Goal: Task Accomplishment & Management: Use online tool/utility

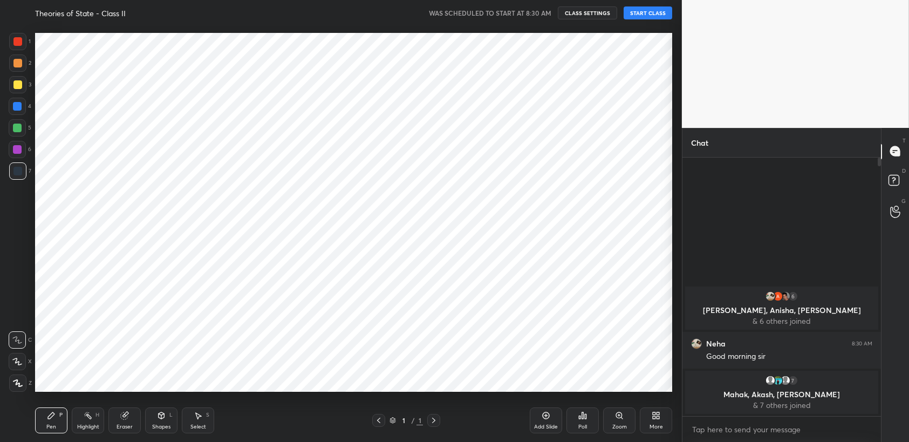
scroll to position [53598, 53332]
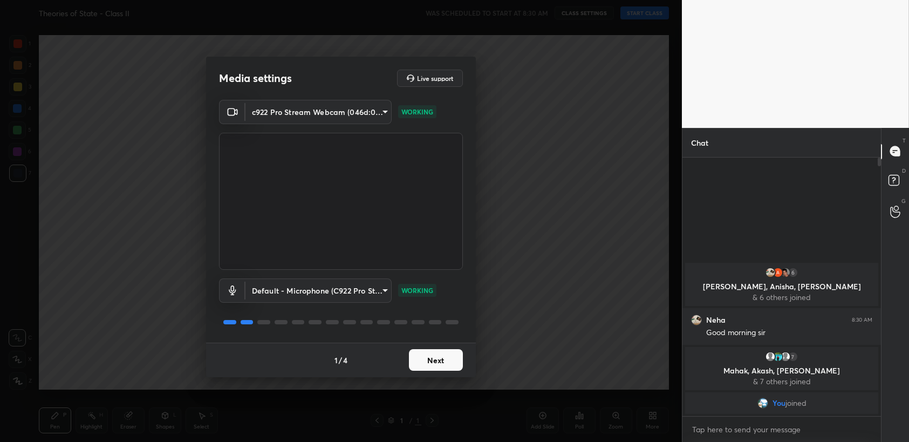
click at [350, 288] on body "1 2 3 4 5 6 7 C X Z C X Z E E Erase all H H Theories of State - Class II WAS SC…" at bounding box center [454, 221] width 909 height 442
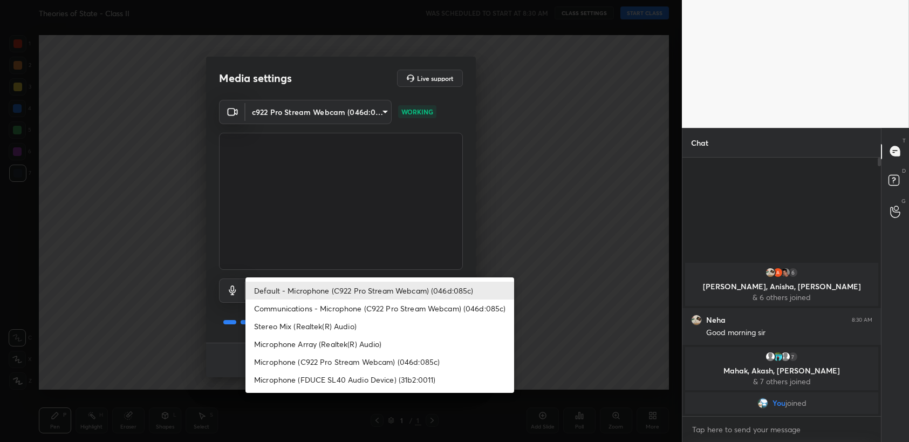
click at [361, 382] on li "Microphone (FDUCE SL40 Audio Device) (31b2:0011)" at bounding box center [380, 380] width 269 height 18
type input "cd41c5fd0bf2660bbe72be4e1be057b9f8d4bc541fe77cc8a40a4d0e4709a644"
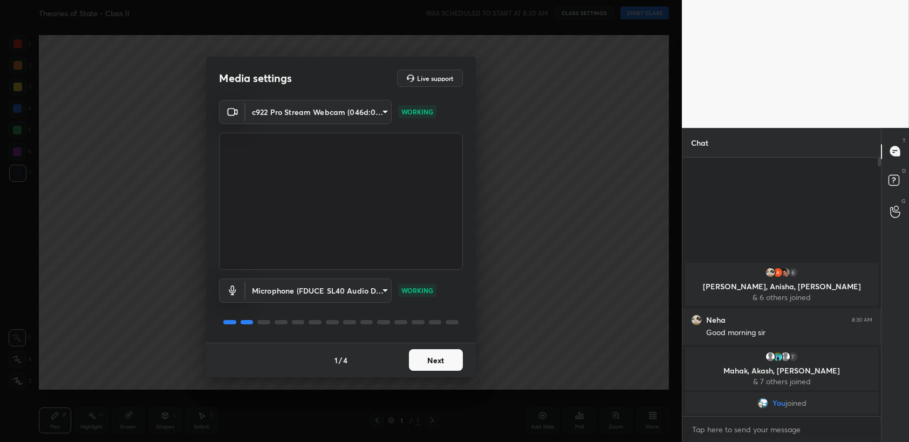
click at [439, 365] on button "Next" at bounding box center [436, 360] width 54 height 22
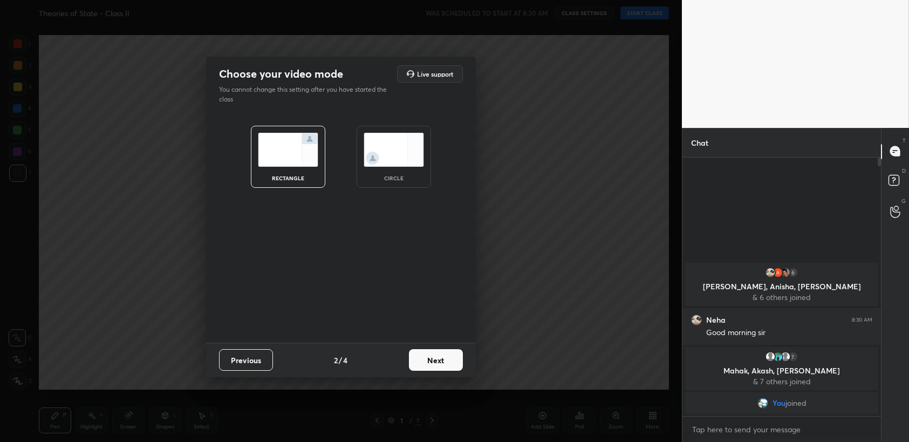
click at [439, 365] on button "Next" at bounding box center [436, 360] width 54 height 22
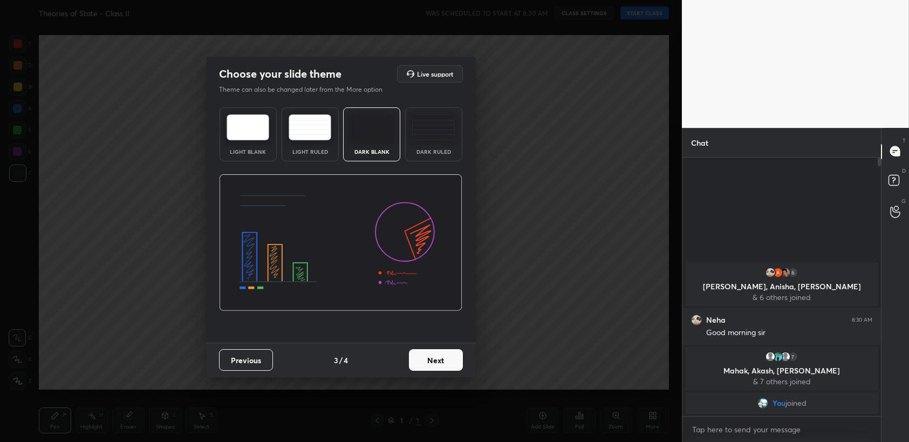
click at [445, 363] on button "Next" at bounding box center [436, 360] width 54 height 22
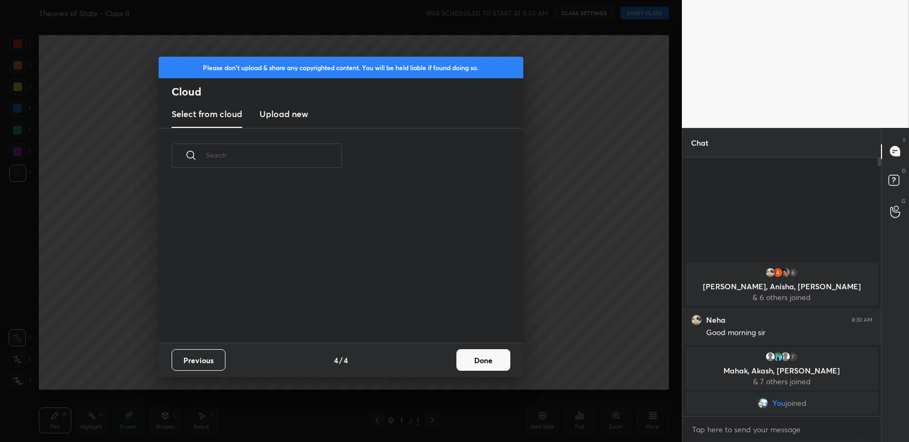
scroll to position [160, 347]
click at [473, 364] on button "Done" at bounding box center [484, 360] width 54 height 22
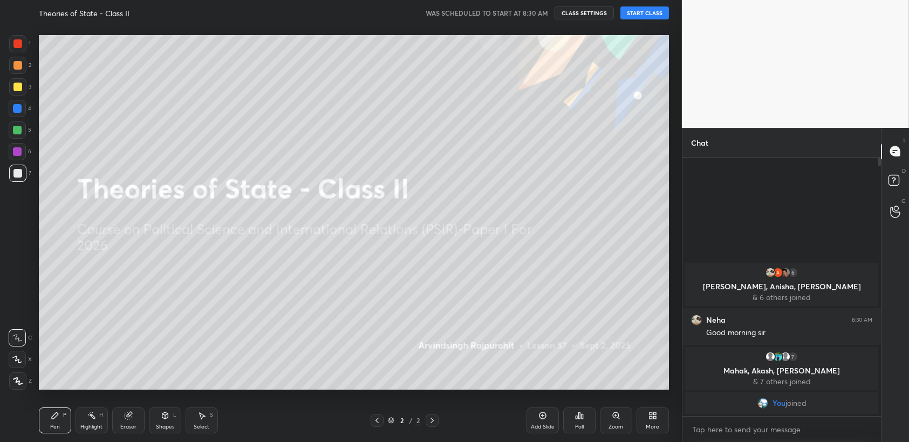
click at [638, 14] on button "START CLASS" at bounding box center [645, 12] width 49 height 13
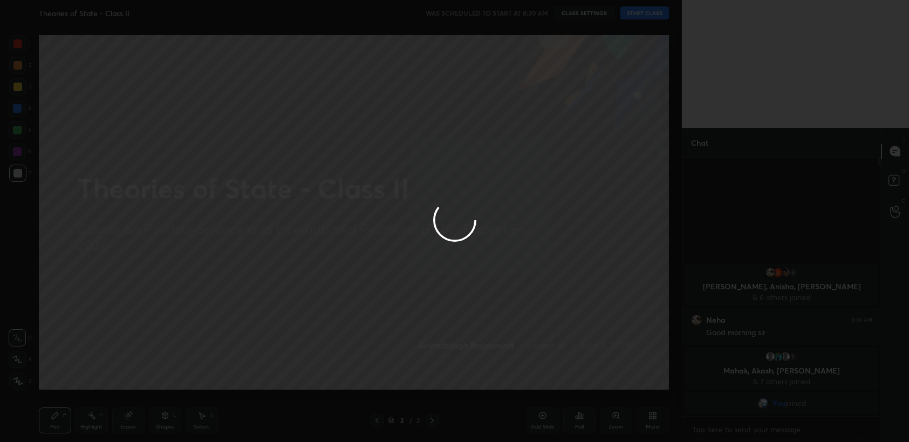
type textarea "x"
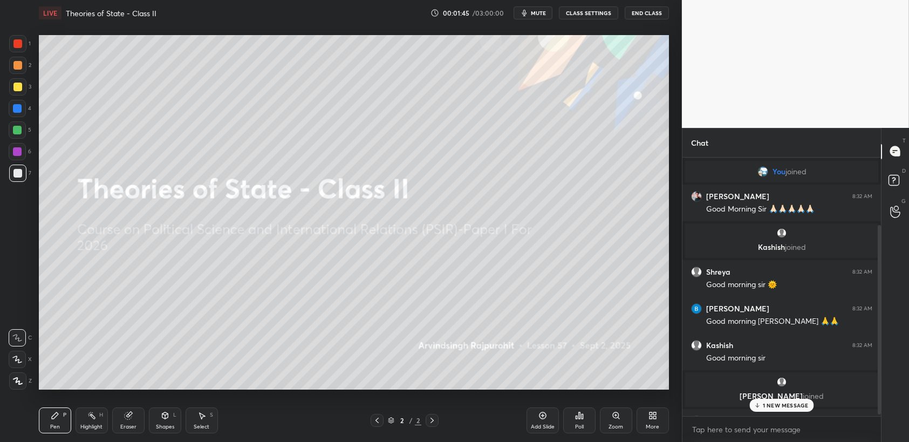
scroll to position [158, 0]
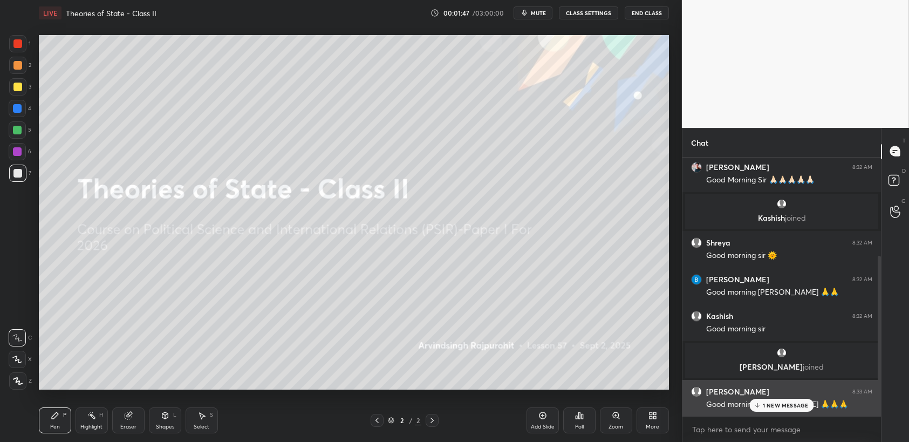
drag, startPoint x: 773, startPoint y: 406, endPoint x: 773, endPoint y: 411, distance: 5.4
click at [773, 406] on p "1 NEW MESSAGE" at bounding box center [786, 405] width 46 height 6
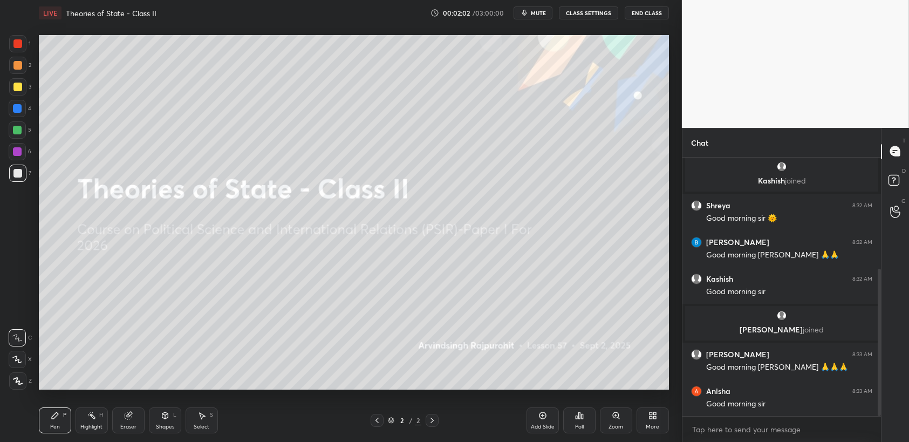
scroll to position [234, 0]
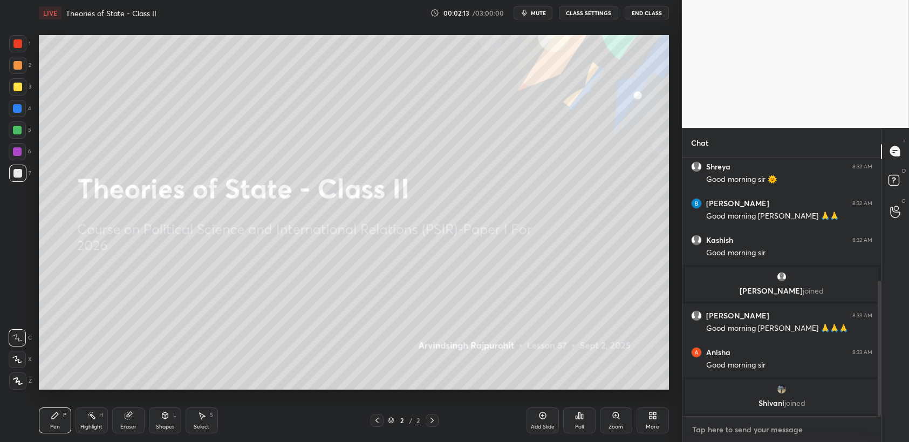
click at [780, 438] on textarea at bounding box center [781, 429] width 181 height 17
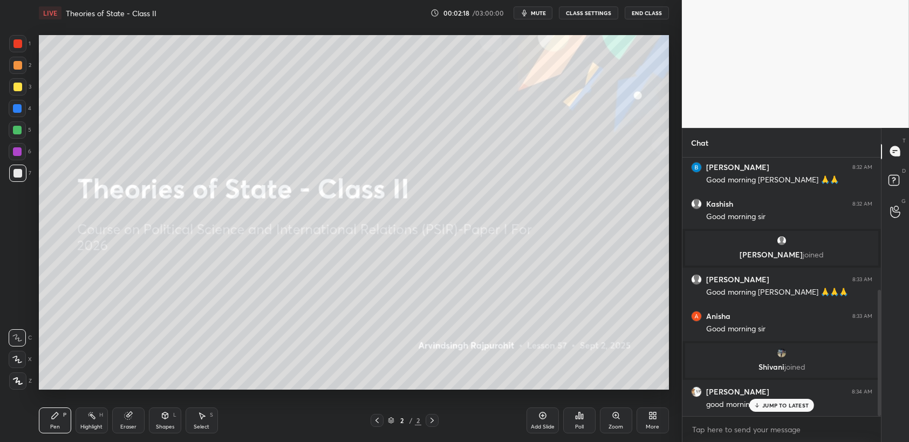
click at [778, 402] on p "JUMP TO LATEST" at bounding box center [786, 405] width 46 height 6
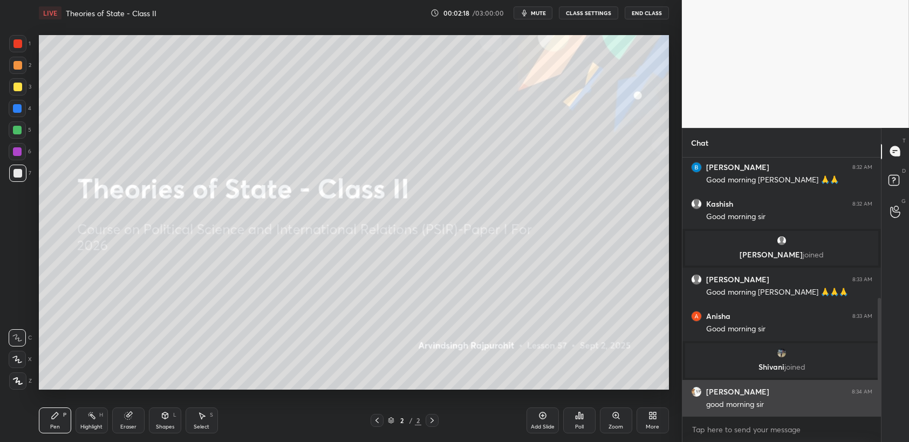
scroll to position [307, 0]
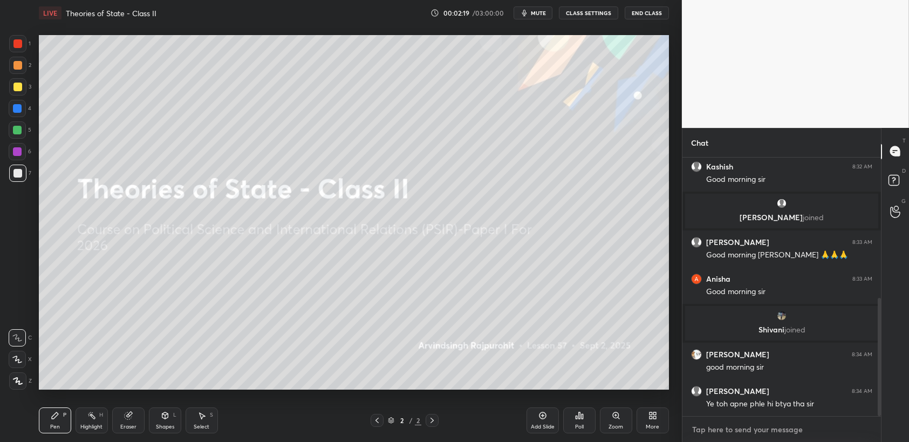
click at [755, 430] on textarea at bounding box center [781, 429] width 181 height 17
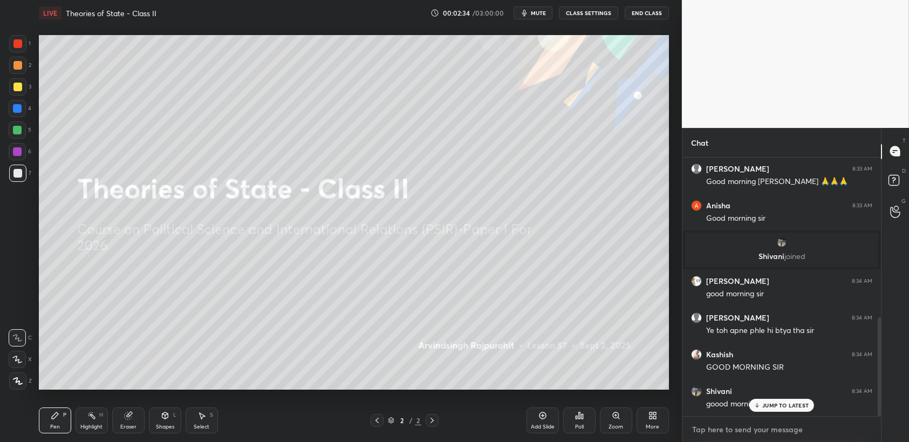
scroll to position [417, 0]
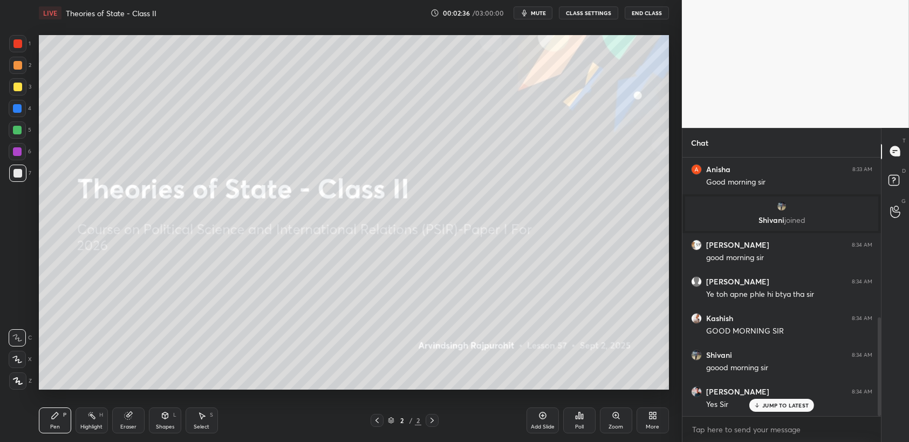
click at [790, 408] on p "JUMP TO LATEST" at bounding box center [786, 405] width 46 height 6
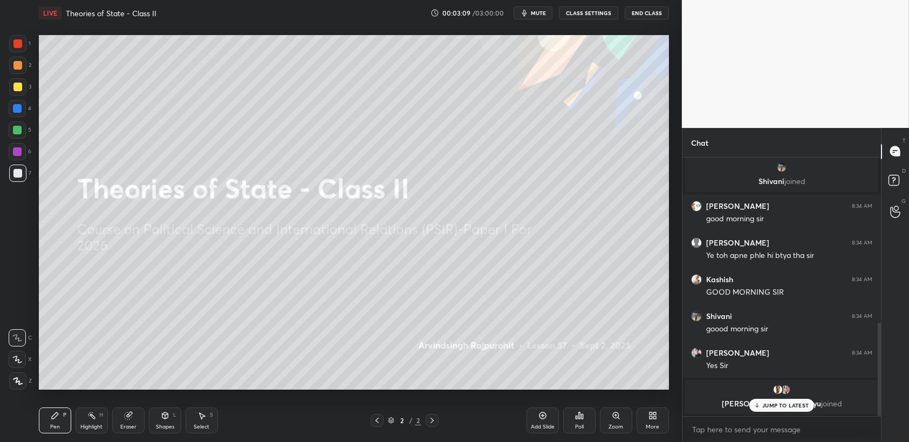
click at [780, 407] on p "JUMP TO LATEST" at bounding box center [786, 405] width 46 height 6
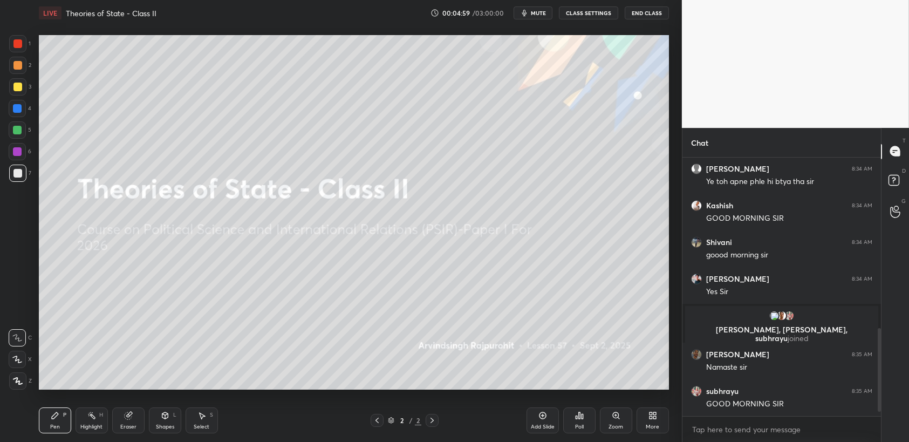
scroll to position [538, 0]
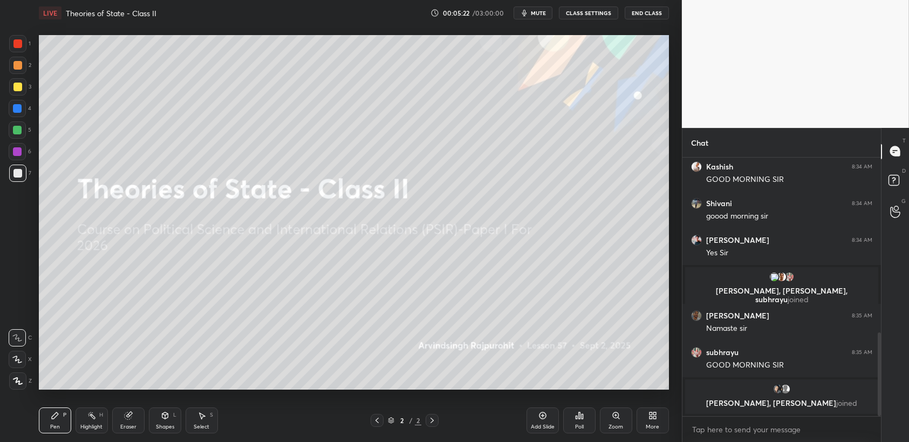
click at [651, 421] on div "More" at bounding box center [653, 420] width 32 height 26
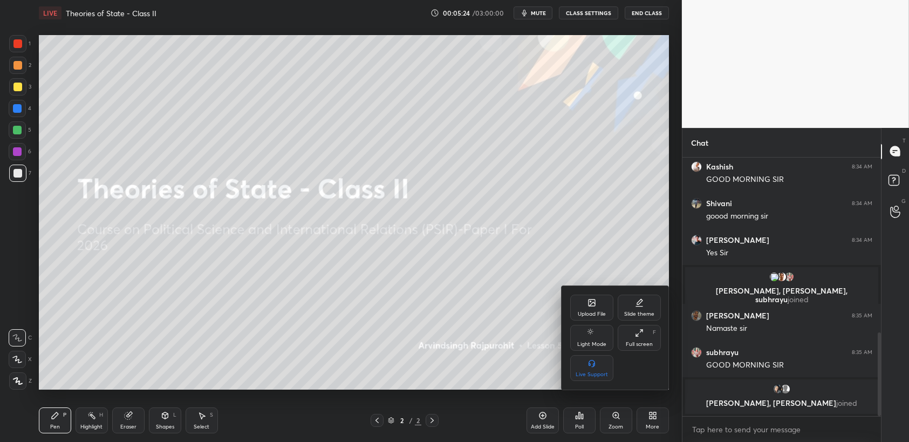
click at [583, 310] on div "Upload File" at bounding box center [591, 308] width 43 height 26
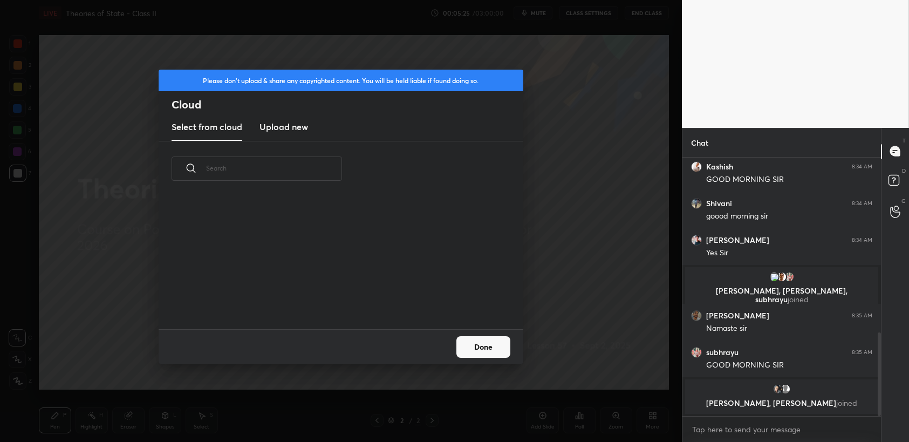
scroll to position [133, 347]
click at [282, 136] on new "Upload new" at bounding box center [284, 127] width 49 height 27
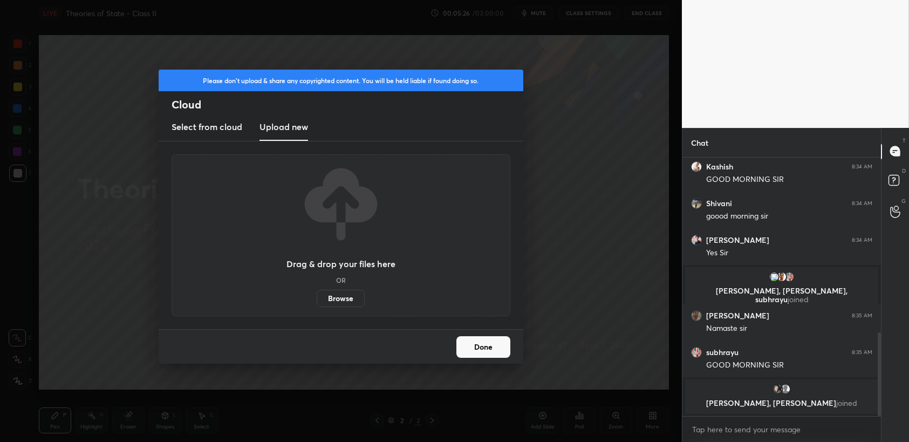
scroll to position [554, 0]
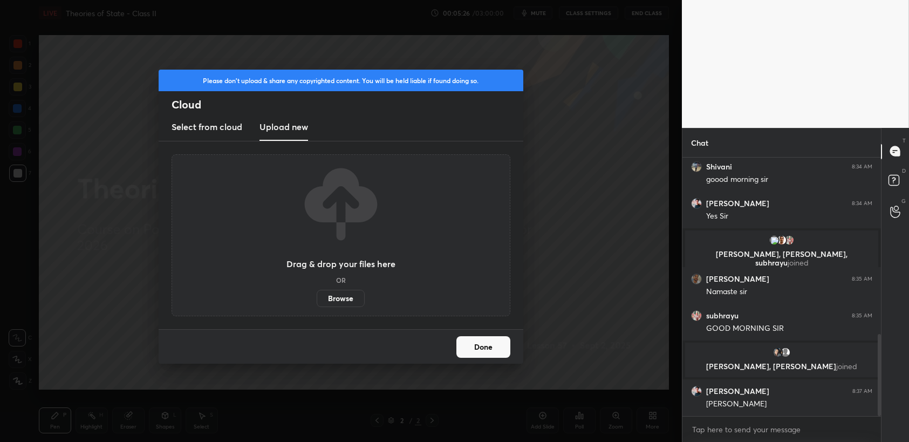
click at [345, 303] on label "Browse" at bounding box center [341, 298] width 48 height 17
click at [317, 303] on input "Browse" at bounding box center [317, 298] width 0 height 17
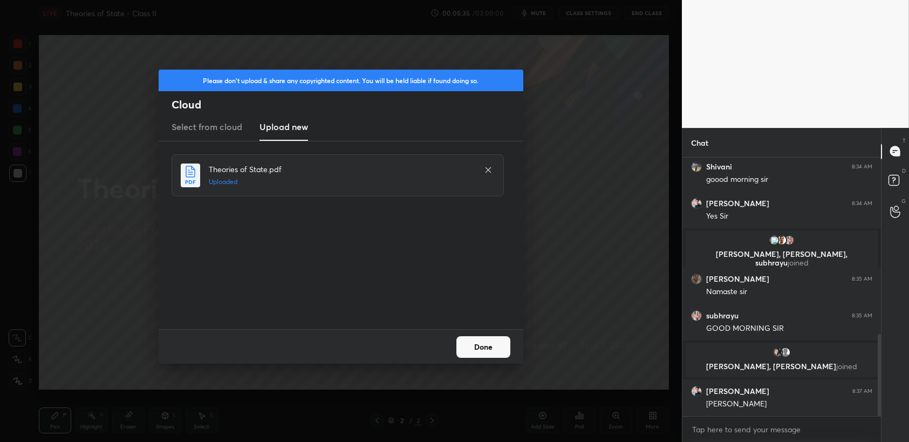
click at [497, 352] on button "Done" at bounding box center [484, 347] width 54 height 22
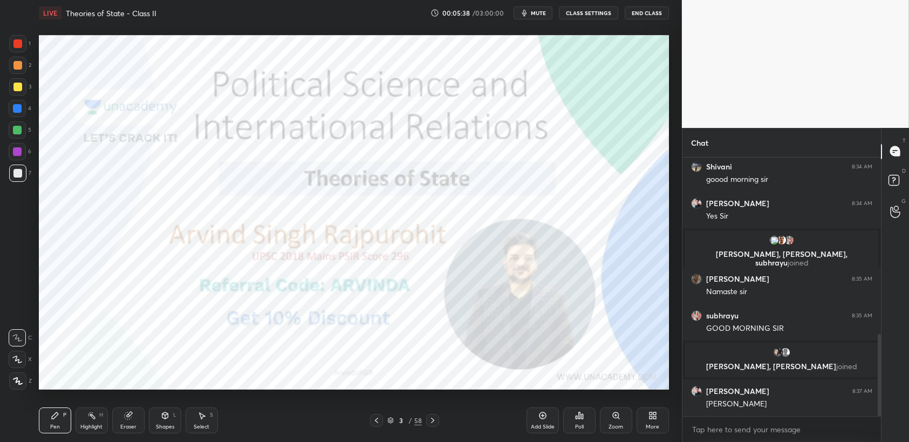
click at [17, 49] on div at bounding box center [17, 43] width 17 height 17
click at [434, 422] on icon at bounding box center [433, 420] width 9 height 9
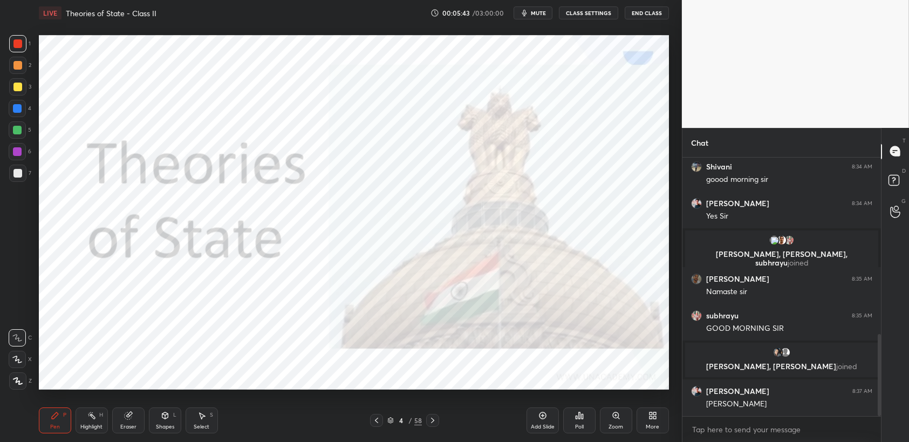
click at [393, 420] on icon at bounding box center [390, 421] width 5 height 2
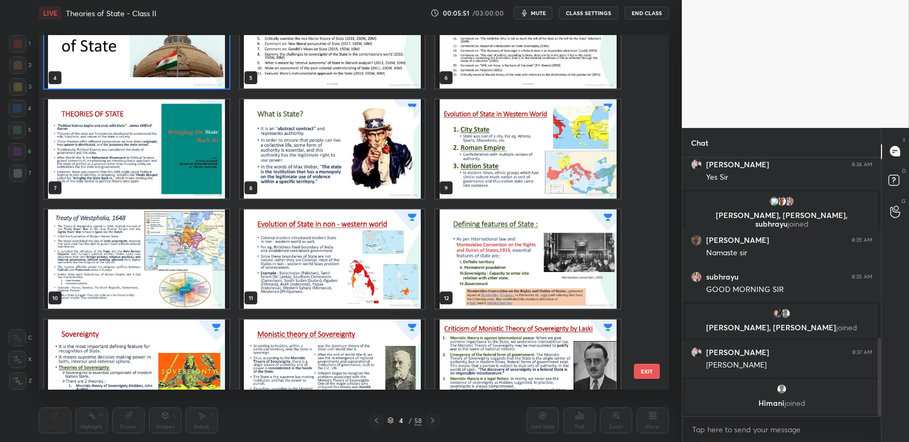
scroll to position [165, 0]
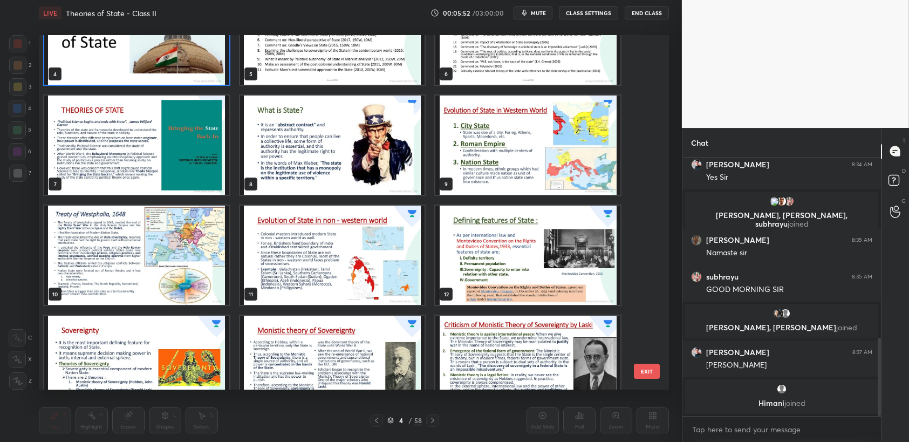
click at [505, 151] on img "grid" at bounding box center [528, 145] width 185 height 99
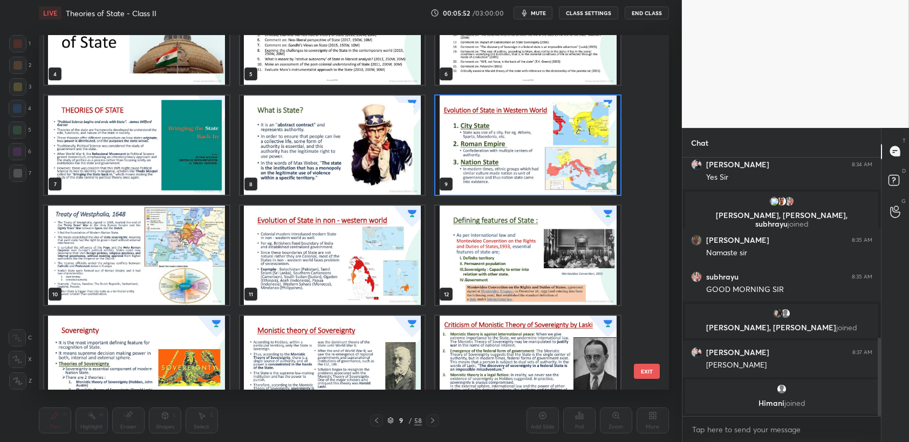
click at [512, 153] on img "grid" at bounding box center [528, 145] width 185 height 99
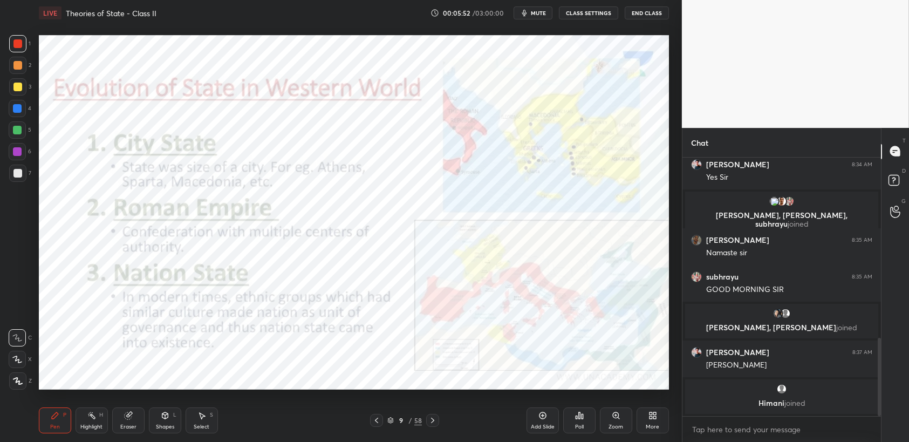
click at [514, 156] on img "grid" at bounding box center [528, 145] width 185 height 99
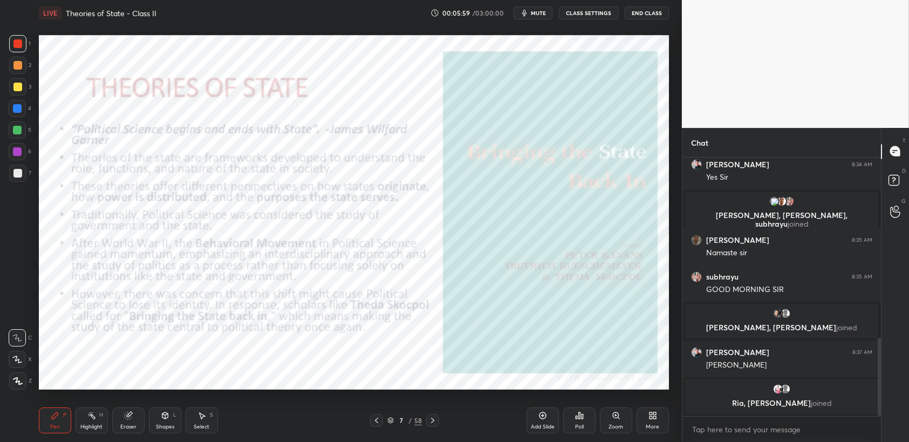
click at [29, 48] on div "1" at bounding box center [20, 43] width 22 height 17
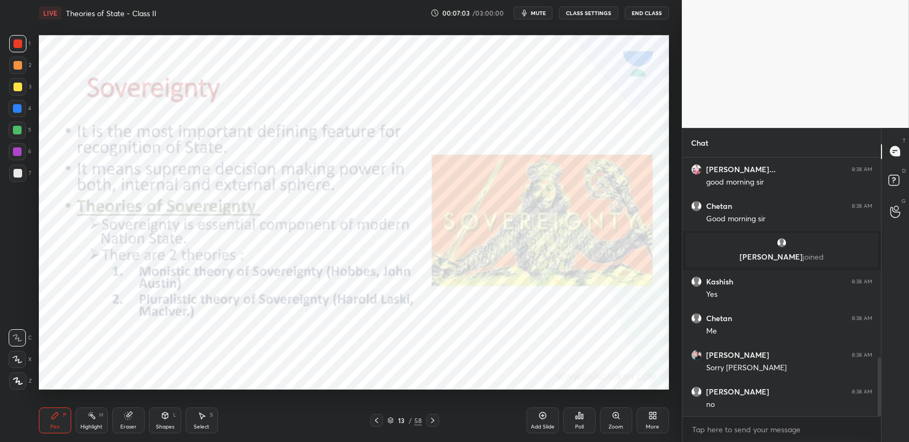
scroll to position [882, 0]
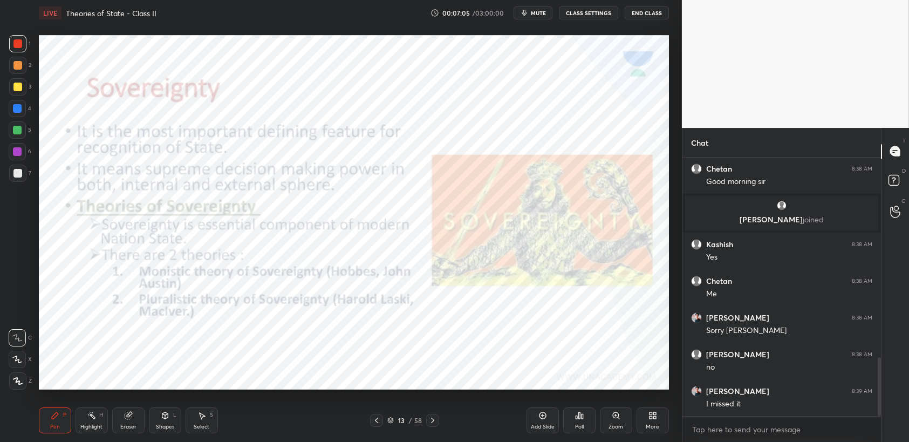
click at [26, 46] on div at bounding box center [17, 43] width 17 height 17
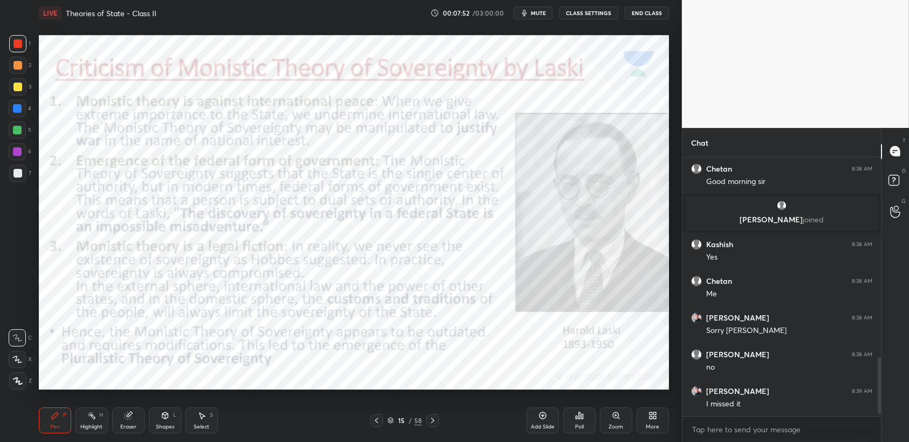
scroll to position [921, 0]
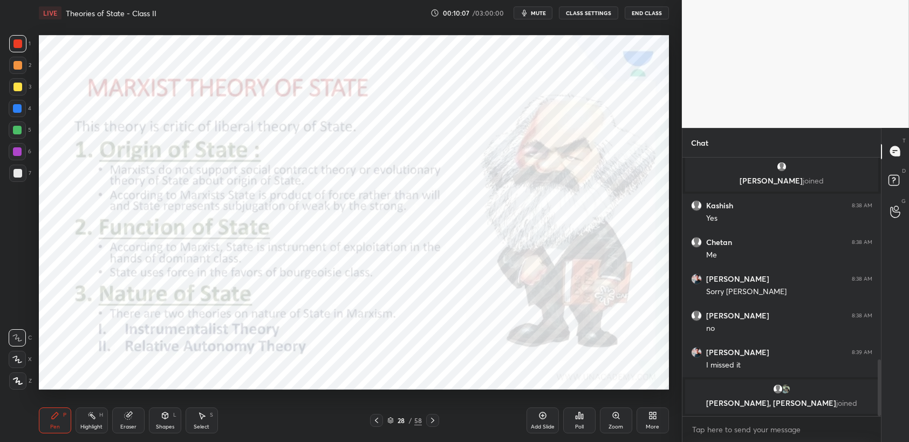
click at [526, 423] on div "28 / 58" at bounding box center [405, 420] width 244 height 13
click at [535, 417] on div "Add Slide" at bounding box center [543, 420] width 32 height 26
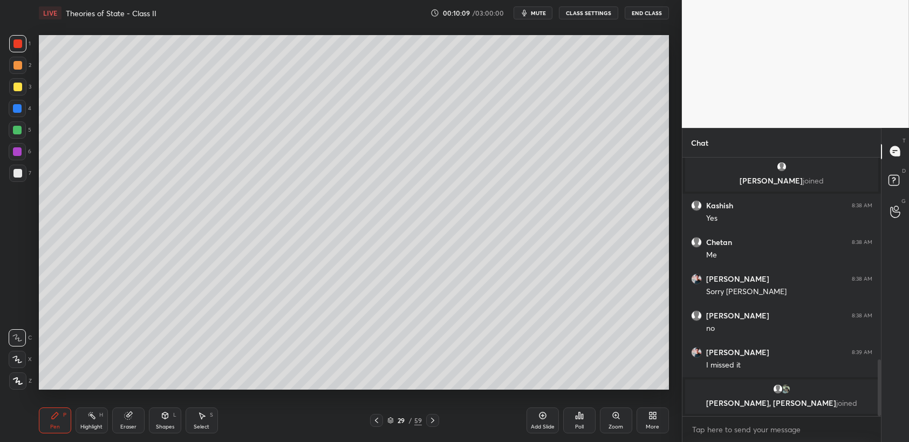
click at [11, 175] on div at bounding box center [17, 173] width 17 height 17
click at [23, 177] on div at bounding box center [17, 173] width 17 height 17
click at [15, 111] on div at bounding box center [17, 108] width 9 height 9
click at [19, 111] on div at bounding box center [17, 108] width 9 height 9
click at [23, 86] on div at bounding box center [17, 86] width 17 height 17
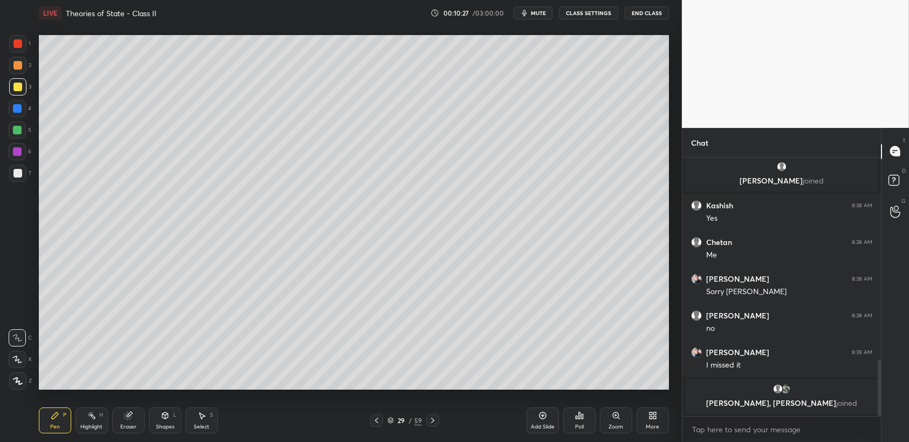
click at [23, 89] on div at bounding box center [17, 86] width 17 height 17
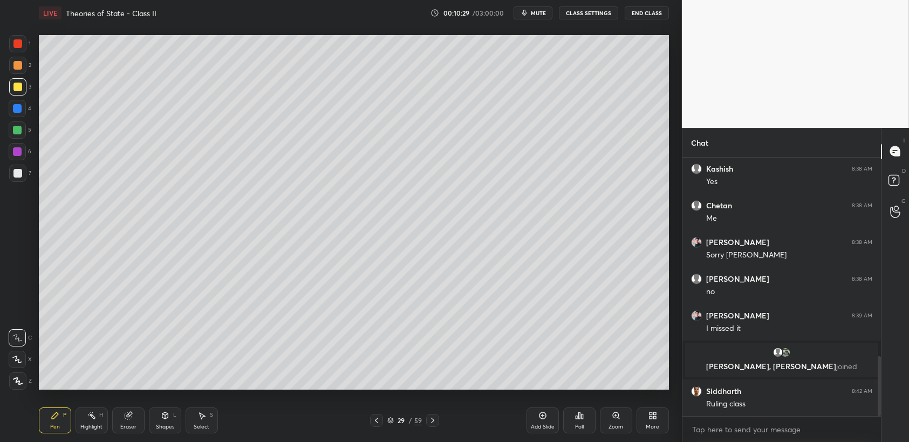
scroll to position [854, 0]
click at [18, 70] on div at bounding box center [17, 65] width 17 height 17
click at [25, 74] on div "2" at bounding box center [20, 68] width 22 height 22
click at [22, 74] on div "2" at bounding box center [20, 68] width 22 height 22
click at [17, 106] on div at bounding box center [17, 108] width 9 height 9
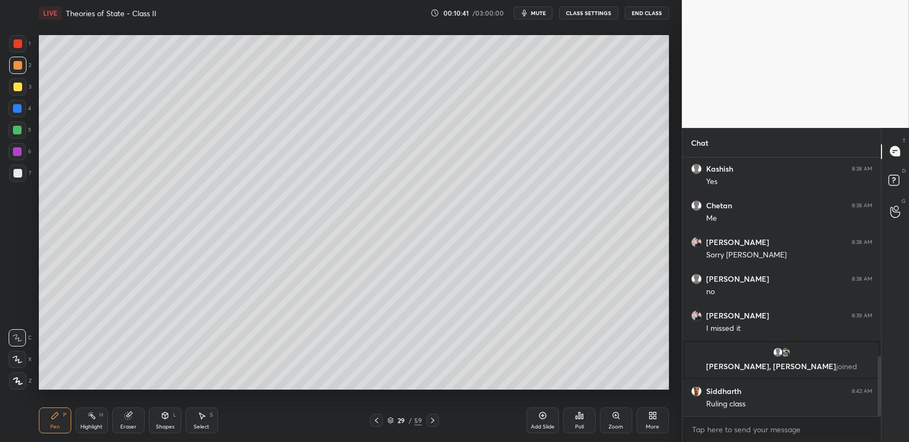
click at [22, 107] on div at bounding box center [17, 108] width 17 height 17
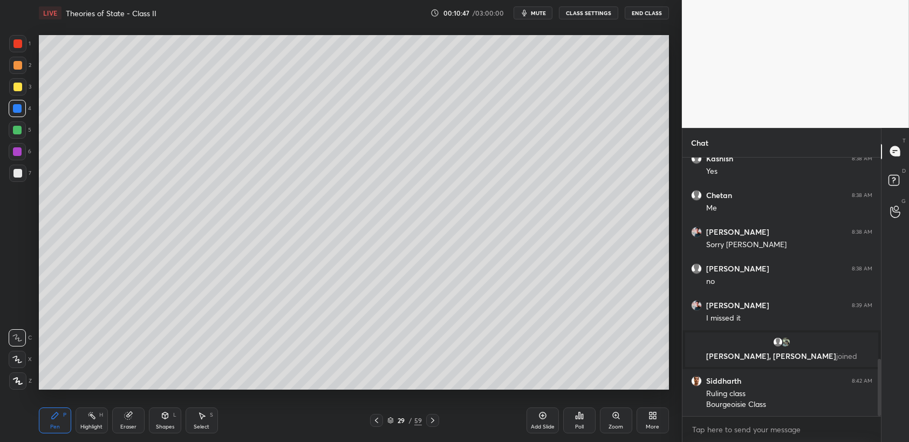
scroll to position [904, 0]
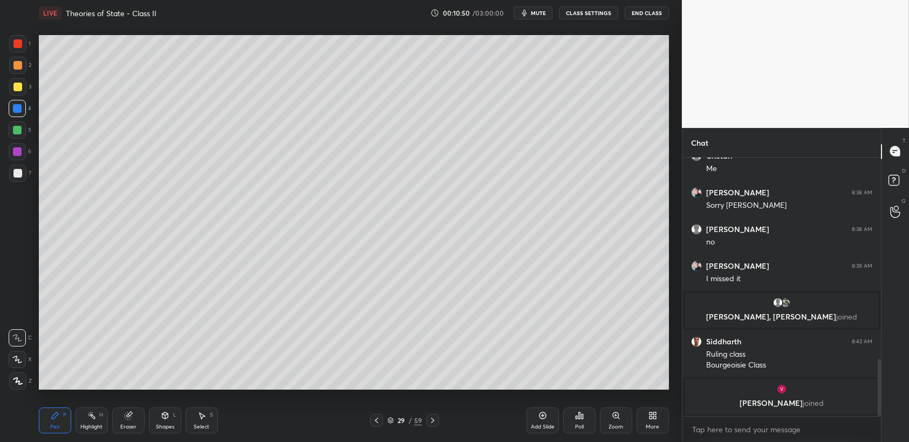
click at [34, 72] on div "1 2 3 4 5 6 7 C X Z C X Z E E Erase all H H" at bounding box center [17, 212] width 35 height 355
click at [19, 69] on div at bounding box center [17, 65] width 9 height 9
click at [20, 66] on div at bounding box center [17, 65] width 9 height 9
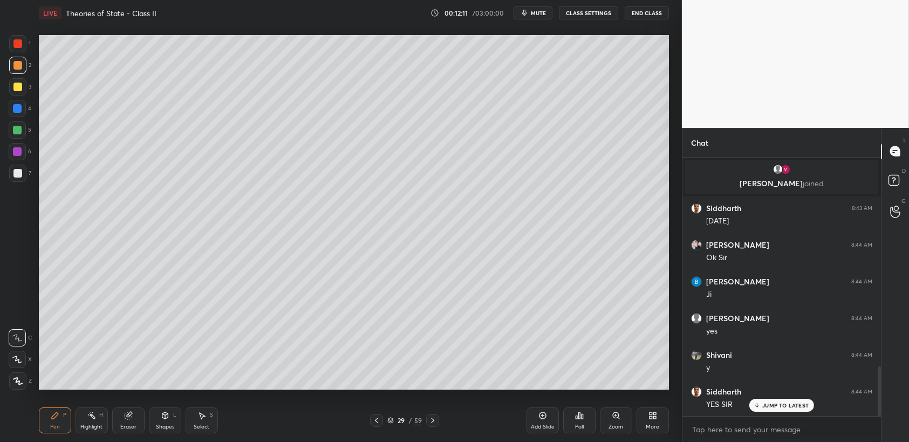
scroll to position [1132, 0]
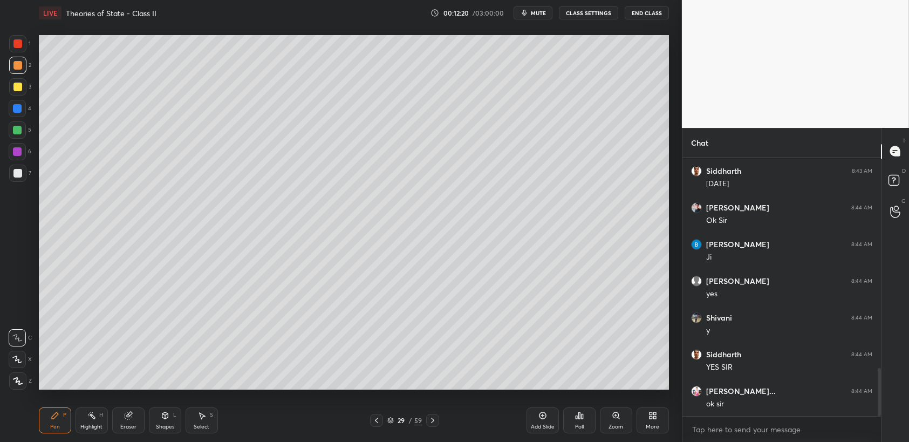
click at [27, 42] on div "1" at bounding box center [20, 43] width 22 height 17
click at [23, 48] on div at bounding box center [17, 43] width 17 height 17
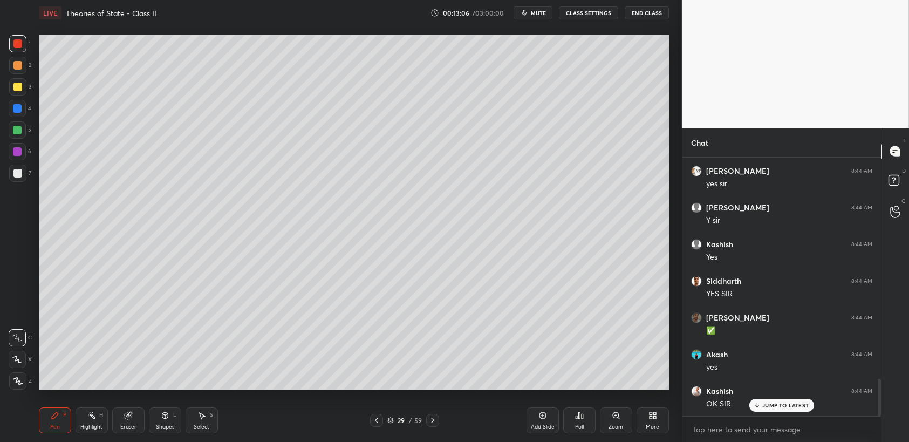
scroll to position [1535, 0]
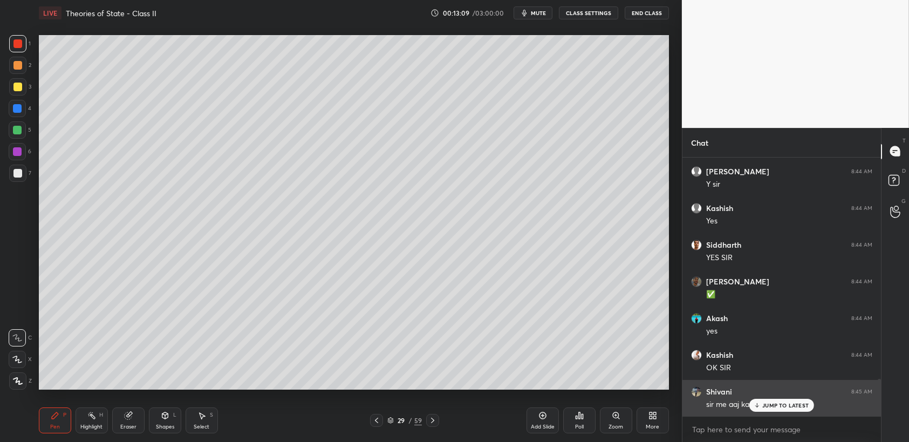
click at [776, 404] on p "JUMP TO LATEST" at bounding box center [786, 405] width 46 height 6
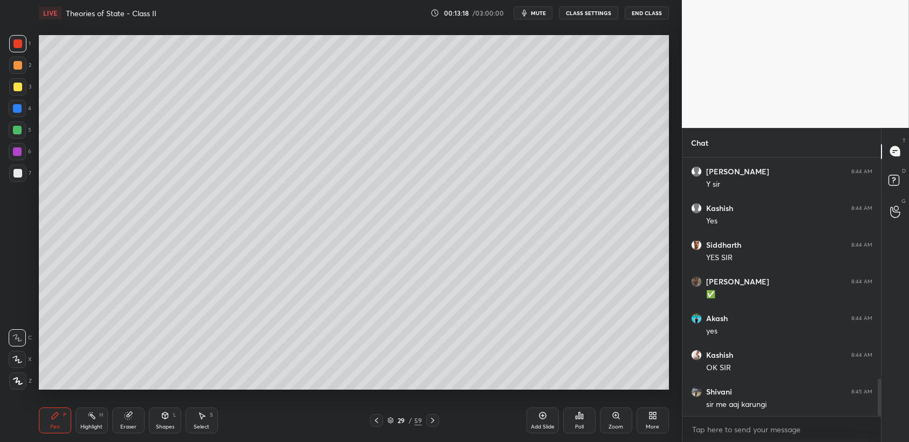
click at [13, 80] on div at bounding box center [17, 86] width 17 height 17
click at [23, 80] on div at bounding box center [17, 86] width 17 height 17
click at [24, 63] on div at bounding box center [17, 65] width 17 height 17
click at [25, 57] on div "2" at bounding box center [20, 65] width 22 height 17
click at [23, 47] on div at bounding box center [17, 43] width 17 height 17
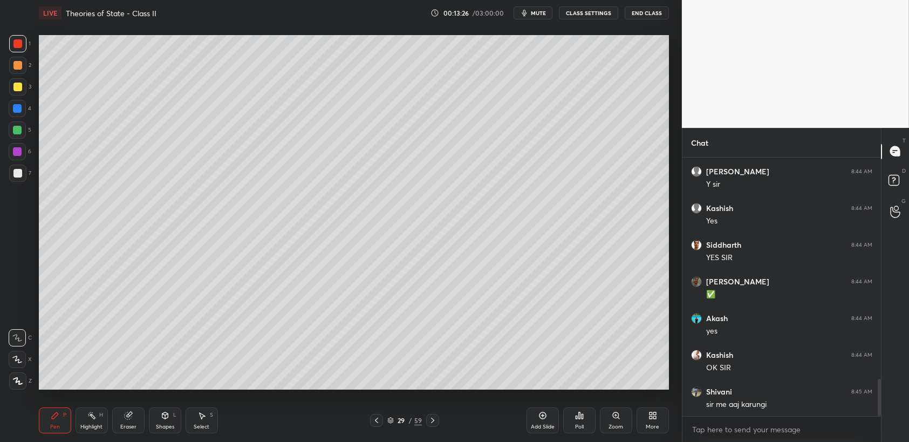
click at [22, 42] on div at bounding box center [17, 43] width 9 height 9
click at [23, 42] on div at bounding box center [17, 43] width 17 height 17
click at [24, 42] on div at bounding box center [17, 43] width 17 height 17
click at [24, 49] on div at bounding box center [17, 43] width 17 height 17
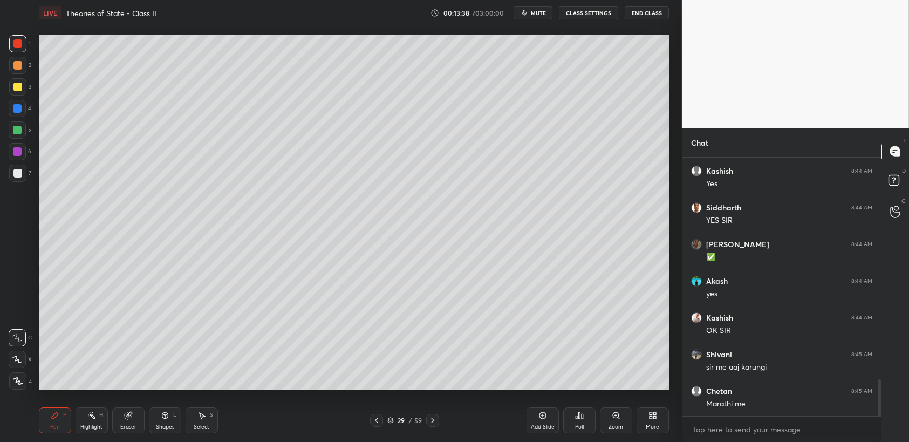
scroll to position [1583, 0]
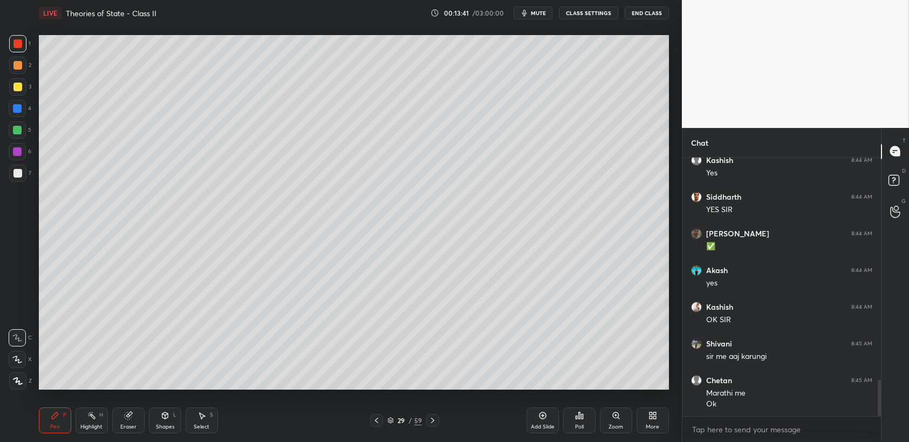
click at [541, 417] on icon at bounding box center [543, 415] width 9 height 9
click at [378, 418] on icon at bounding box center [376, 420] width 9 height 9
click at [23, 111] on div at bounding box center [17, 108] width 17 height 17
click at [20, 94] on div at bounding box center [17, 86] width 17 height 17
click at [27, 94] on div "3" at bounding box center [20, 86] width 22 height 17
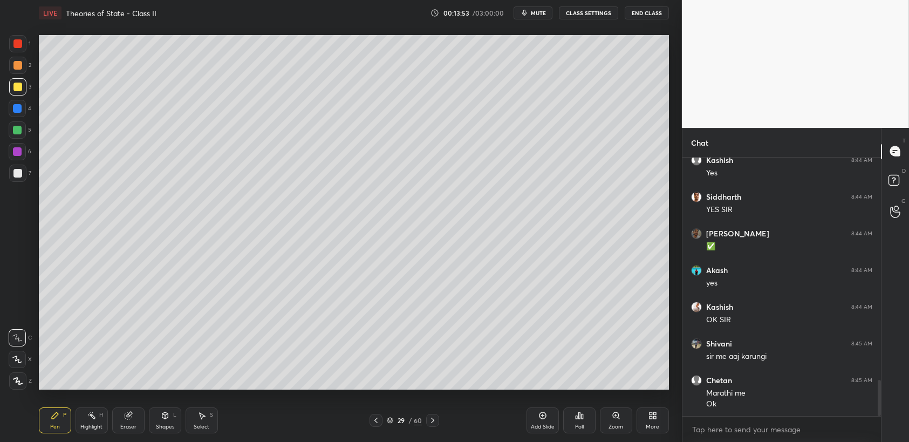
click at [208, 423] on div "Select S" at bounding box center [202, 420] width 32 height 26
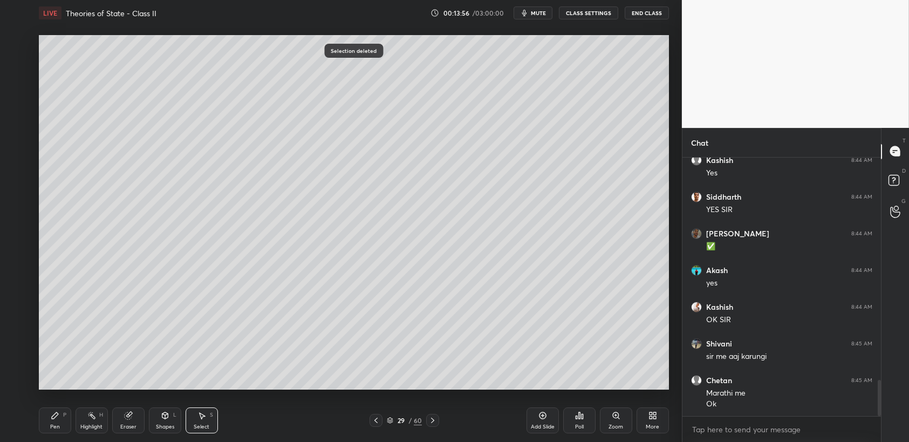
click at [46, 426] on div "Pen P" at bounding box center [55, 420] width 32 height 26
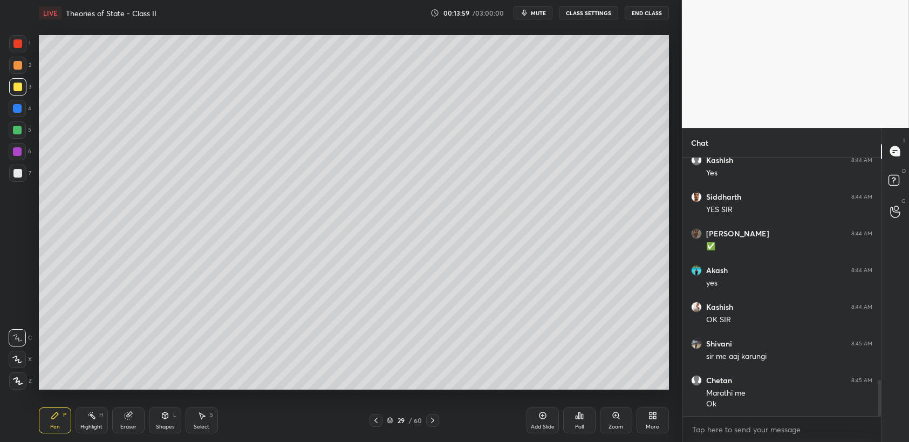
click at [54, 418] on icon at bounding box center [55, 415] width 6 height 6
click at [9, 176] on div at bounding box center [17, 173] width 17 height 17
click at [6, 103] on div "1 2 3 4 5 6 7 C X Z C X Z E E Erase all H H" at bounding box center [17, 212] width 35 height 355
click at [15, 101] on div at bounding box center [17, 108] width 17 height 17
click at [16, 97] on div "3" at bounding box center [20, 89] width 22 height 22
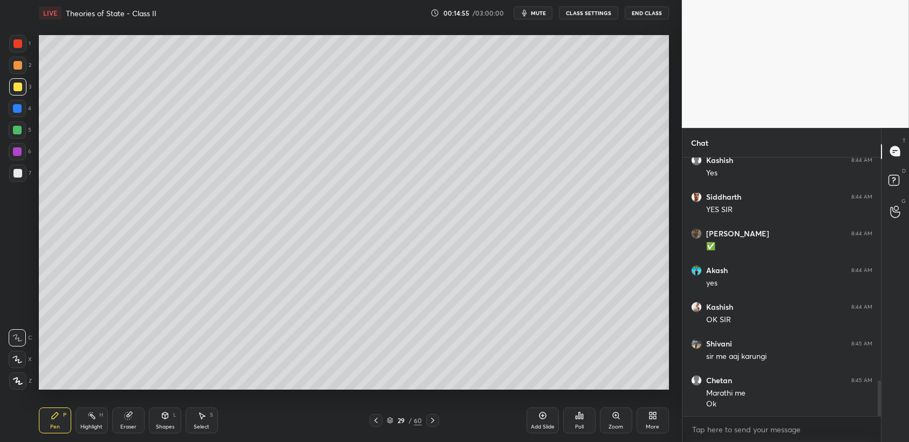
scroll to position [1622, 0]
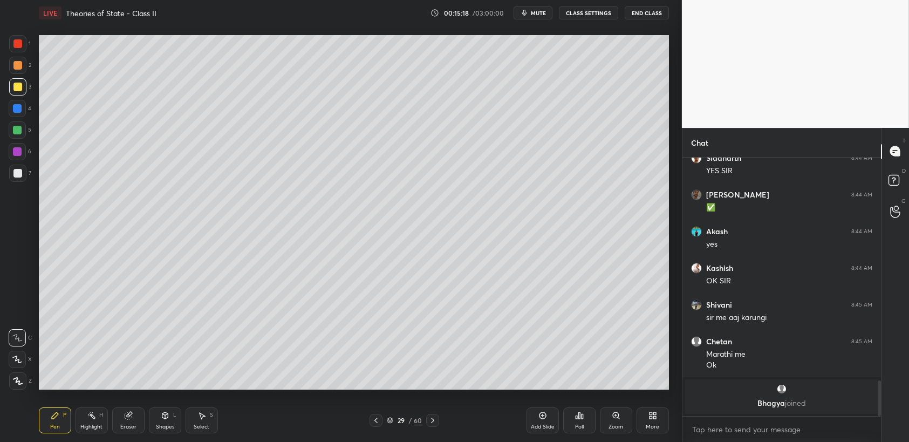
click at [17, 89] on div at bounding box center [17, 87] width 9 height 9
click at [16, 91] on div at bounding box center [17, 87] width 9 height 9
click at [21, 106] on div at bounding box center [17, 108] width 9 height 9
click at [0, 146] on div "1 2 3 4 5 6 7 C X Z C X Z E E Erase all H H" at bounding box center [17, 212] width 35 height 355
click at [6, 151] on div "1 2 3 4 5 6 7 C X Z C X Z E E Erase all H H" at bounding box center [17, 212] width 35 height 355
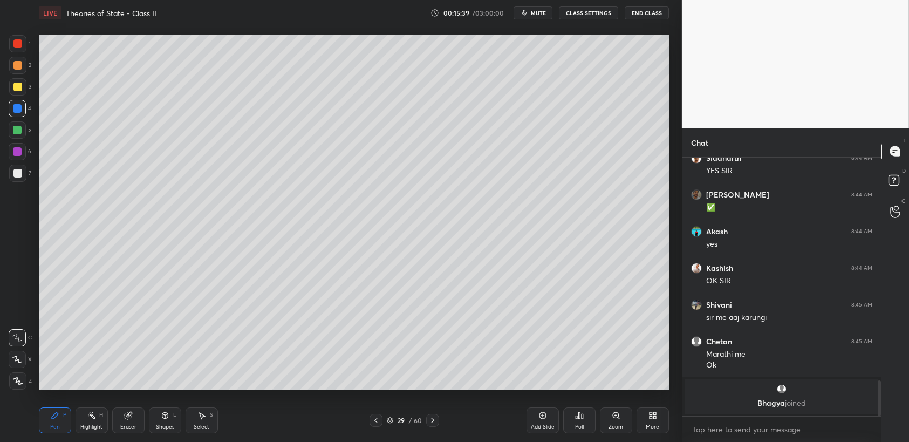
click at [16, 155] on div at bounding box center [17, 151] width 9 height 9
click at [20, 156] on div at bounding box center [17, 151] width 9 height 9
click at [0, 76] on div "1 2 3 4 5 6 7 C X Z C X Z E E Erase all H H" at bounding box center [17, 212] width 35 height 355
click at [18, 67] on div at bounding box center [17, 65] width 9 height 9
click at [17, 65] on div at bounding box center [17, 65] width 9 height 9
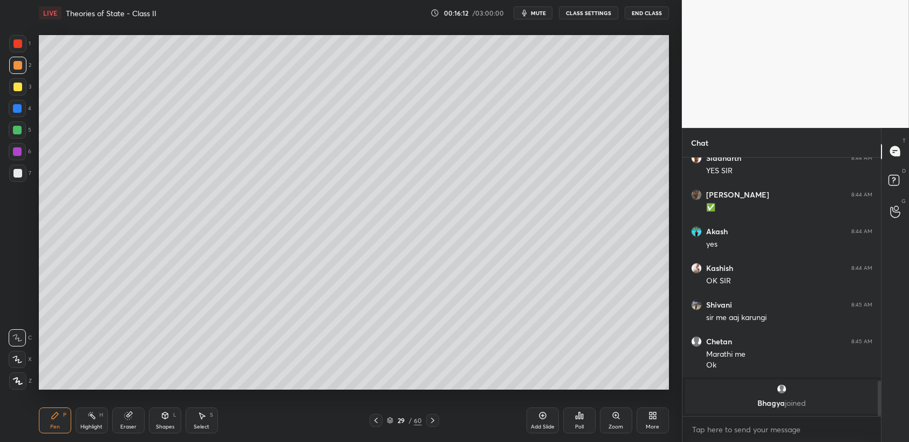
click at [21, 92] on div at bounding box center [17, 86] width 17 height 17
click at [24, 92] on div at bounding box center [17, 86] width 17 height 17
click at [11, 38] on div at bounding box center [17, 43] width 17 height 17
click at [28, 44] on div "1" at bounding box center [20, 43] width 22 height 17
click at [542, 423] on div "Add Slide" at bounding box center [543, 420] width 32 height 26
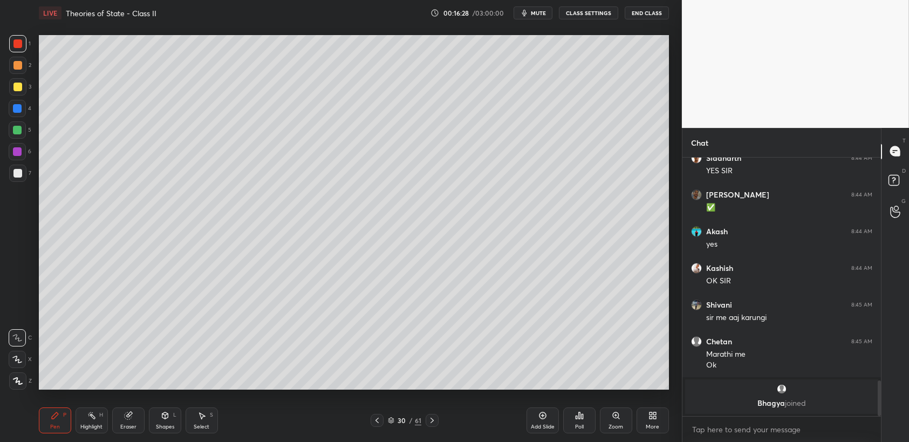
click at [14, 86] on div at bounding box center [17, 87] width 9 height 9
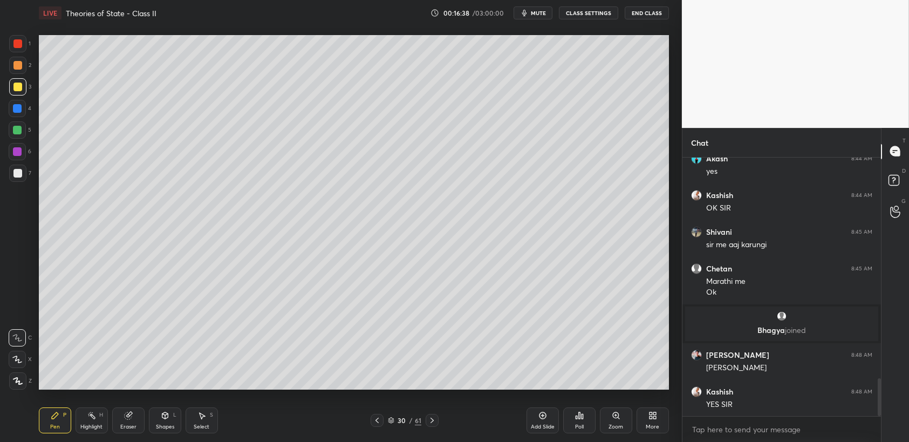
scroll to position [1514, 0]
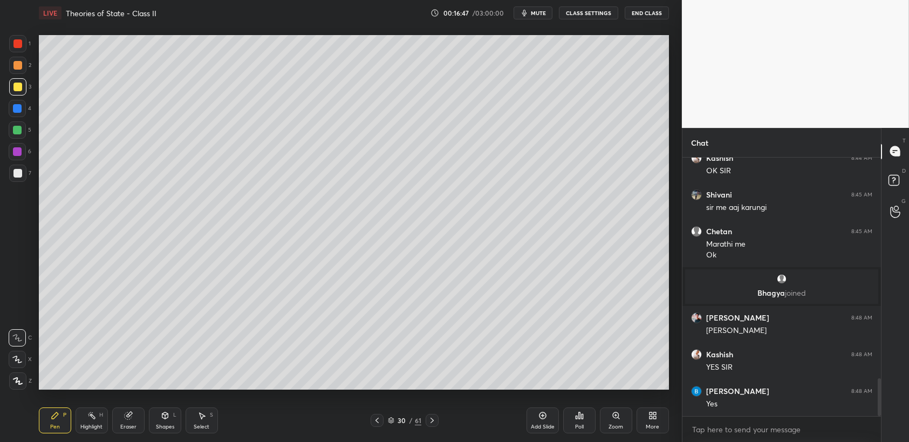
click at [17, 74] on div at bounding box center [17, 65] width 17 height 17
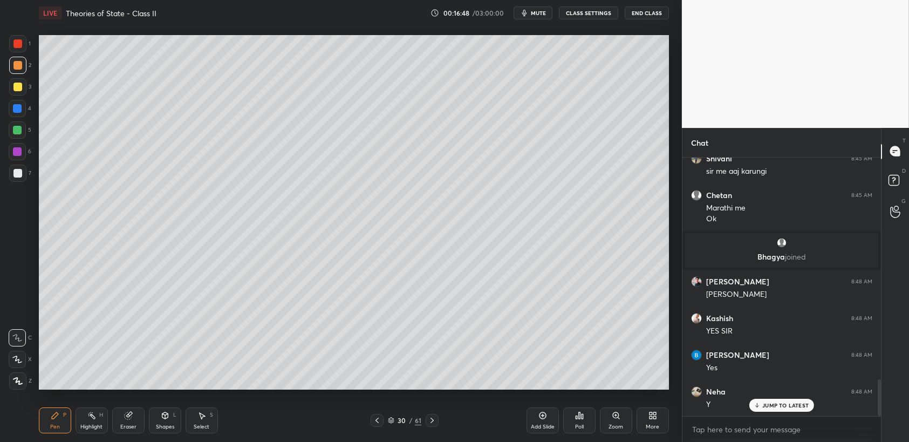
click at [19, 114] on div at bounding box center [17, 108] width 17 height 17
click at [17, 140] on div "5" at bounding box center [20, 132] width 23 height 22
click at [24, 176] on div at bounding box center [17, 173] width 17 height 17
click at [0, 85] on div "1 2 3 4 5 6 7 C X Z C X Z E E Erase all H H" at bounding box center [17, 212] width 35 height 355
click at [5, 86] on div "1 2 3 4 5 6 7 C X Z C X Z E E Erase all H H" at bounding box center [17, 212] width 35 height 355
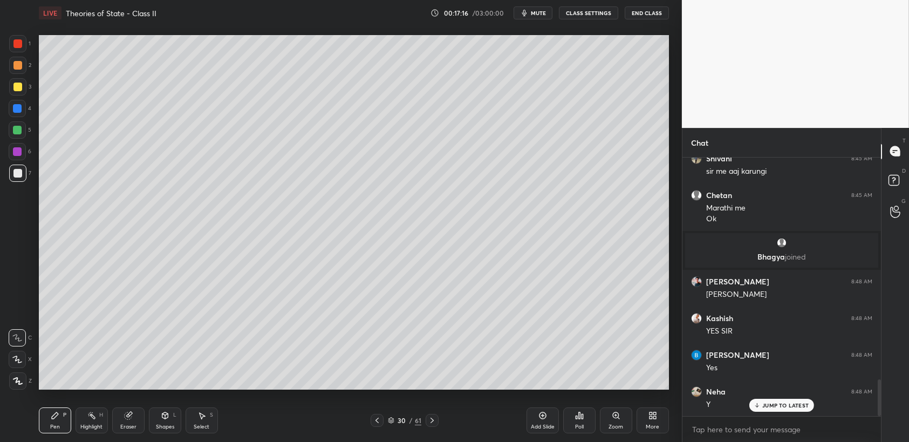
click at [16, 87] on div at bounding box center [17, 87] width 9 height 9
click at [25, 134] on div at bounding box center [17, 129] width 17 height 17
click at [15, 138] on div at bounding box center [17, 129] width 17 height 17
click at [0, 190] on div "1 2 3 4 5 6 7 C X Z C X Z E E Erase all H H" at bounding box center [17, 212] width 35 height 355
click at [23, 173] on div at bounding box center [17, 173] width 17 height 17
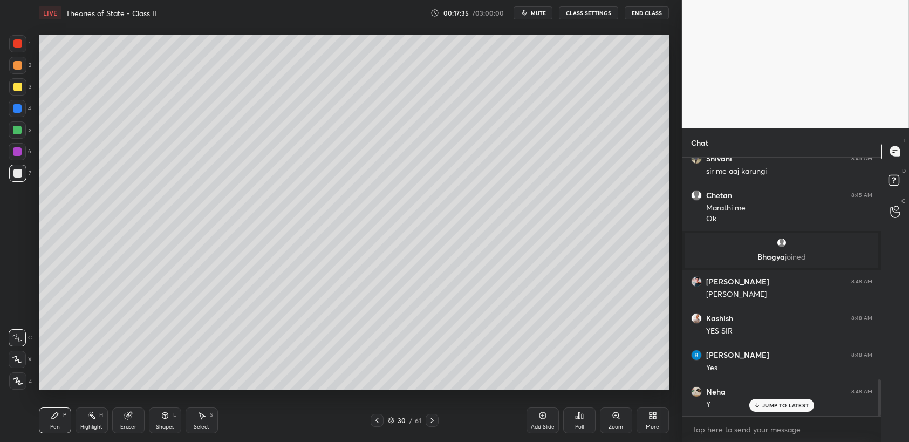
click at [22, 176] on div at bounding box center [17, 173] width 9 height 9
click at [16, 133] on div at bounding box center [17, 130] width 9 height 9
click at [14, 136] on div at bounding box center [17, 129] width 17 height 17
click at [19, 84] on div at bounding box center [17, 87] width 9 height 9
click at [23, 84] on div at bounding box center [17, 86] width 17 height 17
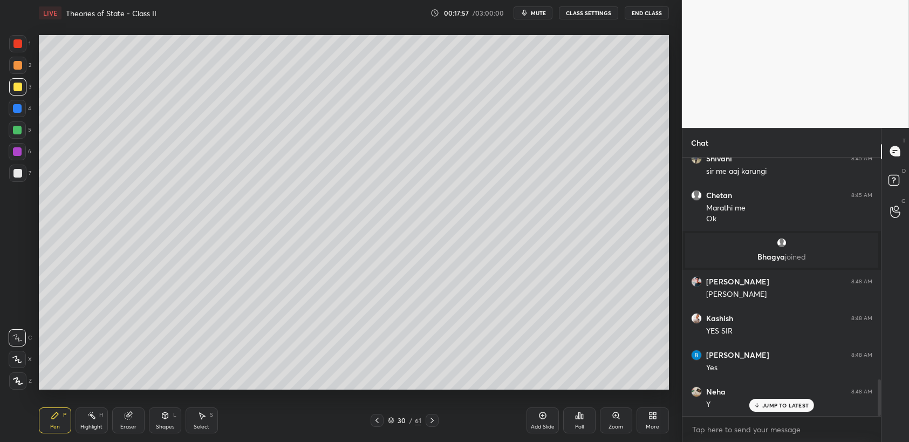
click at [18, 132] on div at bounding box center [17, 130] width 9 height 9
click at [19, 134] on div at bounding box center [17, 130] width 9 height 9
click at [16, 91] on div at bounding box center [17, 87] width 9 height 9
click at [16, 92] on div at bounding box center [17, 86] width 17 height 17
click at [17, 106] on div at bounding box center [17, 108] width 9 height 9
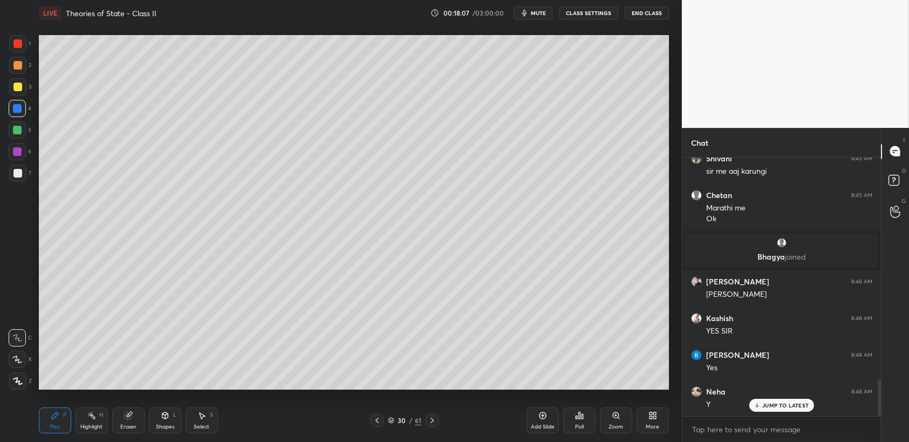
click at [22, 107] on div at bounding box center [17, 108] width 17 height 17
click at [23, 90] on div at bounding box center [17, 86] width 17 height 17
click at [26, 90] on div "3" at bounding box center [20, 86] width 22 height 17
click at [13, 60] on div at bounding box center [17, 65] width 17 height 17
click at [16, 58] on div at bounding box center [17, 65] width 17 height 17
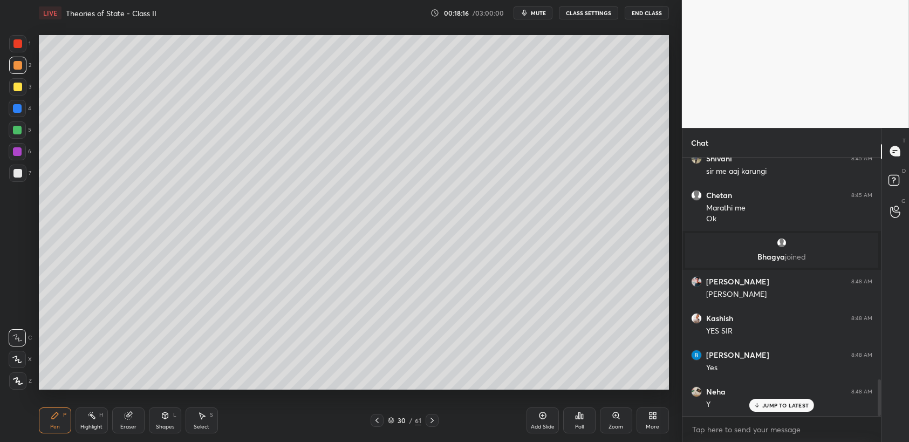
click at [26, 46] on div "1" at bounding box center [20, 43] width 22 height 17
click at [3, 70] on div "1 2 3 4 5 6 7 C X Z C X Z E E Erase all H H" at bounding box center [17, 212] width 35 height 355
click at [28, 79] on div "3" at bounding box center [20, 86] width 22 height 17
click at [33, 78] on div "1 2 3 4 5 6 7 C X Z C X Z E E Erase all H H" at bounding box center [17, 212] width 35 height 355
click at [28, 71] on div "2" at bounding box center [20, 65] width 22 height 17
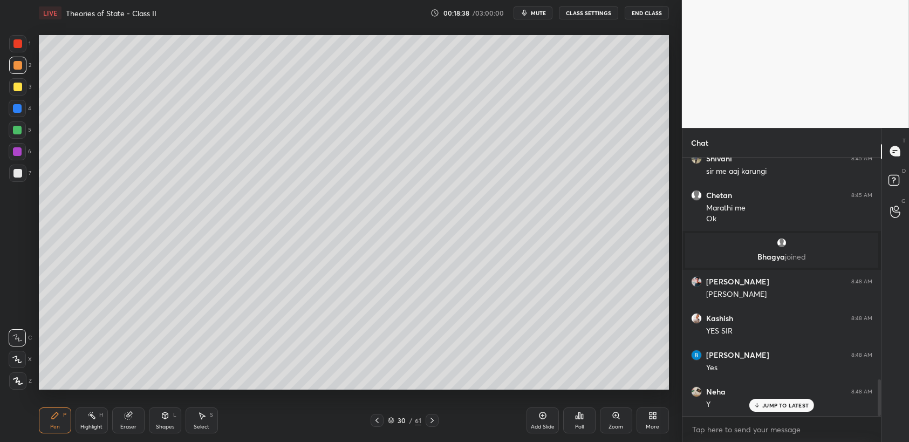
click at [15, 60] on div at bounding box center [17, 65] width 17 height 17
click at [17, 54] on div "1" at bounding box center [20, 46] width 22 height 22
click at [22, 49] on div at bounding box center [17, 43] width 17 height 17
click at [18, 70] on div at bounding box center [17, 65] width 9 height 9
click at [24, 76] on div "2" at bounding box center [20, 68] width 22 height 22
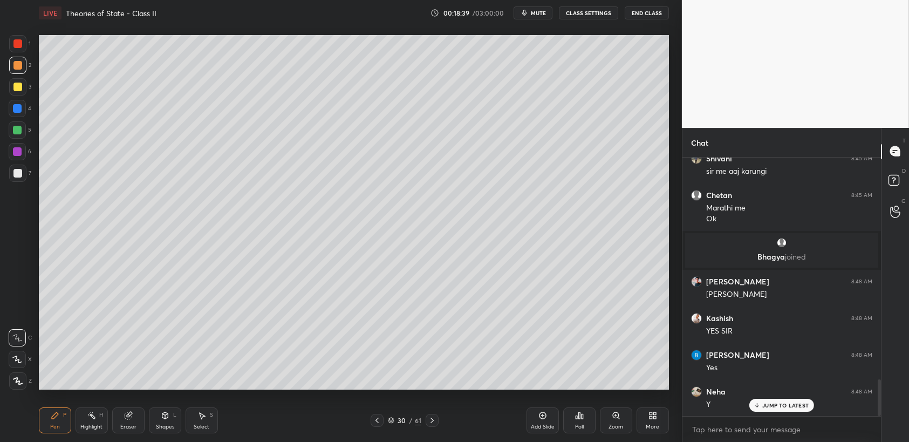
click at [22, 92] on div at bounding box center [17, 86] width 17 height 17
click at [27, 76] on div "2" at bounding box center [20, 68] width 22 height 22
click at [17, 69] on div at bounding box center [17, 65] width 9 height 9
click at [0, 114] on div "1 2 3 4 5 6 7 C X Z C X Z E E Erase all H H" at bounding box center [17, 212] width 35 height 355
click at [0, 111] on div "1 2 3 4 5 6 7 C X Z C X Z E E Erase all H H" at bounding box center [17, 212] width 35 height 355
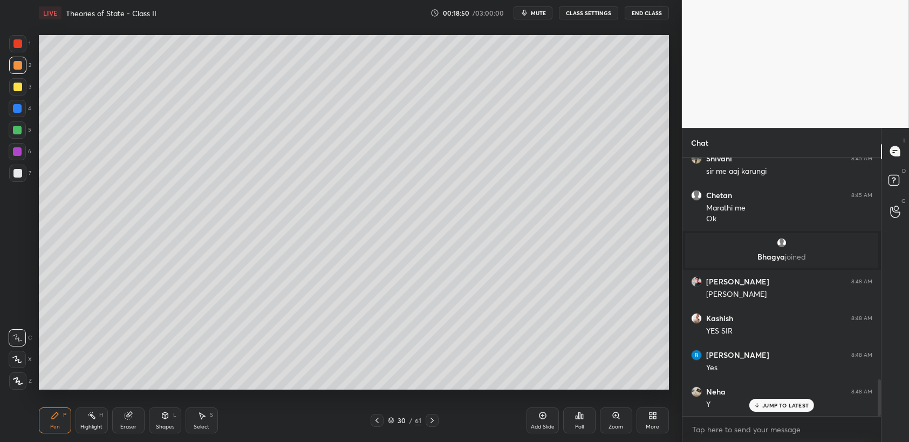
click at [11, 110] on div at bounding box center [17, 108] width 17 height 17
click at [27, 71] on div "2" at bounding box center [20, 65] width 22 height 17
click at [22, 66] on div at bounding box center [17, 65] width 9 height 9
click at [29, 62] on div "2" at bounding box center [20, 65] width 22 height 17
click at [12, 124] on div at bounding box center [17, 129] width 17 height 17
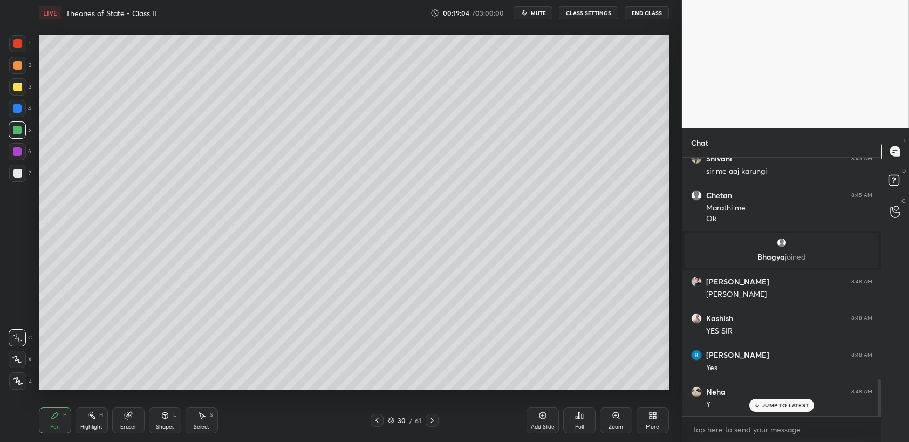
click at [17, 134] on div at bounding box center [17, 130] width 9 height 9
click at [15, 84] on div at bounding box center [17, 87] width 9 height 9
click at [25, 87] on div at bounding box center [17, 86] width 17 height 17
click at [30, 103] on div "4" at bounding box center [20, 108] width 23 height 17
click at [28, 107] on div "4" at bounding box center [20, 108] width 23 height 17
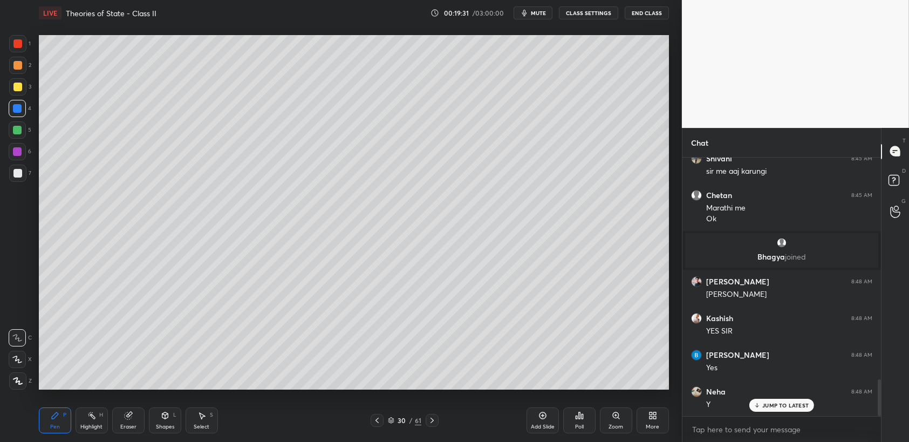
click at [30, 107] on div "4" at bounding box center [20, 108] width 23 height 17
click at [11, 61] on div at bounding box center [17, 65] width 17 height 17
click at [15, 56] on div "1" at bounding box center [20, 46] width 22 height 22
click at [19, 49] on div at bounding box center [17, 43] width 17 height 17
click at [10, 49] on div at bounding box center [17, 43] width 17 height 17
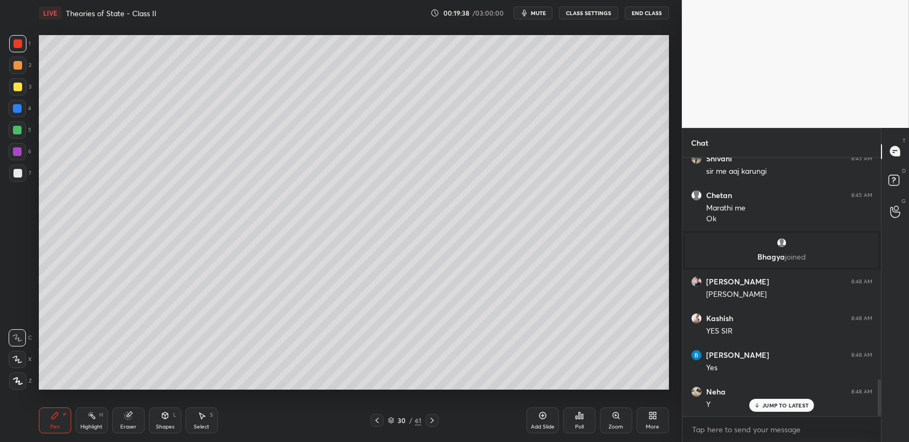
click at [24, 42] on div at bounding box center [17, 43] width 17 height 17
click at [19, 159] on div at bounding box center [17, 151] width 17 height 17
click at [22, 157] on div at bounding box center [17, 151] width 17 height 17
click at [34, 58] on div "1 2 3 4 5 6 7 C X Z C X Z E E Erase all H H" at bounding box center [17, 212] width 35 height 355
click at [21, 47] on div at bounding box center [17, 43] width 9 height 9
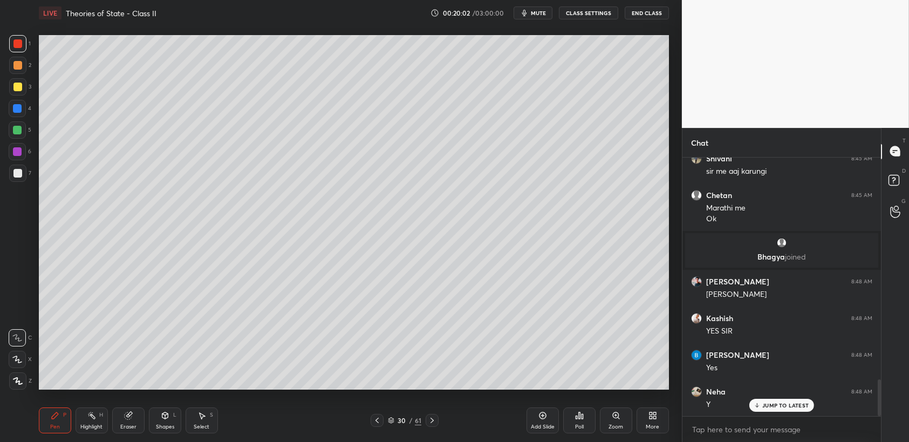
click at [17, 51] on div at bounding box center [17, 43] width 17 height 17
click at [35, 56] on div "Setting up your live class Poll for secs No correct answer Start poll" at bounding box center [354, 212] width 639 height 373
click at [33, 50] on div "1 2 3 4 5 6 7 C X Z C X Z E E Erase all H H" at bounding box center [17, 212] width 35 height 355
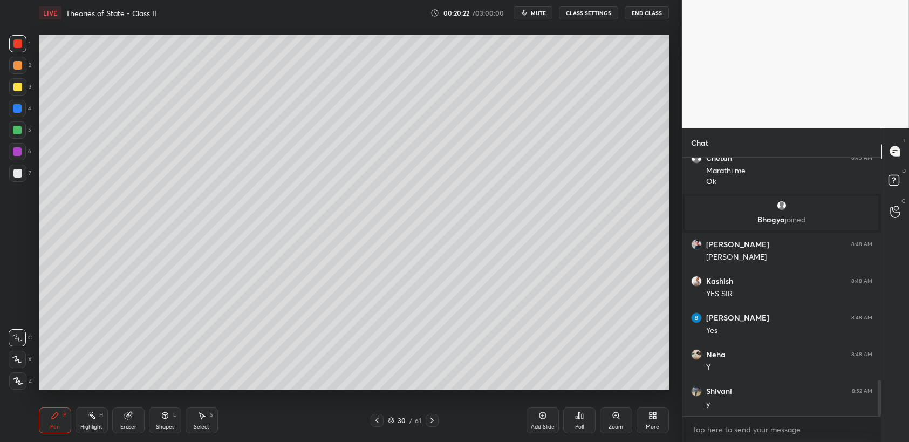
click at [396, 423] on div "30 / 61" at bounding box center [404, 421] width 33 height 10
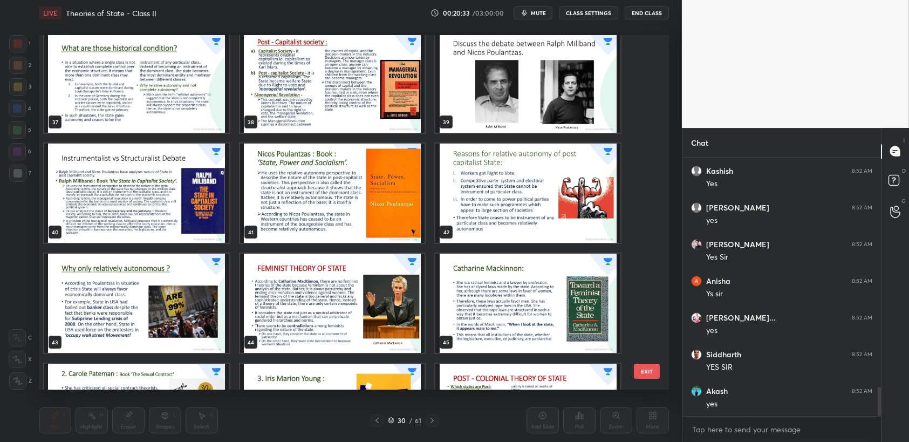
scroll to position [1394, 0]
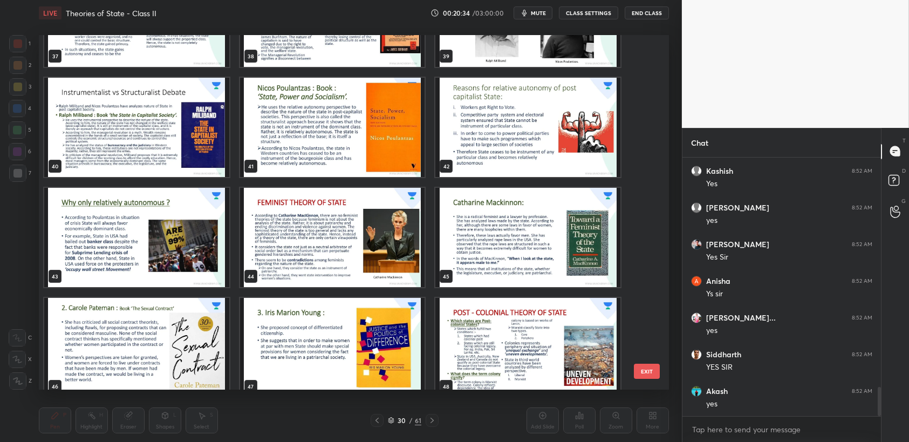
click at [278, 228] on img "grid" at bounding box center [332, 237] width 185 height 99
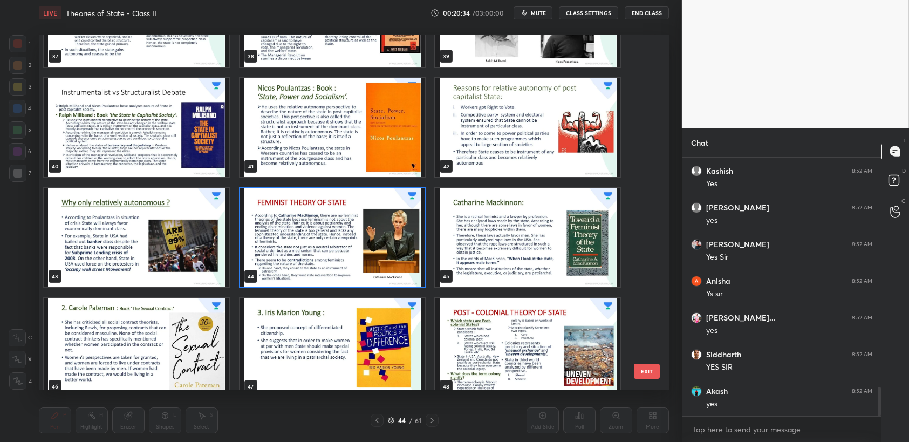
click at [280, 227] on img "grid" at bounding box center [332, 237] width 185 height 99
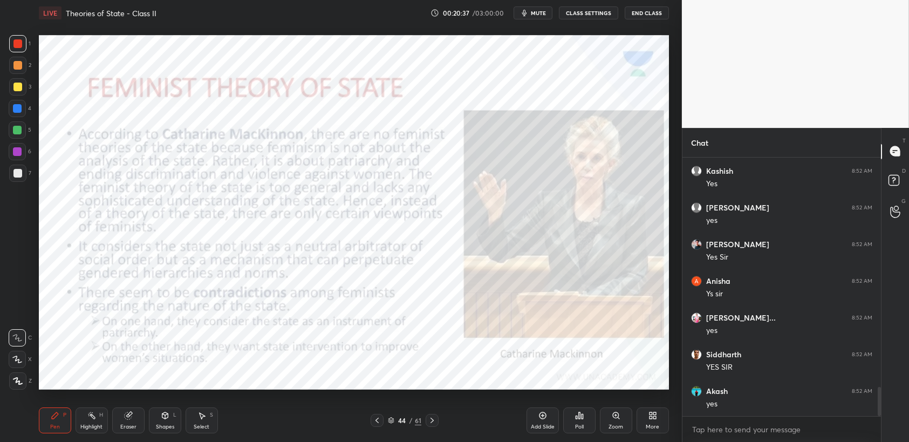
click at [11, 38] on div at bounding box center [17, 43] width 17 height 17
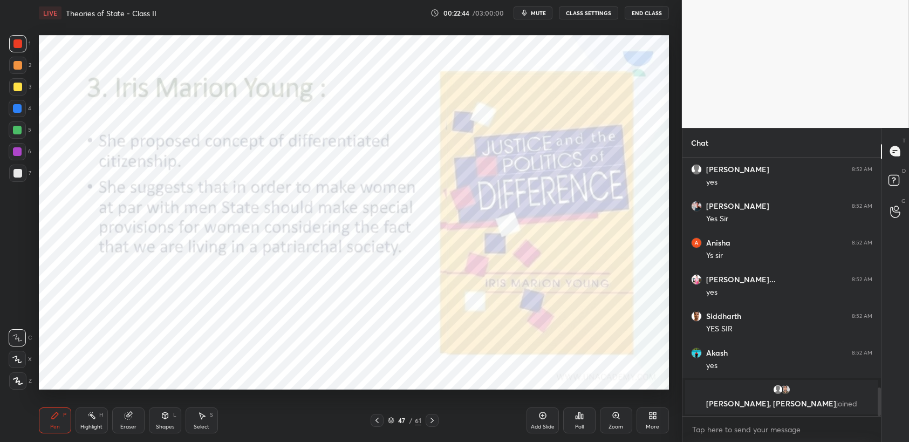
click at [397, 422] on div "47" at bounding box center [402, 420] width 11 height 6
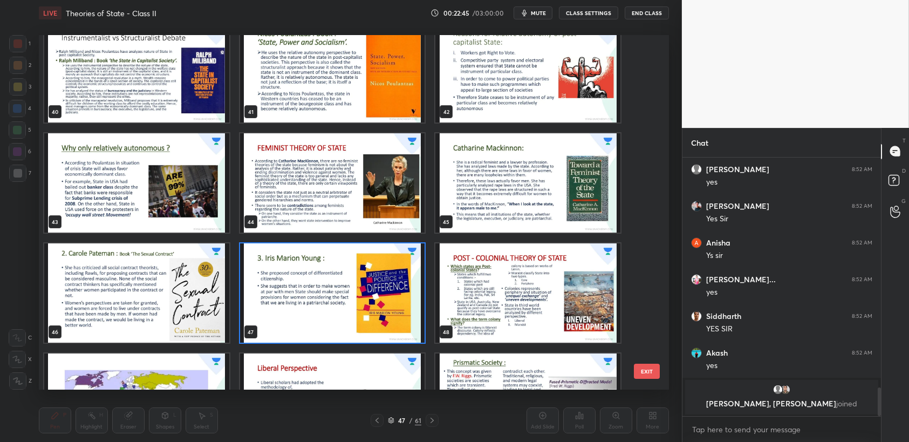
scroll to position [1461, 0]
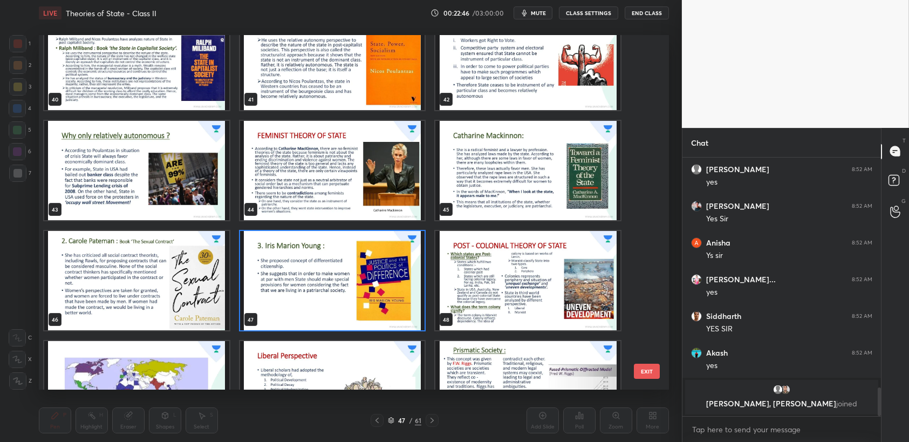
click at [554, 273] on img "grid" at bounding box center [528, 280] width 185 height 99
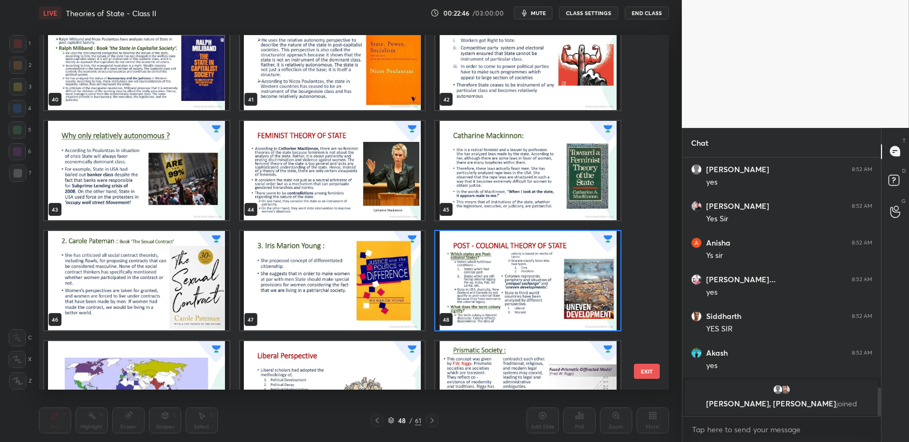
click at [554, 273] on img "grid" at bounding box center [528, 280] width 185 height 99
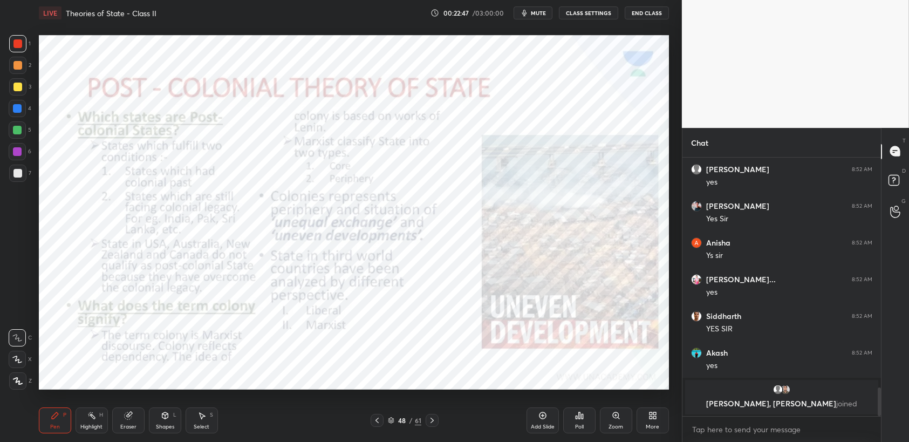
click at [17, 47] on div at bounding box center [17, 43] width 9 height 9
click at [544, 424] on div "Add Slide" at bounding box center [543, 426] width 24 height 5
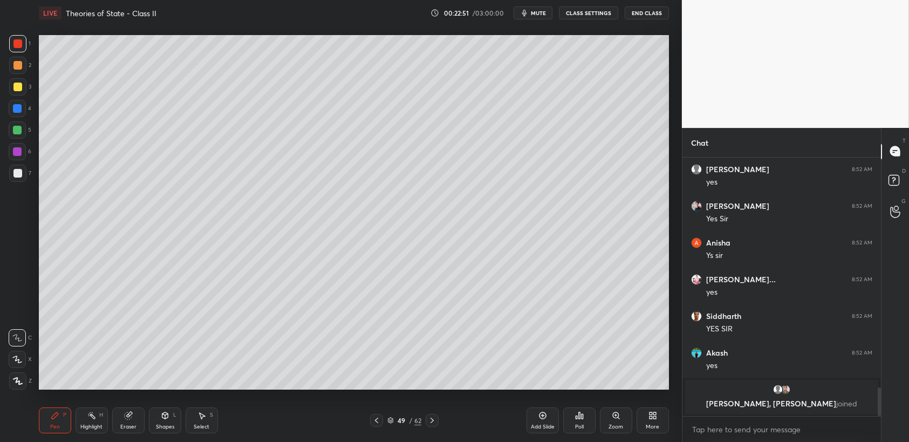
click at [23, 65] on div at bounding box center [17, 65] width 17 height 17
click at [16, 60] on div at bounding box center [17, 65] width 17 height 17
click at [23, 88] on div at bounding box center [17, 86] width 17 height 17
click at [19, 65] on div at bounding box center [17, 65] width 9 height 9
click at [19, 67] on div at bounding box center [17, 65] width 9 height 9
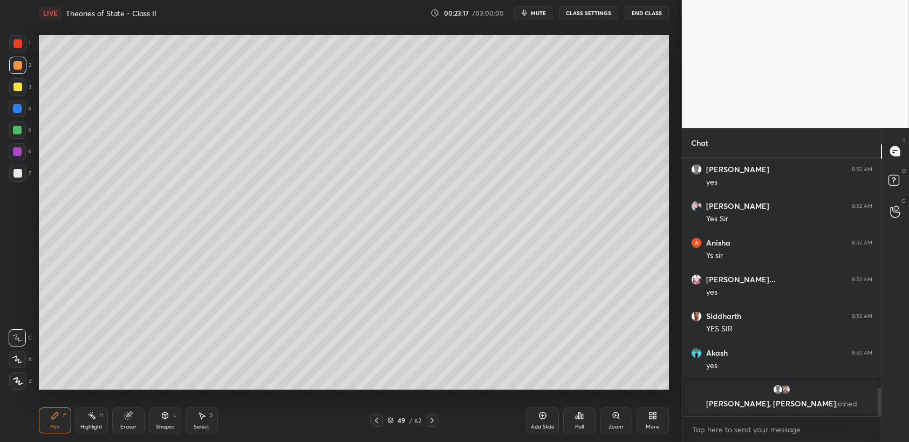
click at [17, 50] on div at bounding box center [17, 43] width 17 height 17
click at [11, 101] on div at bounding box center [17, 108] width 17 height 17
click at [17, 108] on div at bounding box center [17, 108] width 9 height 9
click at [19, 113] on div at bounding box center [17, 108] width 17 height 17
click at [27, 76] on div "2" at bounding box center [20, 68] width 22 height 22
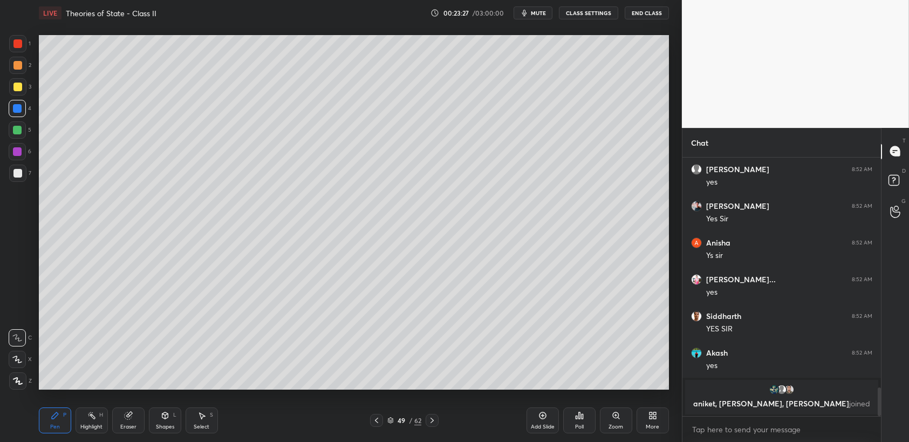
click at [22, 76] on div "2" at bounding box center [20, 68] width 22 height 22
click at [22, 87] on div at bounding box center [17, 86] width 17 height 17
click at [3, 83] on div "1 2 3 4 5 6 7 C X Z C X Z E E Erase all H H" at bounding box center [17, 212] width 35 height 355
click at [15, 77] on div "2" at bounding box center [20, 68] width 22 height 22
click at [17, 69] on div at bounding box center [17, 65] width 9 height 9
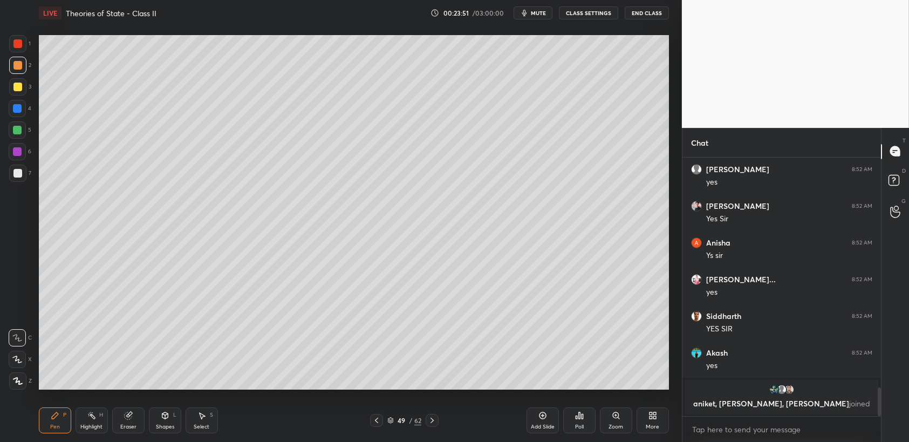
click at [19, 132] on div at bounding box center [17, 130] width 9 height 9
click at [19, 134] on div at bounding box center [17, 130] width 9 height 9
click at [19, 167] on div at bounding box center [17, 173] width 17 height 17
click at [30, 172] on div "7" at bounding box center [20, 173] width 22 height 17
click at [32, 126] on div "1 2 3 4 5 6 7 C X Z C X Z E E Erase all H H" at bounding box center [17, 212] width 35 height 355
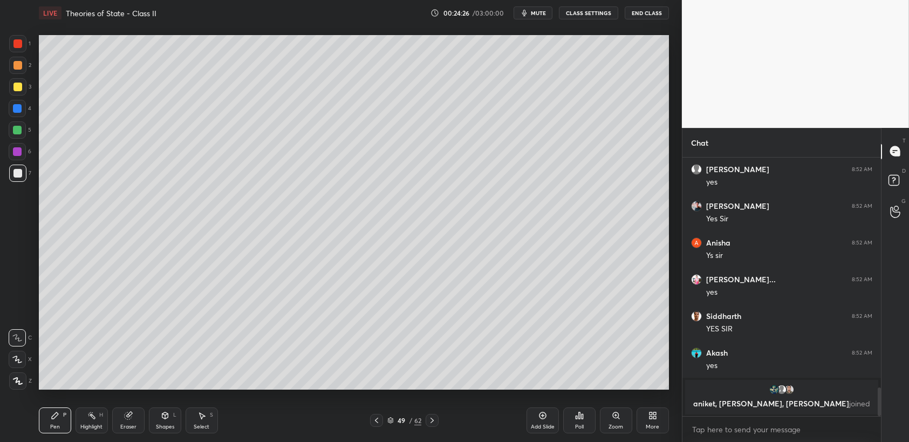
click at [11, 141] on div "5" at bounding box center [20, 132] width 23 height 22
click at [19, 138] on div at bounding box center [17, 129] width 17 height 17
click at [0, 76] on div "1 2 3 4 5 6 7 C X Z C X Z E E Erase all H H" at bounding box center [17, 212] width 35 height 355
click at [23, 81] on div at bounding box center [17, 86] width 17 height 17
click at [32, 84] on div "1 2 3 4 5 6 7 C X Z C X Z E E Erase all H H" at bounding box center [17, 212] width 35 height 355
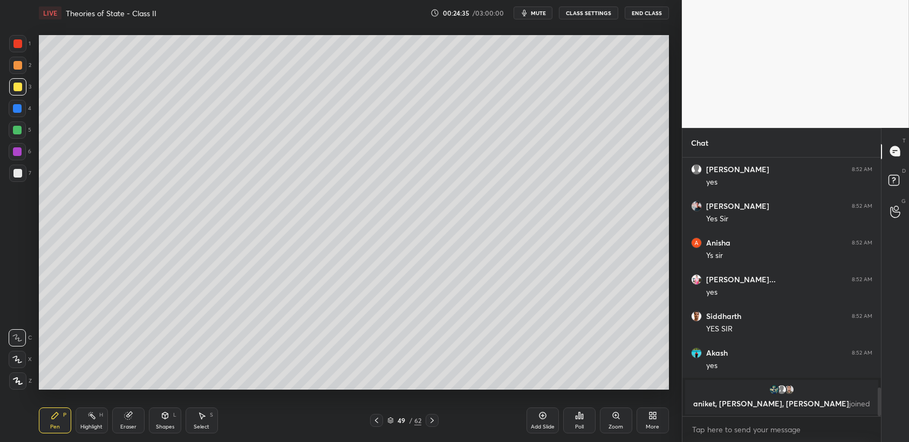
click at [31, 84] on div "1 2 3 4 5 6 7 C X Z C X Z E E Erase all H H" at bounding box center [17, 212] width 35 height 355
click at [16, 63] on div at bounding box center [17, 65] width 9 height 9
click at [23, 67] on div at bounding box center [17, 65] width 17 height 17
click at [18, 161] on div "6" at bounding box center [20, 154] width 23 height 22
click at [25, 180] on div at bounding box center [17, 173] width 17 height 17
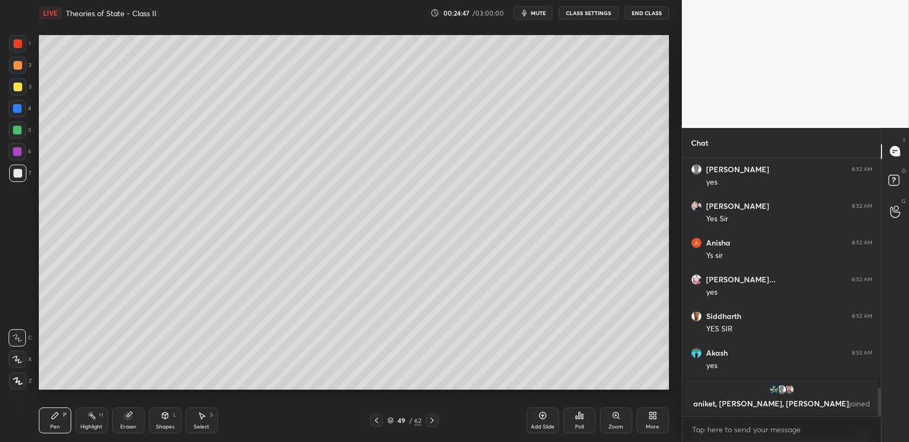
click at [18, 46] on div at bounding box center [17, 43] width 9 height 9
click at [21, 46] on div at bounding box center [17, 43] width 9 height 9
click at [398, 423] on div "49" at bounding box center [401, 420] width 11 height 6
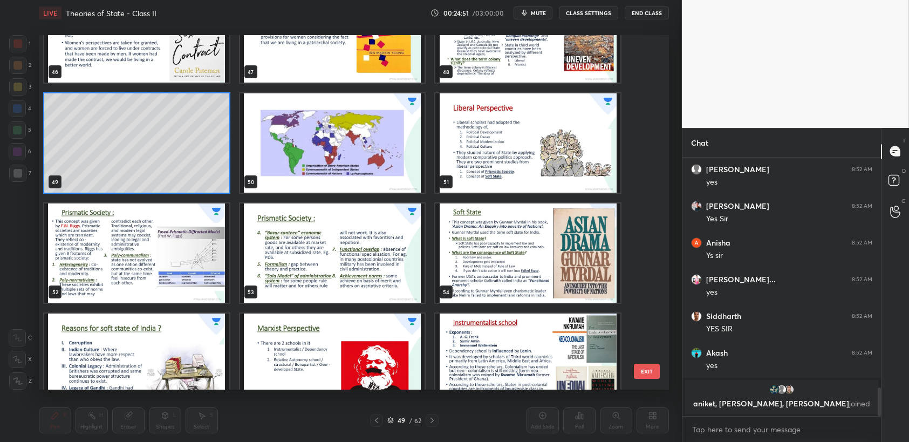
scroll to position [1733, 0]
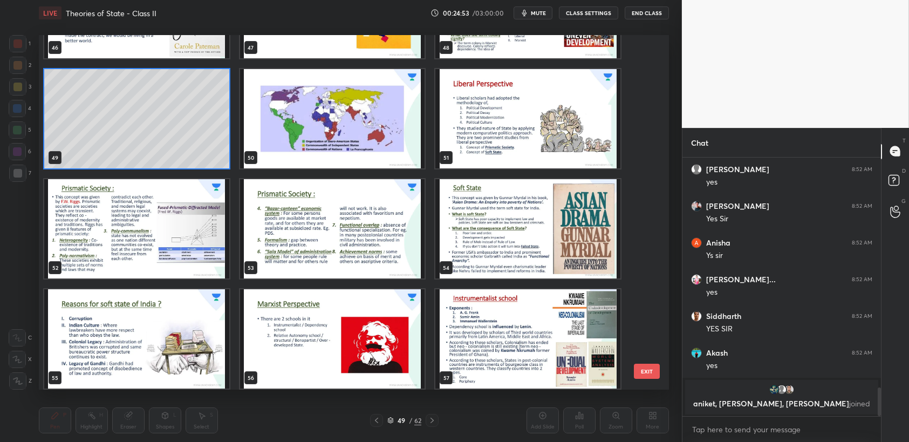
click at [158, 267] on img "grid" at bounding box center [136, 228] width 185 height 99
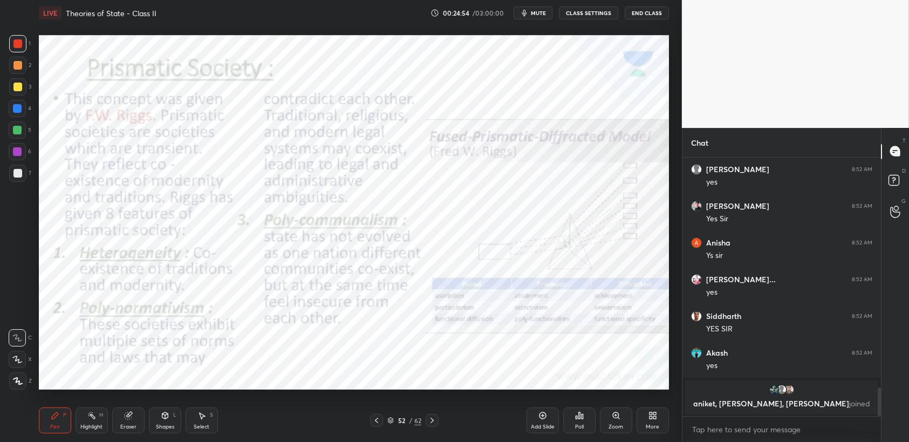
click at [0, 45] on div "1 2 3 4 5 6 7 C X Z C X Z E E Erase all H H" at bounding box center [17, 212] width 35 height 355
click at [11, 47] on div at bounding box center [17, 43] width 17 height 17
click at [13, 108] on div at bounding box center [17, 108] width 9 height 9
click at [23, 110] on div at bounding box center [17, 108] width 17 height 17
click at [11, 56] on div "1" at bounding box center [20, 46] width 22 height 22
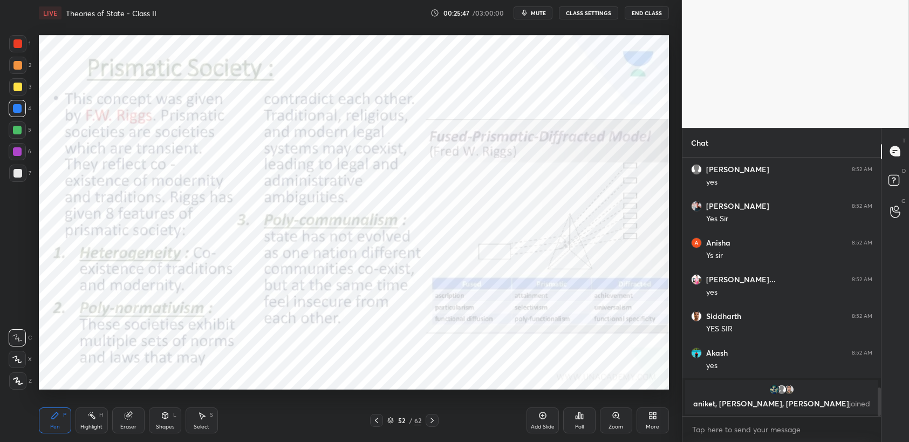
click at [17, 55] on div "1" at bounding box center [20, 46] width 22 height 22
click at [23, 108] on div at bounding box center [17, 108] width 17 height 17
click at [18, 85] on div at bounding box center [17, 87] width 9 height 9
click at [17, 77] on div "2" at bounding box center [20, 68] width 22 height 22
click at [16, 50] on div at bounding box center [17, 43] width 17 height 17
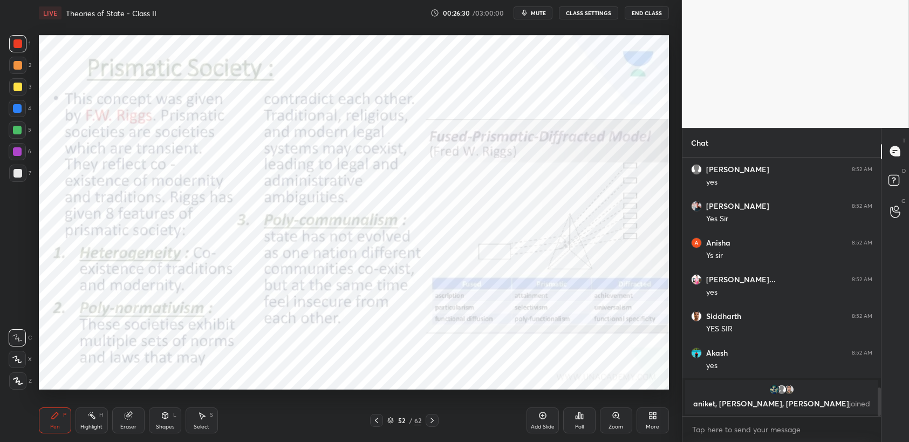
click at [3, 93] on div "1 2 3 4 5 6 7 C X Z C X Z E E Erase all H H" at bounding box center [17, 212] width 35 height 355
click at [23, 100] on div at bounding box center [17, 108] width 17 height 17
click at [29, 113] on div "4" at bounding box center [20, 108] width 23 height 17
click at [25, 44] on div at bounding box center [17, 43] width 17 height 17
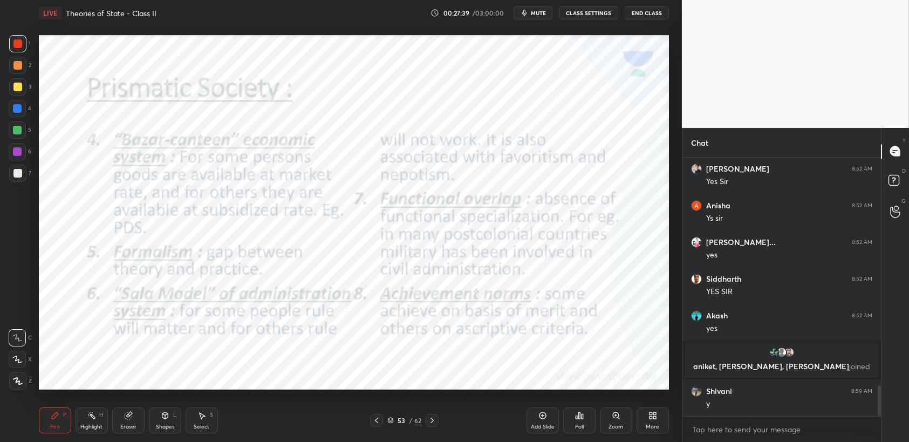
scroll to position [1915, 0]
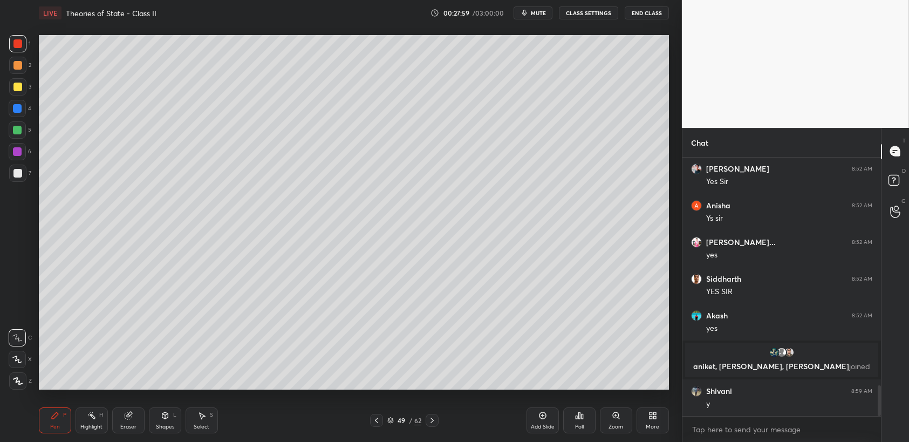
click at [12, 86] on div at bounding box center [17, 86] width 17 height 17
click at [18, 89] on div at bounding box center [17, 87] width 9 height 9
click at [23, 138] on div at bounding box center [17, 129] width 17 height 17
click at [19, 135] on div at bounding box center [17, 129] width 17 height 17
click at [10, 160] on div at bounding box center [17, 151] width 17 height 17
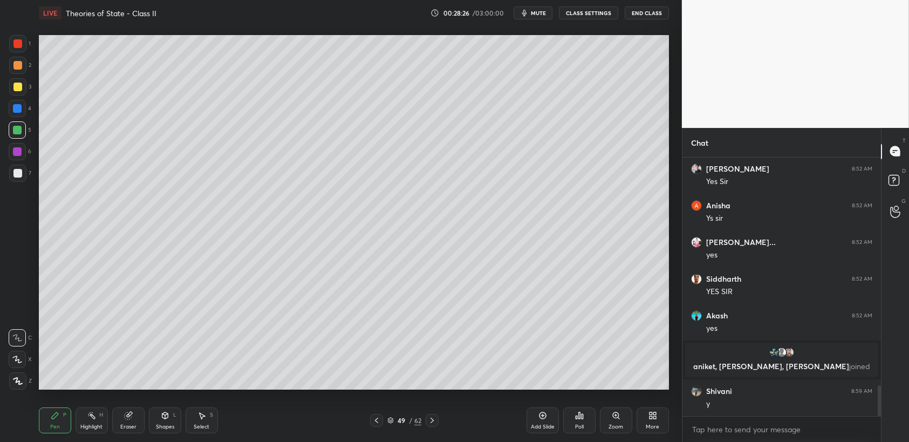
click at [12, 172] on div at bounding box center [17, 173] width 17 height 17
click at [15, 175] on div at bounding box center [17, 173] width 9 height 9
click at [24, 53] on div "1" at bounding box center [20, 46] width 22 height 22
click at [23, 50] on div at bounding box center [17, 43] width 17 height 17
click at [26, 123] on div "5" at bounding box center [20, 129] width 23 height 17
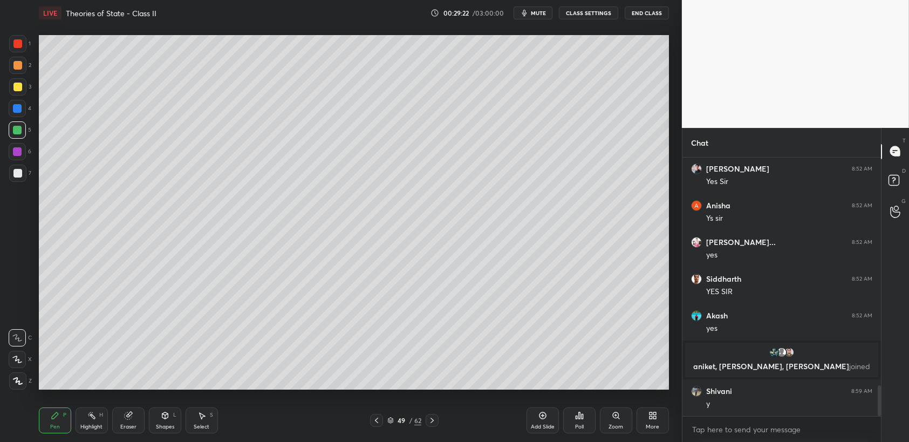
click at [26, 132] on div "5" at bounding box center [20, 129] width 23 height 17
click at [17, 55] on div "1" at bounding box center [20, 46] width 22 height 22
click at [19, 47] on div at bounding box center [17, 43] width 9 height 9
click at [392, 423] on icon at bounding box center [390, 423] width 5 height 2
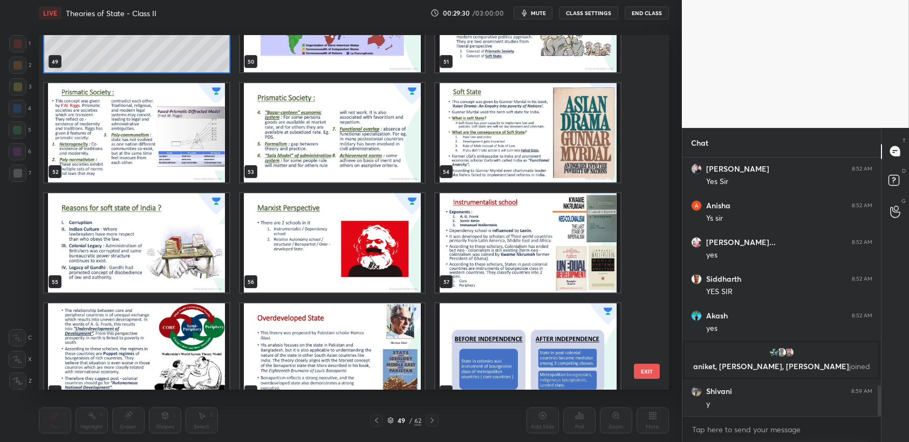
scroll to position [1829, 0]
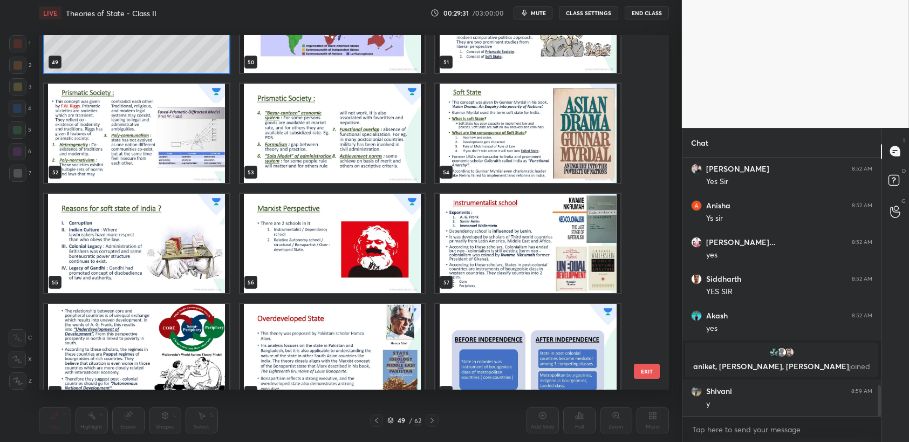
click at [157, 253] on img "grid" at bounding box center [136, 243] width 185 height 99
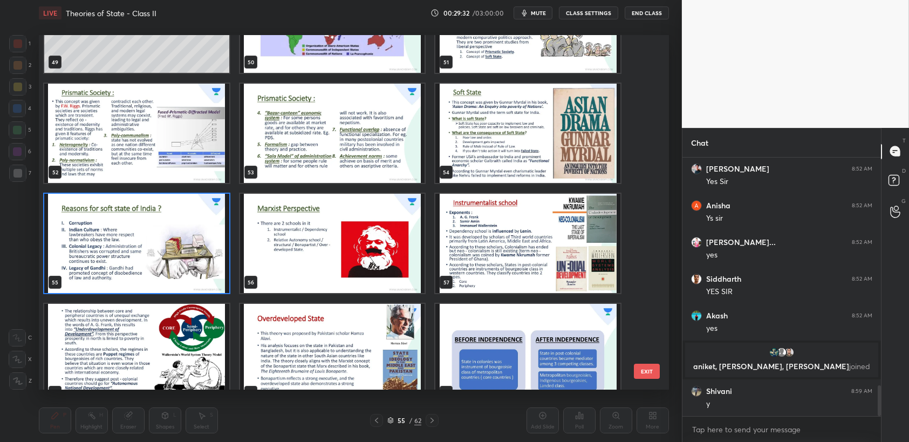
click at [167, 256] on img "grid" at bounding box center [136, 243] width 185 height 99
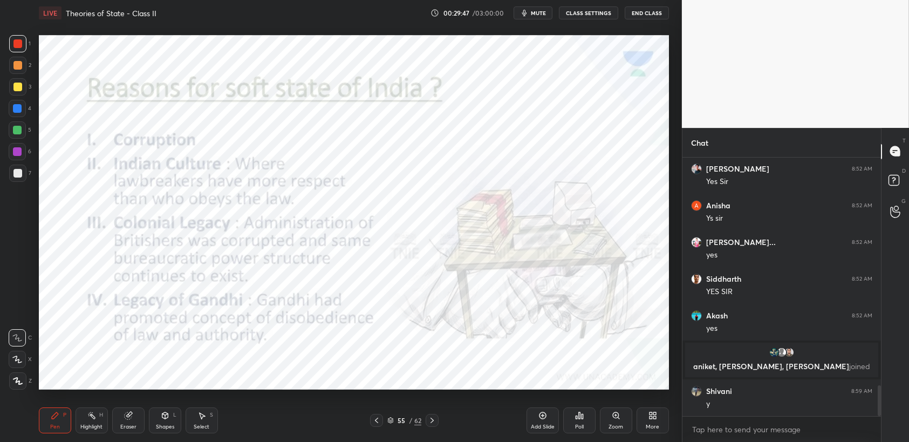
click at [19, 49] on div at bounding box center [17, 43] width 17 height 17
click at [388, 422] on icon at bounding box center [391, 420] width 6 height 6
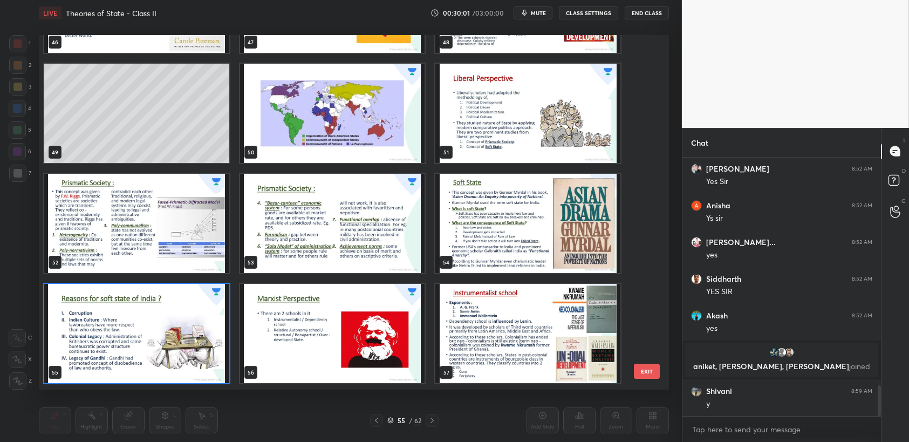
scroll to position [1732, 0]
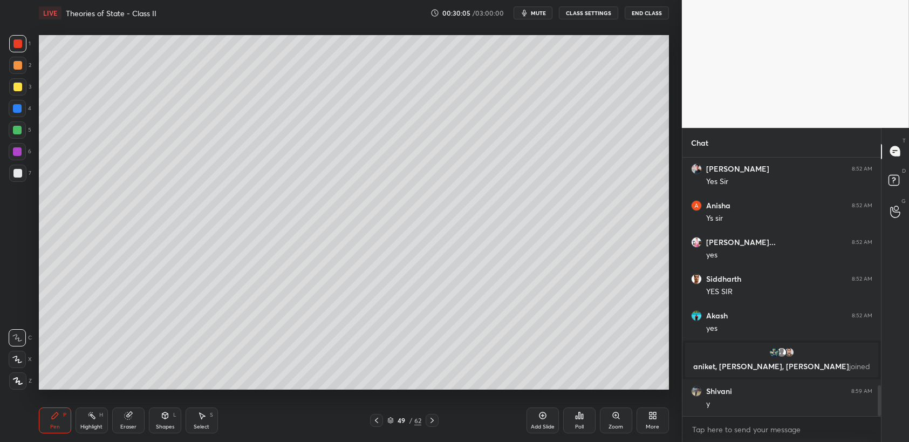
click at [25, 137] on div at bounding box center [17, 129] width 17 height 17
click at [23, 145] on div at bounding box center [17, 151] width 17 height 17
click at [22, 178] on div at bounding box center [17, 173] width 17 height 17
click at [23, 179] on div at bounding box center [17, 173] width 17 height 17
click at [0, 161] on div "1 2 3 4 5 6 7 C X Z C X Z E E Erase all H H" at bounding box center [17, 212] width 35 height 355
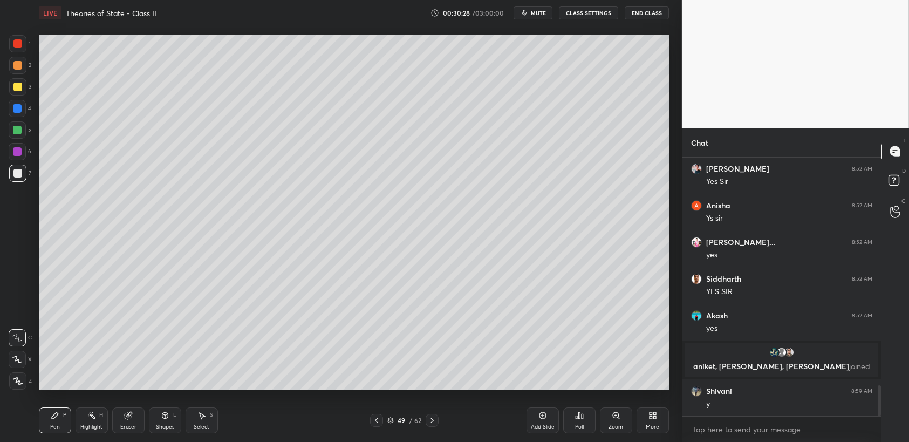
click at [13, 155] on div at bounding box center [17, 151] width 9 height 9
click at [15, 151] on div at bounding box center [17, 151] width 9 height 9
click at [19, 148] on div at bounding box center [17, 151] width 9 height 9
click at [201, 418] on icon at bounding box center [203, 416] width 6 height 6
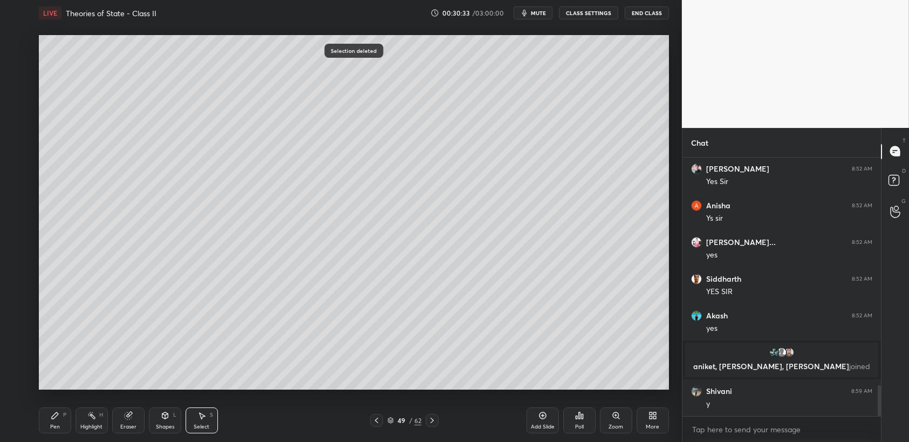
click at [48, 423] on div "Pen P" at bounding box center [55, 420] width 32 height 26
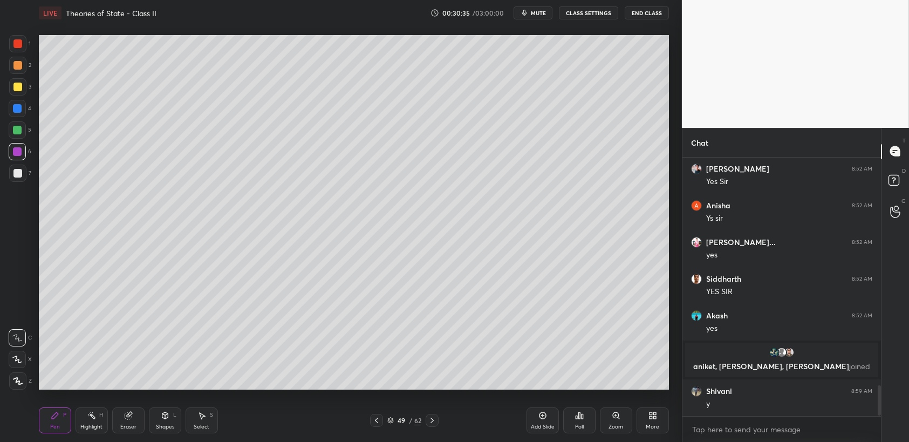
scroll to position [1954, 0]
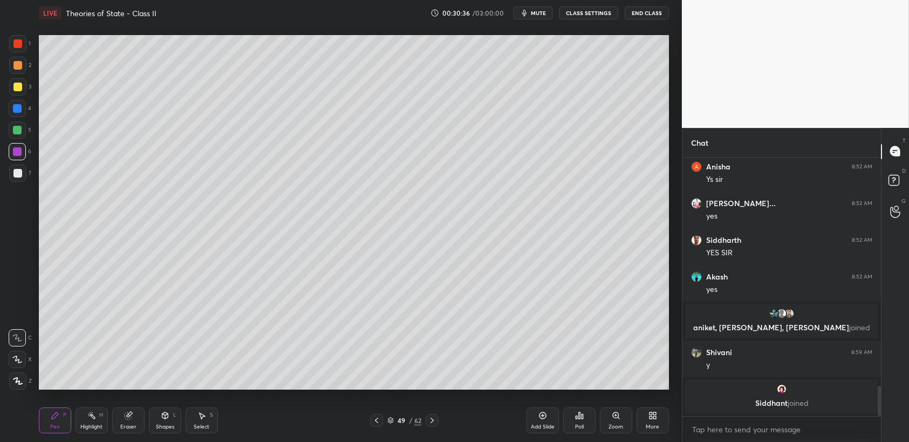
click at [0, 56] on div "1 2 3 4 5 6 7 C X Z C X Z E E Erase all H H" at bounding box center [17, 212] width 35 height 355
click at [9, 64] on div at bounding box center [17, 65] width 17 height 17
click at [25, 66] on div at bounding box center [17, 65] width 17 height 17
click at [24, 51] on div at bounding box center [17, 43] width 17 height 17
click at [30, 135] on div "5" at bounding box center [20, 129] width 23 height 17
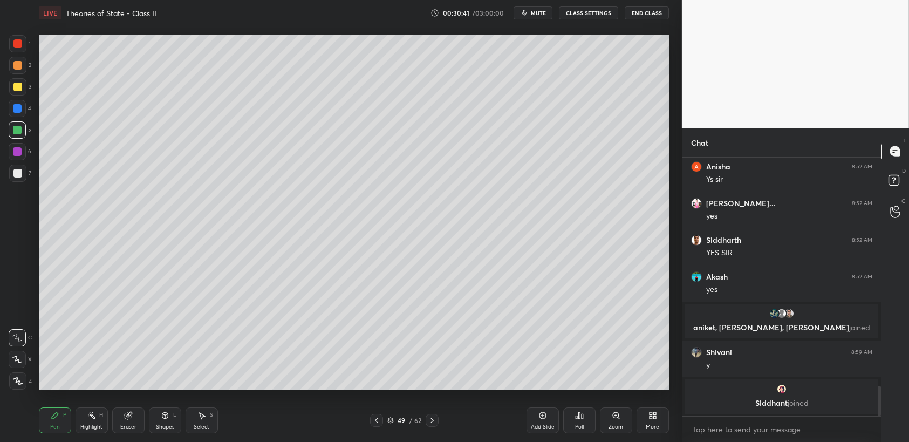
click at [30, 132] on div "5" at bounding box center [20, 129] width 23 height 17
click at [23, 90] on div at bounding box center [17, 86] width 17 height 17
click at [19, 138] on div at bounding box center [17, 129] width 17 height 17
click at [8, 150] on div "1 2 3 4 5 6 7 C X Z C X Z E E Erase all H H" at bounding box center [17, 212] width 35 height 355
click at [20, 157] on div at bounding box center [17, 151] width 17 height 17
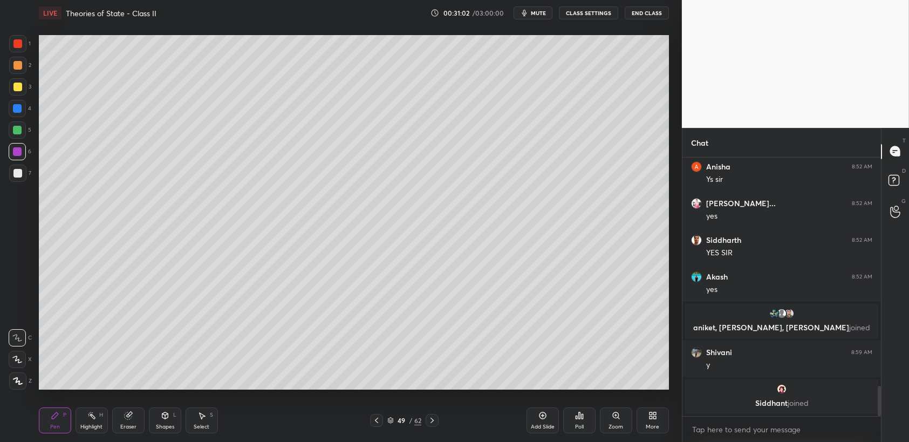
click at [13, 128] on div at bounding box center [17, 130] width 9 height 9
click at [19, 126] on div at bounding box center [17, 130] width 9 height 9
click at [12, 85] on div at bounding box center [17, 86] width 17 height 17
click at [22, 89] on div at bounding box center [17, 87] width 9 height 9
click at [23, 147] on div at bounding box center [17, 151] width 17 height 17
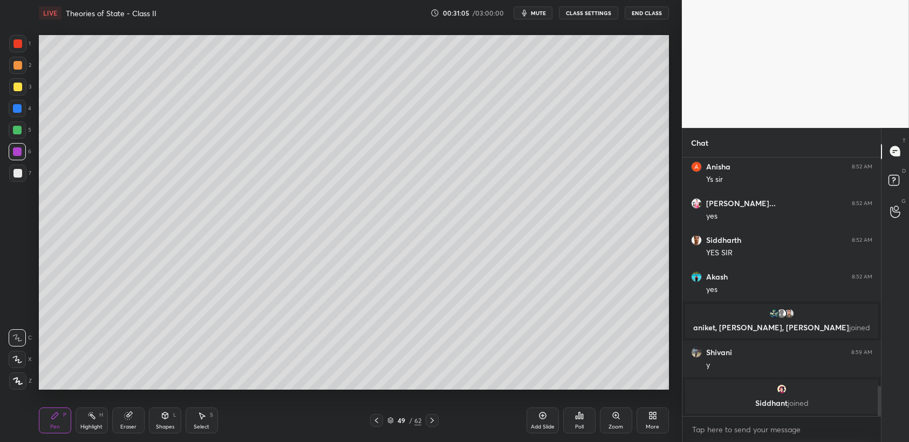
click at [23, 175] on div at bounding box center [17, 173] width 17 height 17
click at [16, 72] on div at bounding box center [17, 65] width 17 height 17
click at [21, 69] on div at bounding box center [17, 65] width 9 height 9
click at [16, 57] on div at bounding box center [17, 65] width 17 height 17
click at [21, 45] on div at bounding box center [17, 43] width 9 height 9
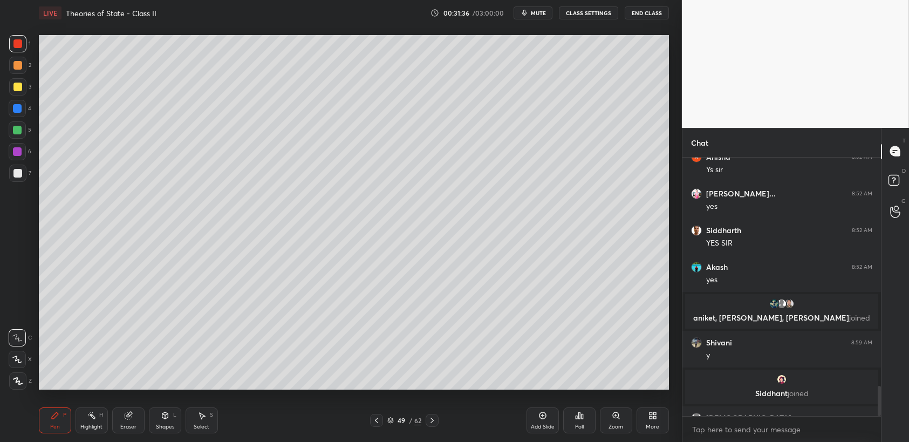
scroll to position [1981, 0]
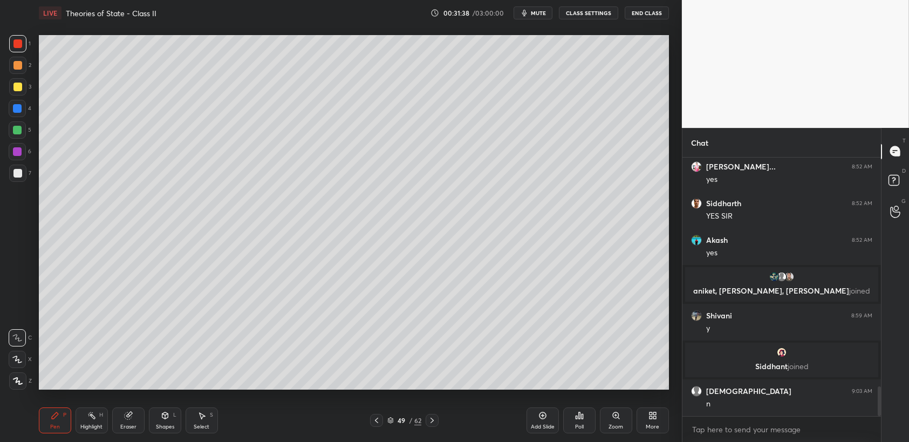
click at [0, 80] on div "1 2 3 4 5 6 7 C X Z C X Z E E Erase all H H" at bounding box center [17, 212] width 35 height 355
click at [21, 99] on div "3" at bounding box center [20, 89] width 22 height 22
click at [26, 99] on div "3" at bounding box center [20, 89] width 22 height 22
click at [24, 113] on div at bounding box center [17, 108] width 17 height 17
click at [23, 134] on div at bounding box center [17, 129] width 17 height 17
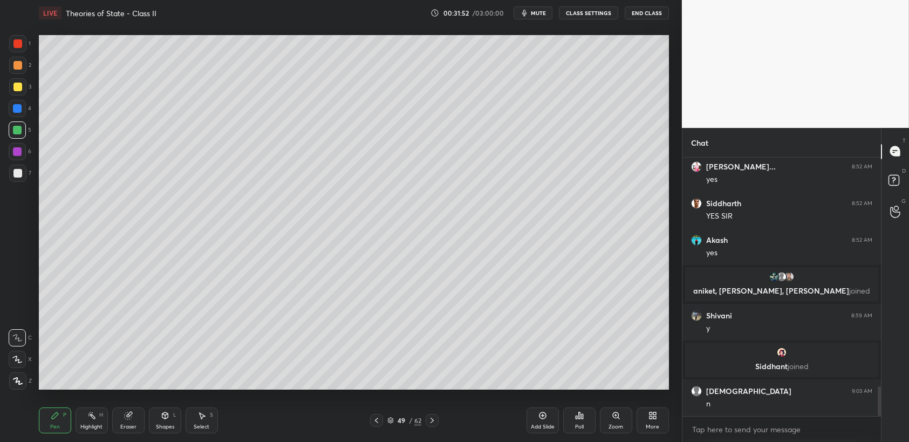
click at [15, 67] on div at bounding box center [17, 65] width 9 height 9
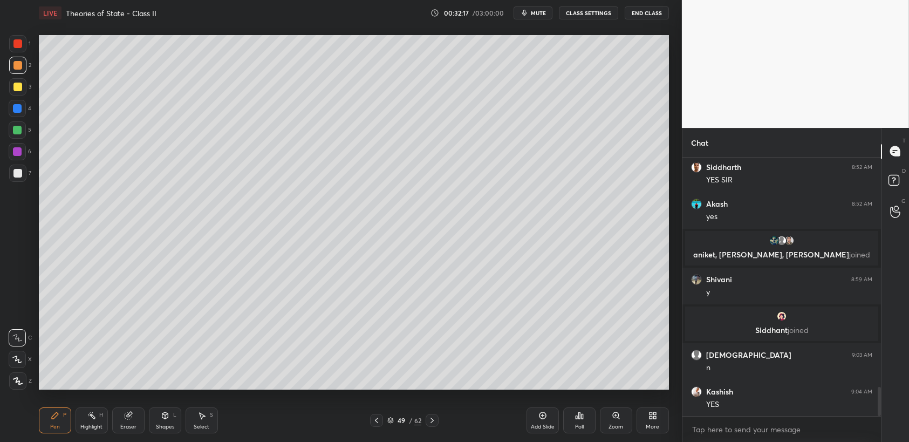
click at [23, 96] on div "3" at bounding box center [20, 89] width 22 height 22
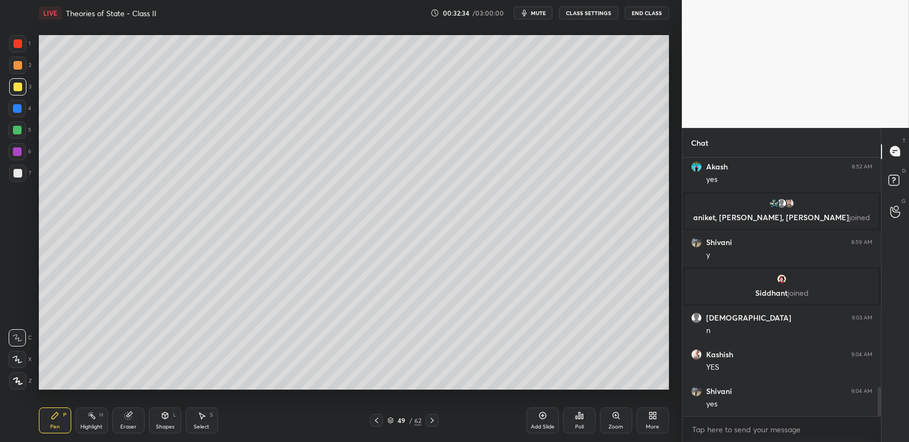
click at [33, 127] on div "1 2 3 4 5 6 7 C X Z C X Z E E Erase all H H" at bounding box center [17, 212] width 35 height 355
click at [18, 134] on div at bounding box center [17, 130] width 9 height 9
click at [11, 69] on div at bounding box center [17, 65] width 17 height 17
click at [15, 71] on div at bounding box center [17, 65] width 17 height 17
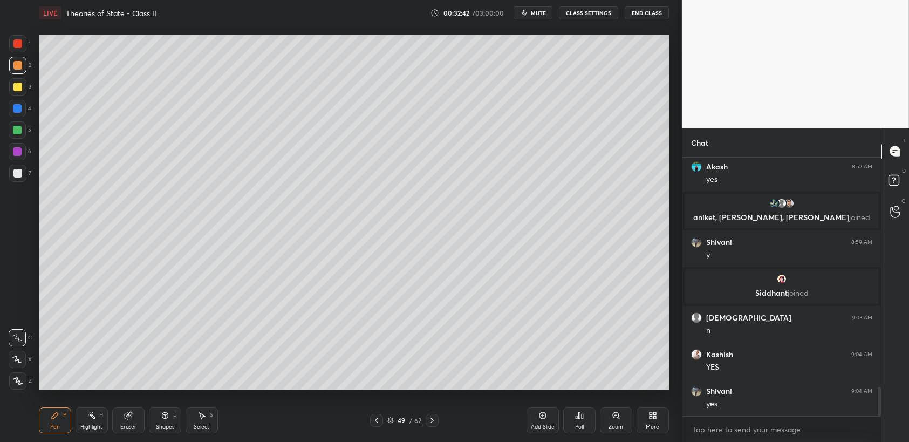
click at [13, 73] on div at bounding box center [17, 65] width 17 height 17
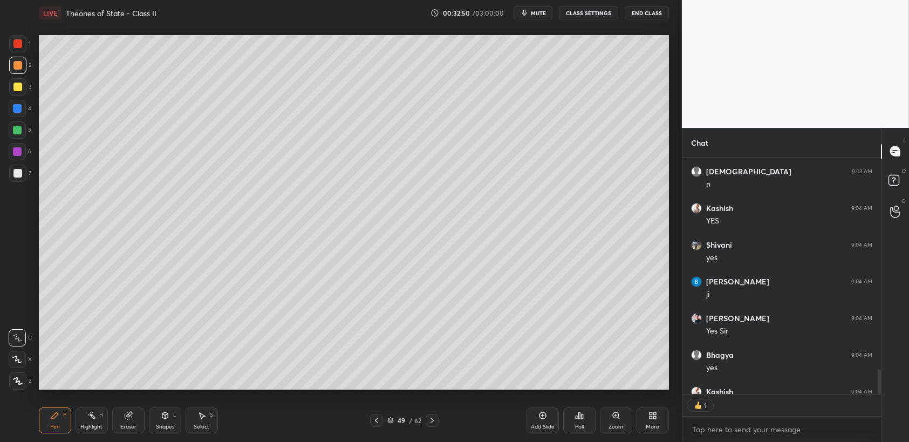
scroll to position [2259, 0]
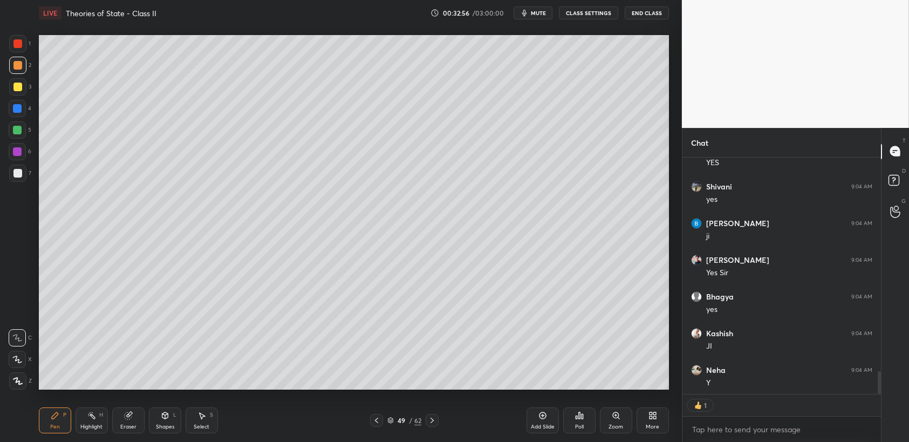
click at [0, 123] on div "1 2 3 4 5 6 7 C X Z C X Z E E Erase all H H" at bounding box center [17, 212] width 35 height 355
click at [18, 132] on div at bounding box center [17, 130] width 9 height 9
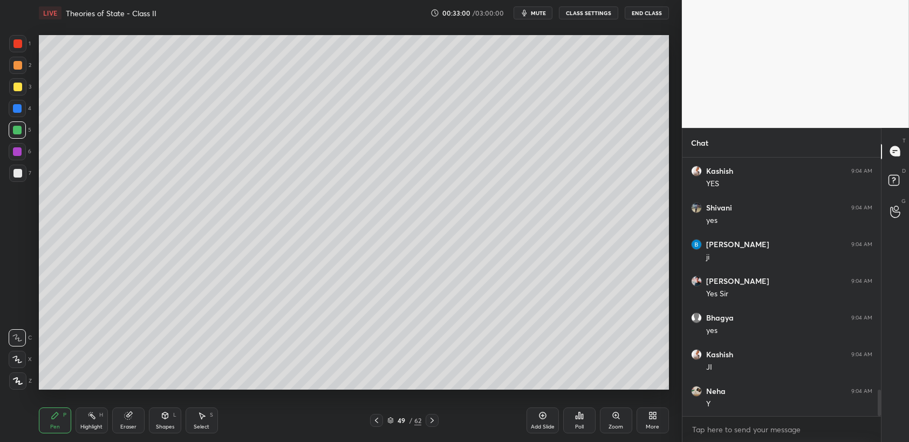
scroll to position [2277, 0]
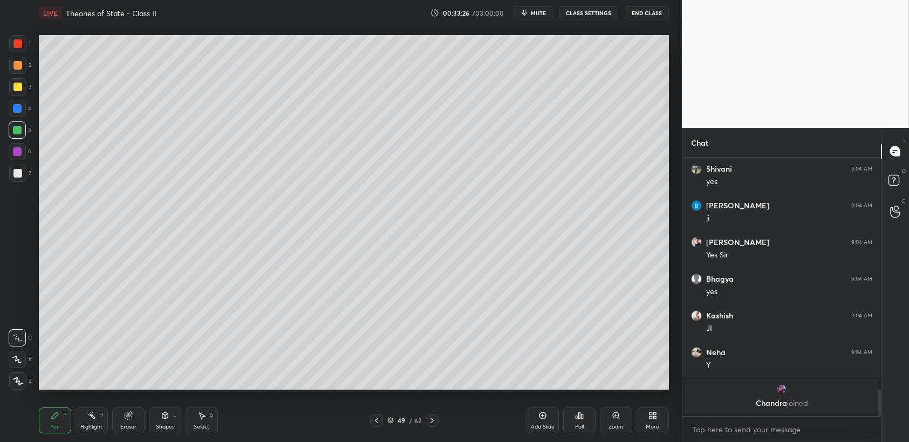
click at [393, 419] on icon at bounding box center [391, 420] width 6 height 6
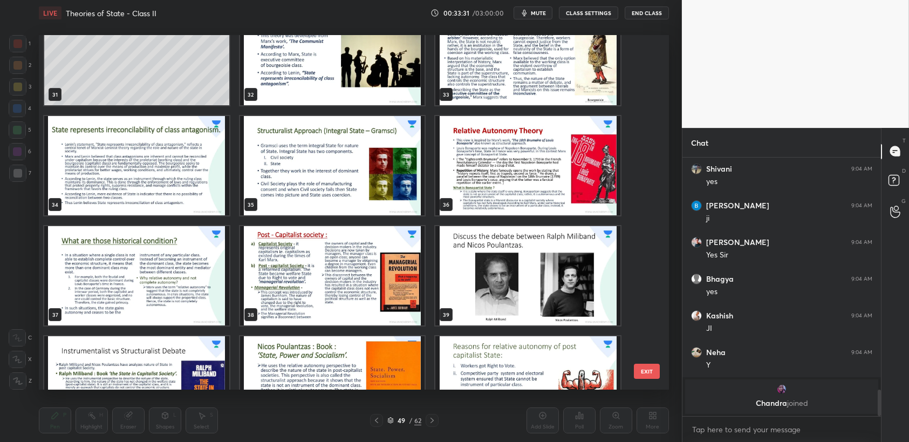
scroll to position [1045, 0]
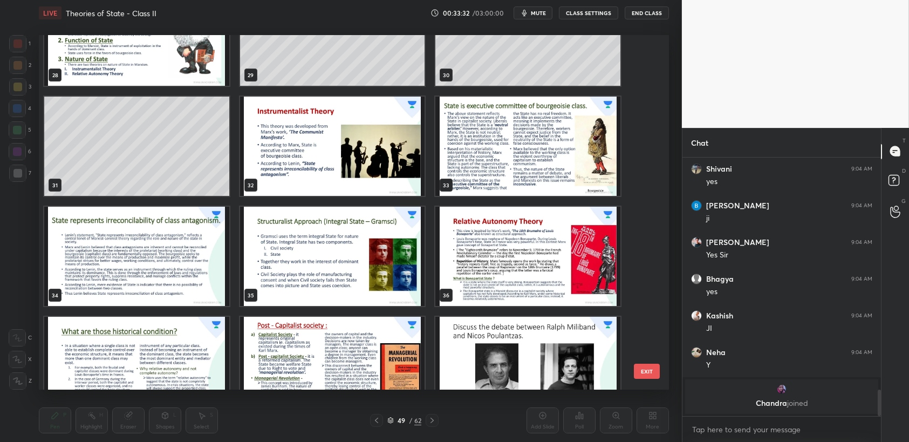
click at [311, 144] on img "grid" at bounding box center [332, 146] width 185 height 99
click at [322, 144] on img "grid" at bounding box center [332, 146] width 185 height 99
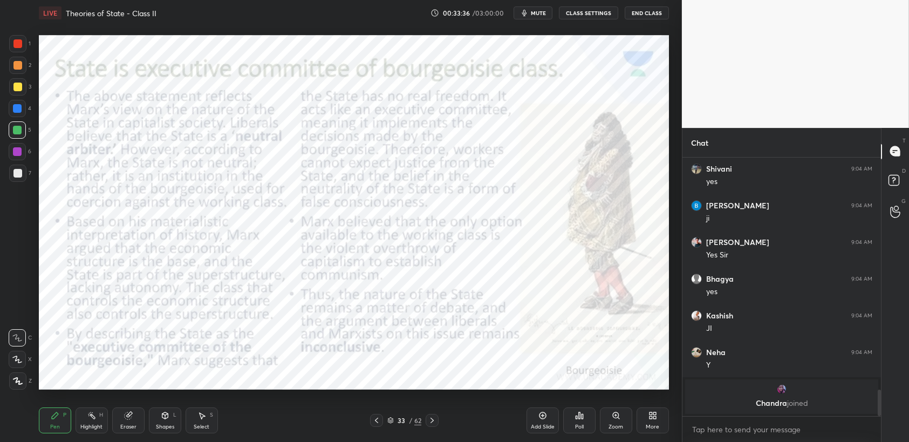
click at [25, 42] on div at bounding box center [17, 43] width 17 height 17
click at [29, 44] on div "1" at bounding box center [20, 43] width 22 height 17
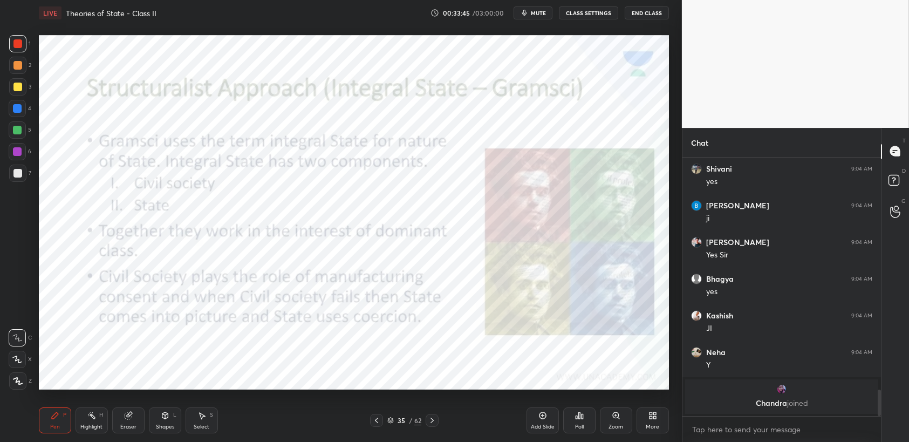
click at [397, 423] on div "35" at bounding box center [401, 420] width 11 height 6
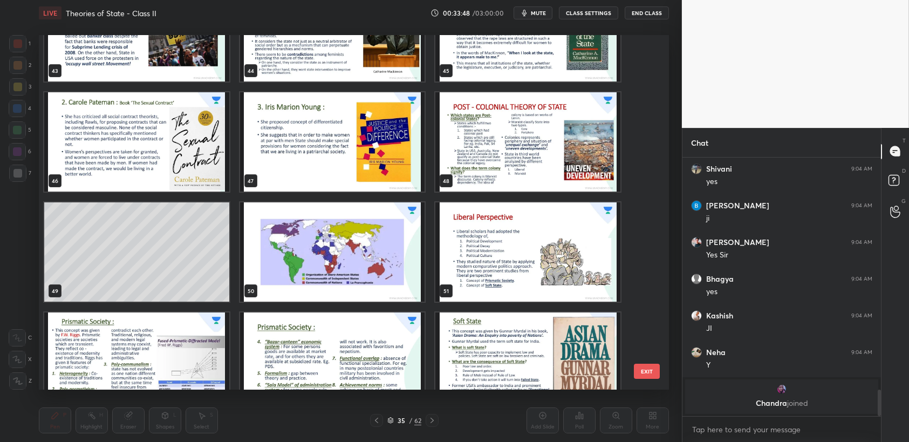
scroll to position [1661, 0]
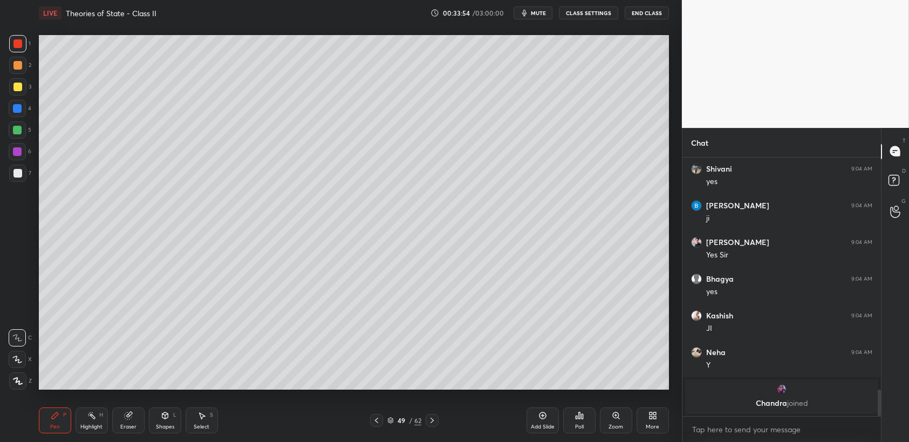
click at [19, 108] on div at bounding box center [17, 108] width 9 height 9
click at [19, 96] on div "3" at bounding box center [20, 89] width 22 height 22
click at [22, 90] on div at bounding box center [17, 86] width 17 height 17
click at [14, 56] on div "1" at bounding box center [20, 46] width 22 height 22
click at [15, 60] on div at bounding box center [17, 65] width 17 height 17
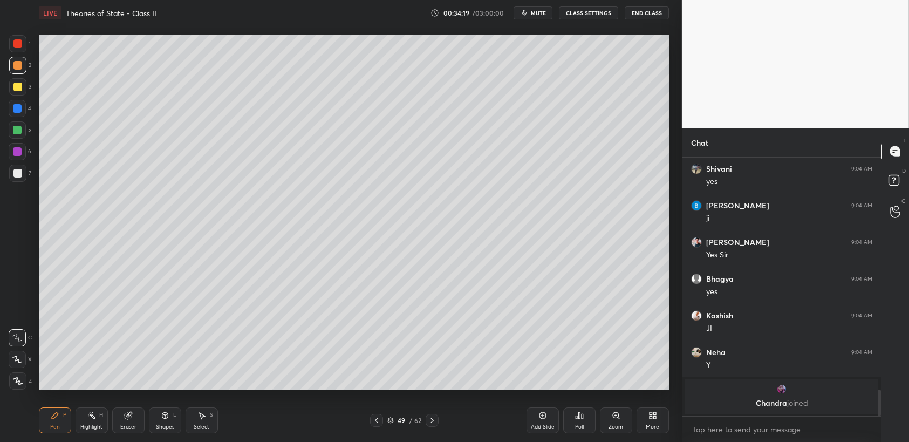
click at [19, 32] on div "1 2 3 4 5 6 7 C X Z C X Z E E Erase all H H LIVE Theories of State - Class II 0…" at bounding box center [337, 221] width 674 height 442
click at [25, 42] on div at bounding box center [17, 43] width 17 height 17
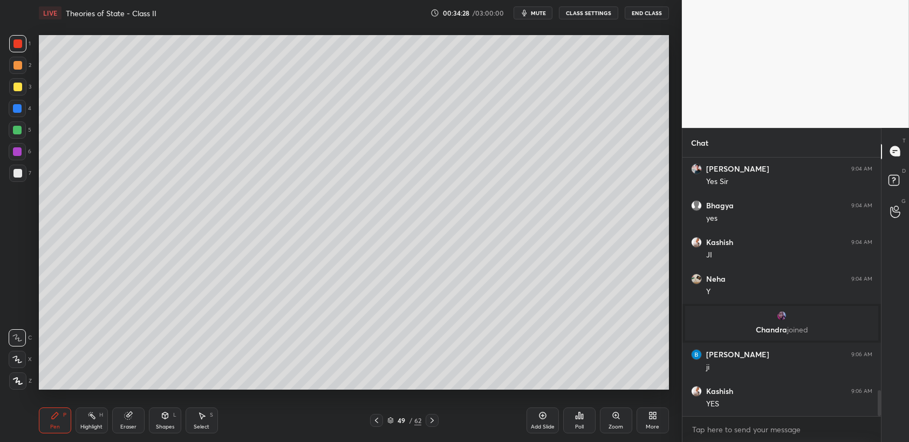
scroll to position [2309, 0]
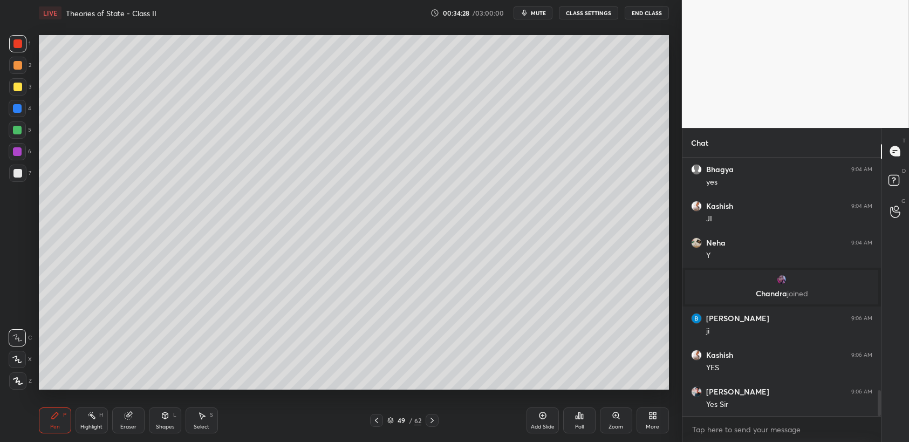
click at [535, 428] on div "Add Slide" at bounding box center [543, 426] width 24 height 5
click at [4, 93] on div "1 2 3 4 5 6 7 C X Z C X Z E E Erase all H H" at bounding box center [17, 212] width 35 height 355
click at [15, 89] on div at bounding box center [17, 87] width 9 height 9
click at [23, 87] on div at bounding box center [17, 86] width 17 height 17
click at [0, 73] on div "1 2 3 4 5 6 7 C X Z C X Z E E Erase all H H" at bounding box center [17, 212] width 35 height 355
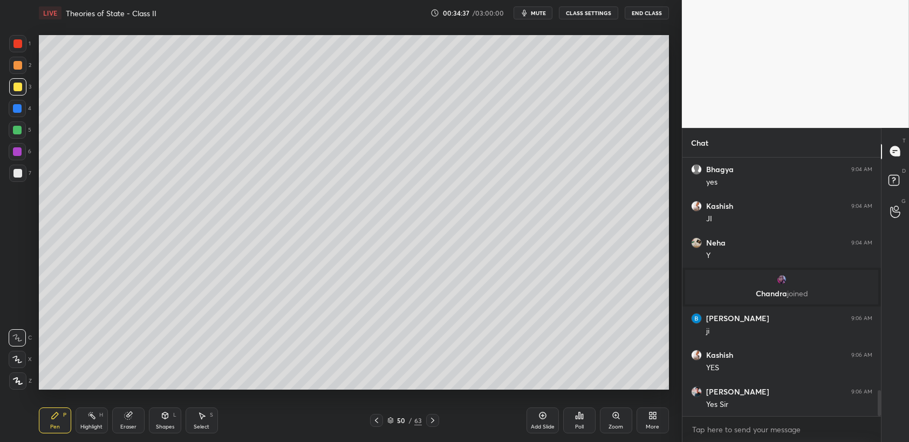
click at [8, 70] on div "1 2 3 4 5 6 7 C X Z C X Z E E Erase all H H" at bounding box center [17, 212] width 35 height 355
click at [15, 68] on div at bounding box center [17, 65] width 9 height 9
click at [19, 67] on div at bounding box center [17, 65] width 9 height 9
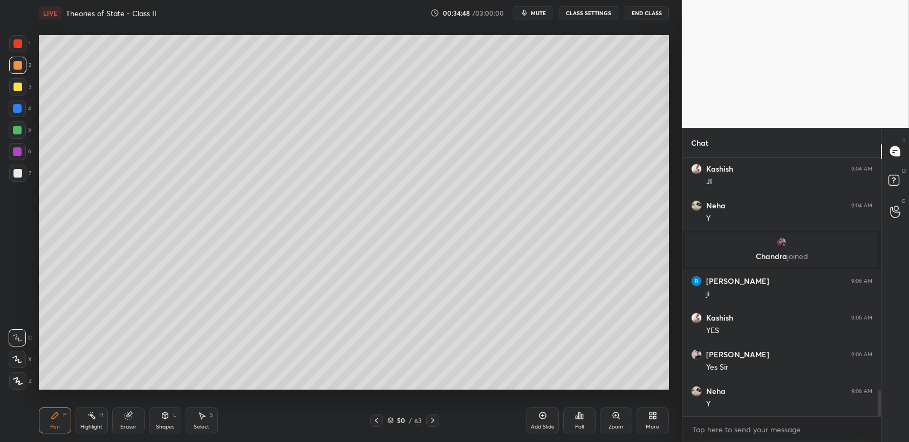
click at [26, 83] on div "3" at bounding box center [20, 86] width 22 height 17
click at [21, 87] on div at bounding box center [17, 87] width 9 height 9
click at [0, 106] on div "1 2 3 4 5 6 7 C X Z C X Z E E Erase all H H" at bounding box center [17, 212] width 35 height 355
click at [13, 105] on div at bounding box center [17, 108] width 9 height 9
click at [29, 106] on div "4" at bounding box center [20, 108] width 23 height 17
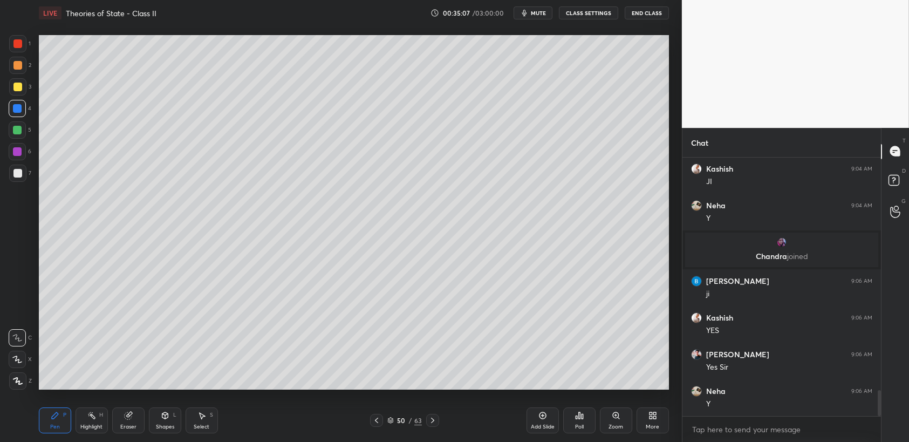
click at [17, 141] on div "5" at bounding box center [20, 132] width 23 height 22
click at [18, 136] on div at bounding box center [17, 129] width 17 height 17
click at [25, 142] on div "5" at bounding box center [20, 132] width 23 height 22
click at [23, 145] on div at bounding box center [17, 151] width 17 height 17
click at [0, 97] on div "1 2 3 4 5 6 7 C X Z C X Z E E Erase all H H" at bounding box center [17, 212] width 35 height 355
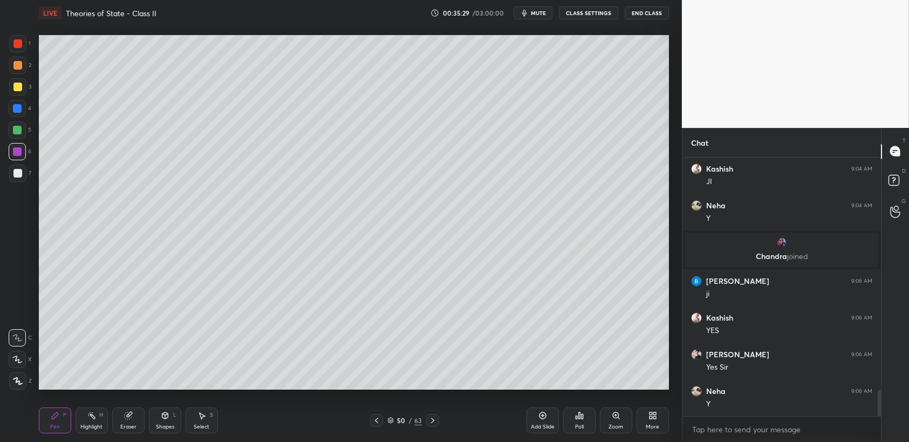
click at [7, 98] on div "1 2 3 4 5 6 7 C X Z C X Z E E Erase all H H" at bounding box center [17, 212] width 35 height 355
click at [24, 90] on div at bounding box center [17, 86] width 17 height 17
click at [24, 89] on div at bounding box center [17, 86] width 17 height 17
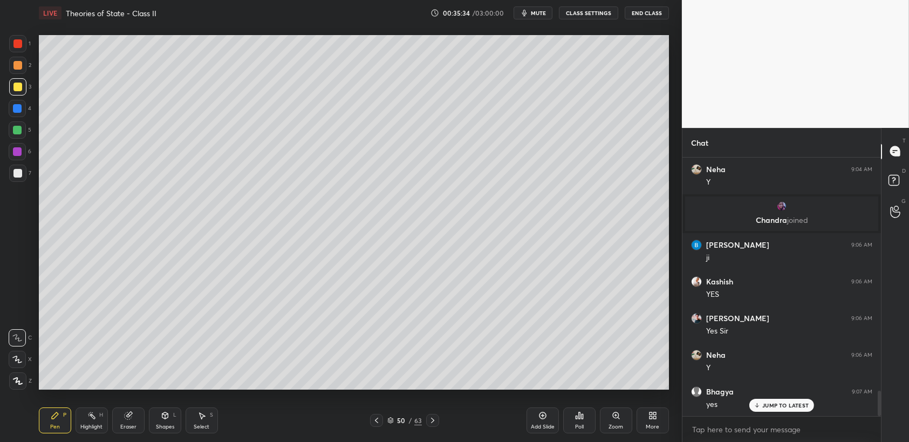
click at [13, 173] on div at bounding box center [17, 173] width 9 height 9
click at [21, 177] on div at bounding box center [17, 173] width 9 height 9
click at [21, 152] on div at bounding box center [17, 151] width 9 height 9
click at [23, 158] on div at bounding box center [17, 151] width 17 height 17
click at [19, 146] on div at bounding box center [17, 151] width 17 height 17
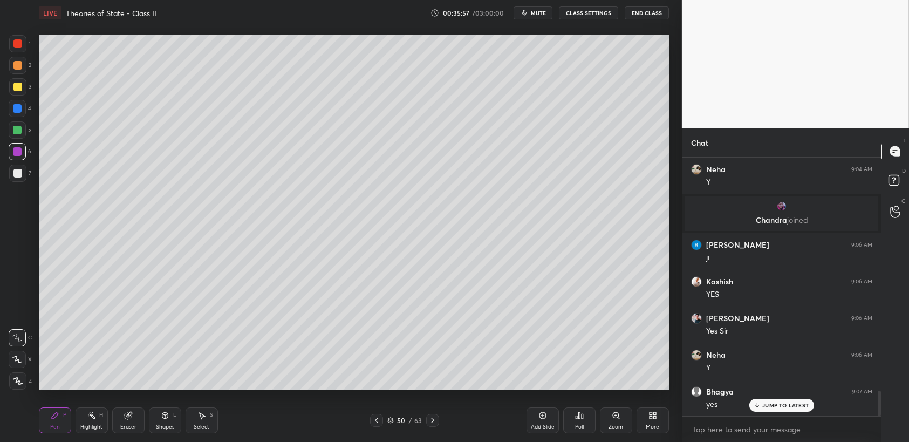
click at [19, 142] on div "5" at bounding box center [20, 132] width 23 height 22
click at [0, 173] on div "1 2 3 4 5 6 7 C X Z C X Z E E Erase all H H" at bounding box center [17, 212] width 35 height 355
click at [4, 176] on div "1 2 3 4 5 6 7 C X Z C X Z E E Erase all H H" at bounding box center [17, 212] width 35 height 355
click at [8, 180] on div "1 2 3 4 5 6 7 C X Z C X Z E E Erase all H H" at bounding box center [17, 212] width 35 height 355
click at [22, 172] on div at bounding box center [17, 173] width 17 height 17
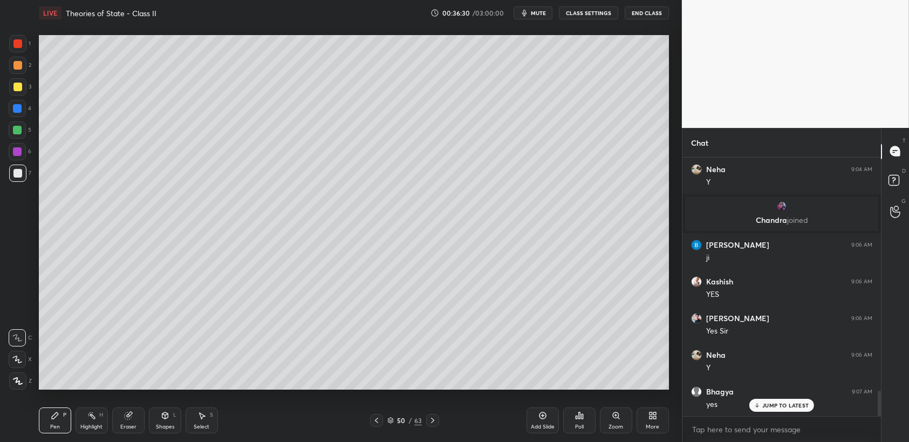
click at [16, 57] on div at bounding box center [17, 65] width 17 height 17
click at [19, 52] on div at bounding box center [17, 43] width 17 height 17
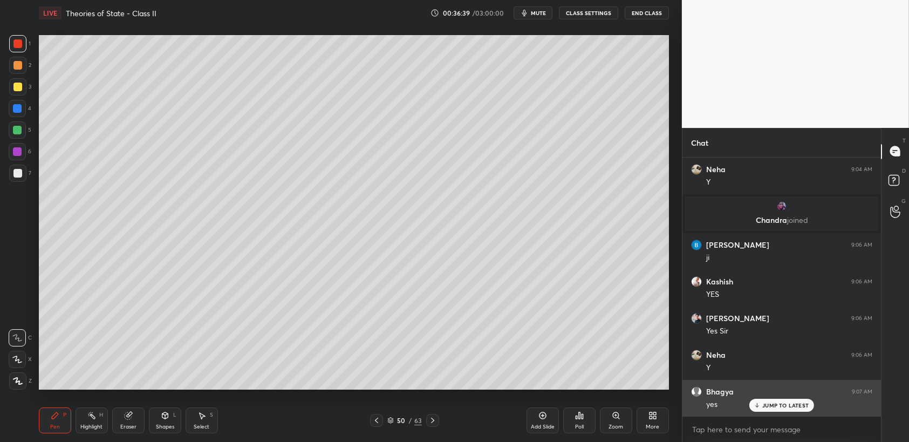
click at [770, 409] on p "JUMP TO LATEST" at bounding box center [786, 405] width 46 height 6
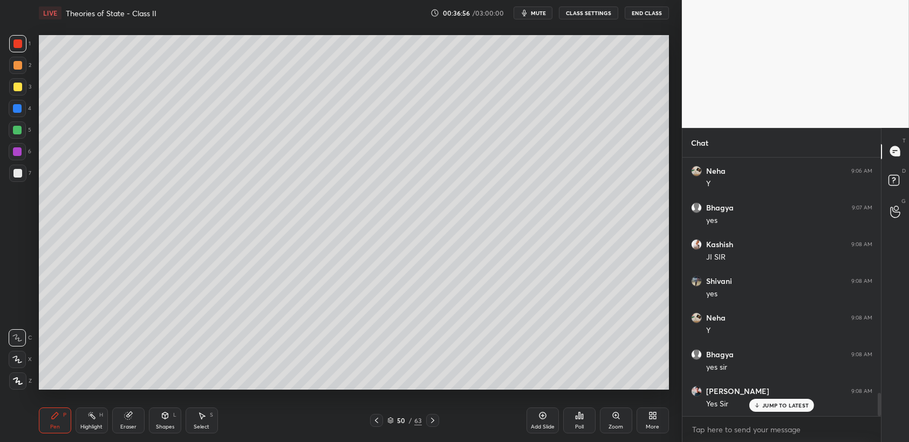
scroll to position [2603, 0]
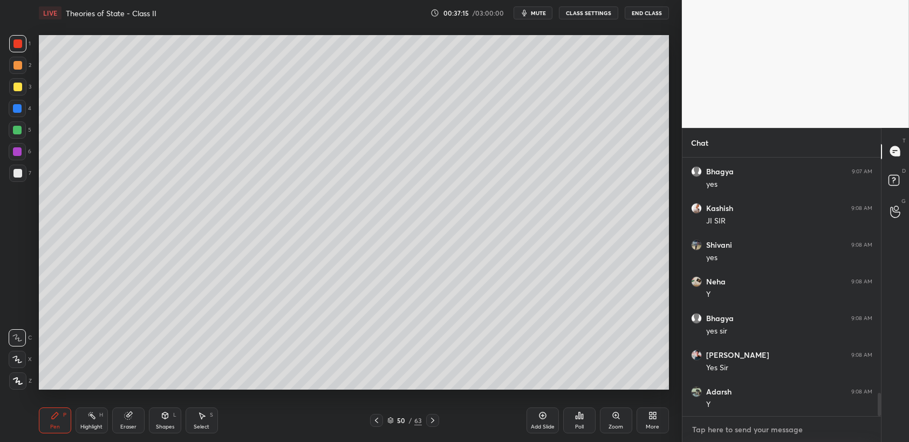
click at [765, 436] on textarea at bounding box center [781, 429] width 181 height 17
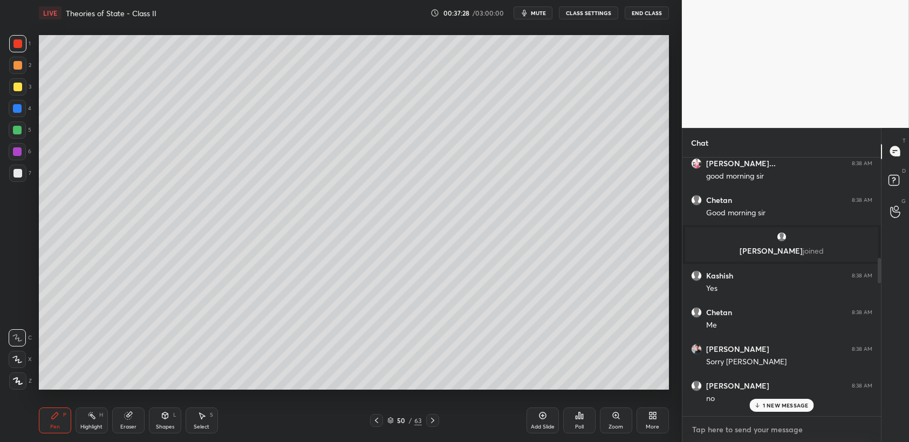
scroll to position [714, 0]
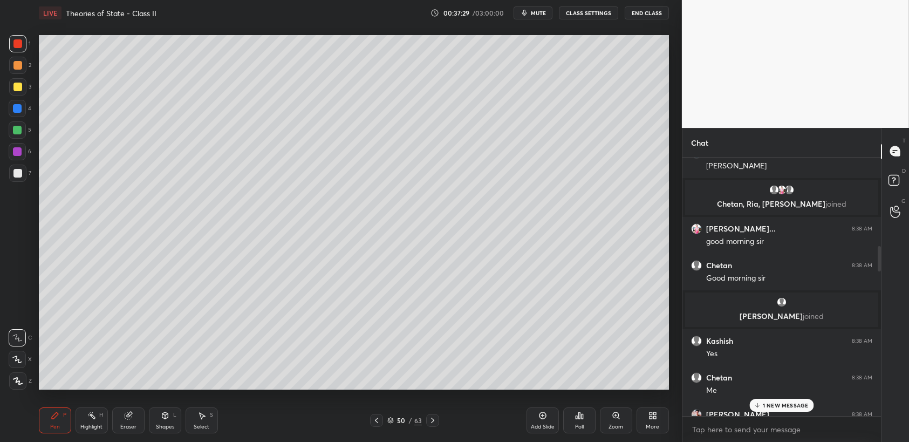
click at [783, 405] on p "1 NEW MESSAGE" at bounding box center [786, 405] width 46 height 6
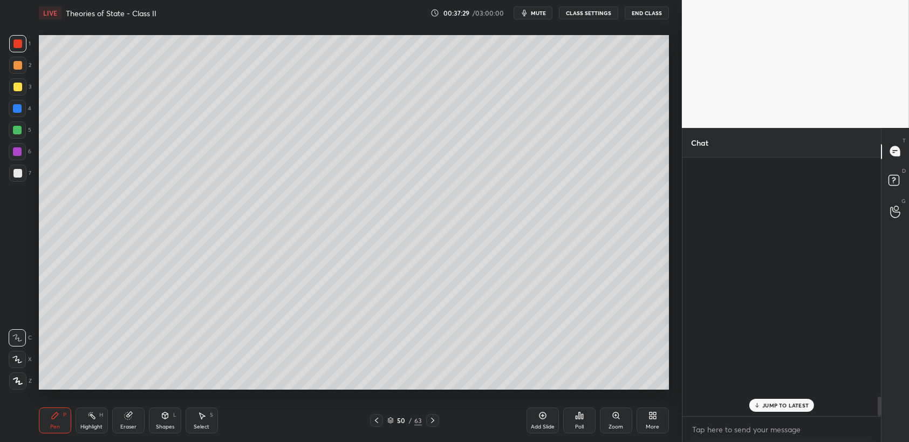
scroll to position [3193, 0]
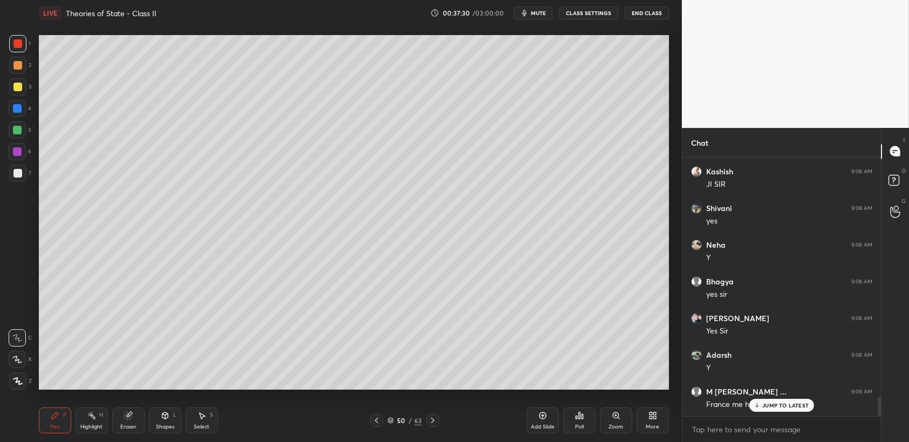
click at [778, 404] on p "JUMP TO LATEST" at bounding box center [786, 405] width 46 height 6
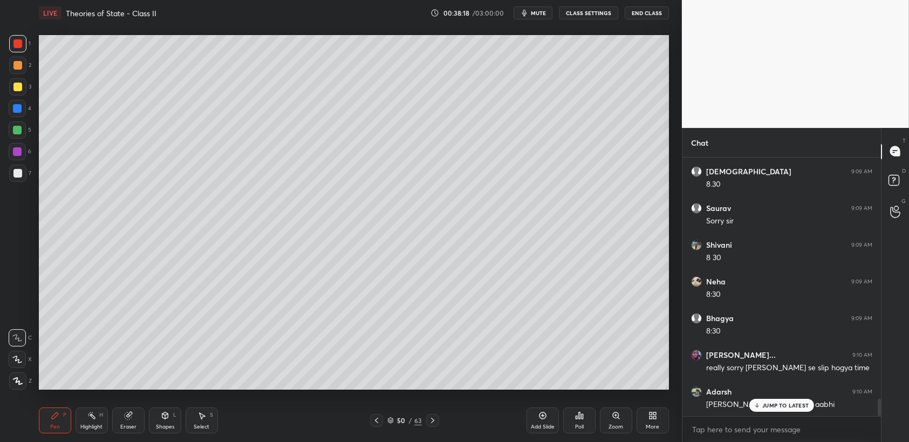
click at [797, 405] on p "JUMP TO LATEST" at bounding box center [786, 405] width 46 height 6
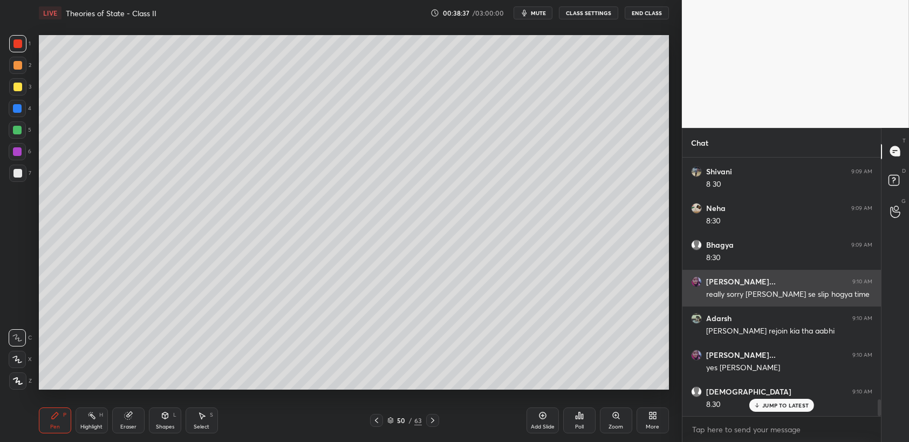
scroll to position [3709, 0]
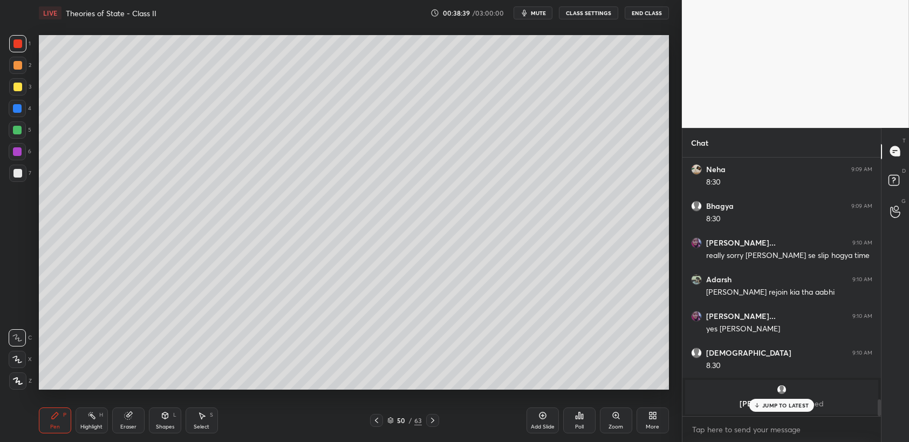
click at [798, 404] on p "JUMP TO LATEST" at bounding box center [786, 405] width 46 height 6
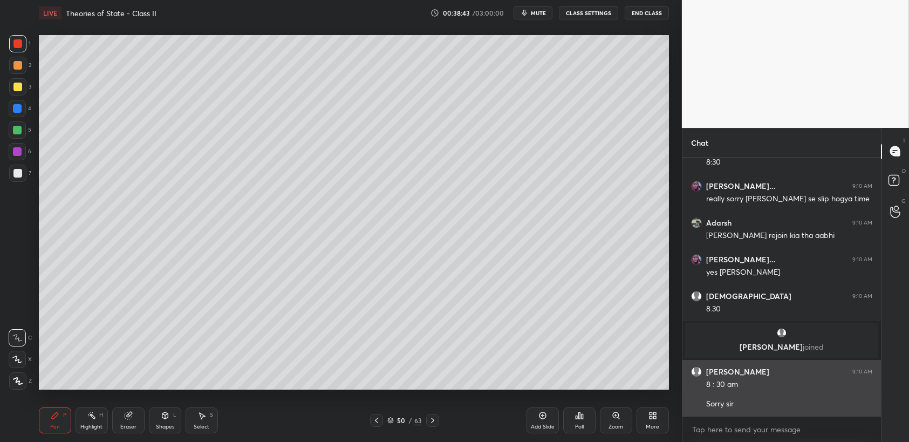
scroll to position [3802, 0]
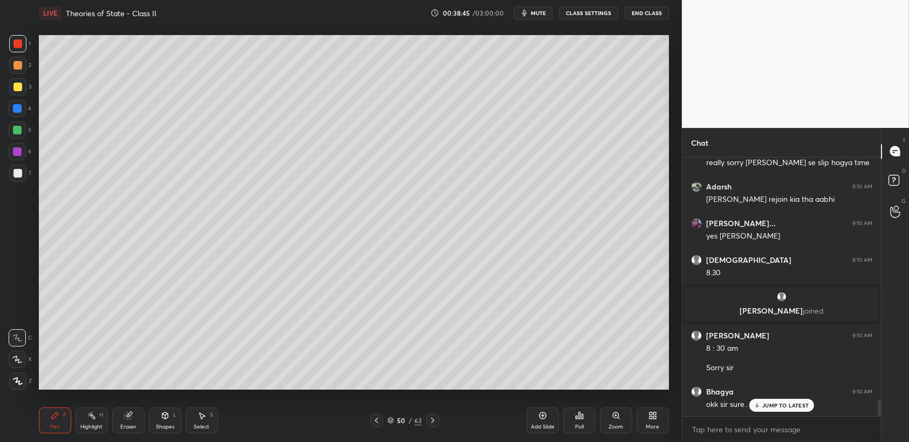
click at [777, 404] on p "JUMP TO LATEST" at bounding box center [786, 405] width 46 height 6
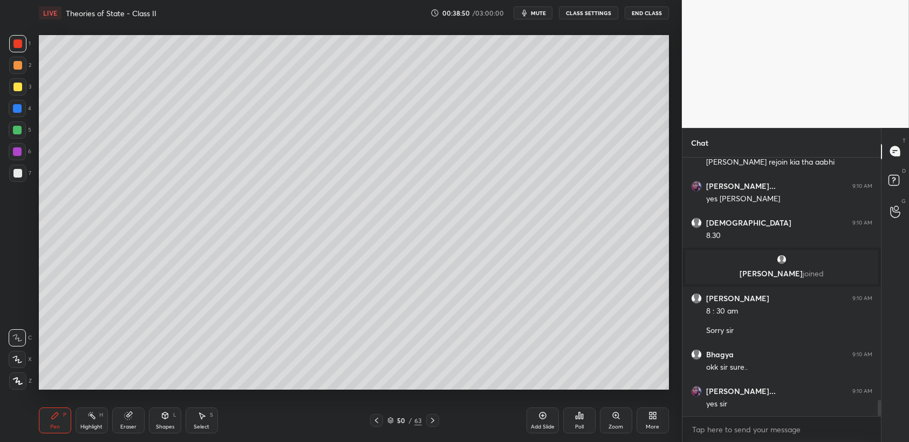
click at [429, 424] on icon at bounding box center [433, 420] width 9 height 9
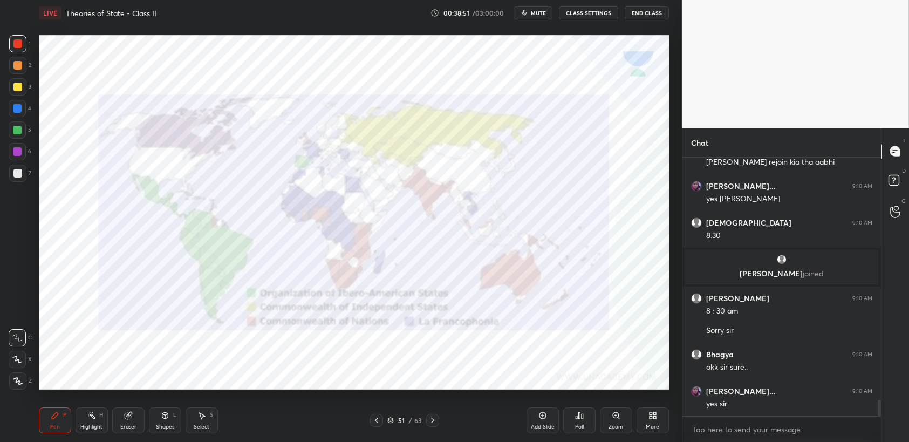
click at [429, 424] on icon at bounding box center [433, 420] width 9 height 9
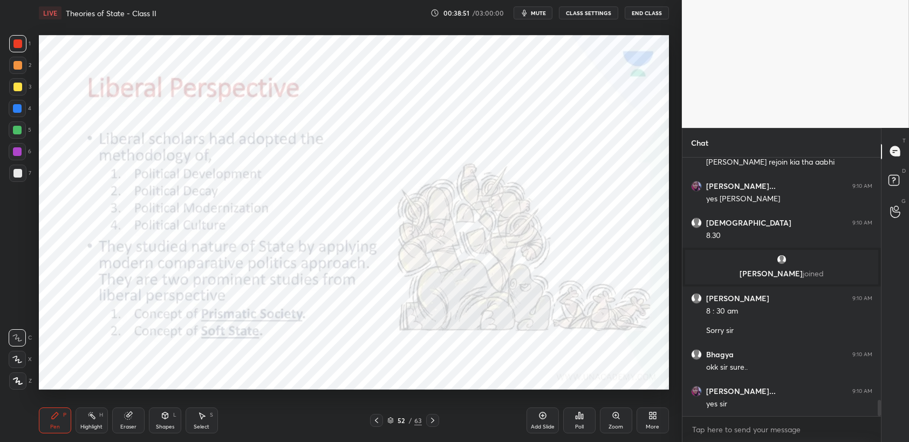
click at [429, 424] on icon at bounding box center [433, 420] width 9 height 9
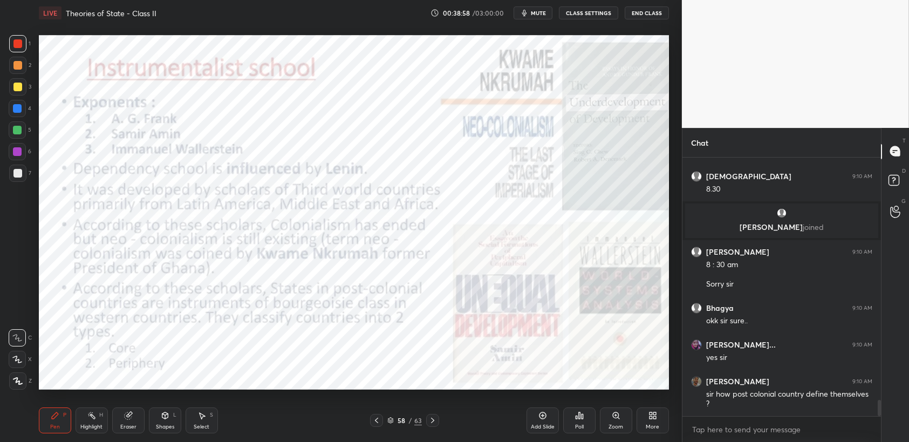
scroll to position [3922, 0]
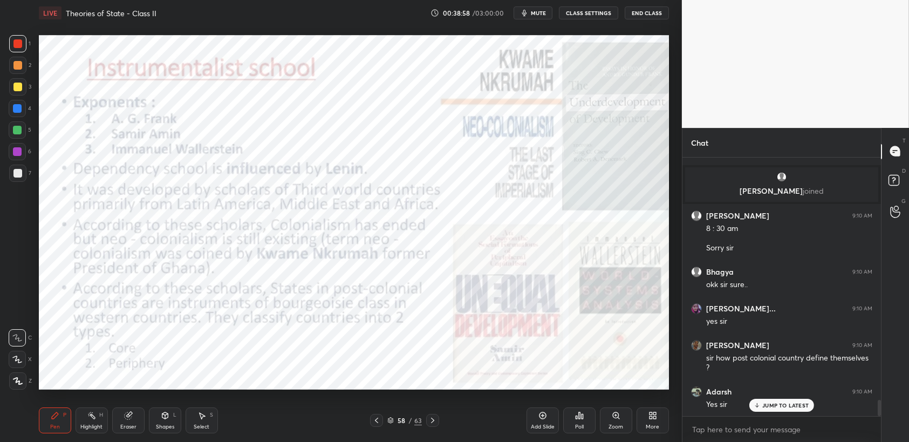
click at [18, 45] on div at bounding box center [17, 43] width 9 height 9
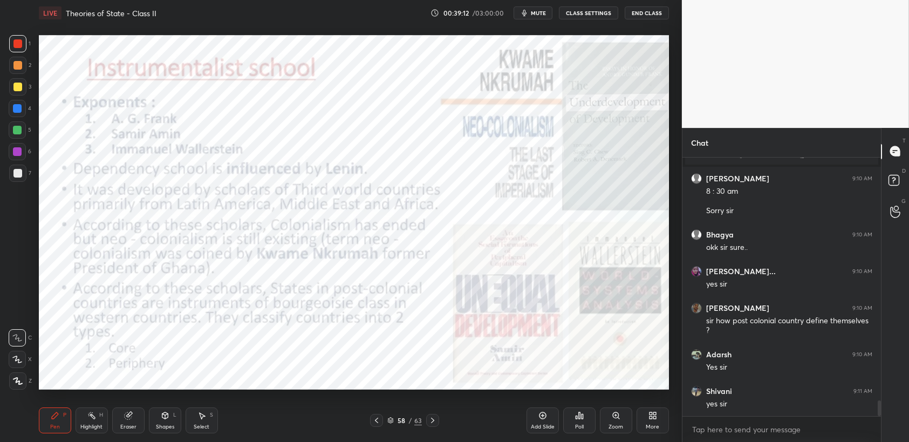
scroll to position [3995, 0]
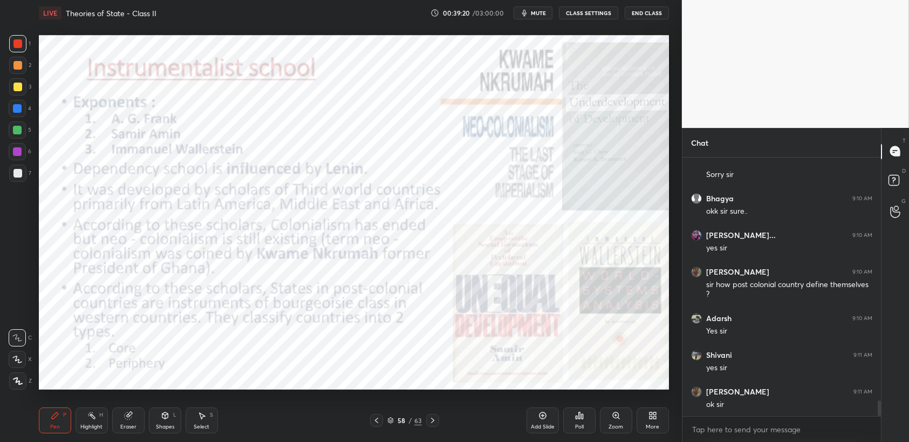
click at [0, 42] on div "1 2 3 4 5 6 7 C X Z C X Z E E Erase all H H" at bounding box center [17, 212] width 35 height 355
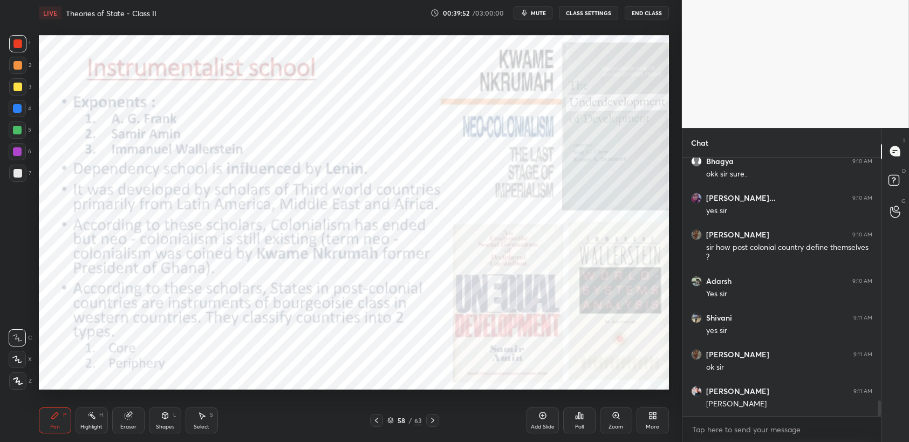
scroll to position [4106, 0]
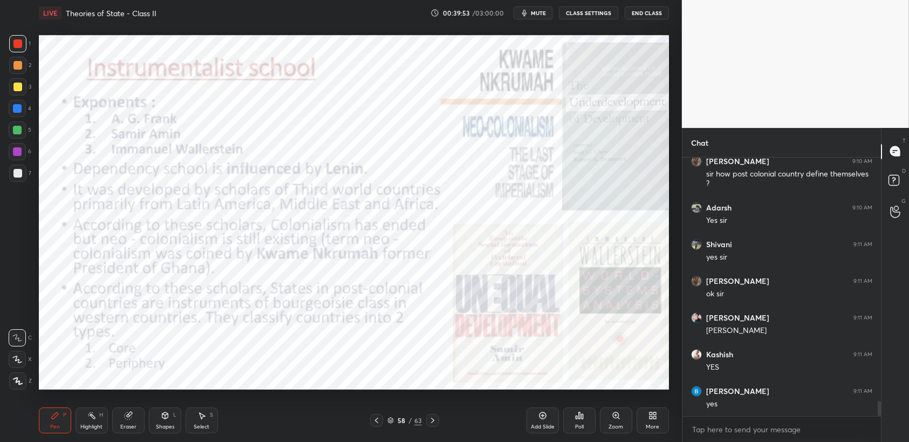
click at [26, 104] on div "4" at bounding box center [20, 108] width 23 height 17
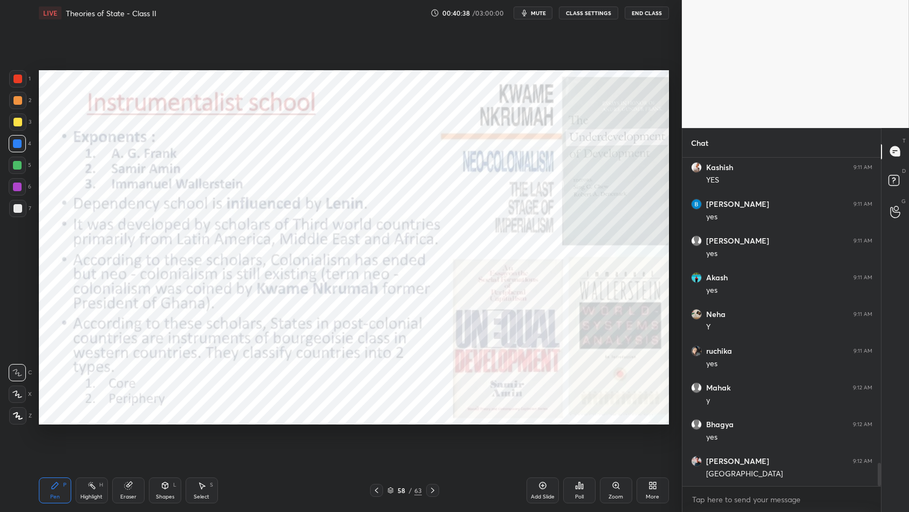
scroll to position [4329, 0]
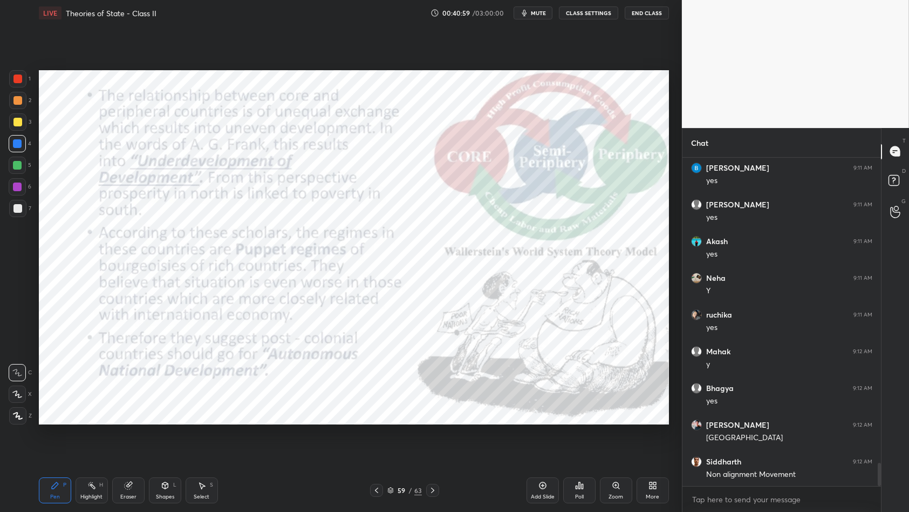
click at [19, 78] on div at bounding box center [17, 78] width 9 height 9
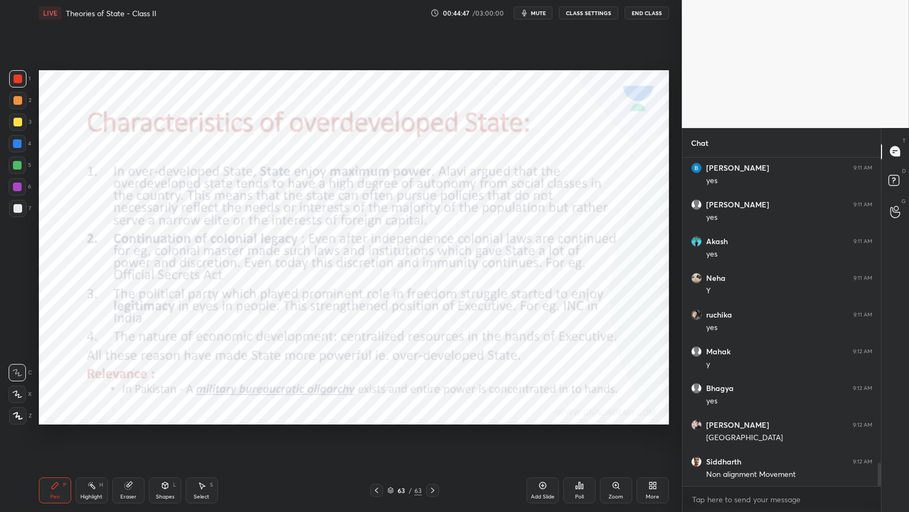
scroll to position [4366, 0]
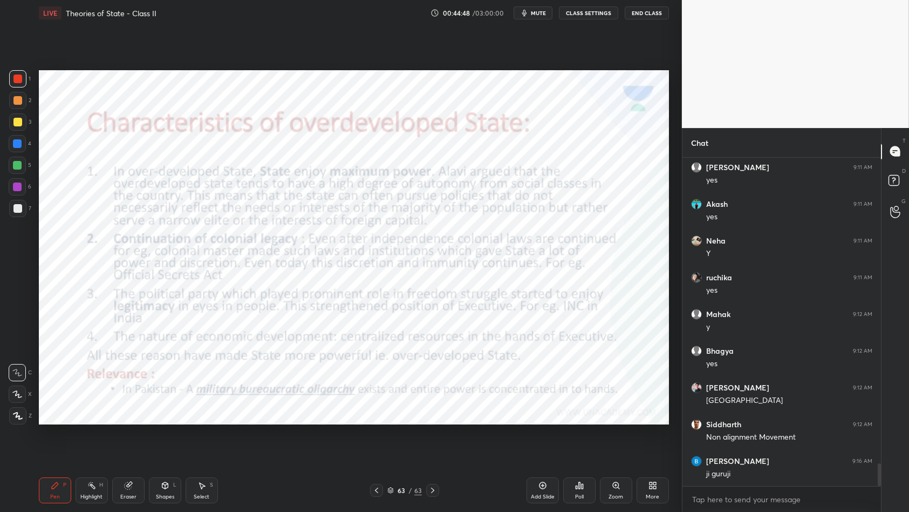
click at [547, 441] on icon at bounding box center [543, 485] width 9 height 9
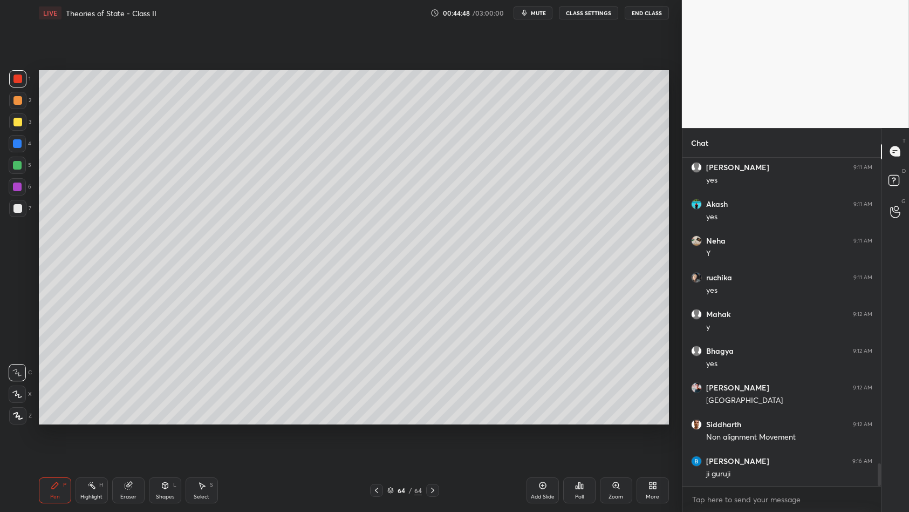
click at [656, 441] on div "More" at bounding box center [653, 490] width 32 height 26
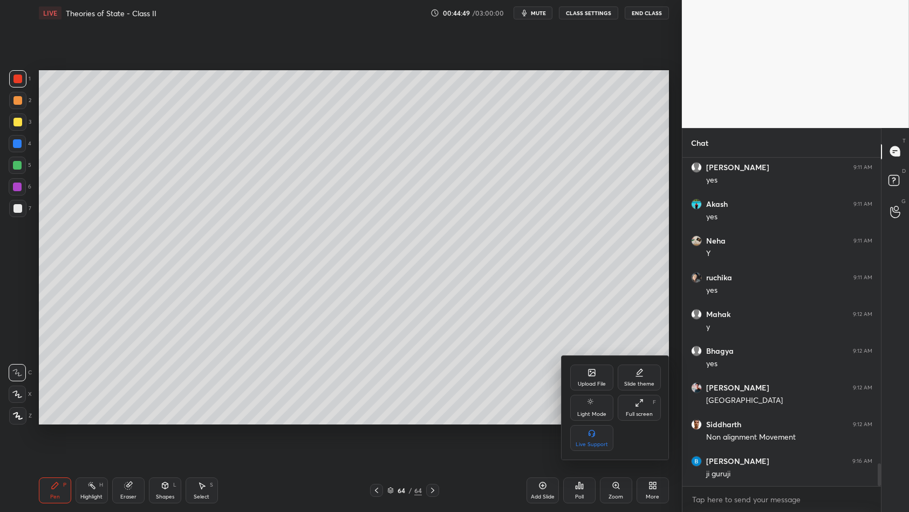
click at [592, 386] on div "Upload File" at bounding box center [592, 383] width 28 height 5
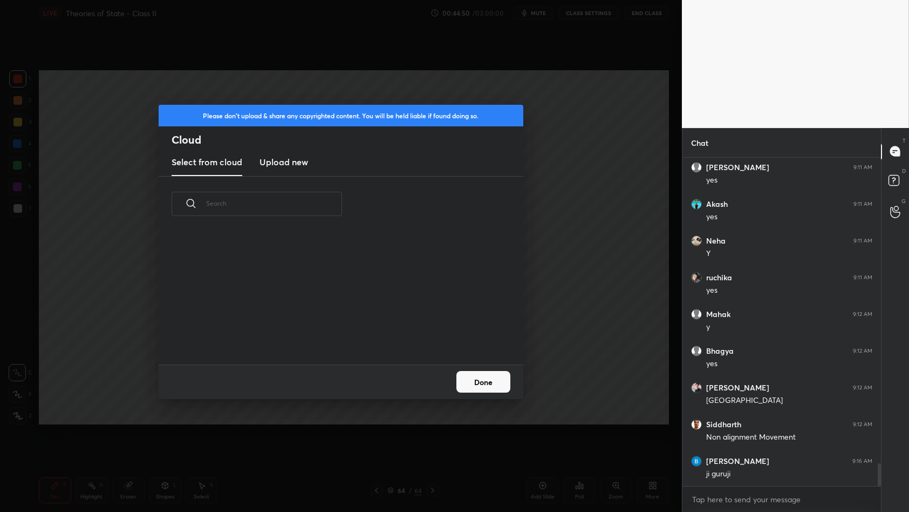
scroll to position [133, 347]
click at [291, 154] on new "Upload new" at bounding box center [284, 162] width 49 height 27
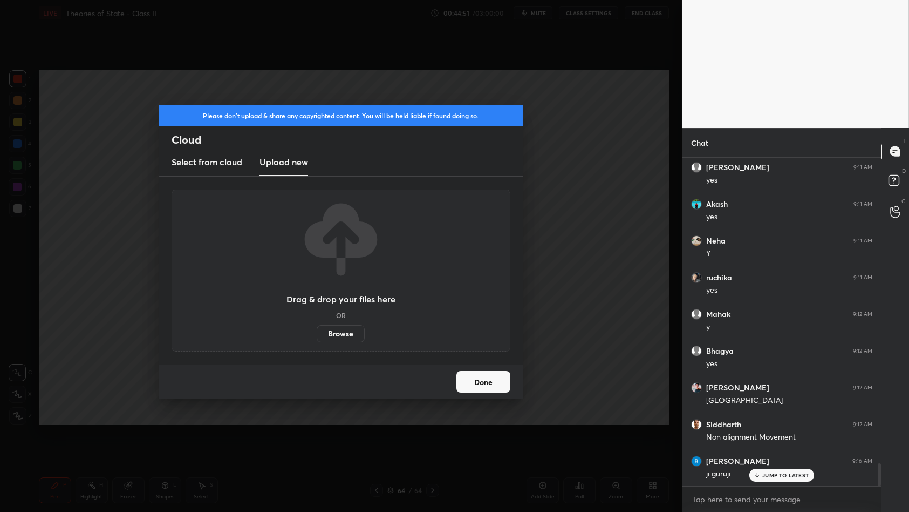
click at [328, 337] on label "Browse" at bounding box center [341, 333] width 48 height 17
click at [317, 337] on input "Browse" at bounding box center [317, 333] width 0 height 17
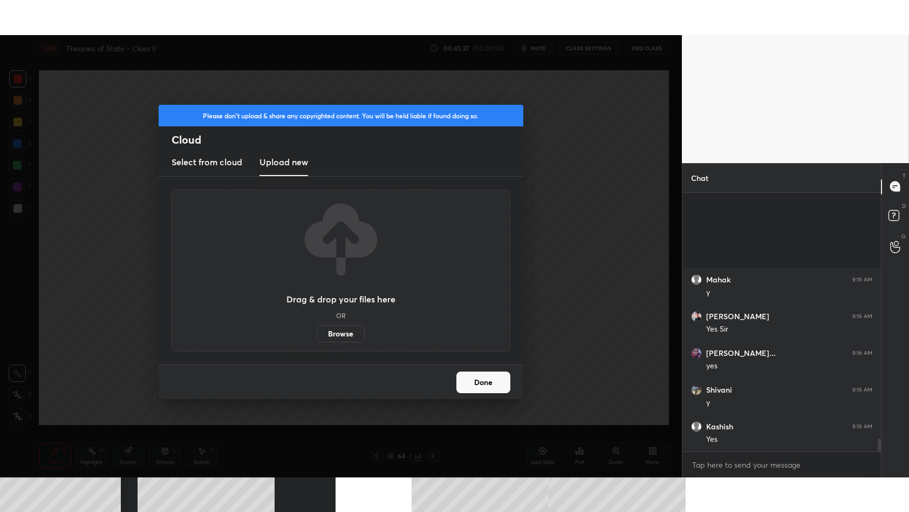
scroll to position [4876, 0]
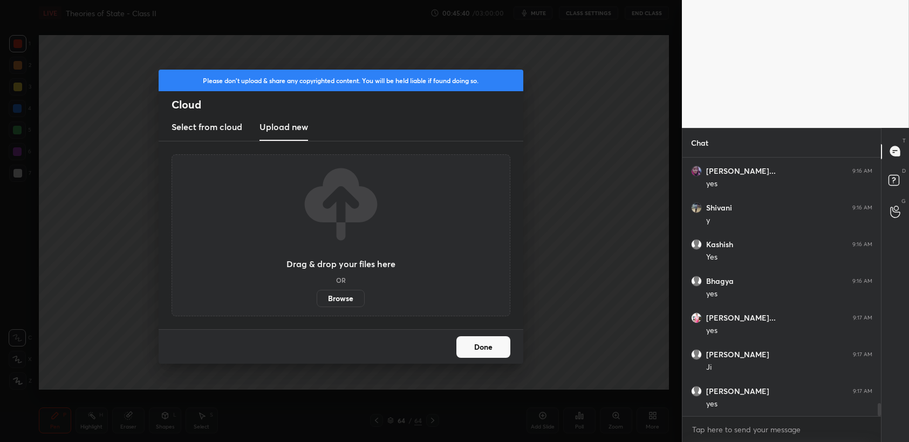
click at [353, 302] on label "Browse" at bounding box center [341, 298] width 48 height 17
click at [317, 302] on input "Browse" at bounding box center [317, 298] width 0 height 17
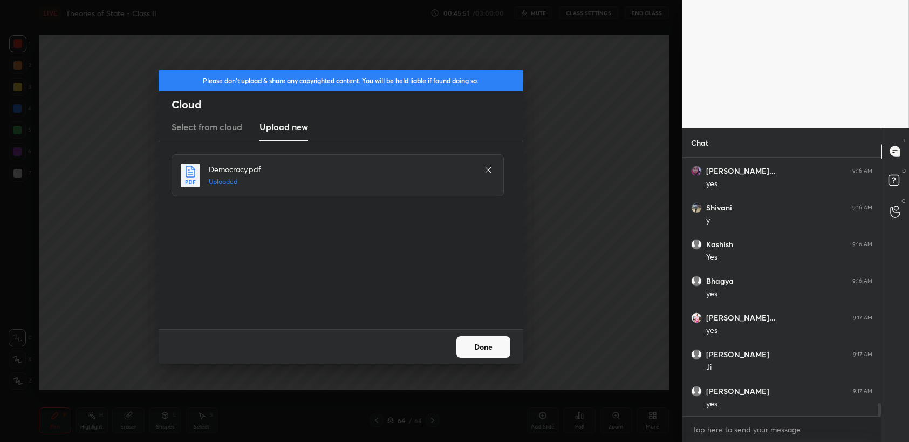
click at [498, 344] on button "Done" at bounding box center [484, 347] width 54 height 22
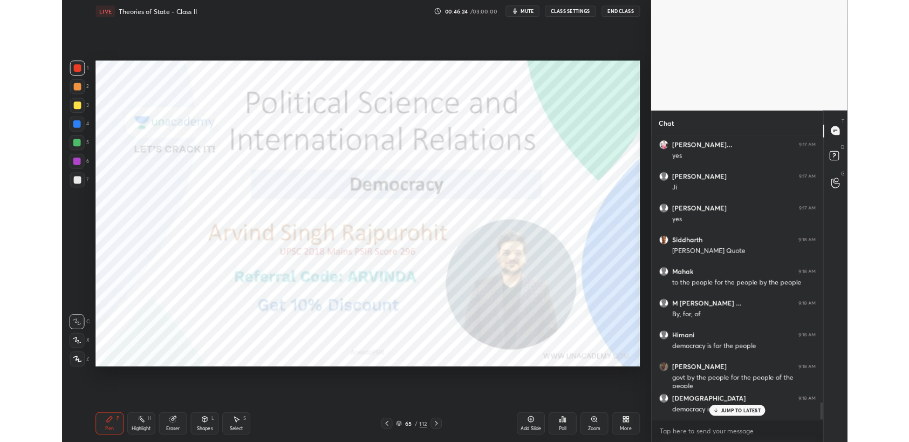
scroll to position [5119, 0]
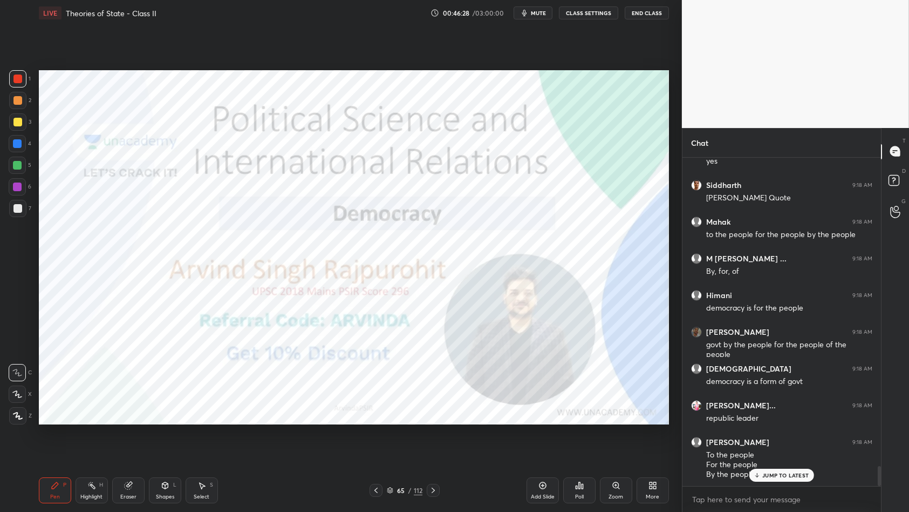
click at [21, 78] on div at bounding box center [17, 78] width 9 height 9
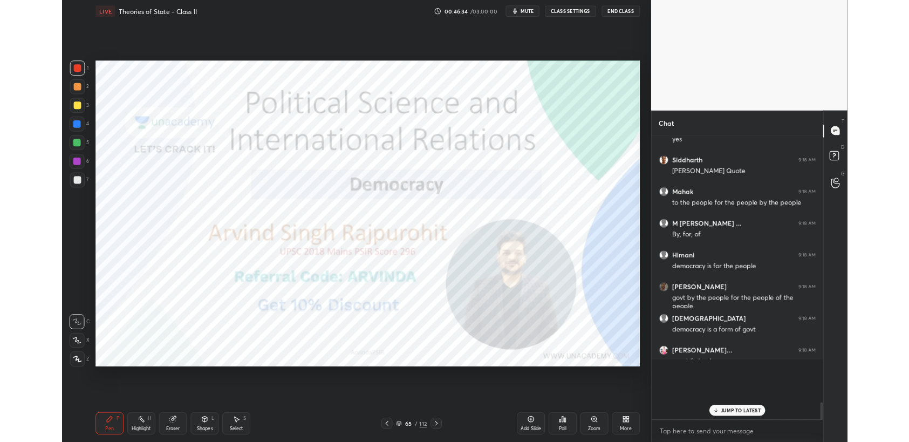
scroll to position [53598, 53332]
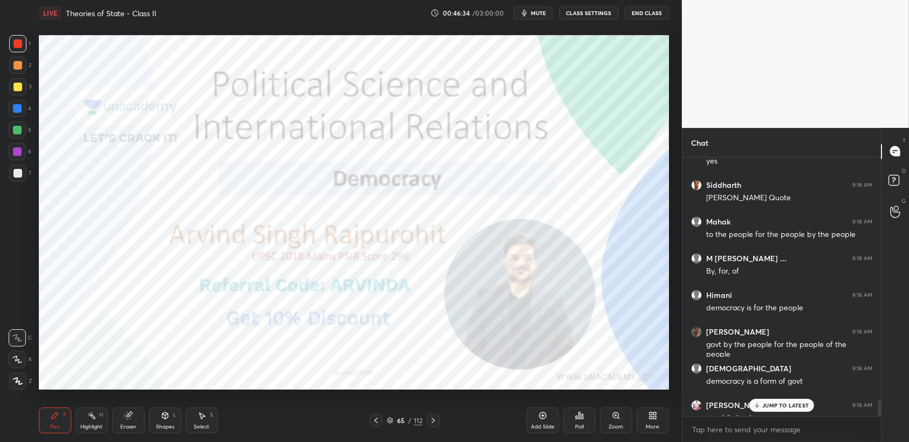
type textarea "x"
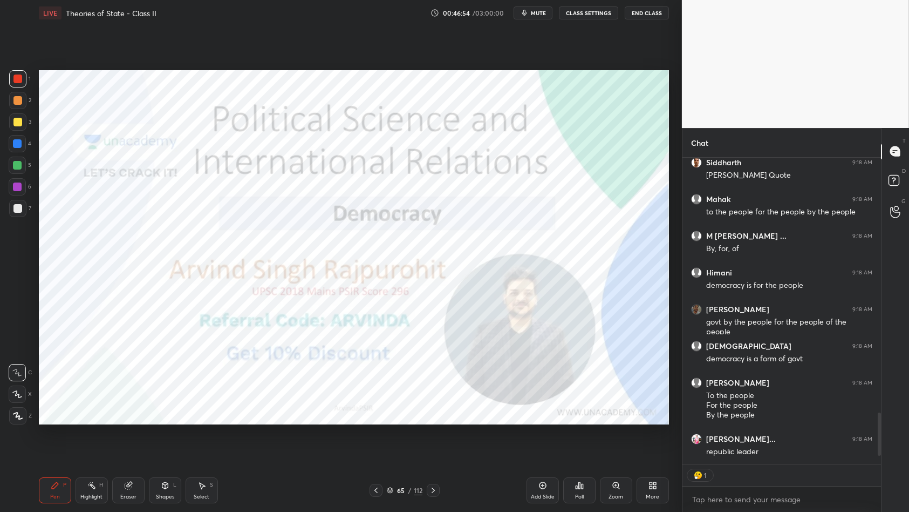
click at [19, 74] on div at bounding box center [17, 78] width 9 height 9
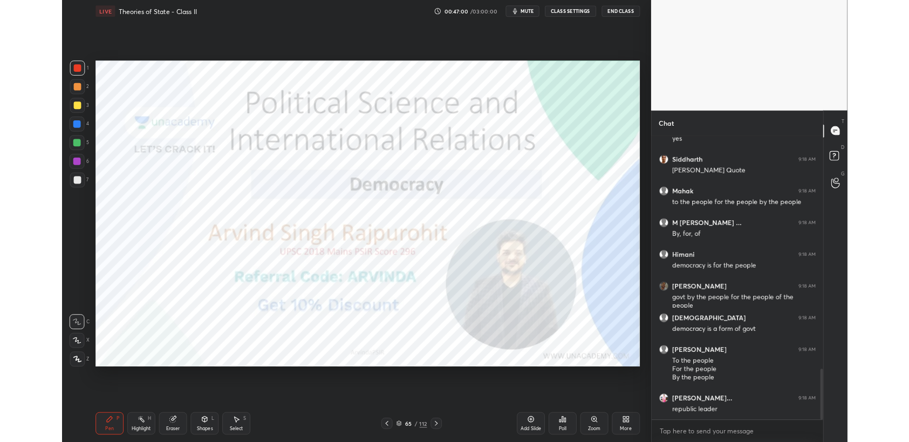
scroll to position [1536, 0]
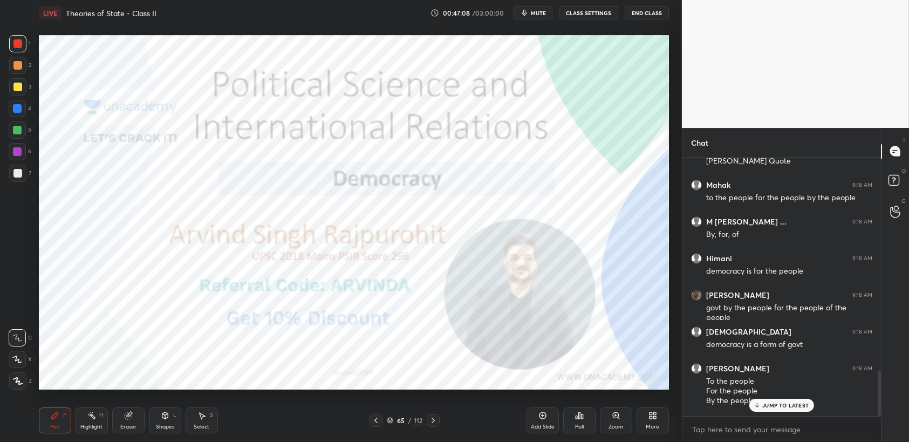
type textarea "x"
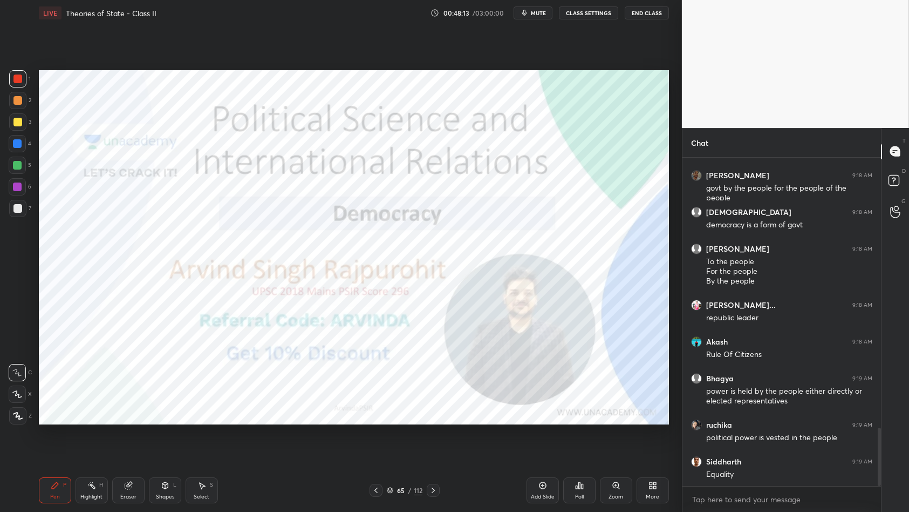
scroll to position [1565, 0]
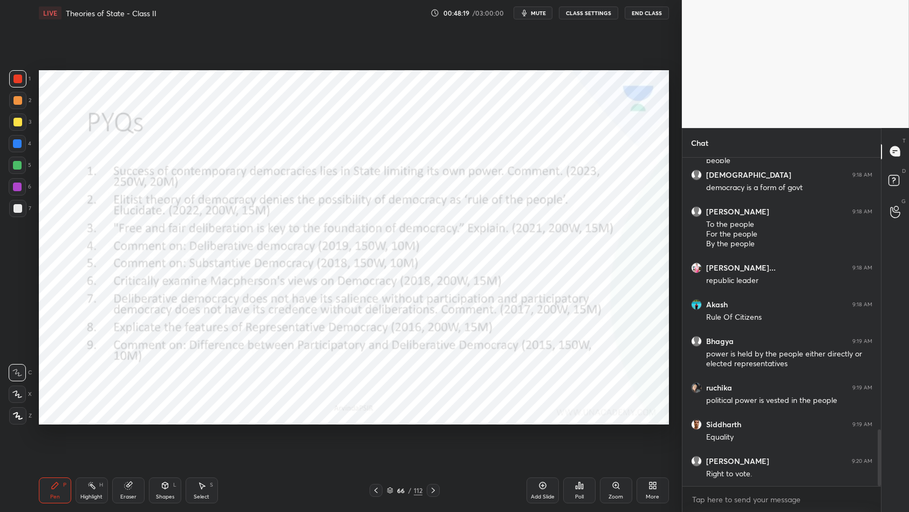
click at [20, 76] on div at bounding box center [17, 78] width 9 height 9
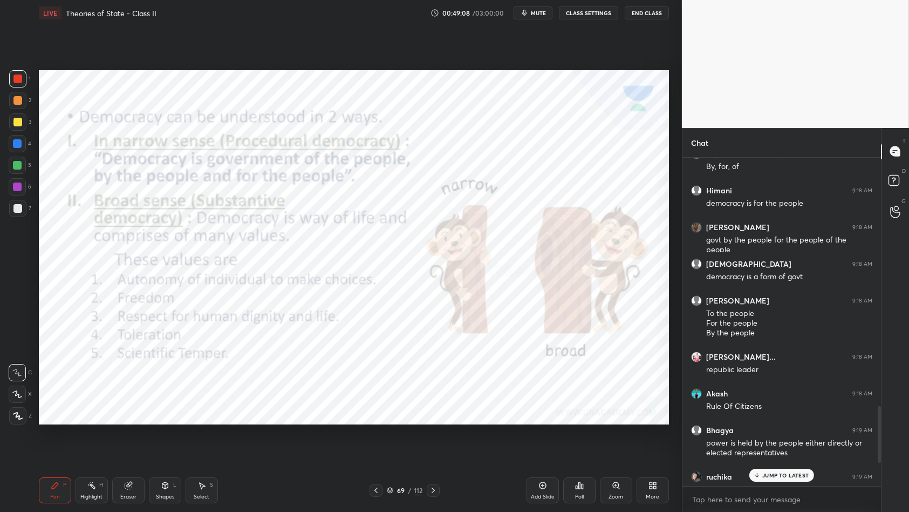
scroll to position [1584, 0]
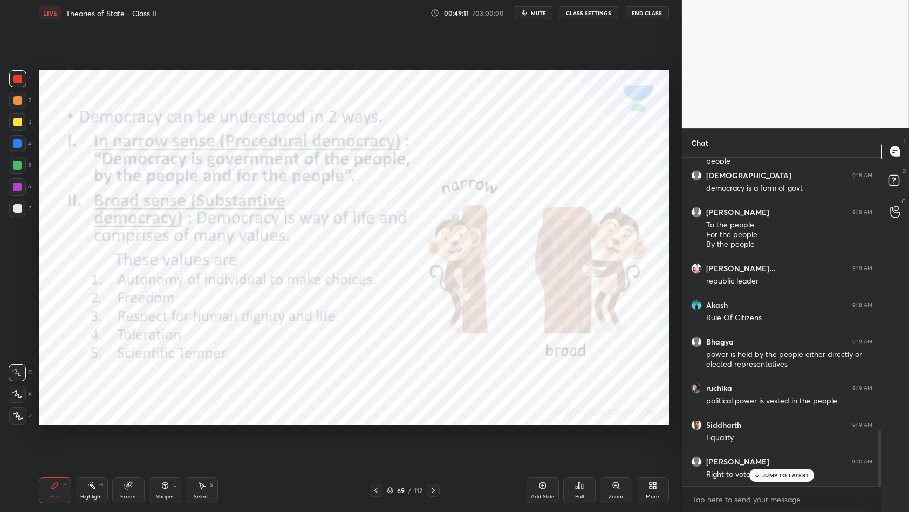
click at [16, 78] on div at bounding box center [17, 78] width 9 height 9
click at [542, 441] on div "Add Slide" at bounding box center [543, 490] width 32 height 26
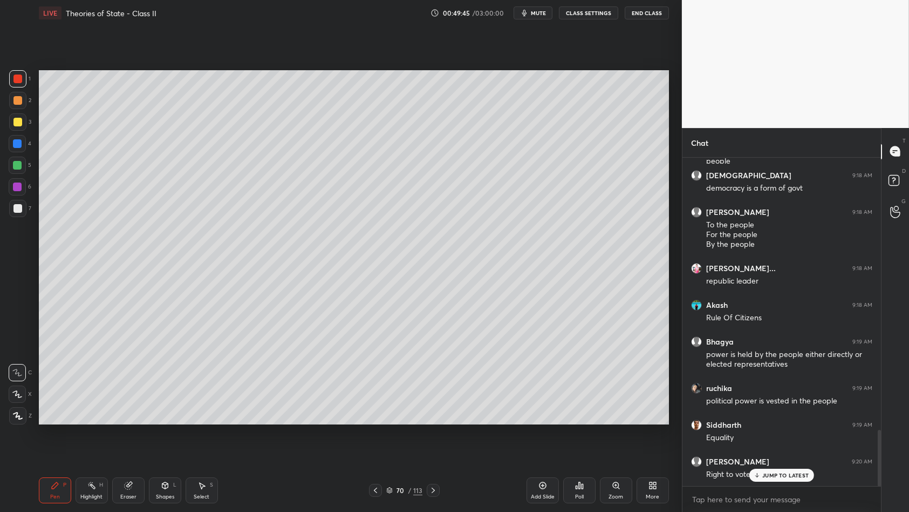
click at [35, 106] on div "Setting up your live class Poll for secs No correct answer Start poll" at bounding box center [354, 247] width 639 height 443
click at [17, 120] on div at bounding box center [17, 122] width 9 height 9
click at [16, 145] on div at bounding box center [17, 143] width 9 height 9
click at [23, 145] on div at bounding box center [17, 143] width 17 height 17
click at [22, 82] on div at bounding box center [17, 78] width 17 height 17
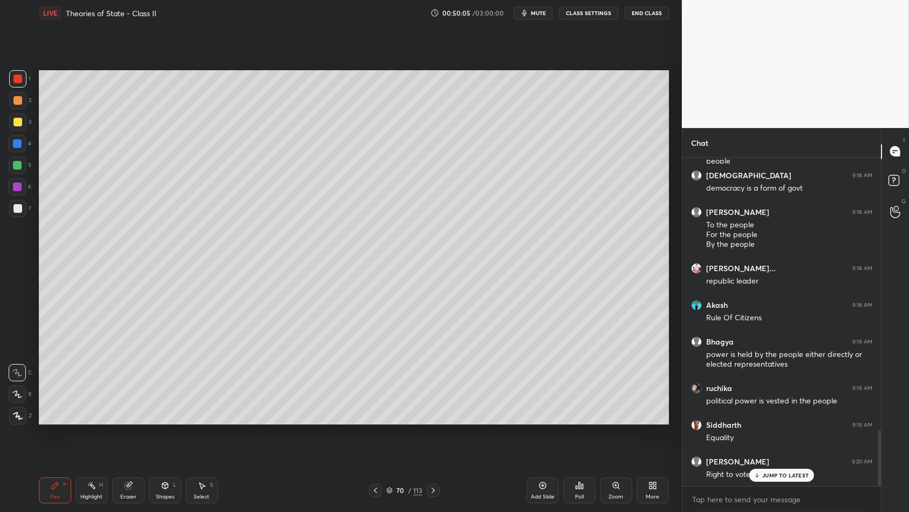
click at [0, 82] on div "1 2 3 4 5 6 7 C X Z C X Z E E Erase all H H" at bounding box center [17, 247] width 35 height 355
click at [13, 106] on div at bounding box center [17, 100] width 17 height 17
click at [26, 106] on div "2" at bounding box center [20, 100] width 22 height 17
click at [0, 145] on div "1 2 3 4 5 6 7 C X Z C X Z E E Erase all H H" at bounding box center [17, 247] width 35 height 355
click at [0, 157] on div "1 2 3 4 5 6 7 C X Z C X Z E E Erase all H H" at bounding box center [17, 247] width 35 height 355
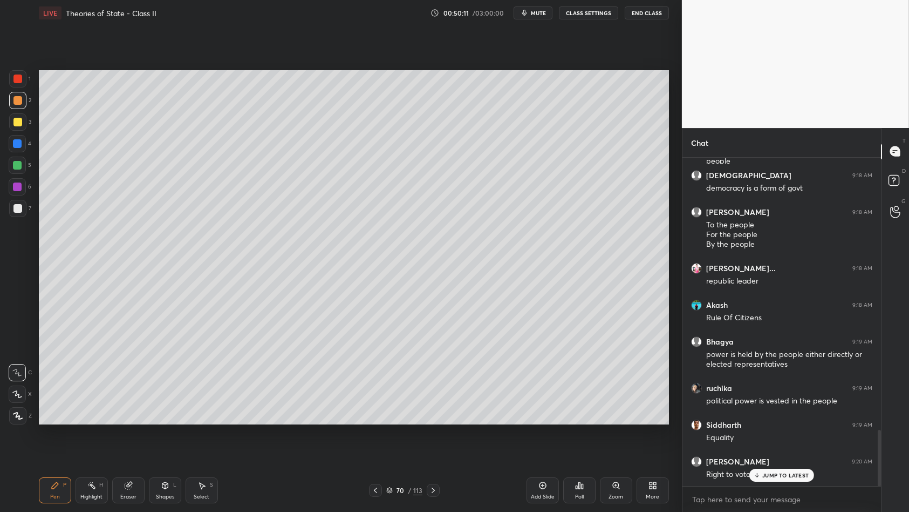
click at [0, 151] on div "1 2 3 4 5 6 7 C X Z C X Z E E Erase all H H" at bounding box center [17, 247] width 35 height 355
click at [16, 143] on div at bounding box center [17, 143] width 9 height 9
click at [12, 219] on div "7" at bounding box center [20, 211] width 22 height 22
click at [16, 219] on div "7" at bounding box center [20, 211] width 22 height 22
click at [31, 122] on div "3" at bounding box center [20, 121] width 22 height 17
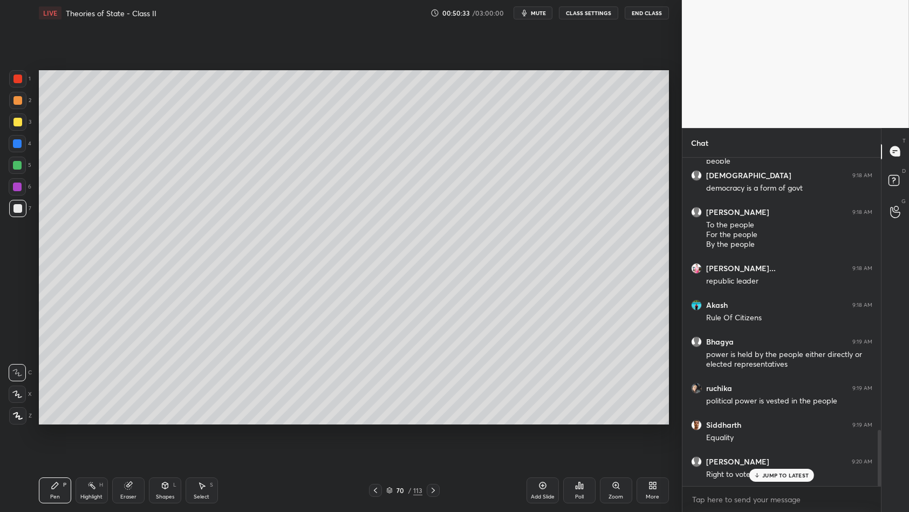
click at [12, 127] on div at bounding box center [17, 121] width 17 height 17
click at [31, 121] on div "3" at bounding box center [20, 121] width 22 height 17
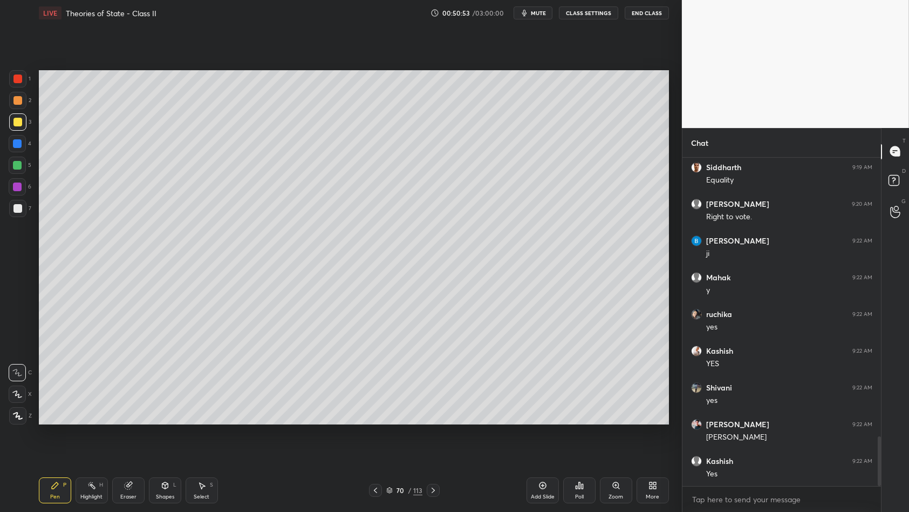
scroll to position [1878, 0]
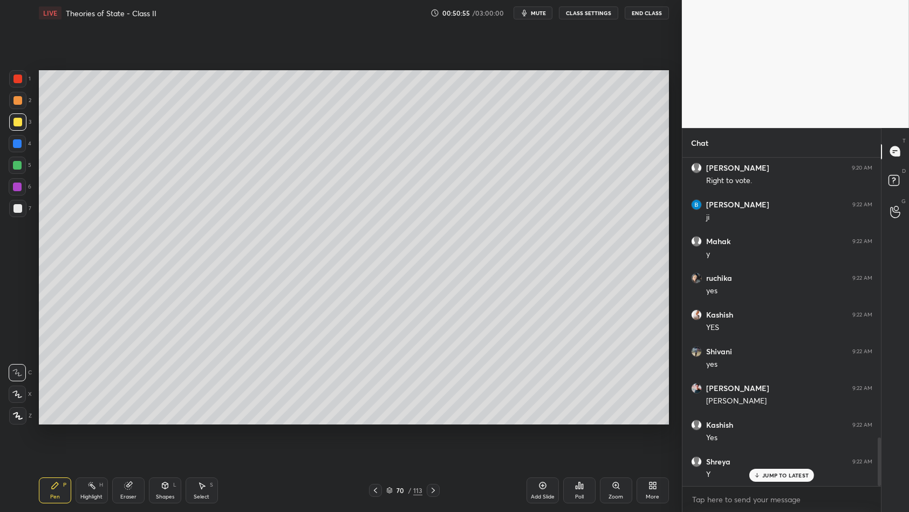
click at [11, 116] on div at bounding box center [17, 121] width 17 height 17
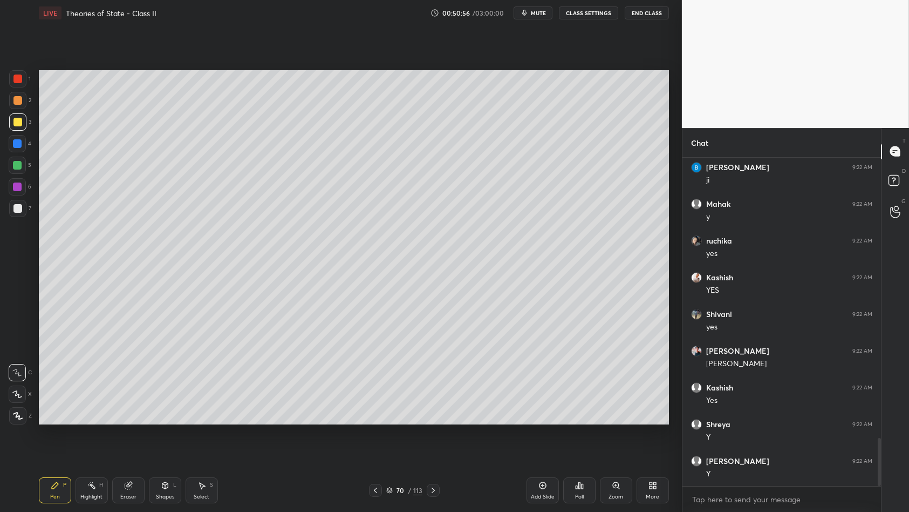
click at [24, 101] on div at bounding box center [17, 100] width 17 height 17
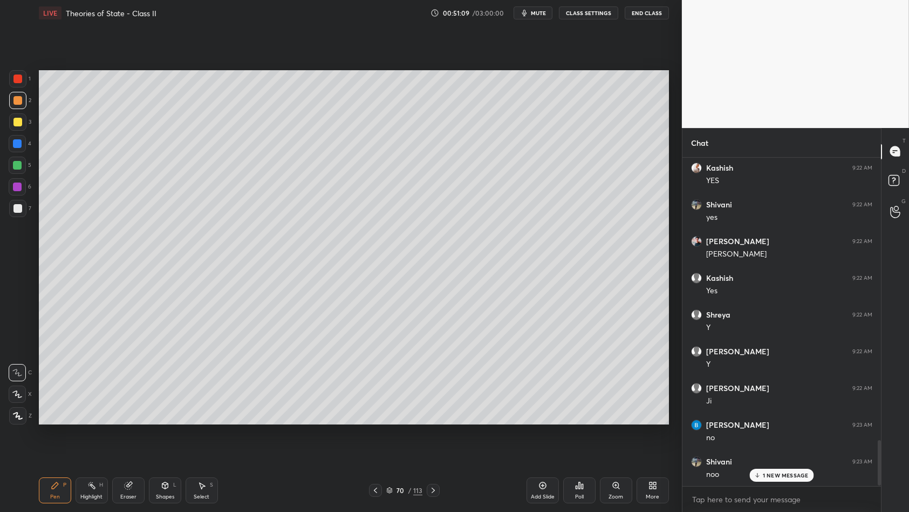
scroll to position [2062, 0]
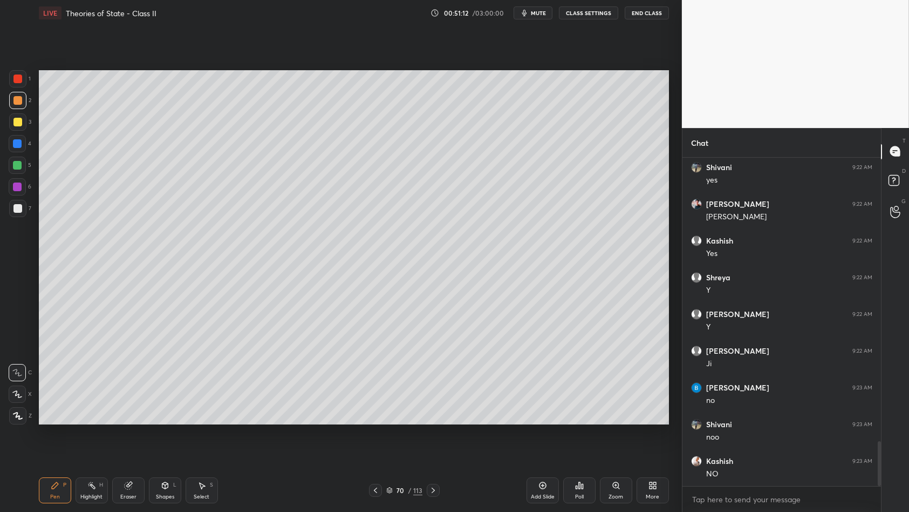
click at [23, 116] on div at bounding box center [17, 121] width 17 height 17
click at [18, 119] on div at bounding box center [17, 122] width 9 height 9
click at [18, 146] on div at bounding box center [17, 143] width 9 height 9
click at [17, 176] on div "5" at bounding box center [20, 168] width 23 height 22
click at [19, 177] on div "5" at bounding box center [20, 168] width 23 height 22
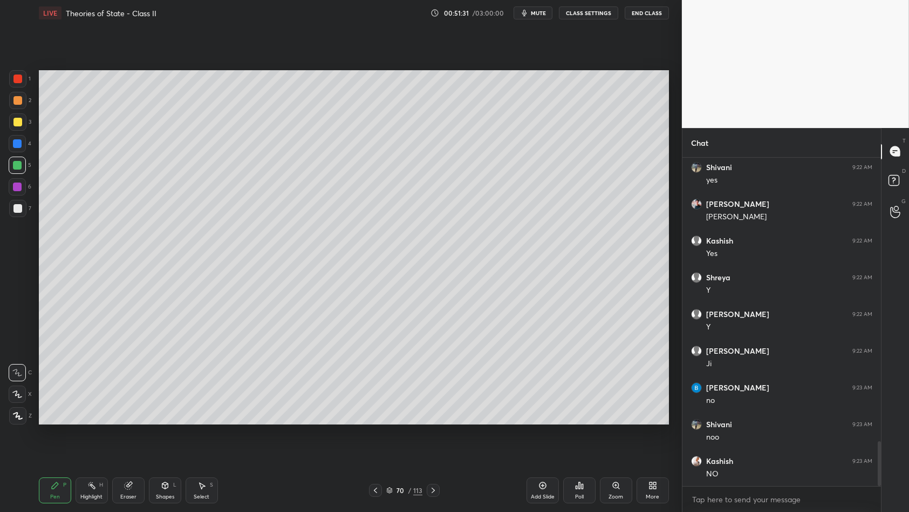
click at [6, 111] on div "1 2 3 4 5 6 7 C X Z C X Z E E Erase all H H" at bounding box center [17, 247] width 35 height 355
click at [6, 108] on div "1 2 3 4 5 6 7 C X Z C X Z E E Erase all H H" at bounding box center [17, 247] width 35 height 355
click at [15, 108] on div at bounding box center [17, 100] width 17 height 17
click at [25, 103] on div at bounding box center [17, 100] width 17 height 17
click at [17, 144] on div at bounding box center [17, 143] width 9 height 9
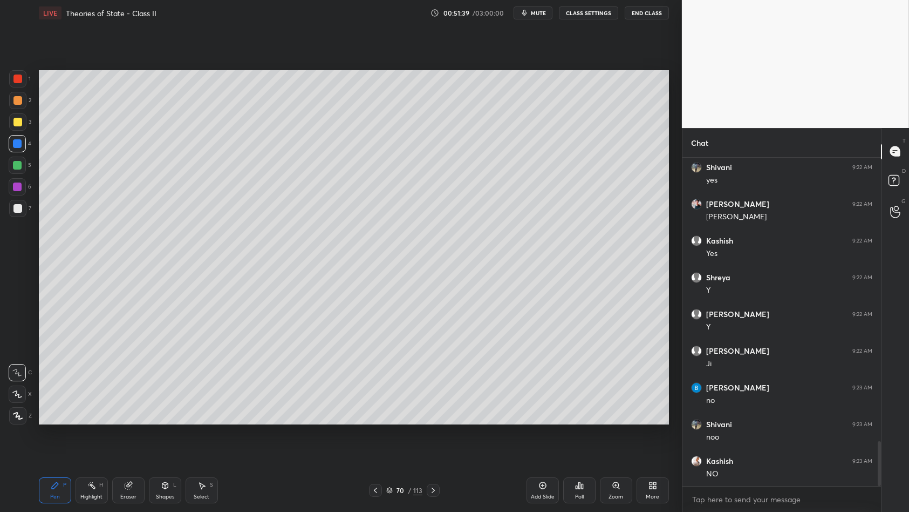
click at [23, 142] on div at bounding box center [17, 143] width 17 height 17
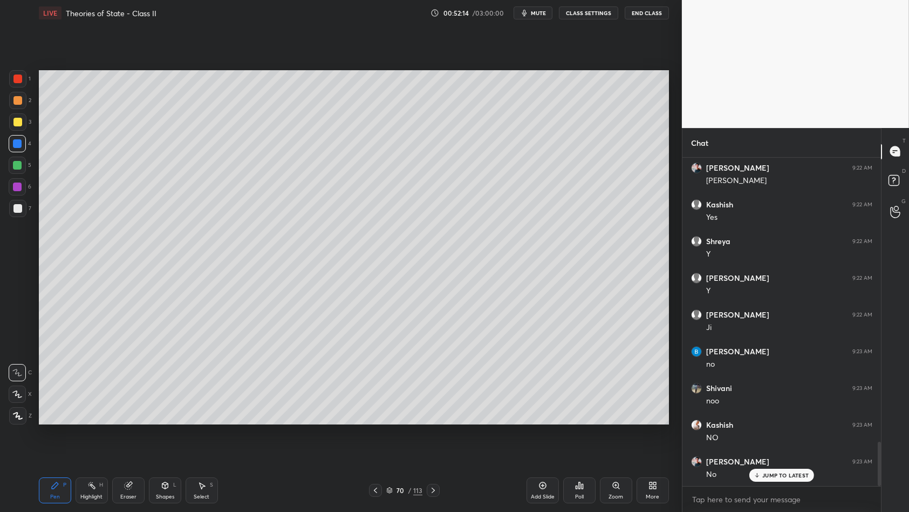
click at [1, 127] on div "1 2 3 4 5 6 7 C X Z C X Z E E Erase all H H" at bounding box center [17, 247] width 35 height 355
click at [9, 124] on div at bounding box center [17, 121] width 17 height 17
click at [22, 125] on div at bounding box center [17, 121] width 17 height 17
click at [546, 430] on div "Setting up your live class Poll for secs No correct answer Start poll" at bounding box center [354, 247] width 639 height 443
click at [11, 139] on div at bounding box center [17, 143] width 17 height 17
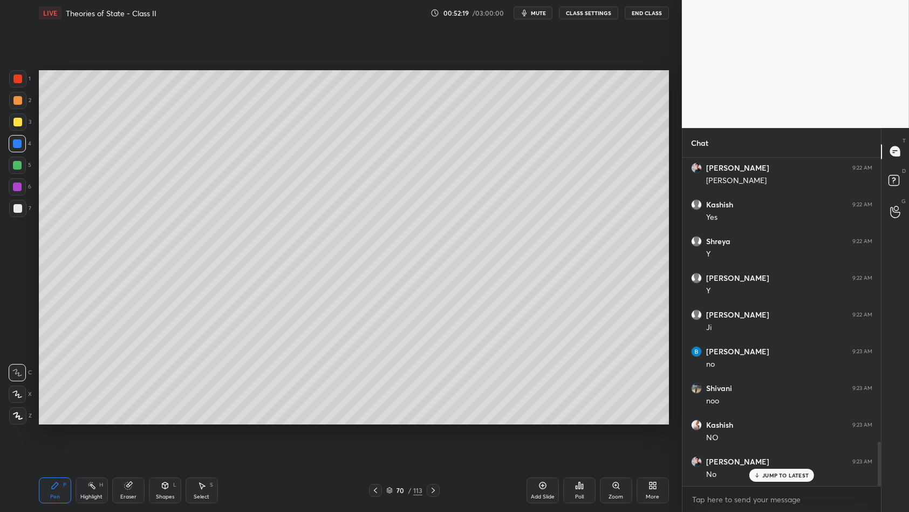
click at [9, 149] on div at bounding box center [17, 143] width 17 height 17
click at [17, 152] on div "4" at bounding box center [20, 146] width 23 height 22
click at [12, 78] on div at bounding box center [17, 78] width 17 height 17
click at [18, 83] on div at bounding box center [17, 78] width 9 height 9
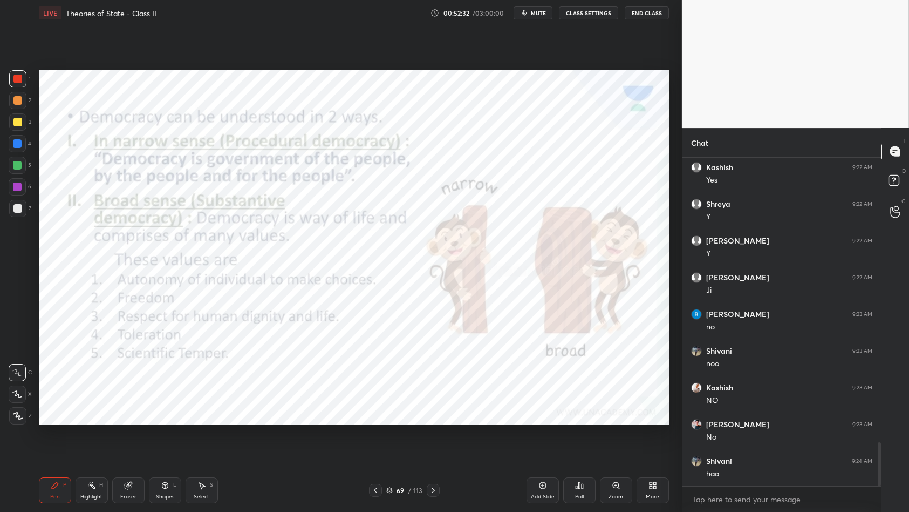
click at [15, 79] on div at bounding box center [17, 78] width 9 height 9
click at [19, 81] on div at bounding box center [17, 78] width 9 height 9
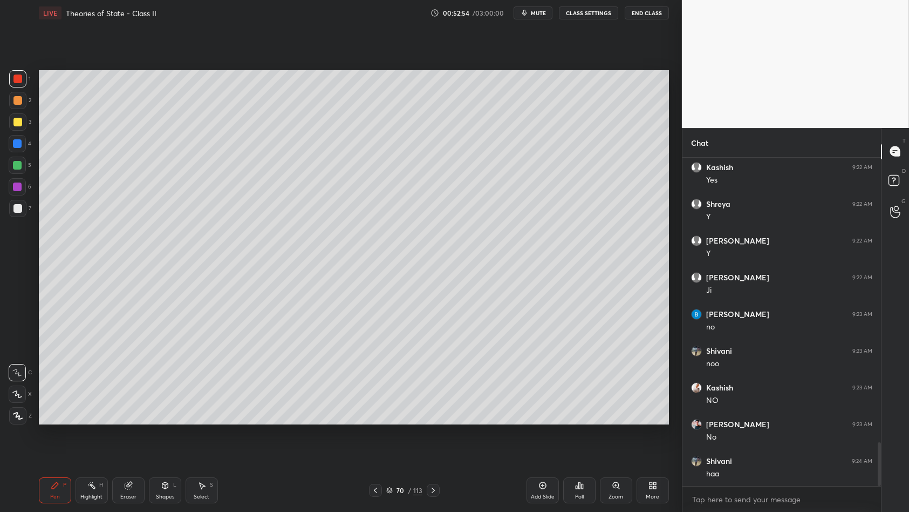
scroll to position [2171, 0]
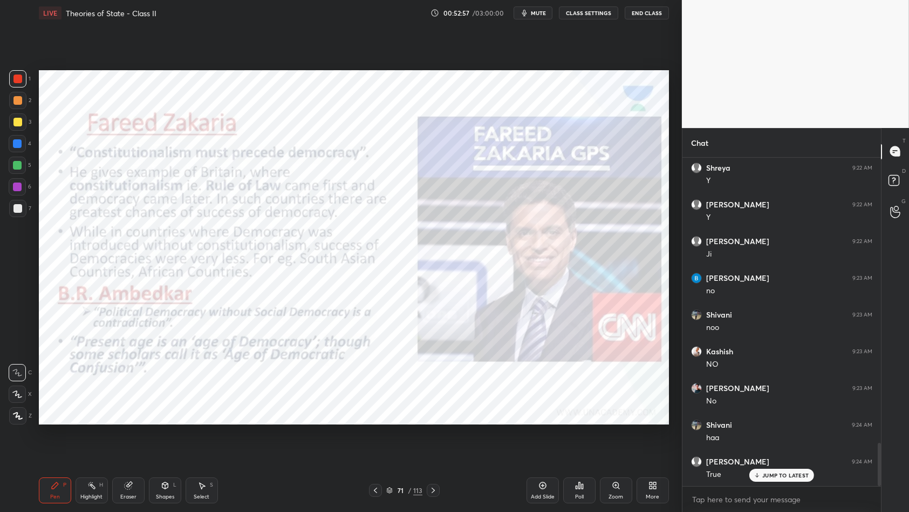
click at [21, 85] on div at bounding box center [17, 78] width 17 height 17
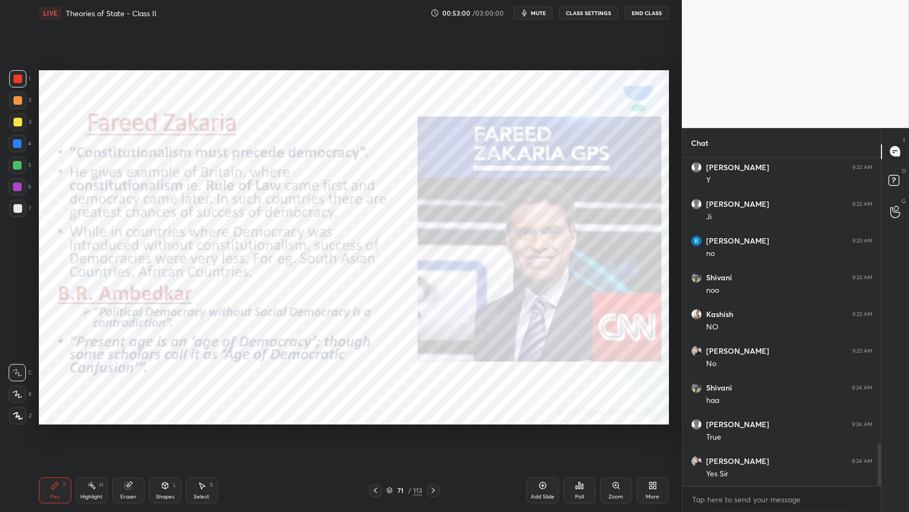
scroll to position [2245, 0]
click at [548, 441] on div "Add Slide" at bounding box center [543, 496] width 24 height 5
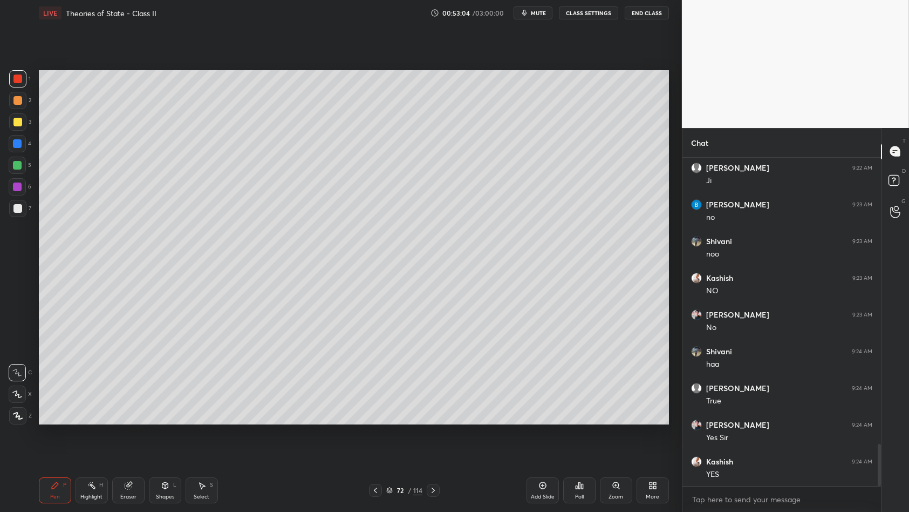
click at [14, 132] on div "3" at bounding box center [20, 124] width 22 height 22
click at [15, 128] on div at bounding box center [17, 121] width 17 height 17
click at [16, 131] on div "3" at bounding box center [20, 124] width 22 height 22
click at [9, 142] on div at bounding box center [17, 143] width 17 height 17
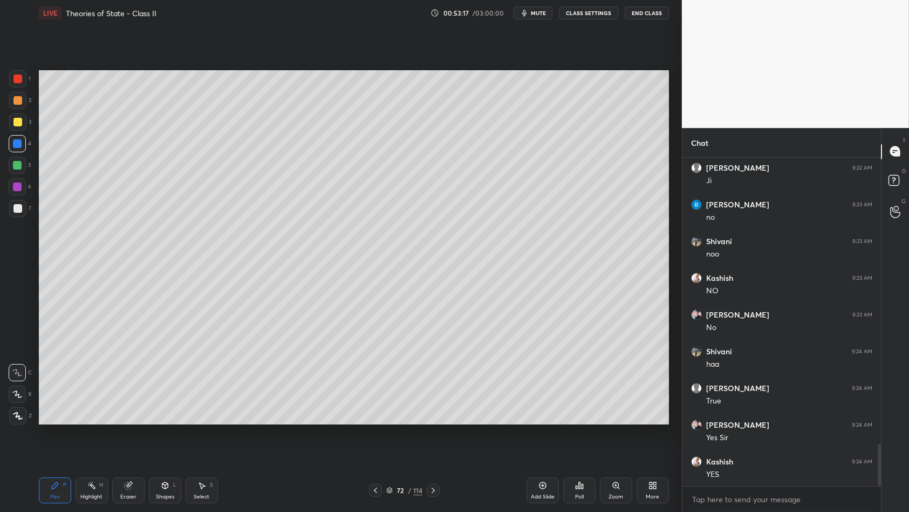
click at [15, 142] on div at bounding box center [17, 143] width 9 height 9
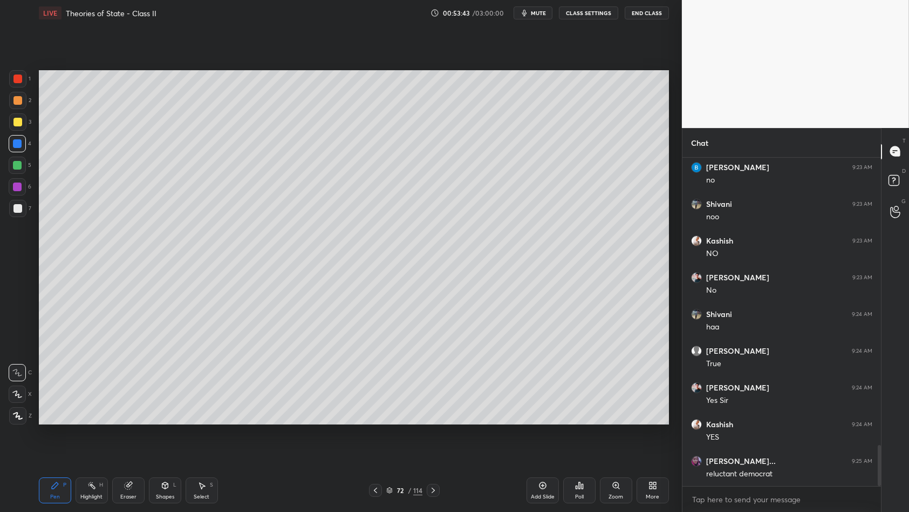
click at [0, 119] on div "1 2 3 4 5 6 7 C X Z C X Z E E Erase all H H" at bounding box center [17, 247] width 35 height 355
click at [13, 124] on div at bounding box center [17, 122] width 9 height 9
click at [21, 123] on div at bounding box center [17, 122] width 9 height 9
click at [10, 177] on div "5" at bounding box center [20, 168] width 23 height 22
click at [22, 174] on div "5" at bounding box center [20, 168] width 23 height 22
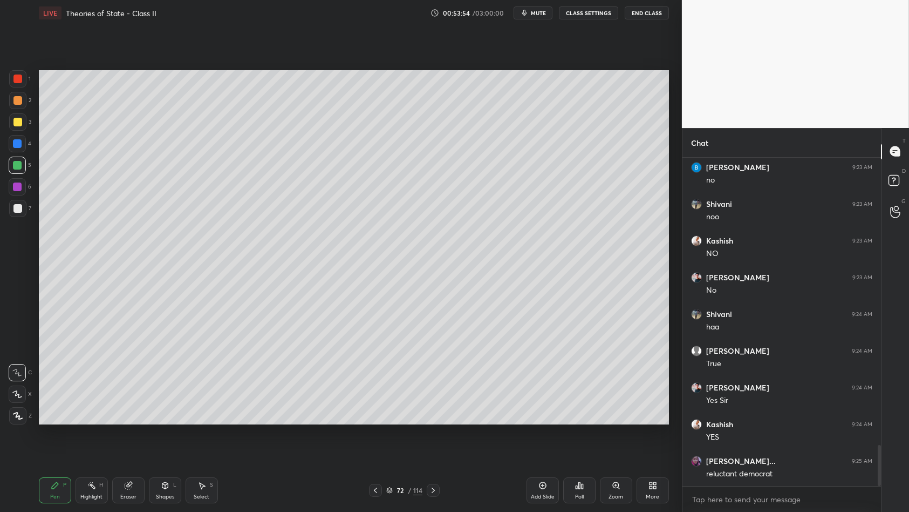
scroll to position [2318, 0]
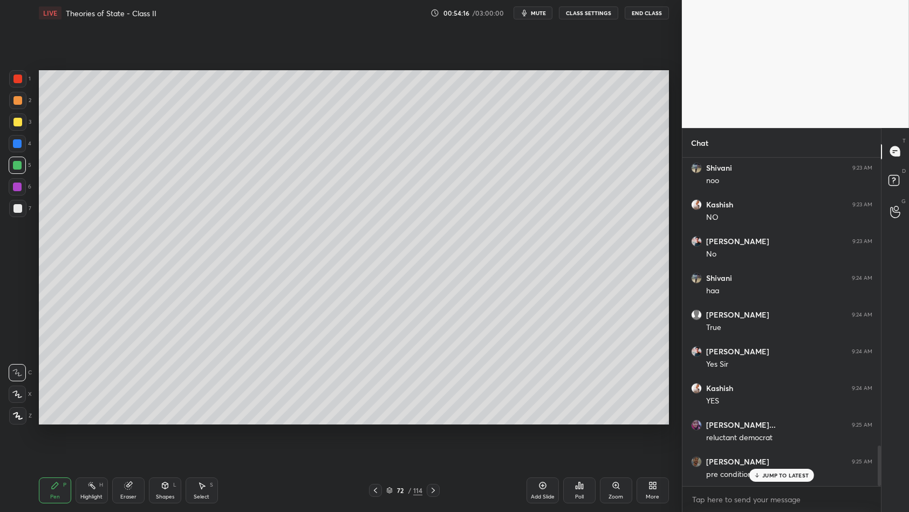
click at [15, 140] on div at bounding box center [17, 143] width 9 height 9
click at [22, 127] on div at bounding box center [17, 121] width 17 height 17
click at [17, 175] on div "5" at bounding box center [20, 168] width 23 height 22
click at [0, 96] on div "1 2 3 4 5 6 7 C X Z C X Z E E Erase all H H" at bounding box center [17, 247] width 35 height 355
click at [4, 98] on div "1 2 3 4 5 6 7 C X Z C X Z E E Erase all H H" at bounding box center [17, 247] width 35 height 355
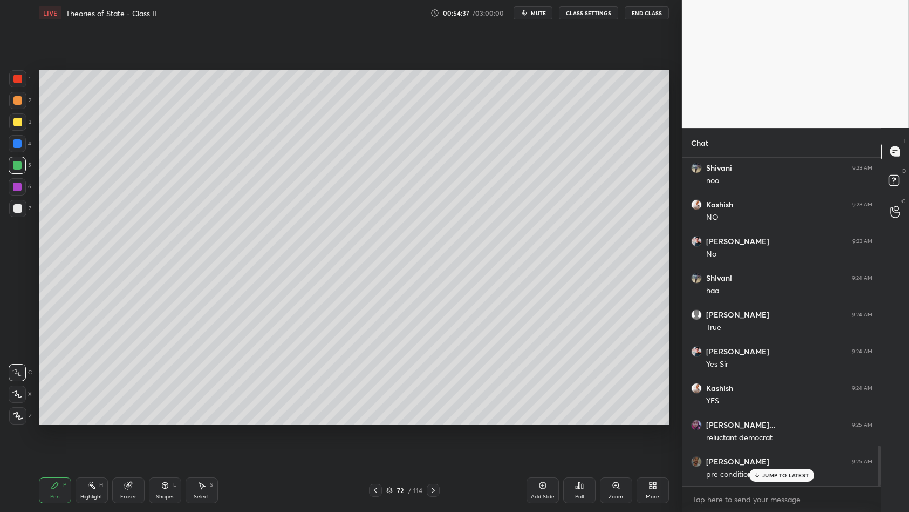
click at [14, 107] on div at bounding box center [17, 100] width 17 height 17
click at [23, 100] on div at bounding box center [17, 100] width 17 height 17
click at [22, 83] on div at bounding box center [17, 78] width 17 height 17
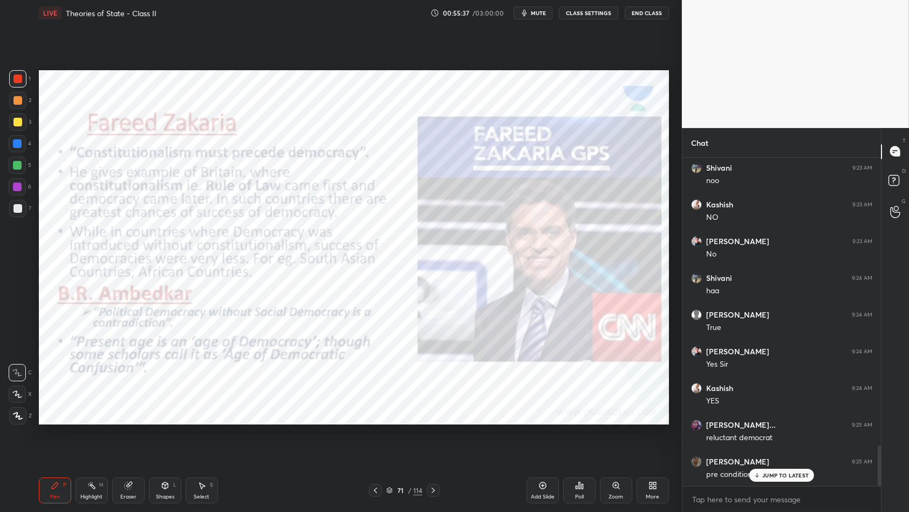
scroll to position [2355, 0]
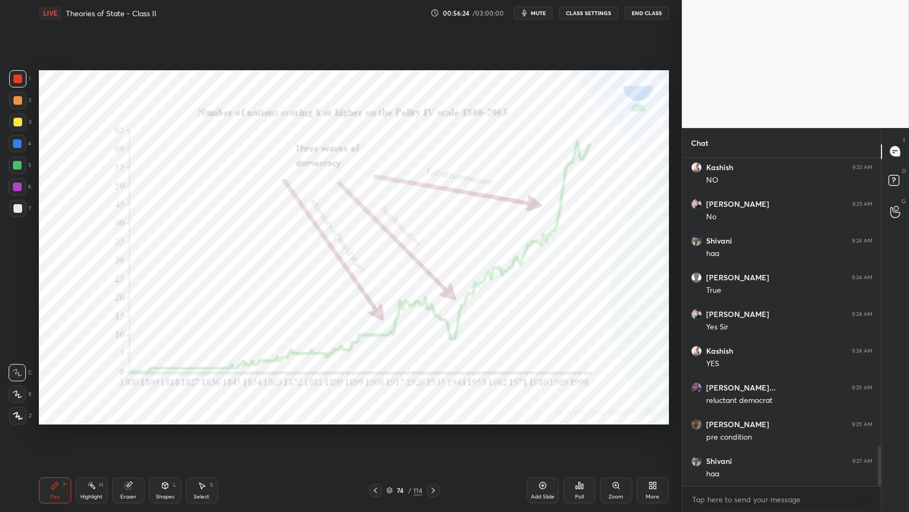
click at [10, 185] on div at bounding box center [17, 186] width 17 height 17
click at [18, 187] on div at bounding box center [17, 186] width 9 height 9
click at [17, 92] on div at bounding box center [17, 100] width 17 height 17
click at [18, 89] on div "1" at bounding box center [20, 81] width 22 height 22
click at [19, 81] on div at bounding box center [17, 78] width 9 height 9
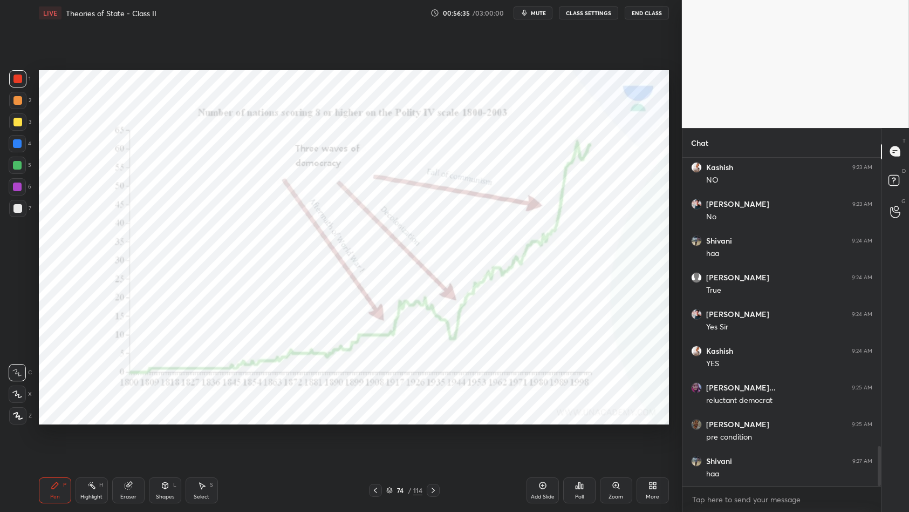
click at [12, 84] on div at bounding box center [17, 78] width 17 height 17
click at [16, 103] on div at bounding box center [17, 100] width 9 height 9
click at [11, 154] on div "4" at bounding box center [20, 146] width 23 height 22
click at [13, 152] on div "4" at bounding box center [20, 146] width 23 height 22
click at [17, 85] on div at bounding box center [17, 78] width 17 height 17
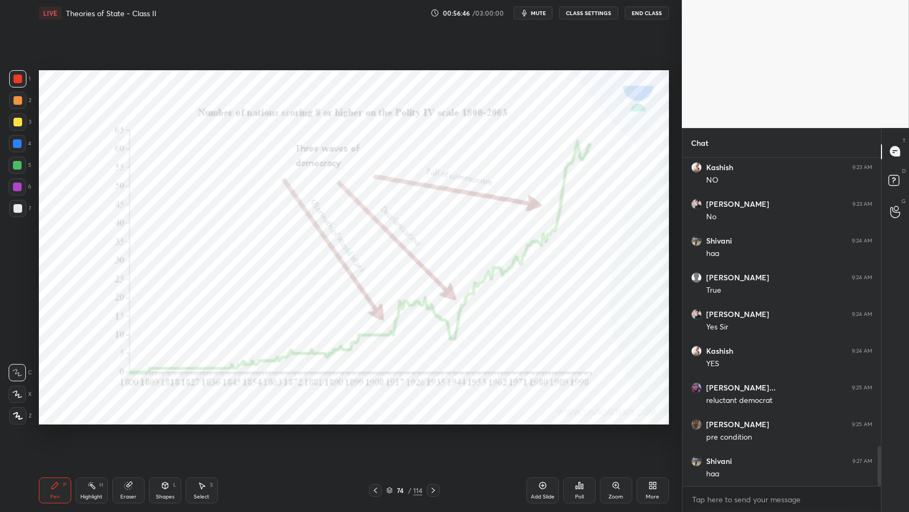
click at [17, 82] on div at bounding box center [17, 78] width 9 height 9
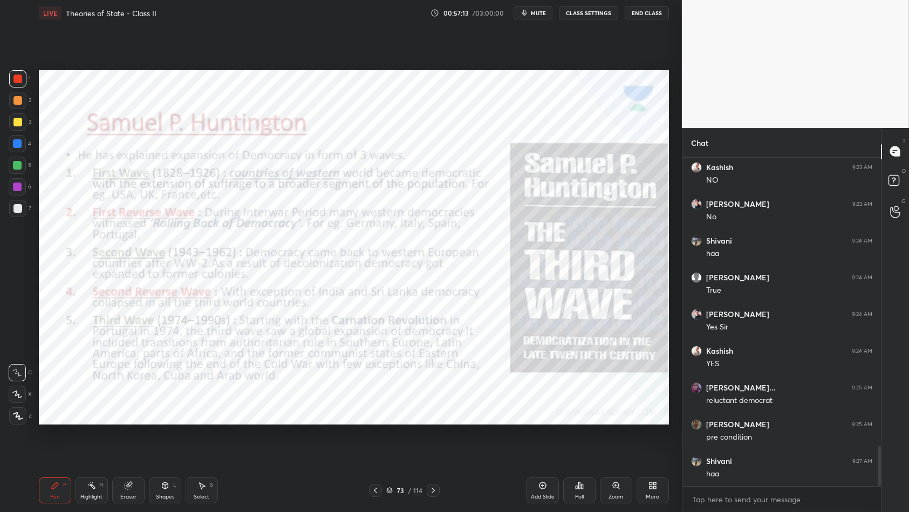
click at [13, 79] on div at bounding box center [17, 78] width 9 height 9
click at [22, 87] on div at bounding box center [17, 78] width 17 height 17
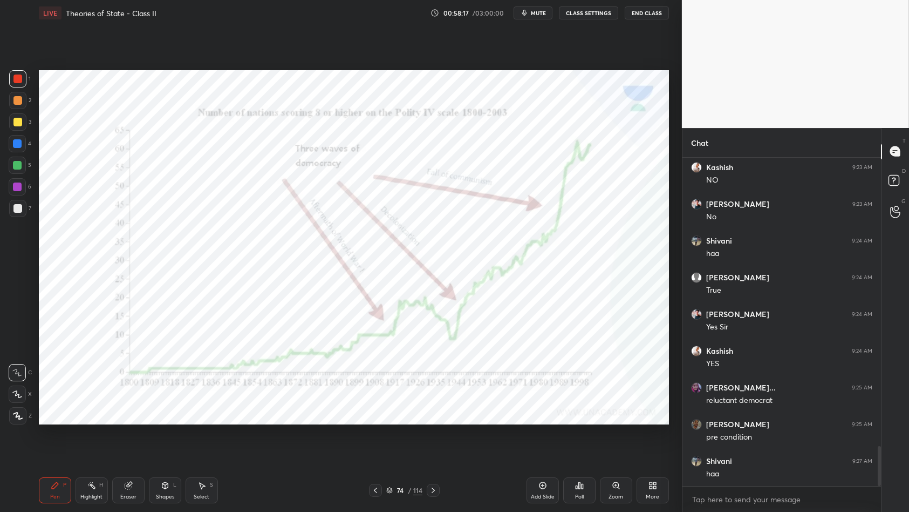
click at [0, 166] on div "1 2 3 4 5 6 7 C X Z C X Z E E Erase all H H" at bounding box center [17, 247] width 35 height 355
click at [0, 164] on div "1 2 3 4 5 6 7 C X Z C X Z E E Erase all H H" at bounding box center [17, 247] width 35 height 355
click at [5, 146] on div "1 2 3 4 5 6 7 C X Z C X Z E E Erase all H H" at bounding box center [17, 247] width 35 height 355
click at [10, 146] on div at bounding box center [17, 143] width 17 height 17
click at [6, 148] on div "1 2 3 4 5 6 7 C X Z C X Z E E Erase all H H" at bounding box center [17, 247] width 35 height 355
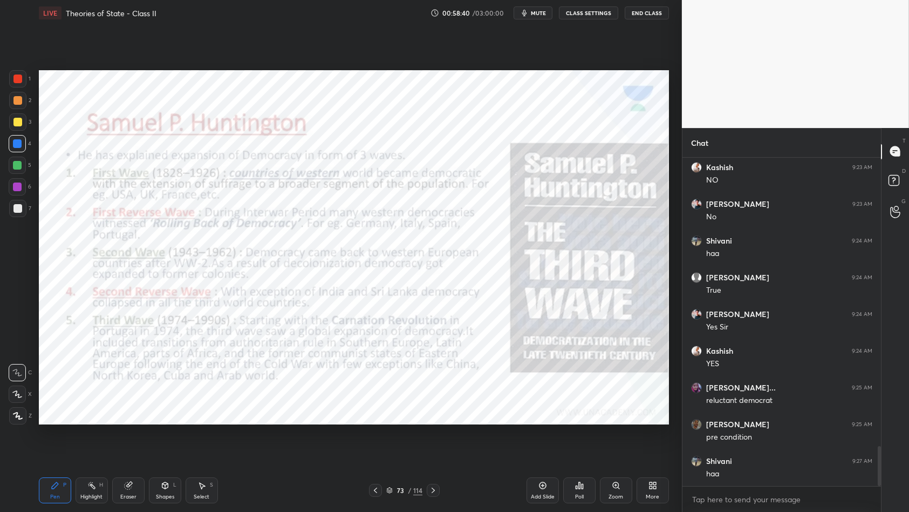
click at [12, 83] on div at bounding box center [17, 78] width 17 height 17
click at [20, 84] on div at bounding box center [17, 78] width 17 height 17
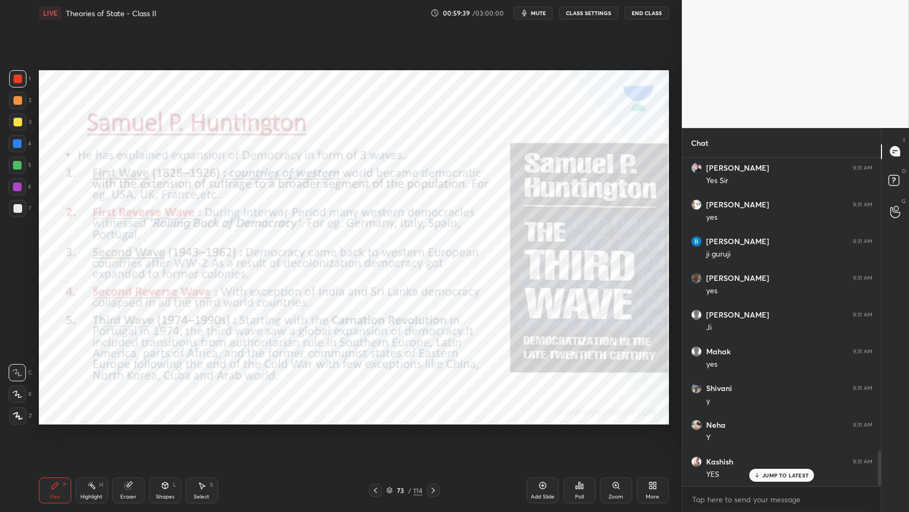
scroll to position [2759, 0]
click at [544, 441] on div "Add Slide" at bounding box center [543, 490] width 32 height 26
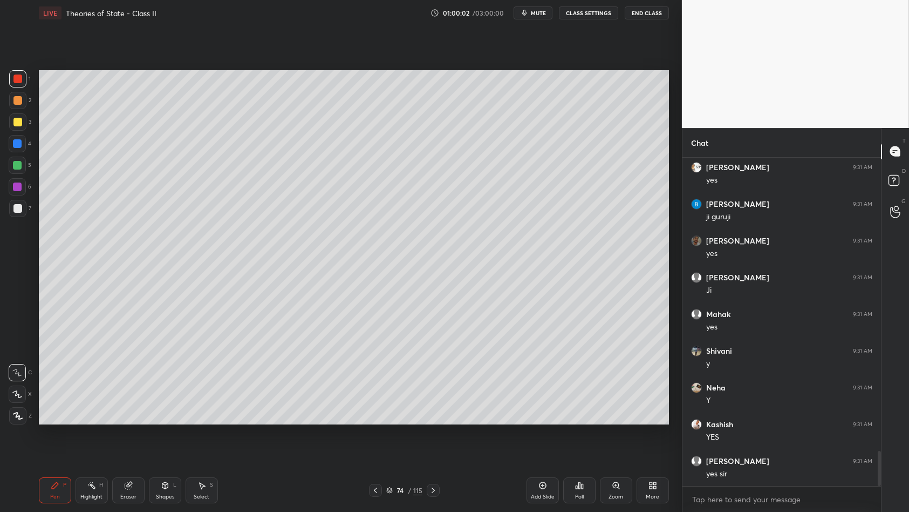
click at [15, 124] on div at bounding box center [17, 122] width 9 height 9
click at [19, 99] on div at bounding box center [17, 100] width 9 height 9
click at [15, 96] on div at bounding box center [17, 100] width 9 height 9
click at [16, 84] on div at bounding box center [17, 78] width 17 height 17
click at [24, 177] on div "5" at bounding box center [20, 168] width 23 height 22
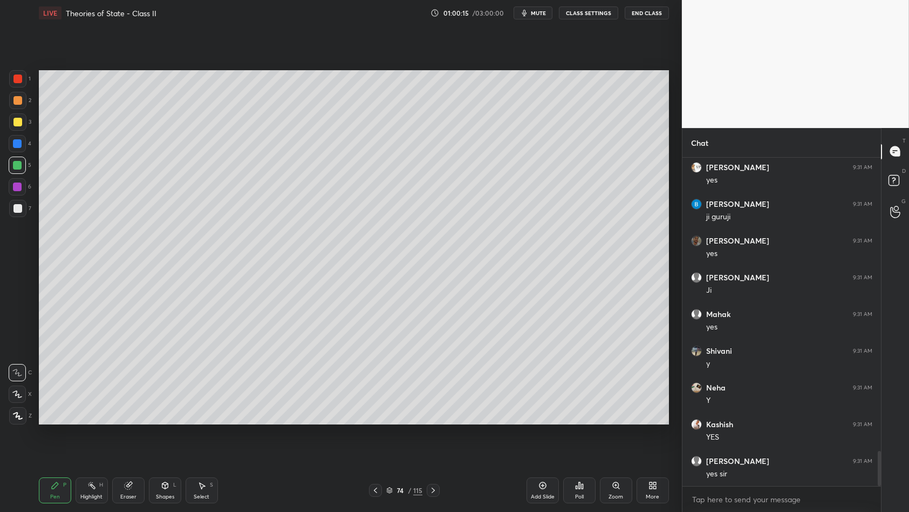
click at [19, 165] on div at bounding box center [17, 165] width 9 height 9
click at [8, 135] on div "1 2 3 4 5 6 7 C X Z C X Z E E Erase all H H" at bounding box center [17, 247] width 35 height 355
click at [24, 126] on div at bounding box center [17, 121] width 17 height 17
click at [24, 125] on div at bounding box center [17, 121] width 17 height 17
click at [19, 194] on div at bounding box center [17, 186] width 17 height 17
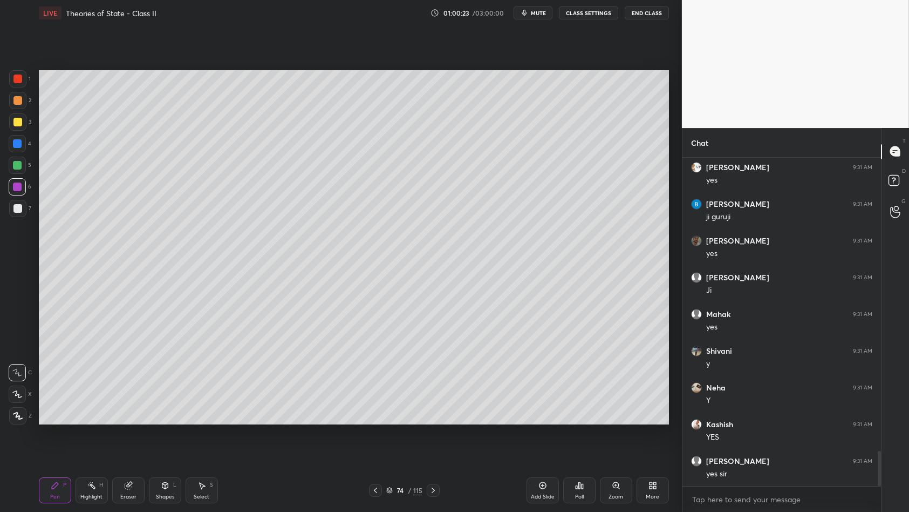
click at [19, 209] on div at bounding box center [17, 208] width 9 height 9
click at [18, 150] on div at bounding box center [17, 143] width 17 height 17
click at [19, 148] on div at bounding box center [17, 143] width 17 height 17
click at [13, 116] on div at bounding box center [17, 121] width 17 height 17
click at [16, 124] on div at bounding box center [17, 122] width 9 height 9
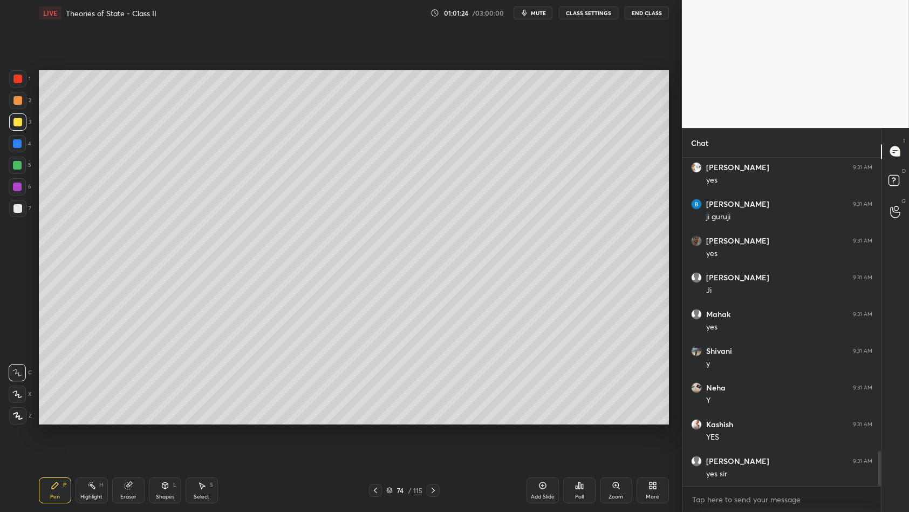
click at [24, 165] on div at bounding box center [17, 165] width 17 height 17
click at [23, 81] on div at bounding box center [17, 78] width 17 height 17
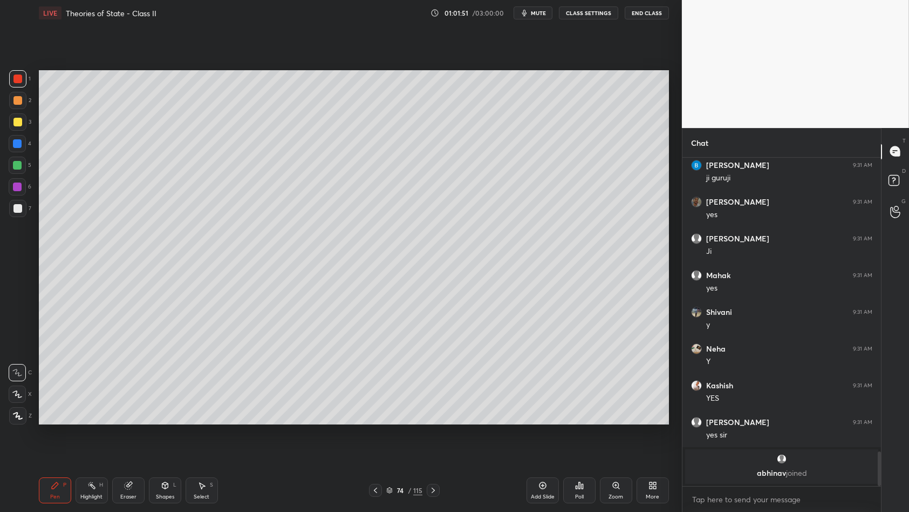
click at [15, 124] on div at bounding box center [17, 122] width 9 height 9
click at [11, 213] on div at bounding box center [17, 208] width 17 height 17
click at [25, 212] on div at bounding box center [17, 208] width 17 height 17
click at [8, 115] on div "1 2 3 4 5 6 7 C X Z C X Z E E Erase all H H" at bounding box center [17, 247] width 35 height 355
click at [23, 116] on div at bounding box center [17, 121] width 17 height 17
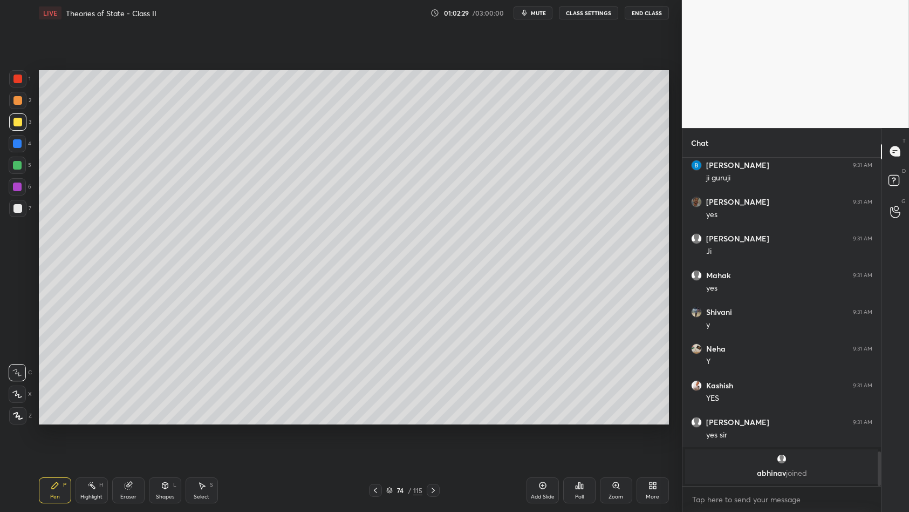
click at [23, 120] on div at bounding box center [17, 121] width 17 height 17
click at [551, 441] on div "Add Slide" at bounding box center [543, 490] width 32 height 26
click at [23, 146] on div at bounding box center [17, 143] width 17 height 17
click at [1, 100] on div "1 2 3 4 5 6 7 C X Z C X Z E E Erase all H H" at bounding box center [17, 247] width 35 height 355
click at [12, 105] on div at bounding box center [17, 100] width 17 height 17
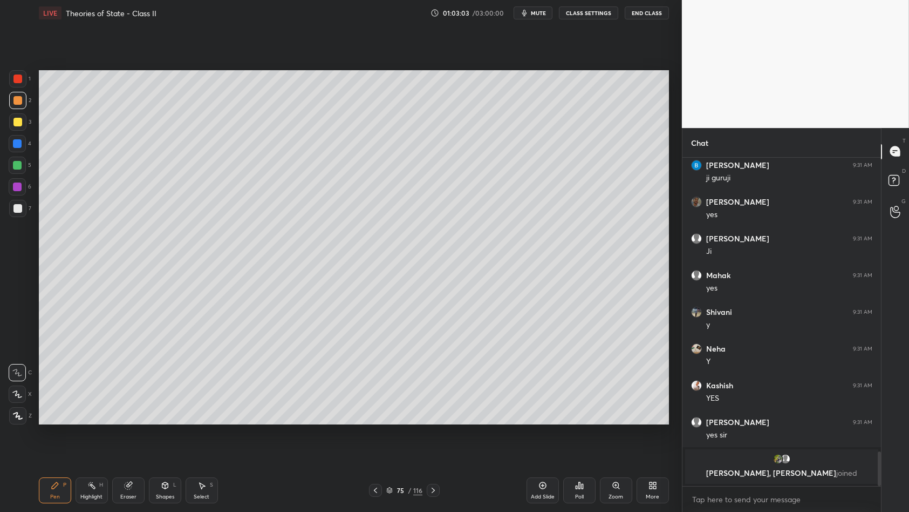
click at [19, 101] on div at bounding box center [17, 100] width 9 height 9
click at [13, 193] on div at bounding box center [17, 186] width 17 height 17
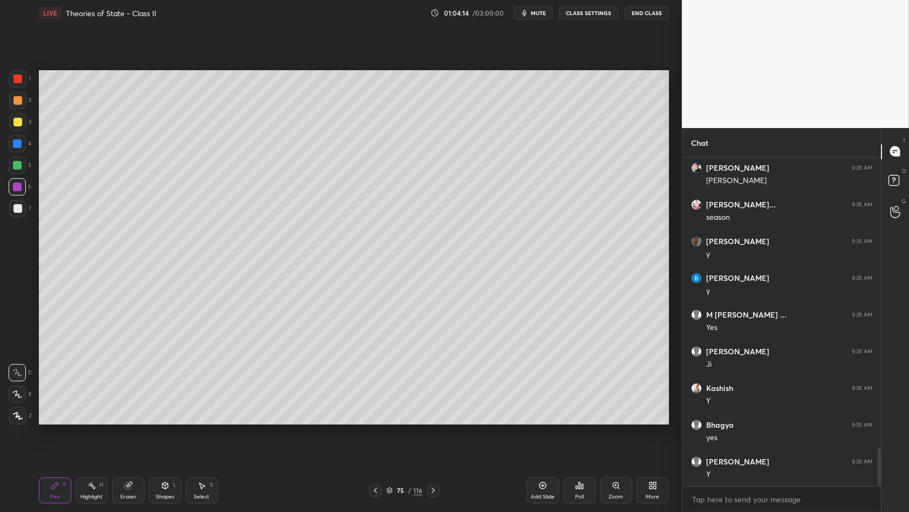
scroll to position [2512, 0]
click at [22, 135] on div at bounding box center [17, 143] width 17 height 17
click at [19, 141] on div at bounding box center [17, 143] width 9 height 9
click at [20, 125] on div at bounding box center [17, 122] width 9 height 9
click at [27, 79] on div "1" at bounding box center [20, 78] width 22 height 17
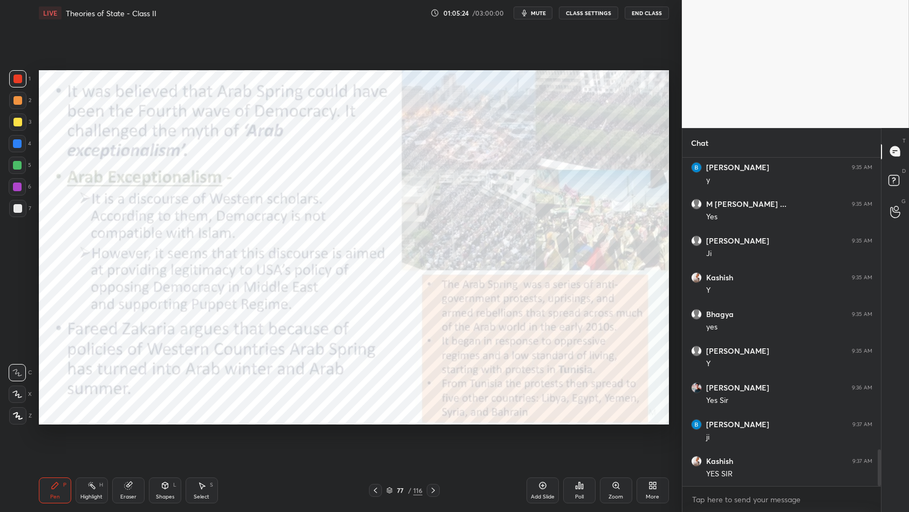
scroll to position [2621, 0]
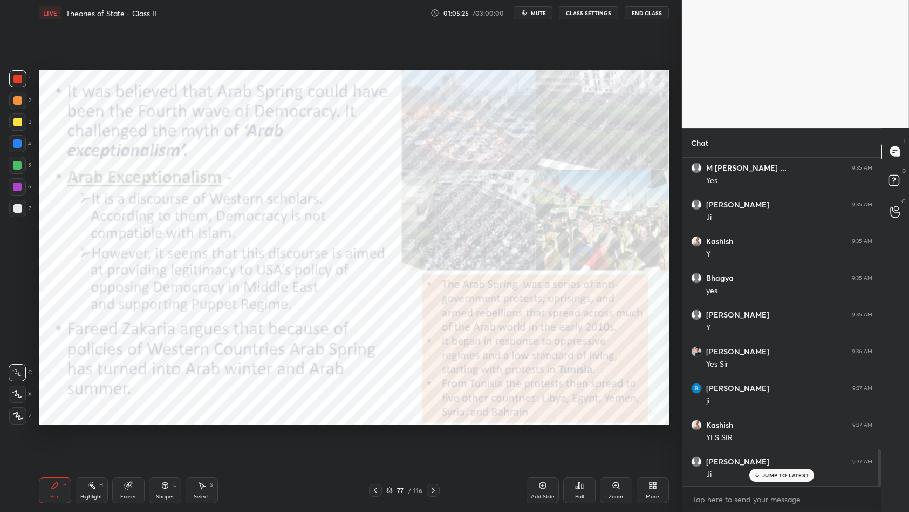
click at [8, 85] on div "1 2 3 4 5 6 7 C X Z C X Z E E Erase all H H" at bounding box center [17, 247] width 35 height 355
click at [23, 87] on div "1" at bounding box center [20, 81] width 22 height 22
click at [392, 441] on icon at bounding box center [389, 492] width 5 height 2
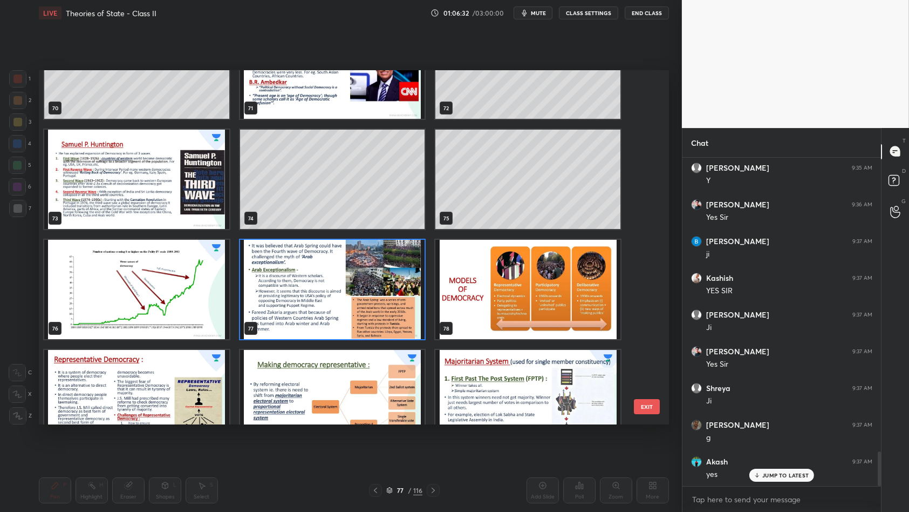
scroll to position [2589, 0]
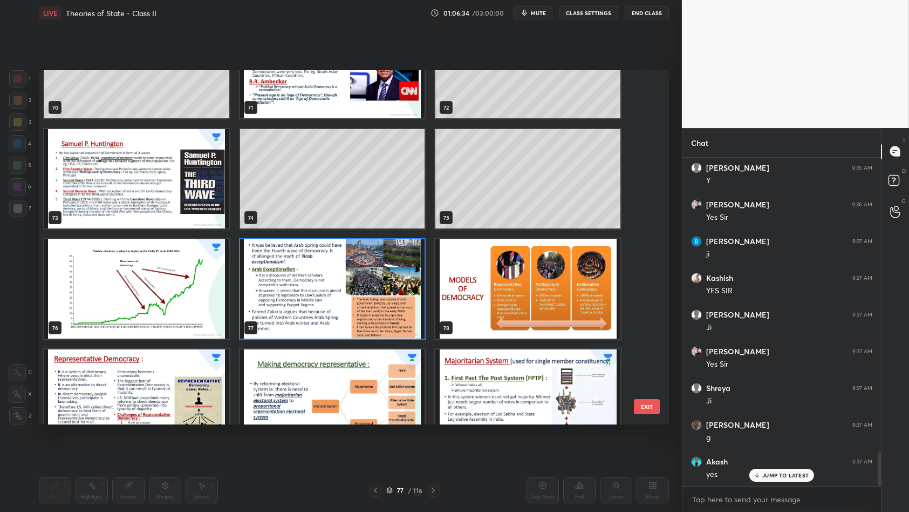
click at [490, 297] on img "grid" at bounding box center [528, 288] width 185 height 99
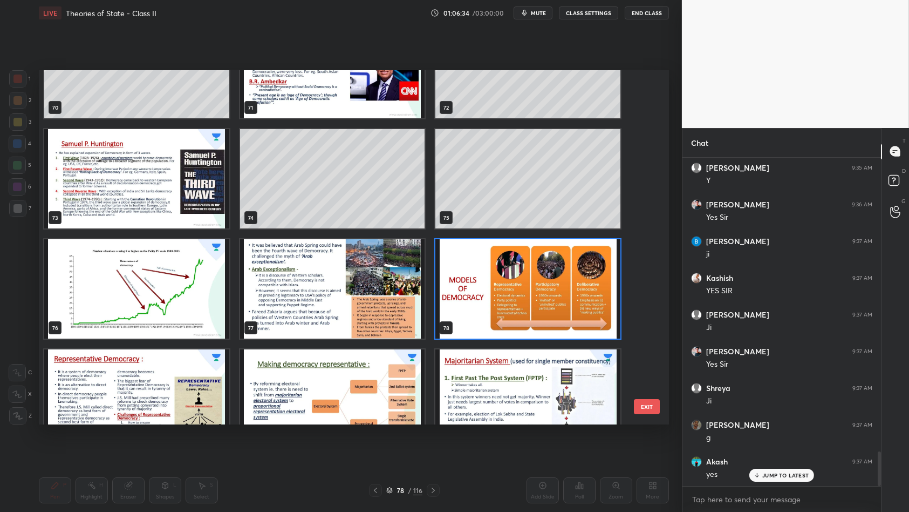
click at [489, 303] on img "grid" at bounding box center [528, 288] width 185 height 99
click at [485, 303] on img "grid" at bounding box center [528, 288] width 185 height 99
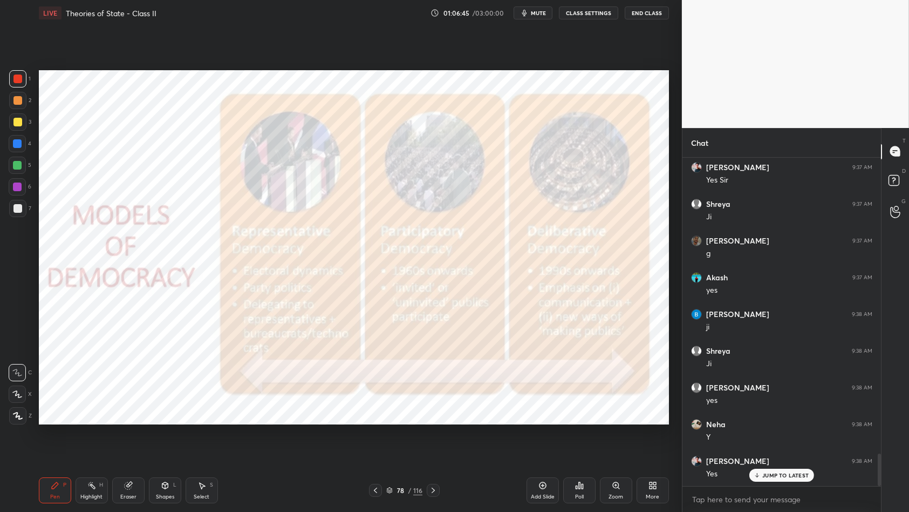
scroll to position [2988, 0]
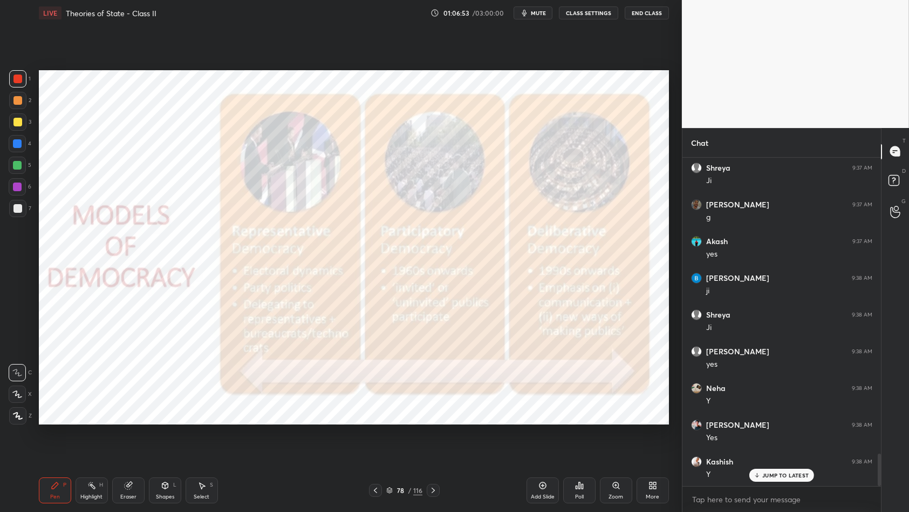
click at [25, 86] on div "1" at bounding box center [20, 78] width 22 height 17
click at [30, 75] on div "1" at bounding box center [20, 78] width 22 height 17
click at [544, 441] on icon at bounding box center [542, 485] width 7 height 7
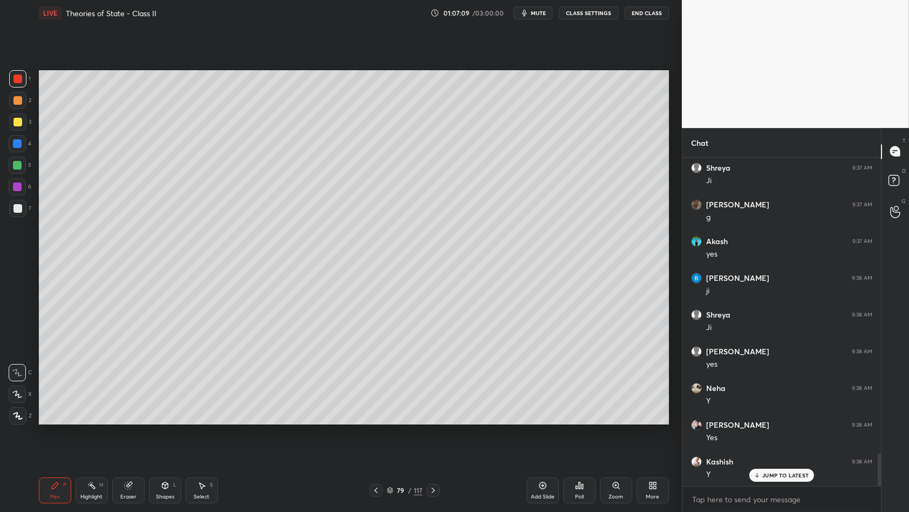
click at [26, 184] on div "6" at bounding box center [20, 186] width 23 height 17
click at [24, 207] on div at bounding box center [17, 208] width 17 height 17
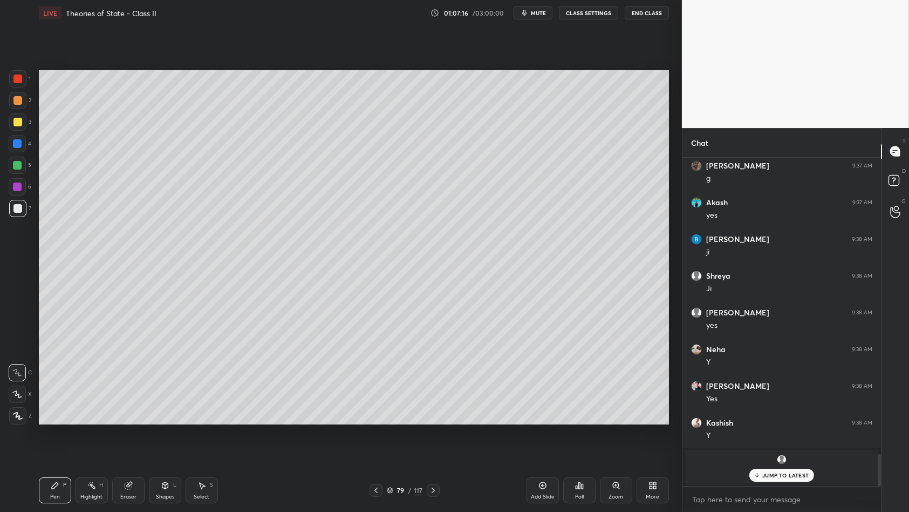
click at [0, 204] on div "1 2 3 4 5 6 7 C X Z C X Z E E Erase all H H" at bounding box center [17, 247] width 35 height 355
click at [17, 169] on div at bounding box center [17, 165] width 9 height 9
click at [17, 168] on div at bounding box center [17, 165] width 9 height 9
click at [23, 123] on div at bounding box center [17, 121] width 17 height 17
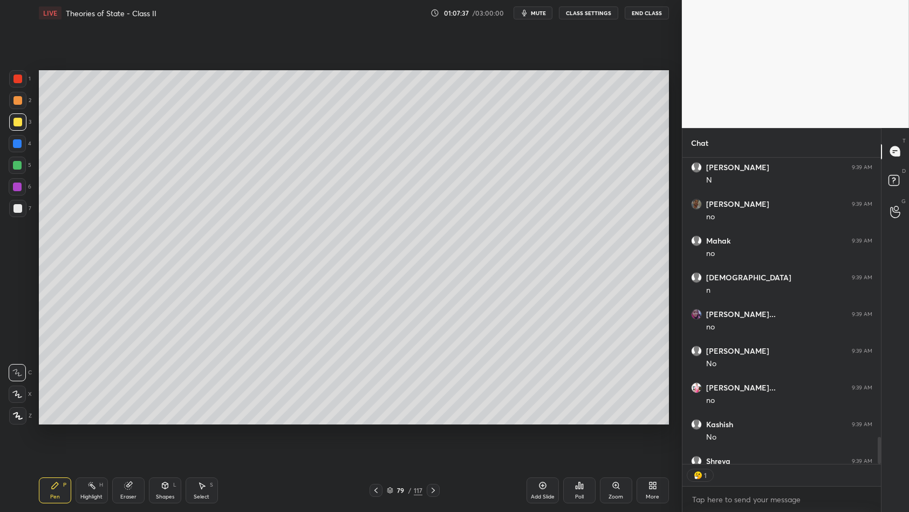
scroll to position [3, 3]
click at [25, 169] on div at bounding box center [17, 165] width 17 height 17
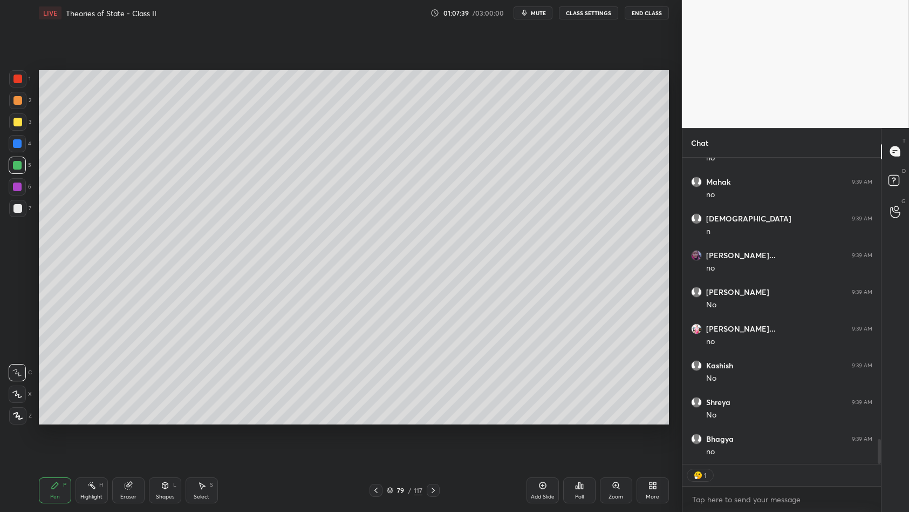
scroll to position [3490, 0]
click at [23, 214] on div at bounding box center [17, 208] width 17 height 17
click at [23, 208] on div at bounding box center [17, 208] width 17 height 17
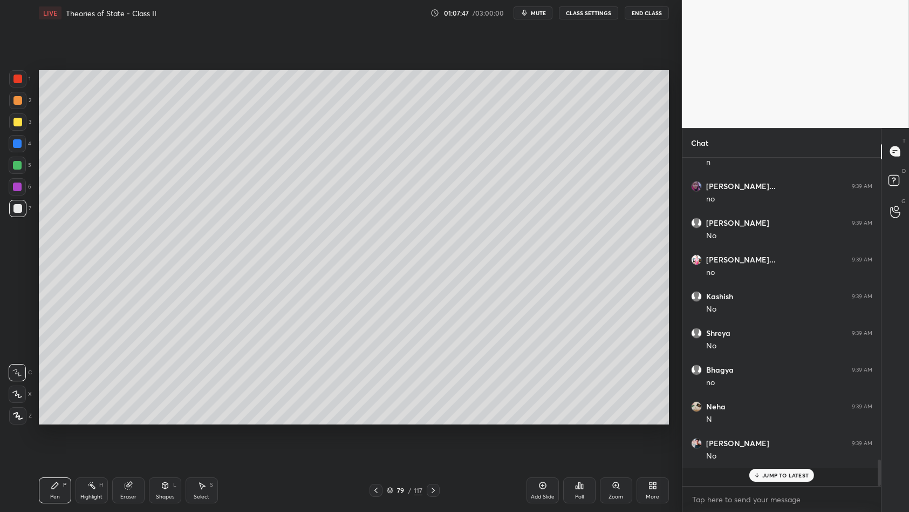
scroll to position [3504, 0]
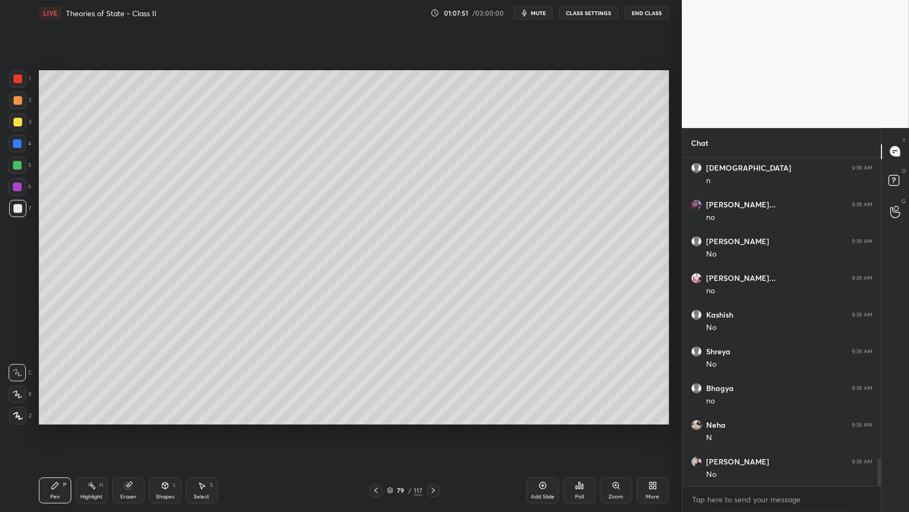
click at [16, 193] on div at bounding box center [17, 186] width 17 height 17
click at [15, 107] on div at bounding box center [17, 100] width 17 height 17
click at [18, 92] on div at bounding box center [17, 100] width 17 height 17
click at [21, 85] on div at bounding box center [17, 78] width 17 height 17
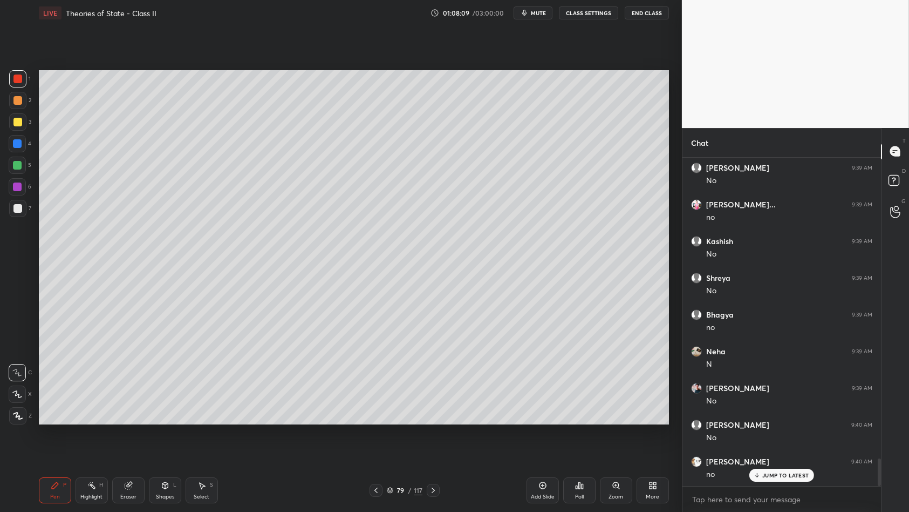
click at [9, 185] on div at bounding box center [17, 186] width 17 height 17
click at [13, 191] on div at bounding box center [17, 186] width 9 height 9
click at [17, 193] on div at bounding box center [17, 186] width 17 height 17
click at [19, 209] on div at bounding box center [17, 208] width 9 height 9
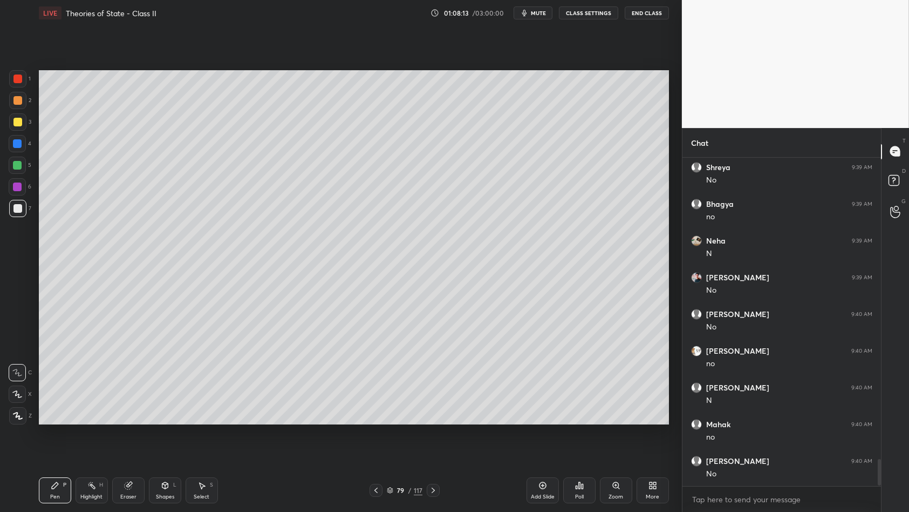
scroll to position [3798, 0]
click at [23, 141] on div at bounding box center [17, 143] width 17 height 17
click at [25, 144] on div at bounding box center [17, 143] width 17 height 17
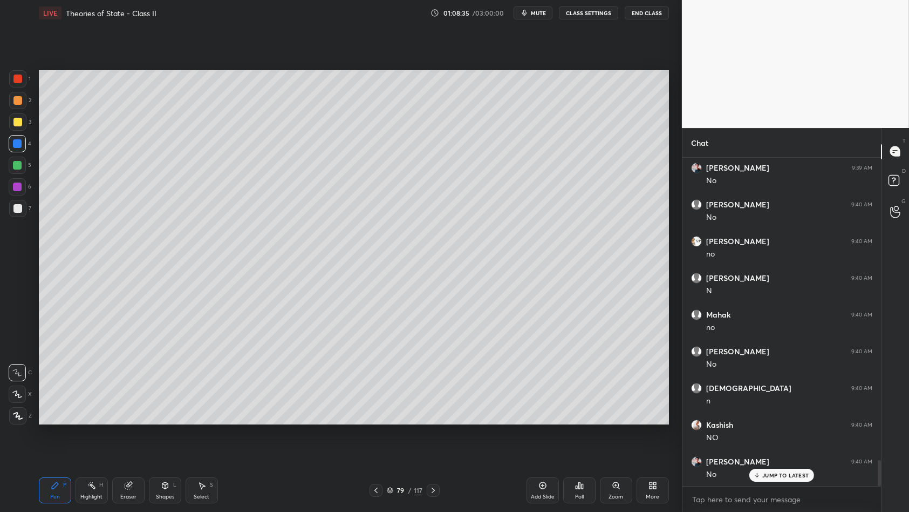
click at [24, 125] on div at bounding box center [17, 121] width 17 height 17
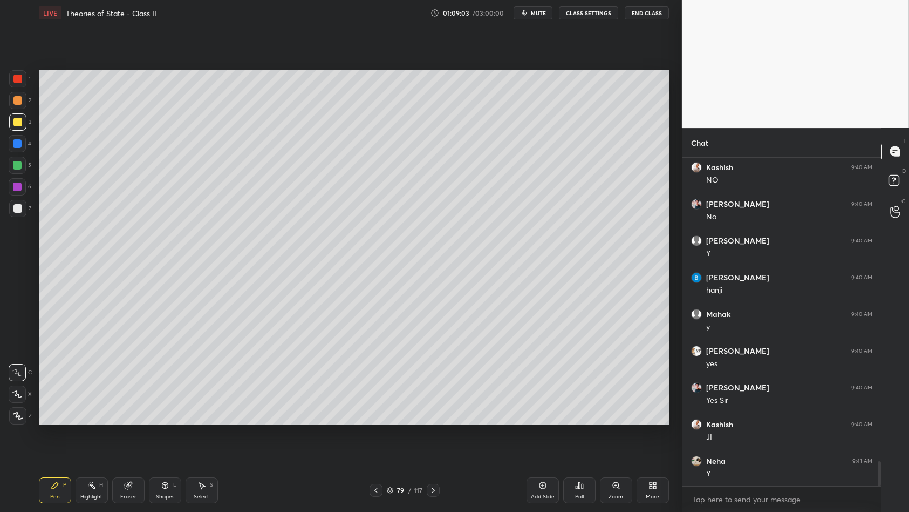
scroll to position [4092, 0]
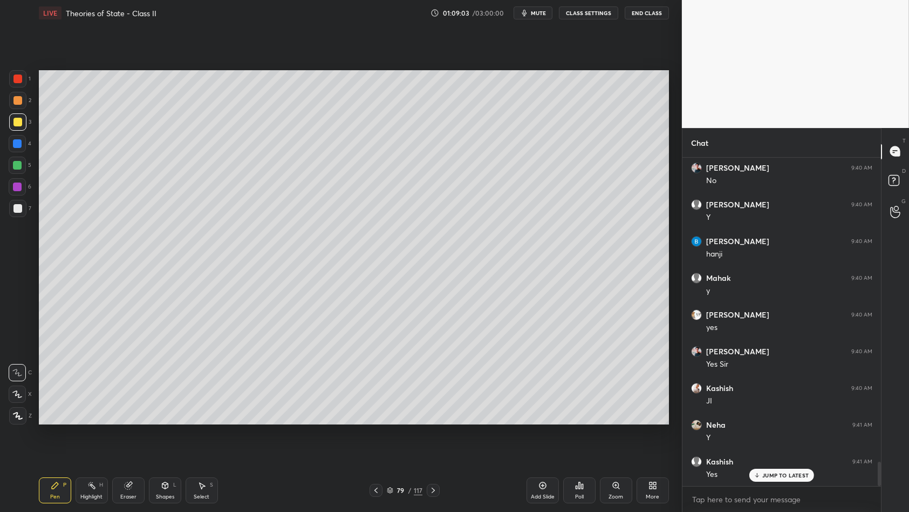
click at [25, 106] on div at bounding box center [17, 100] width 17 height 17
click at [19, 103] on div at bounding box center [17, 100] width 9 height 9
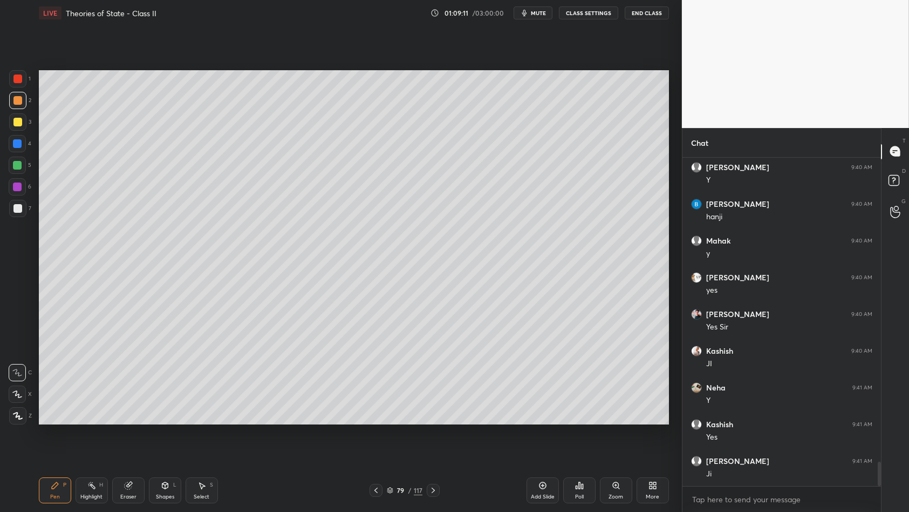
click at [20, 119] on div at bounding box center [17, 122] width 9 height 9
click at [15, 107] on div at bounding box center [17, 100] width 17 height 17
click at [20, 100] on div at bounding box center [17, 100] width 9 height 9
click at [5, 122] on div "1 2 3 4 5 6 7 C X Z C X Z E E Erase all H H" at bounding box center [17, 247] width 35 height 355
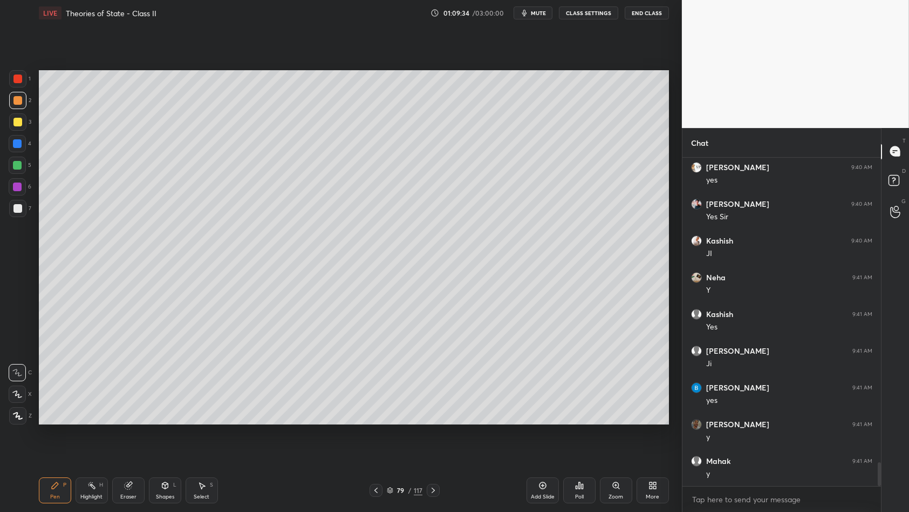
click at [27, 123] on div "3" at bounding box center [20, 121] width 22 height 17
click at [33, 120] on div "1 2 3 4 5 6 7 C X Z C X Z E E Erase all H H" at bounding box center [17, 247] width 35 height 355
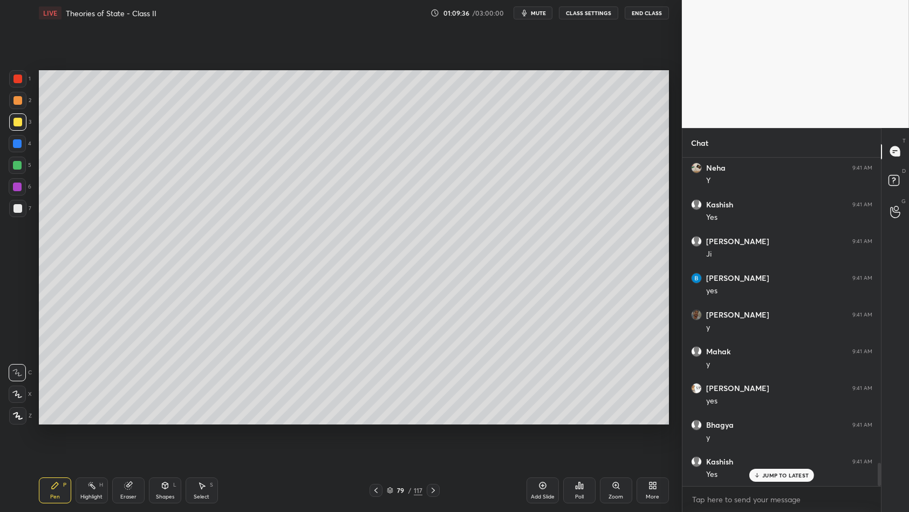
click at [14, 89] on div "1" at bounding box center [20, 81] width 22 height 22
click at [12, 84] on div at bounding box center [17, 78] width 17 height 17
click at [14, 121] on div at bounding box center [17, 122] width 9 height 9
click at [21, 123] on div at bounding box center [17, 122] width 9 height 9
click at [393, 441] on icon at bounding box center [390, 490] width 6 height 6
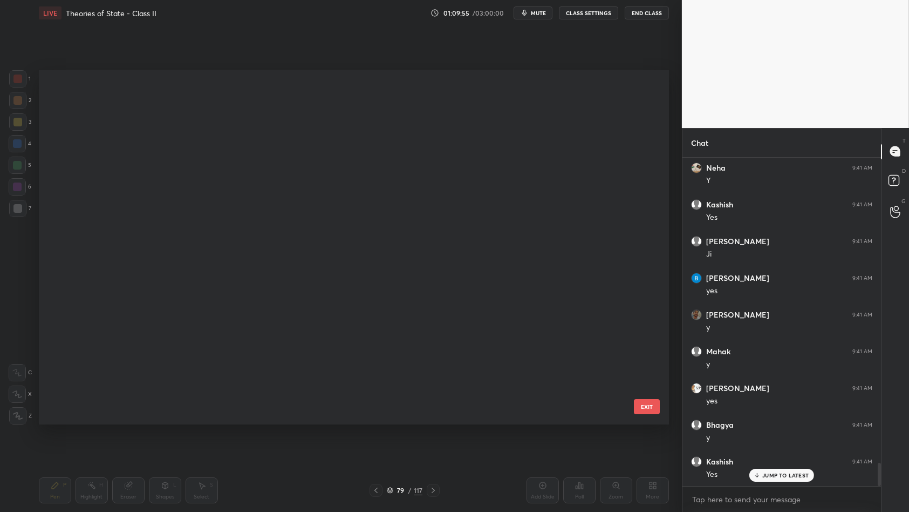
scroll to position [351, 625]
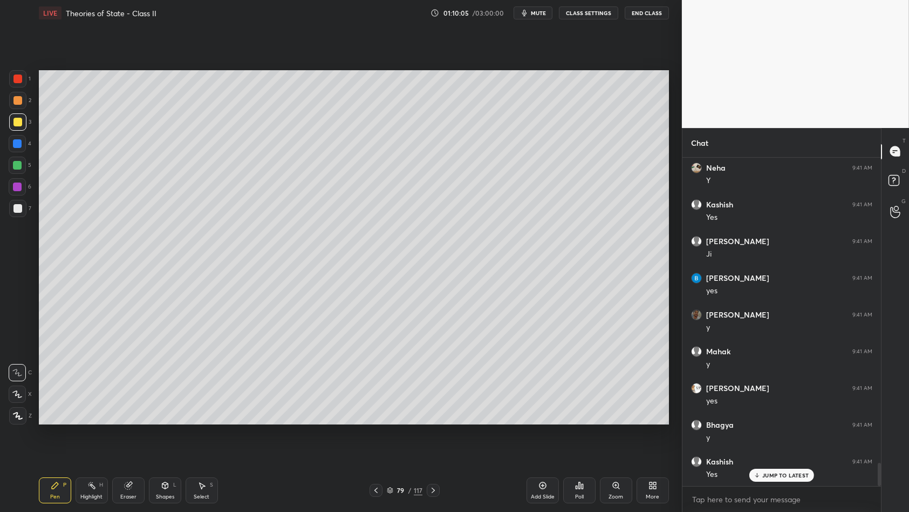
click at [4, 188] on div "1 2 3 4 5 6 7 C X Z C X Z E E Erase all H H" at bounding box center [17, 247] width 35 height 355
click at [15, 188] on div at bounding box center [17, 186] width 9 height 9
click at [399, 441] on div "79" at bounding box center [401, 490] width 11 height 6
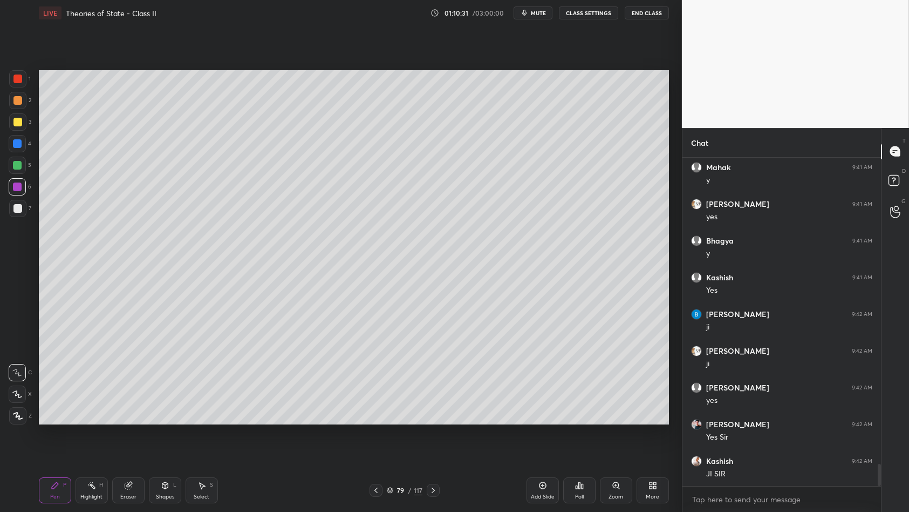
scroll to position [4569, 0]
click at [18, 81] on div at bounding box center [17, 78] width 9 height 9
click at [18, 89] on div "1" at bounding box center [20, 81] width 22 height 22
click at [547, 441] on div "Add Slide" at bounding box center [543, 490] width 32 height 26
click at [23, 125] on div at bounding box center [17, 121] width 17 height 17
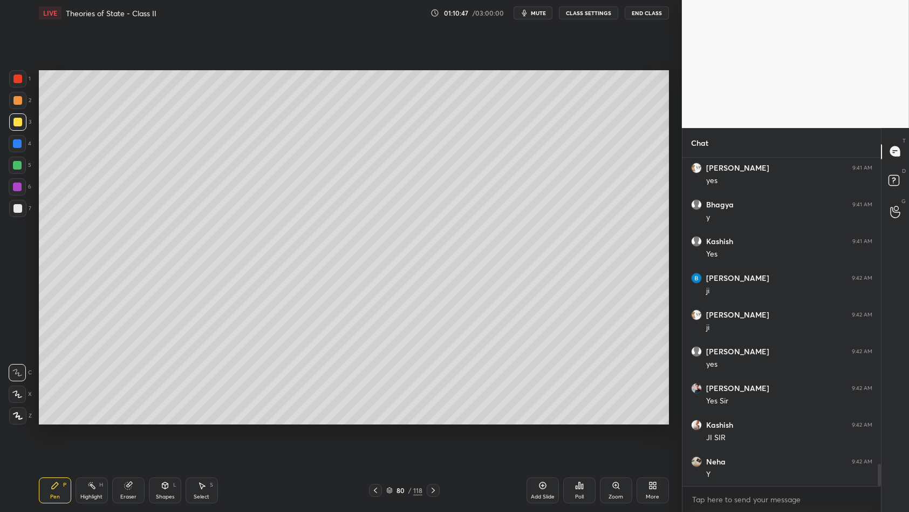
click at [30, 141] on div "4" at bounding box center [20, 143] width 23 height 17
click at [26, 144] on div "4" at bounding box center [20, 143] width 23 height 17
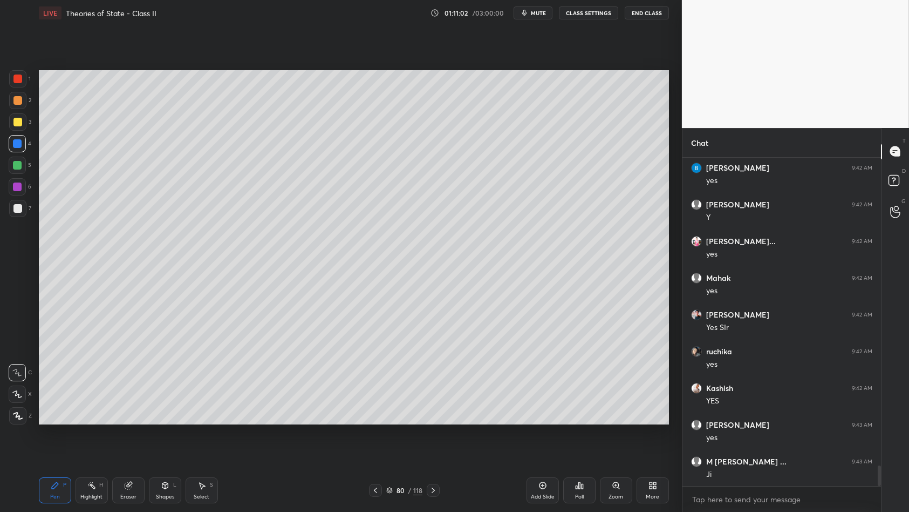
scroll to position [4973, 0]
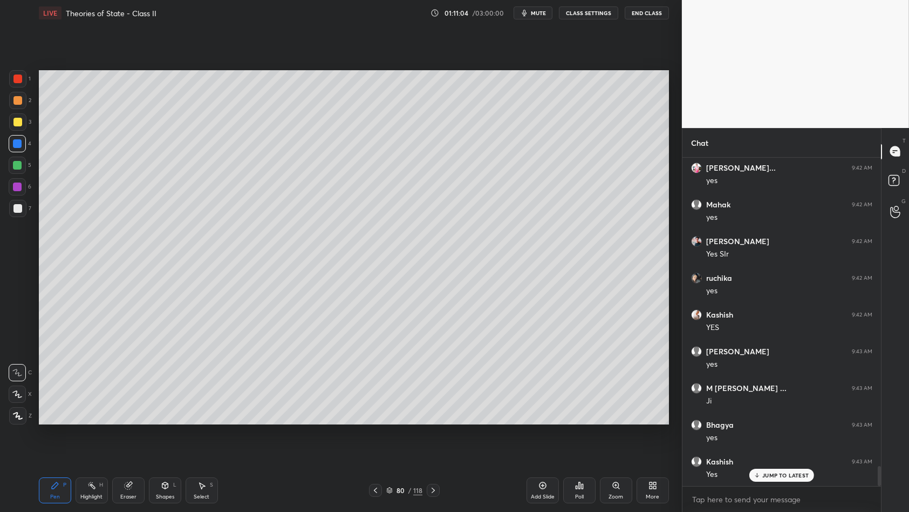
click at [14, 166] on div at bounding box center [17, 165] width 9 height 9
click at [14, 168] on div at bounding box center [17, 165] width 9 height 9
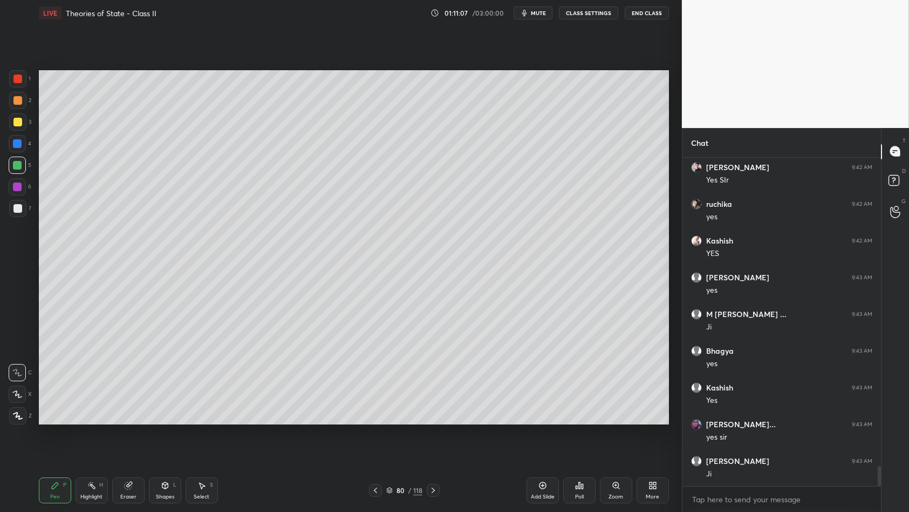
scroll to position [5119, 0]
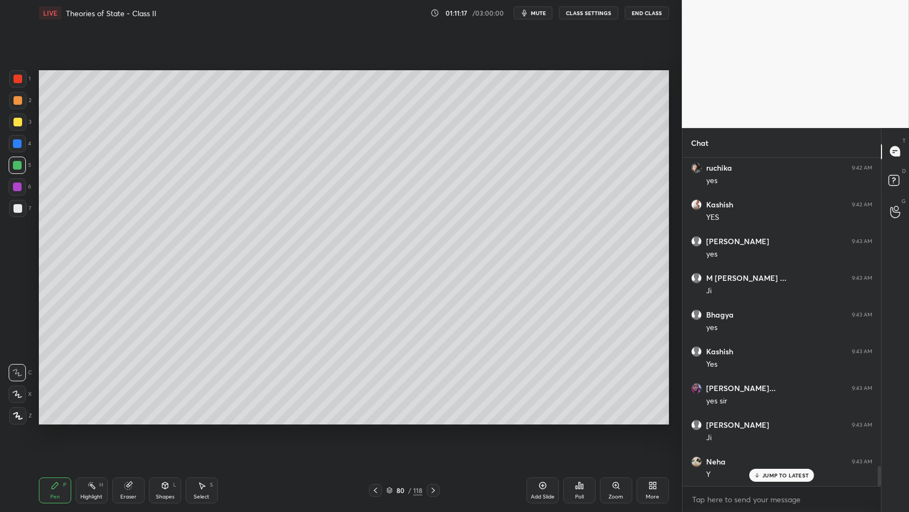
click at [9, 125] on div at bounding box center [17, 121] width 17 height 17
click at [16, 116] on div at bounding box center [17, 121] width 17 height 17
click at [18, 81] on div at bounding box center [17, 78] width 9 height 9
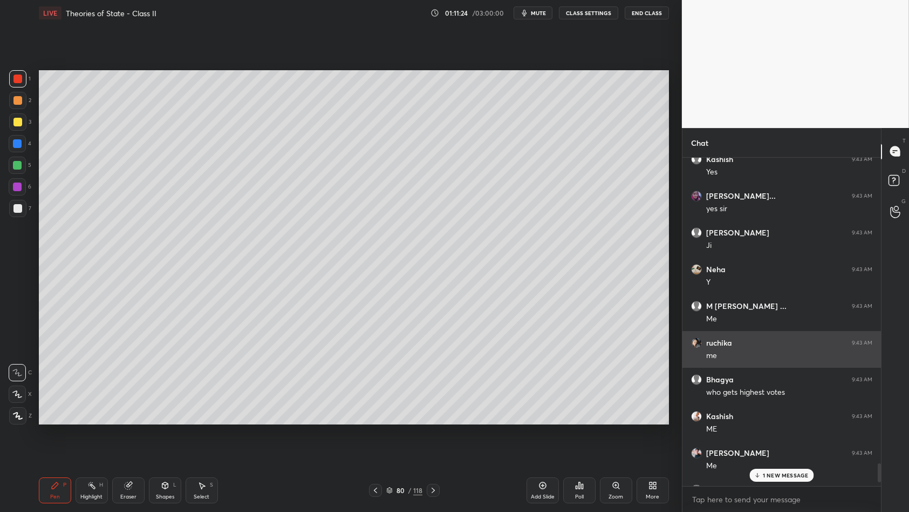
scroll to position [5315, 0]
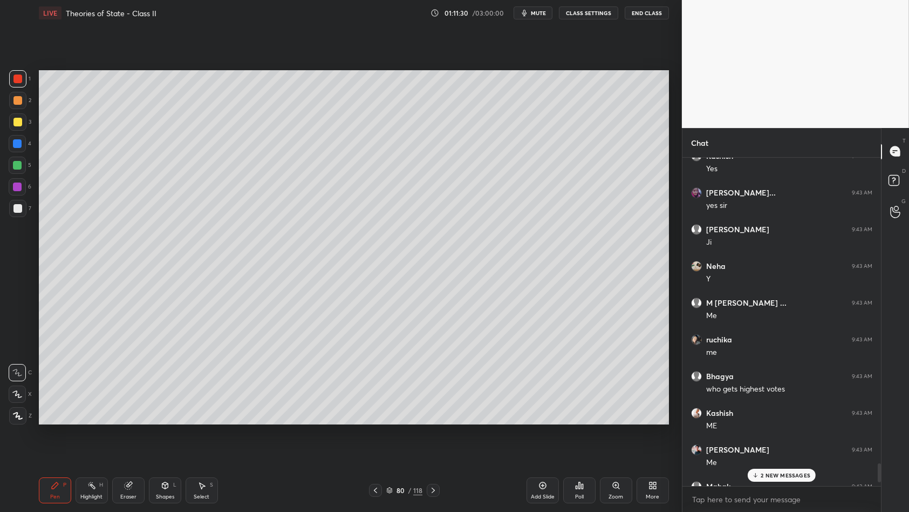
click at [16, 145] on div at bounding box center [17, 143] width 9 height 9
click at [18, 124] on div at bounding box center [17, 122] width 9 height 9
click at [16, 200] on div at bounding box center [17, 208] width 17 height 17
click at [26, 204] on div at bounding box center [17, 208] width 17 height 17
click at [17, 91] on div "1" at bounding box center [20, 81] width 22 height 22
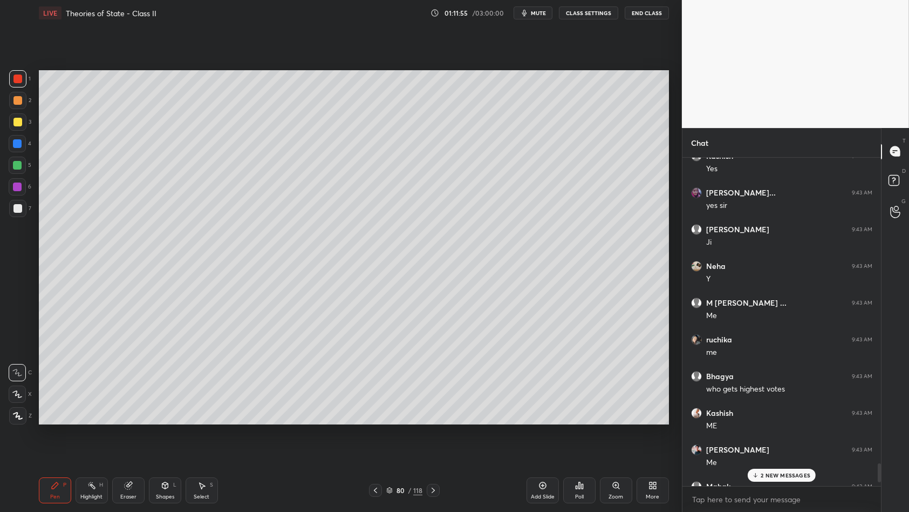
click at [22, 88] on div "1" at bounding box center [20, 81] width 22 height 22
click at [18, 150] on div at bounding box center [17, 143] width 17 height 17
click at [19, 155] on div "4" at bounding box center [20, 146] width 23 height 22
click at [18, 167] on div at bounding box center [17, 165] width 9 height 9
click at [779, 441] on p "2 NEW MESSAGES" at bounding box center [786, 475] width 50 height 6
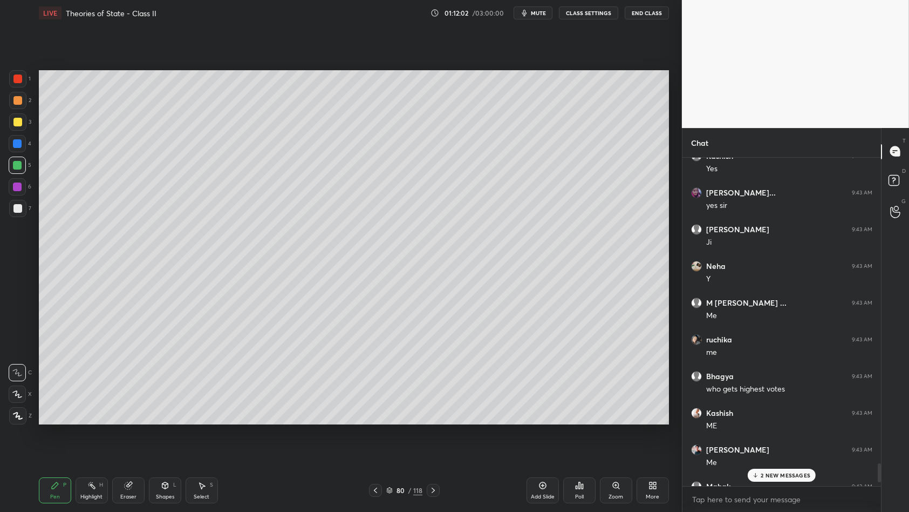
scroll to position [5413, 0]
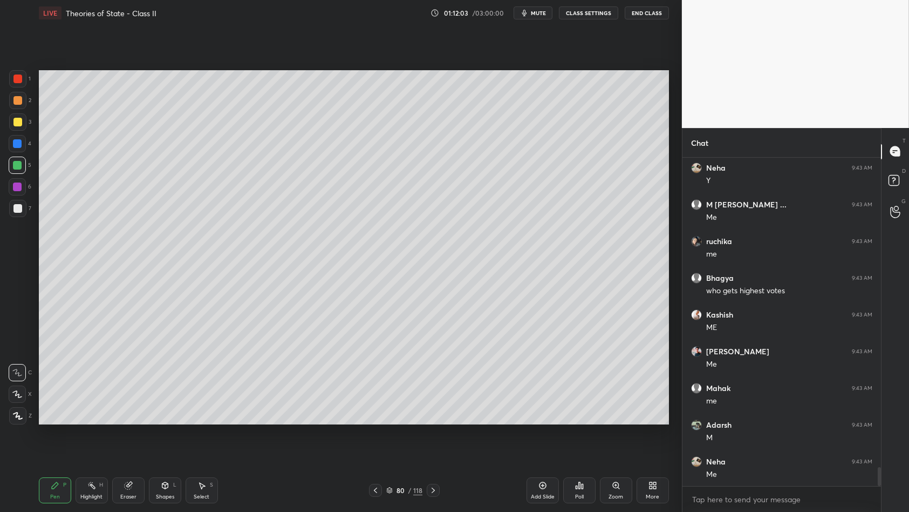
click at [18, 89] on div "1" at bounding box center [20, 81] width 22 height 22
click at [26, 87] on div "1" at bounding box center [20, 78] width 22 height 17
click at [589, 441] on div "Poll" at bounding box center [579, 490] width 32 height 26
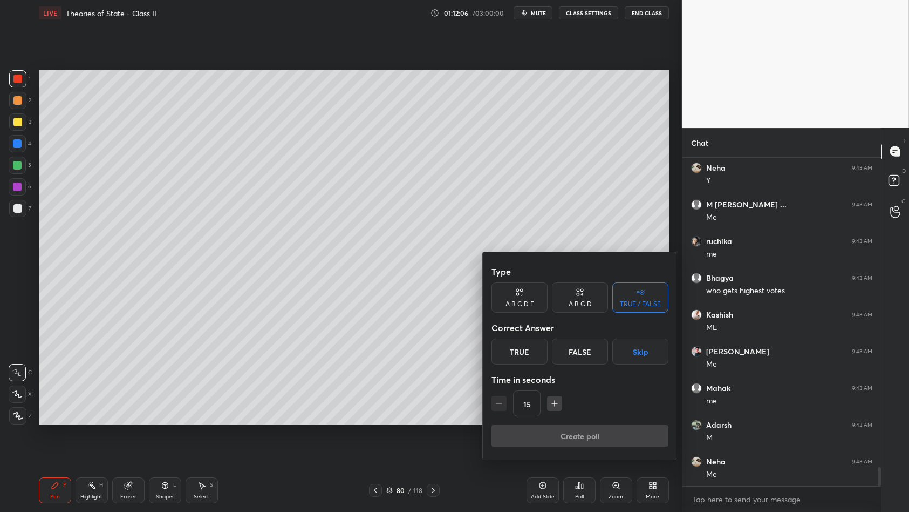
click at [583, 307] on div "A B C D" at bounding box center [580, 304] width 23 height 6
click at [661, 350] on button "Skip" at bounding box center [653, 351] width 32 height 26
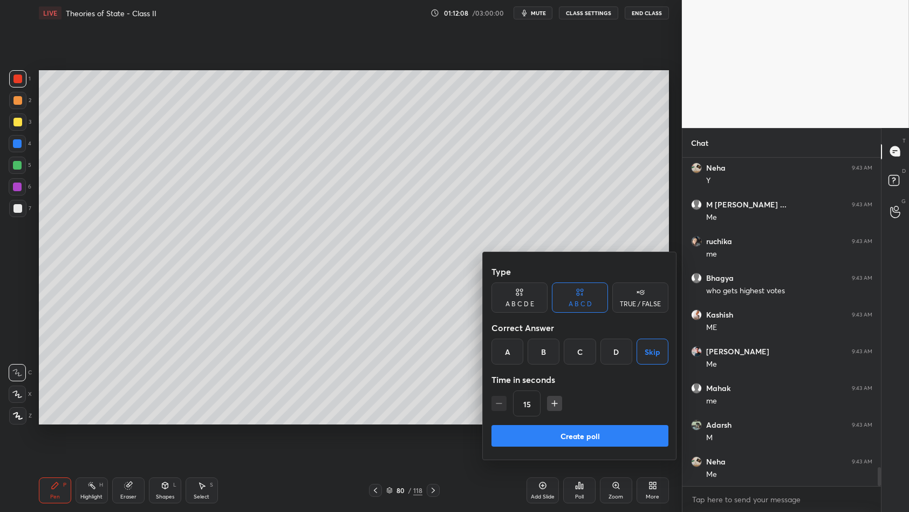
click at [598, 430] on button "Create poll" at bounding box center [580, 436] width 177 height 22
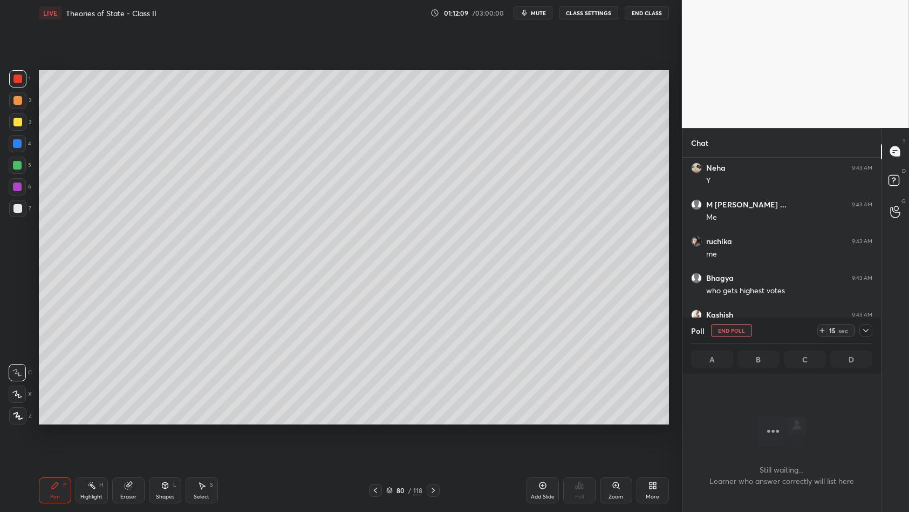
scroll to position [179, 196]
click at [19, 125] on div at bounding box center [17, 122] width 9 height 9
click at [17, 144] on div at bounding box center [17, 143] width 9 height 9
click at [17, 146] on div at bounding box center [17, 143] width 9 height 9
click at [15, 169] on div at bounding box center [17, 165] width 17 height 17
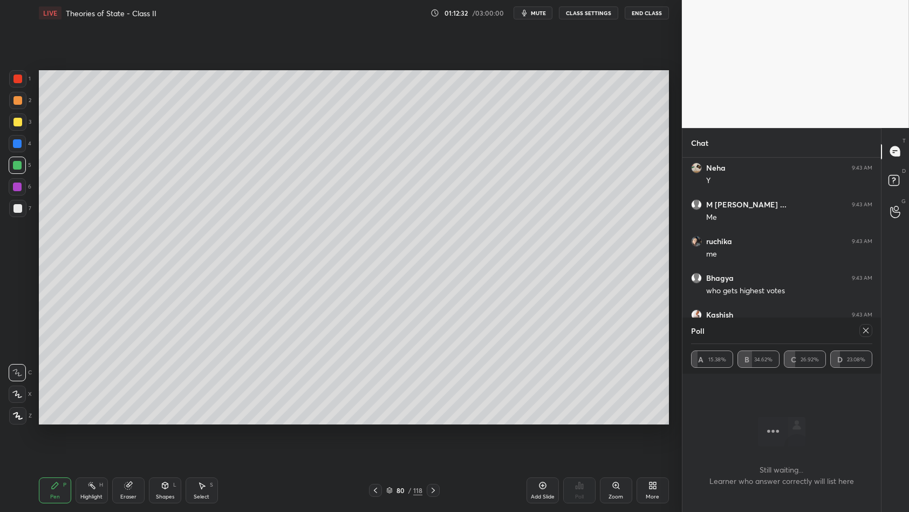
click at [17, 172] on div at bounding box center [17, 165] width 17 height 17
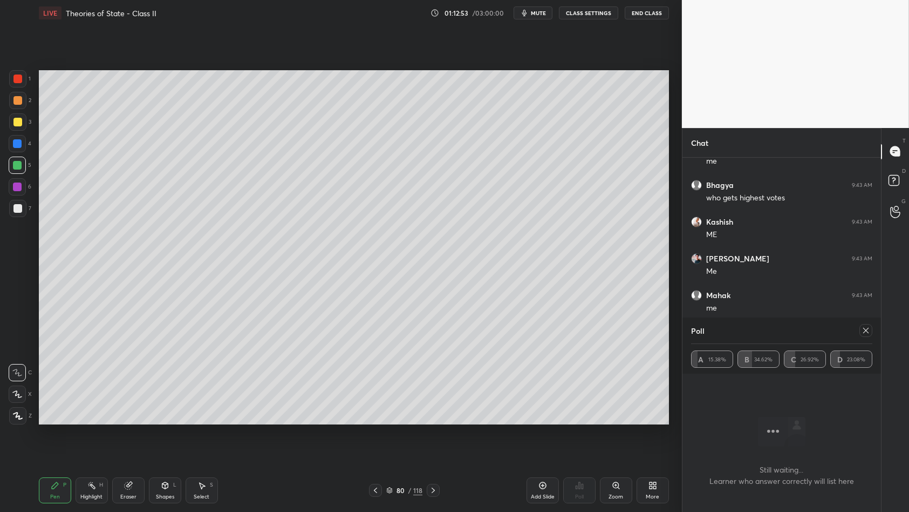
click at [864, 335] on icon at bounding box center [866, 330] width 9 height 9
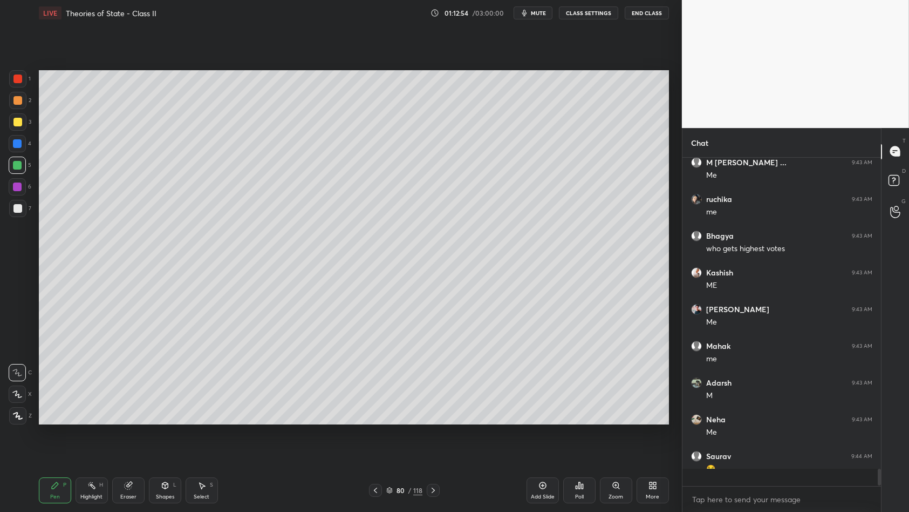
scroll to position [0, 0]
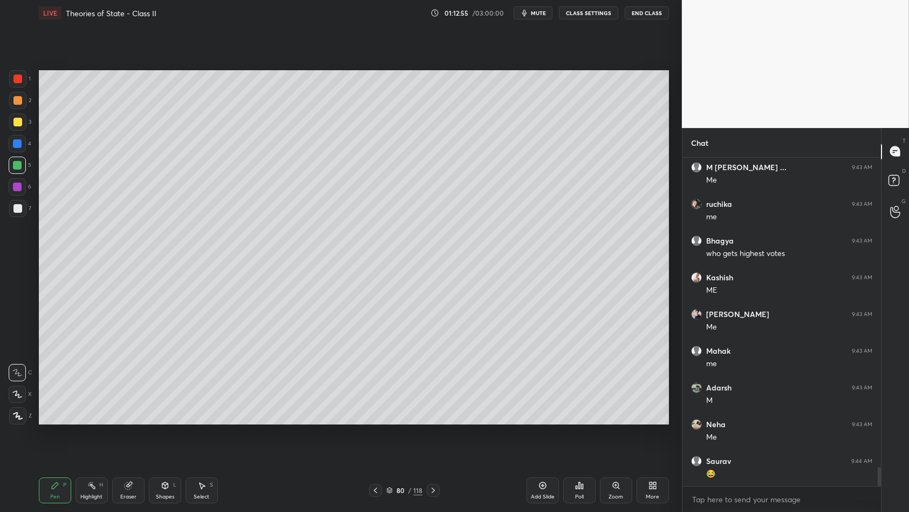
click at [23, 112] on div "2" at bounding box center [20, 103] width 22 height 22
click at [21, 106] on div at bounding box center [17, 100] width 17 height 17
click at [11, 87] on div "1" at bounding box center [20, 81] width 22 height 22
click at [17, 82] on div at bounding box center [17, 78] width 9 height 9
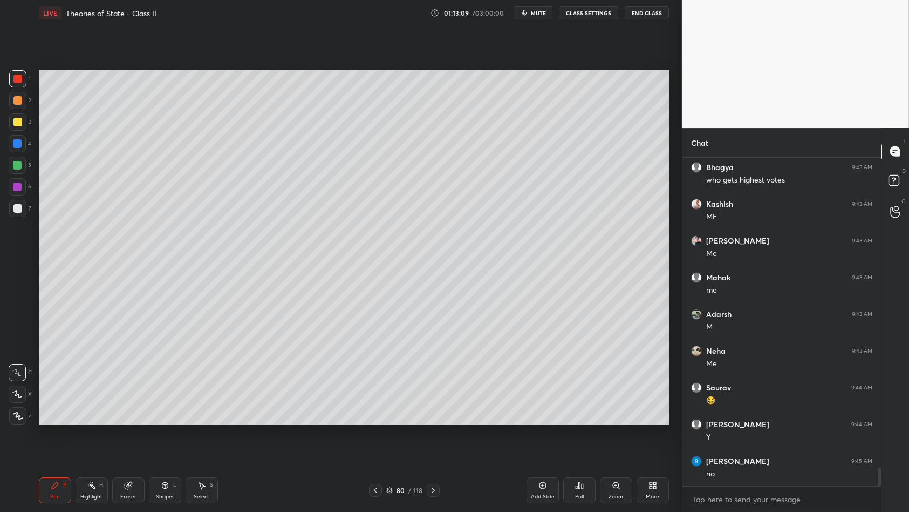
scroll to position [5560, 0]
click at [28, 166] on div "5" at bounding box center [20, 165] width 23 height 17
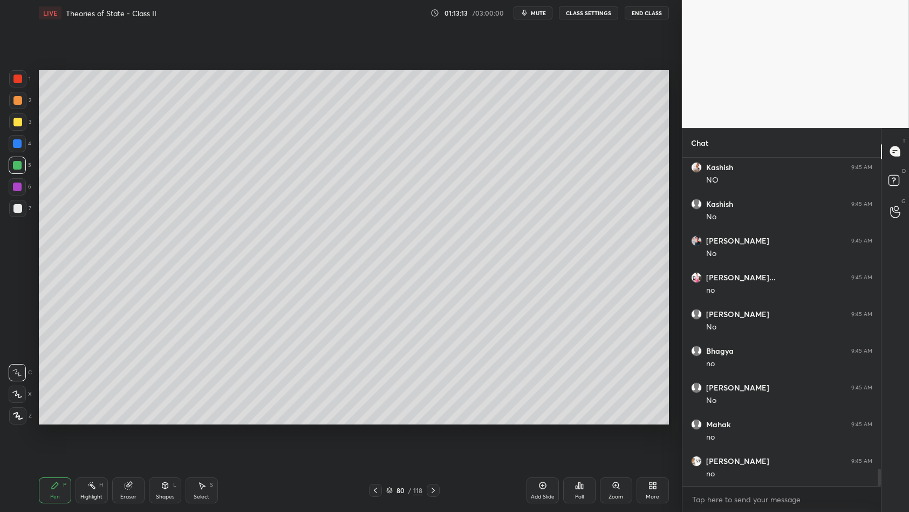
scroll to position [6001, 0]
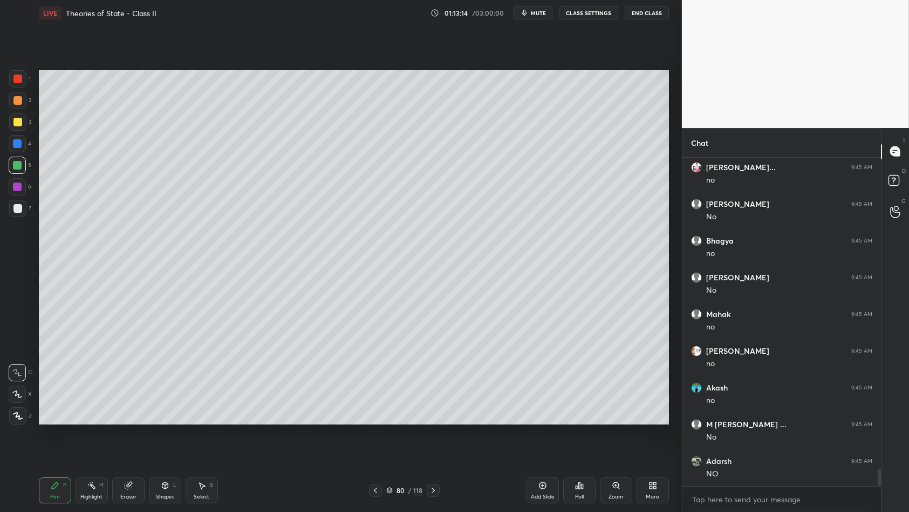
click at [18, 150] on div at bounding box center [17, 143] width 17 height 17
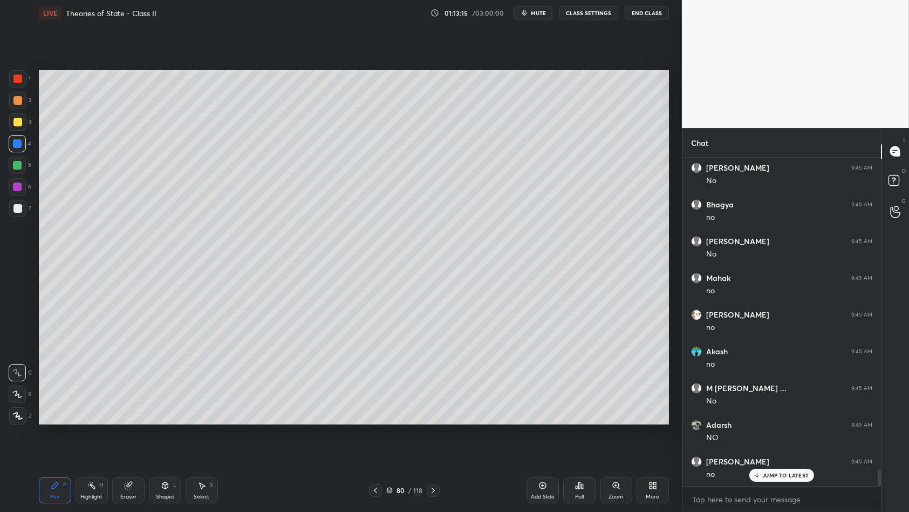
click at [23, 158] on div at bounding box center [17, 165] width 17 height 17
click at [13, 204] on div at bounding box center [17, 208] width 9 height 9
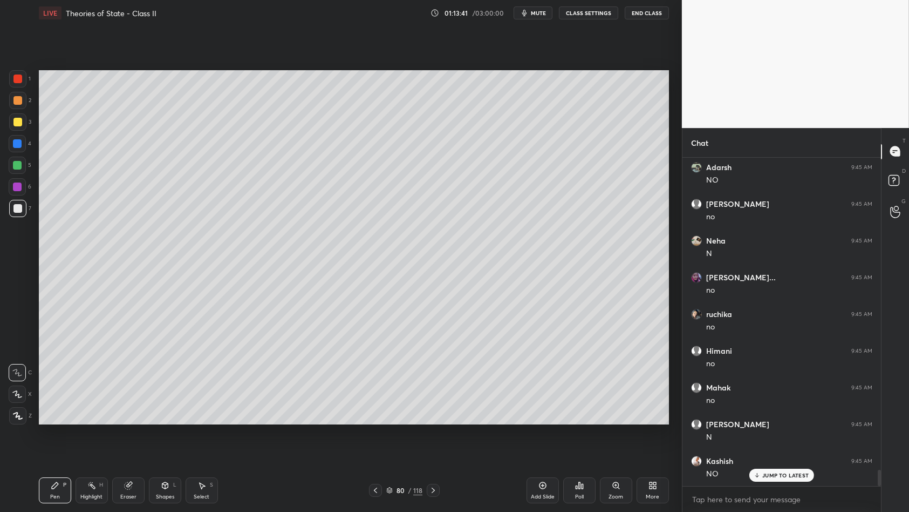
scroll to position [6330, 0]
click at [12, 99] on div at bounding box center [17, 100] width 17 height 17
click at [18, 97] on div at bounding box center [17, 100] width 9 height 9
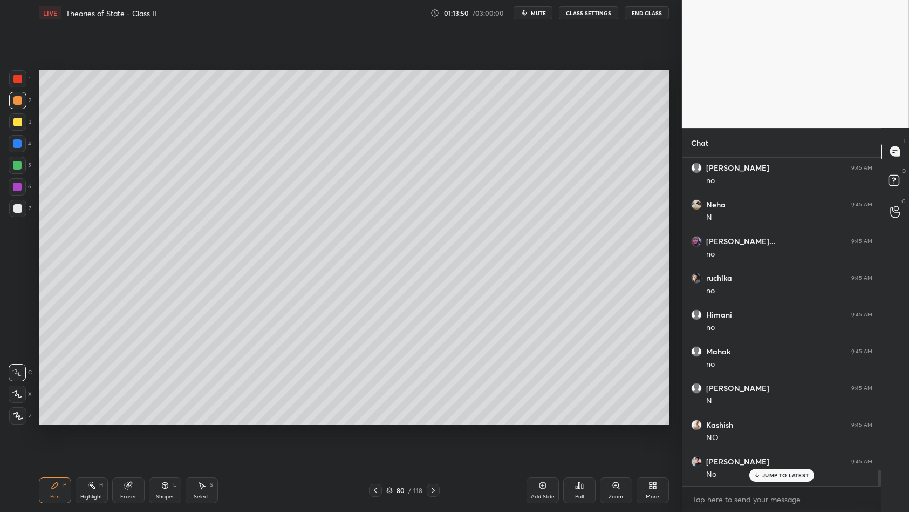
click at [19, 81] on div at bounding box center [17, 78] width 9 height 9
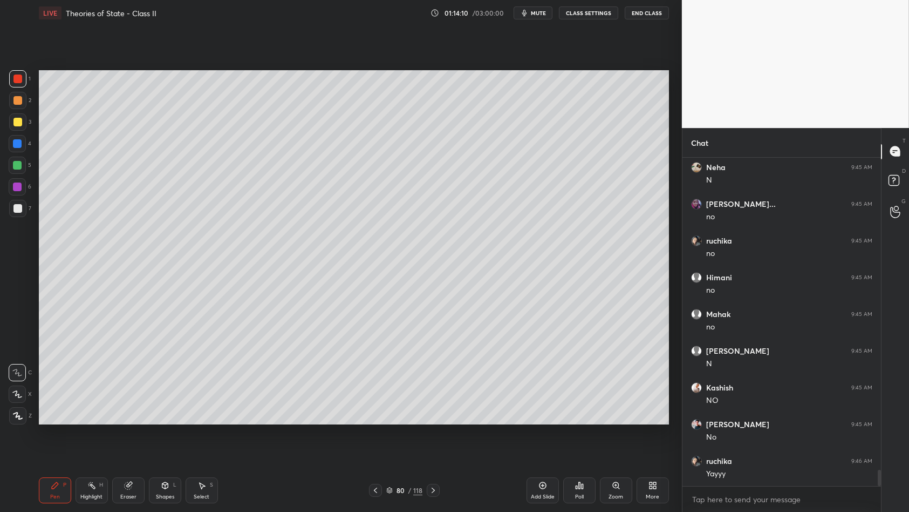
click at [375, 441] on icon at bounding box center [375, 490] width 9 height 9
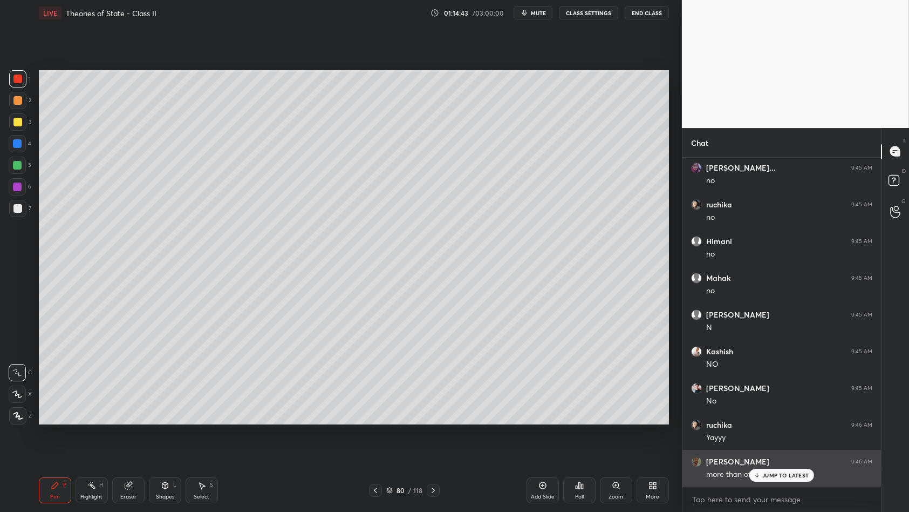
click at [772, 441] on p "JUMP TO LATEST" at bounding box center [786, 475] width 46 height 6
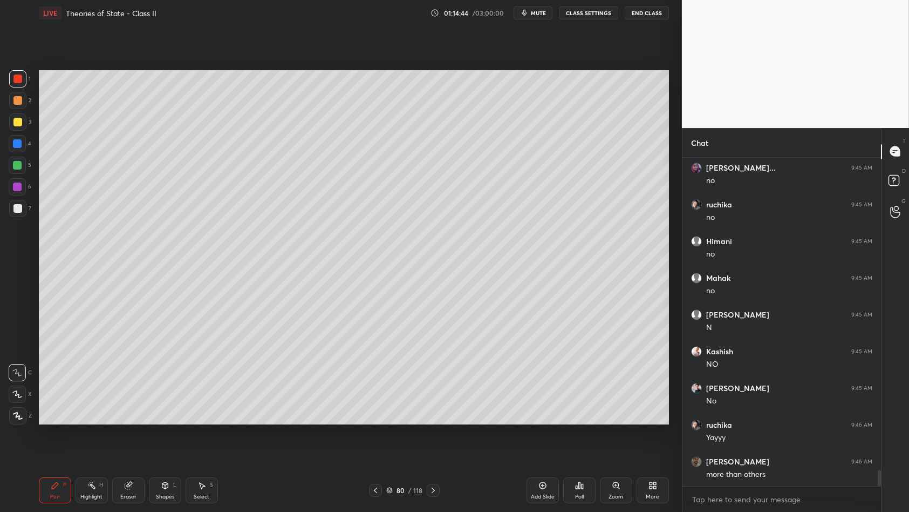
click at [22, 108] on div at bounding box center [17, 100] width 17 height 17
click at [24, 130] on div "3" at bounding box center [20, 121] width 22 height 17
click at [11, 81] on div at bounding box center [17, 78] width 17 height 17
click at [19, 82] on div at bounding box center [17, 78] width 9 height 9
click at [18, 127] on div at bounding box center [17, 121] width 17 height 17
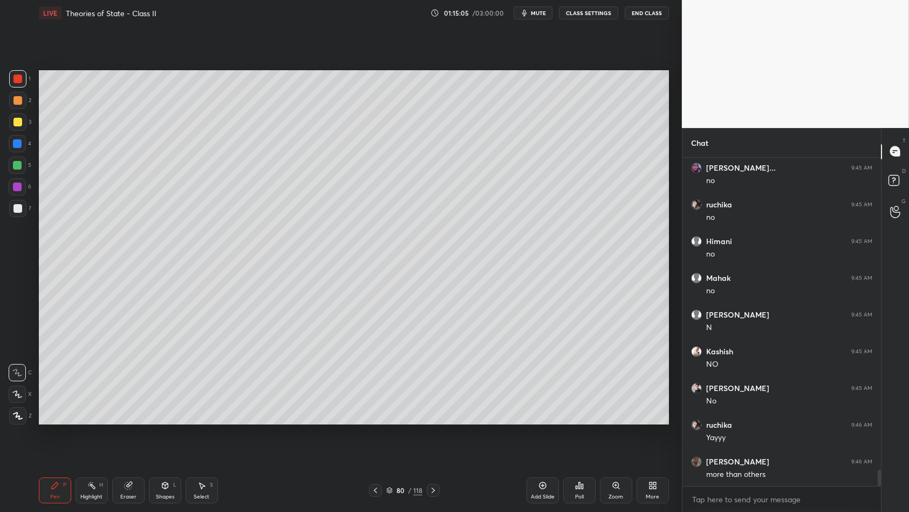
click at [16, 125] on div at bounding box center [17, 122] width 9 height 9
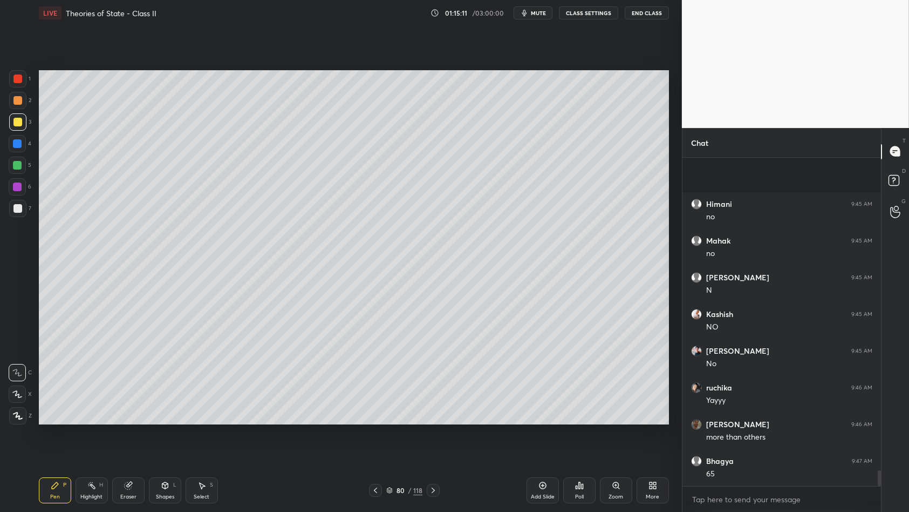
scroll to position [6514, 0]
click at [6, 67] on div "1 2 3 4 5 6 7 C X Z C X Z E E Erase all H H LIVE Theories of State - Class II 0…" at bounding box center [337, 256] width 674 height 512
click at [19, 79] on div at bounding box center [17, 78] width 9 height 9
click at [21, 85] on div at bounding box center [17, 78] width 17 height 17
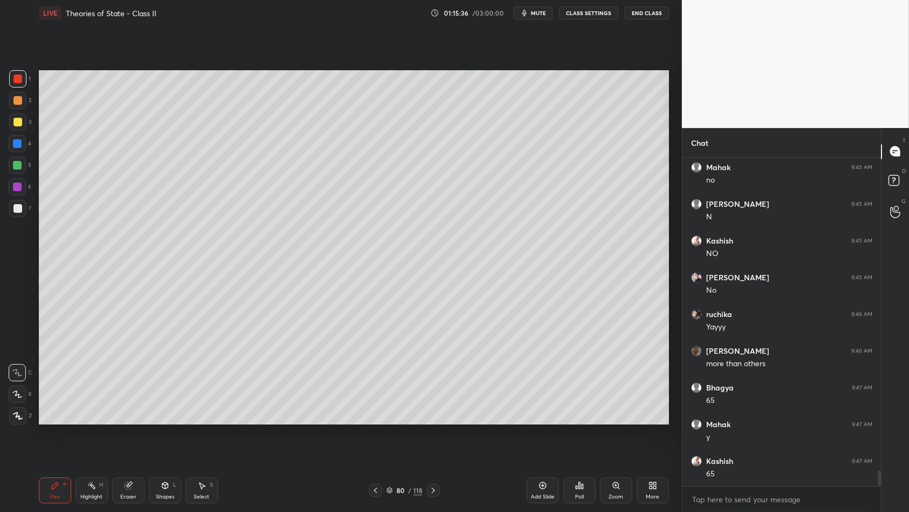
click at [551, 441] on div "Add Slide" at bounding box center [543, 490] width 32 height 26
click at [18, 153] on div "4" at bounding box center [20, 146] width 23 height 22
click at [3, 126] on div "1 2 3 4 5 6 7 C X Z C X Z E E Erase all H H" at bounding box center [17, 247] width 35 height 355
click at [19, 123] on div at bounding box center [17, 122] width 9 height 9
click at [22, 125] on div at bounding box center [17, 122] width 9 height 9
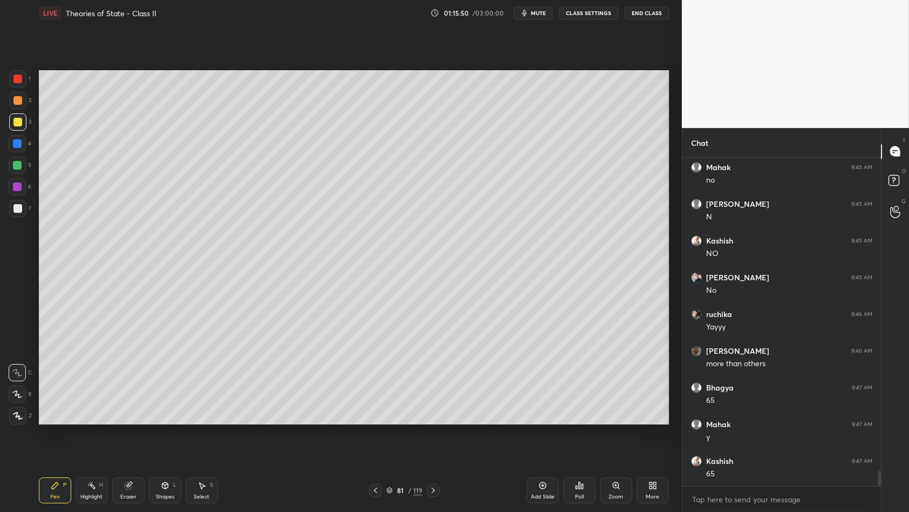
click at [15, 147] on div at bounding box center [17, 143] width 9 height 9
click at [20, 143] on div at bounding box center [17, 143] width 9 height 9
click at [12, 170] on div at bounding box center [17, 165] width 17 height 17
click at [17, 172] on div at bounding box center [17, 165] width 17 height 17
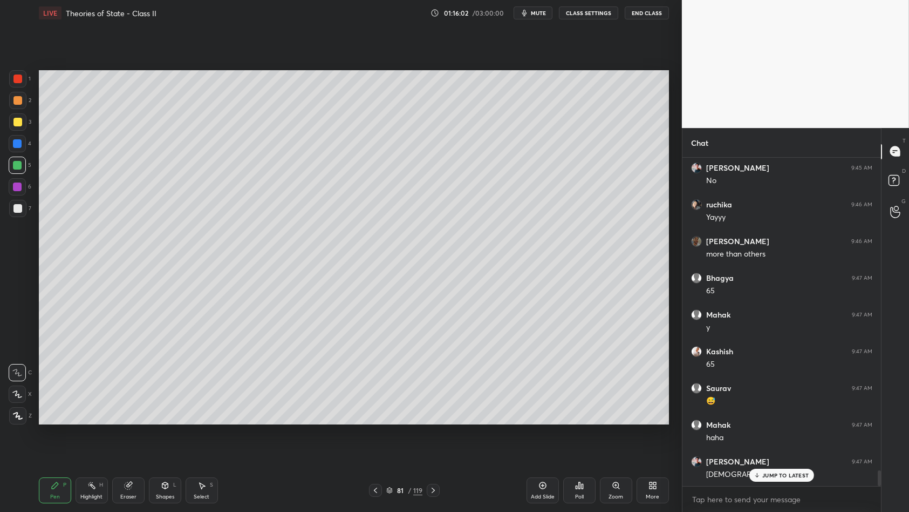
click at [23, 148] on div at bounding box center [17, 143] width 17 height 17
click at [19, 127] on div at bounding box center [17, 121] width 17 height 17
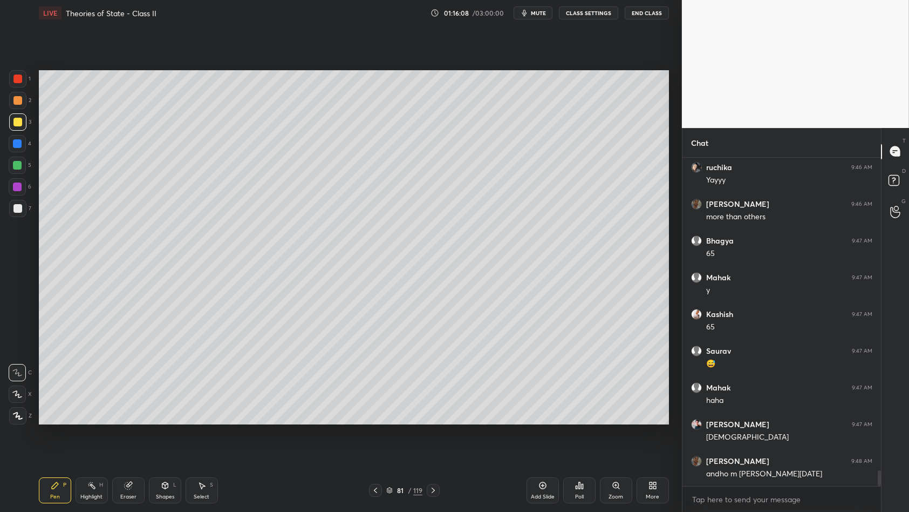
click at [15, 211] on div at bounding box center [17, 208] width 9 height 9
click at [22, 212] on div at bounding box center [17, 208] width 17 height 17
click at [376, 441] on icon at bounding box center [375, 489] width 3 height 5
click at [9, 90] on div "1" at bounding box center [20, 81] width 22 height 22
click at [17, 84] on div at bounding box center [17, 78] width 17 height 17
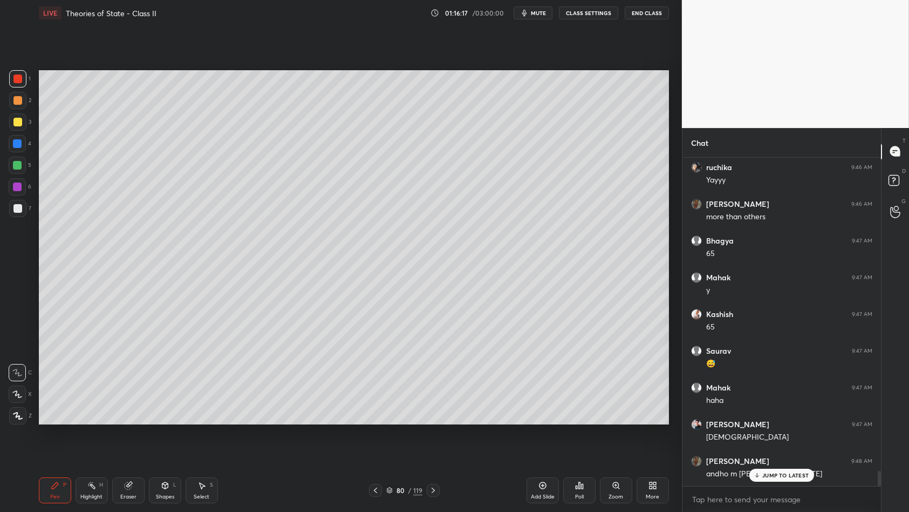
scroll to position [6697, 0]
click at [17, 219] on div "7" at bounding box center [20, 211] width 22 height 22
click at [21, 213] on div at bounding box center [17, 208] width 17 height 17
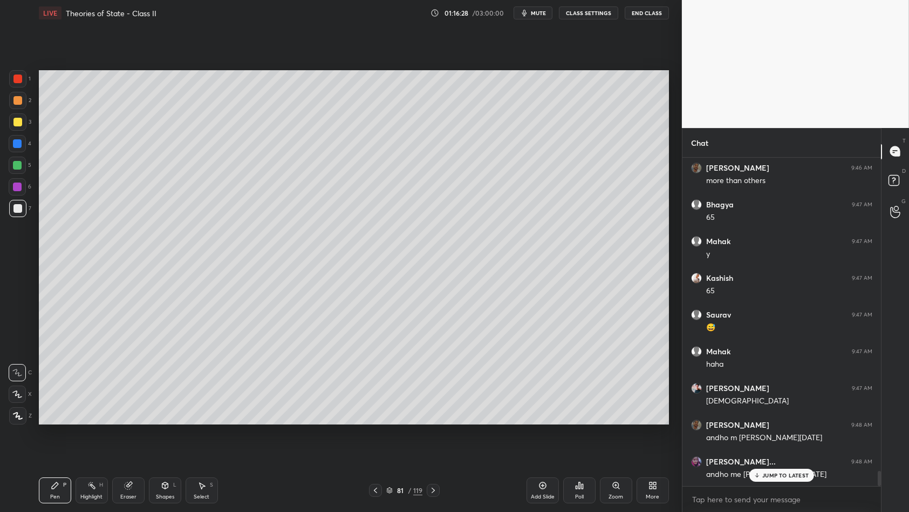
click at [4, 183] on div "1 2 3 4 5 6 7 C X Z C X Z E E Erase all H H" at bounding box center [17, 247] width 35 height 355
click at [19, 169] on div at bounding box center [17, 165] width 17 height 17
click at [11, 187] on div at bounding box center [17, 186] width 17 height 17
click at [8, 87] on div "1 2 3 4 5 6 7 C X Z C X Z E E Erase all H H" at bounding box center [17, 247] width 35 height 355
click at [12, 84] on div at bounding box center [17, 78] width 17 height 17
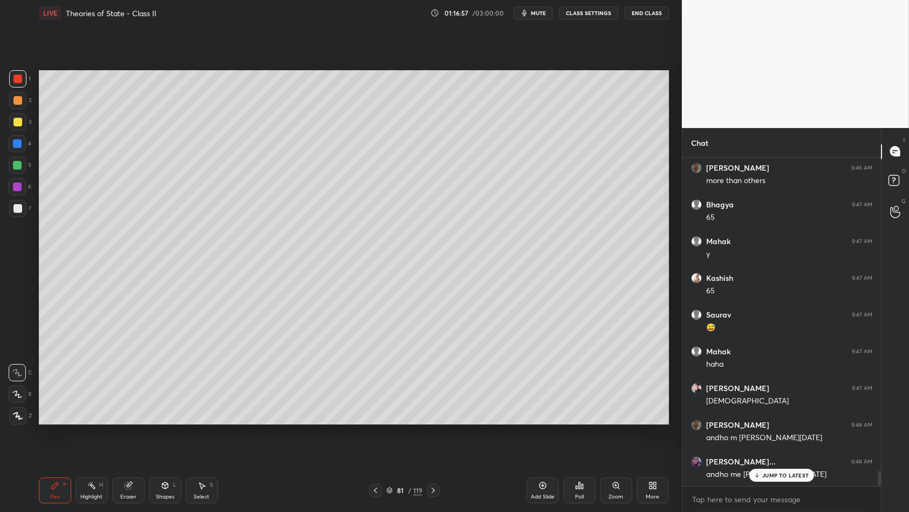
click at [14, 86] on div at bounding box center [17, 78] width 17 height 17
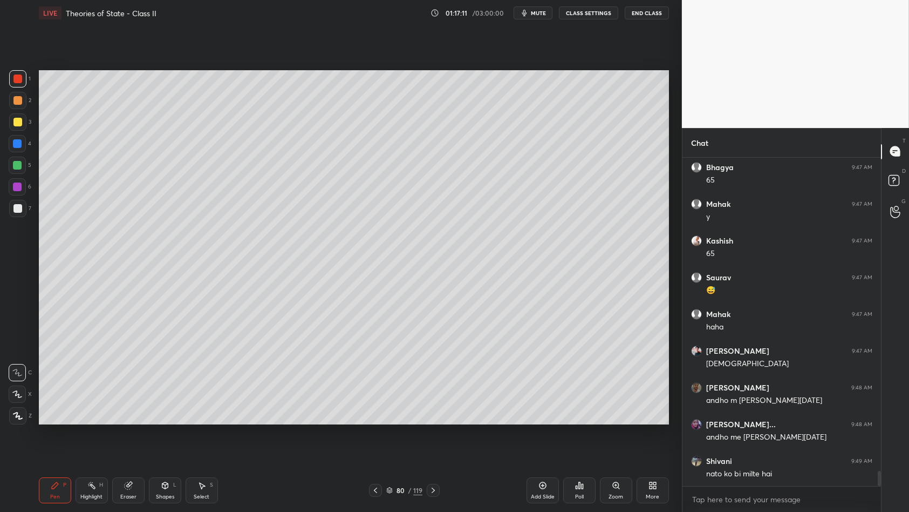
click at [7, 74] on div "1 2 3 4 5 6 7 C X Z C X Z E E Erase all H H" at bounding box center [17, 247] width 35 height 355
click at [12, 77] on div at bounding box center [17, 78] width 17 height 17
click at [9, 131] on div "3" at bounding box center [20, 124] width 22 height 22
click at [19, 132] on div "3" at bounding box center [20, 124] width 22 height 22
click at [0, 85] on div "1 2 3 4 5 6 7 C X Z C X Z E E Erase all H H" at bounding box center [17, 247] width 35 height 355
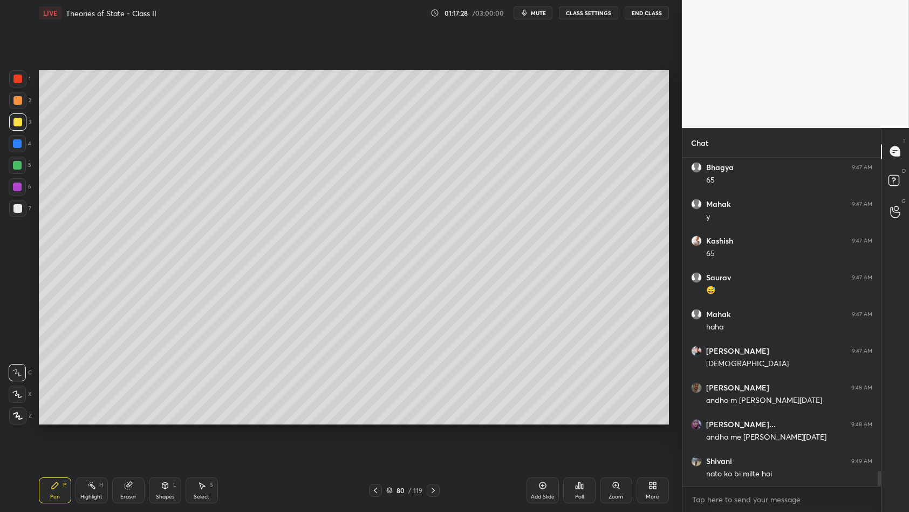
click at [4, 86] on div "1 2 3 4 5 6 7 C X Z C X Z E E Erase all H H" at bounding box center [17, 247] width 35 height 355
click at [15, 80] on div at bounding box center [17, 78] width 9 height 9
click at [20, 80] on div at bounding box center [17, 78] width 9 height 9
click at [31, 79] on div "1 2 3 4 5 6 7 C X Z C X Z E E Erase all H H" at bounding box center [17, 247] width 35 height 355
click at [27, 81] on div "1" at bounding box center [20, 78] width 22 height 17
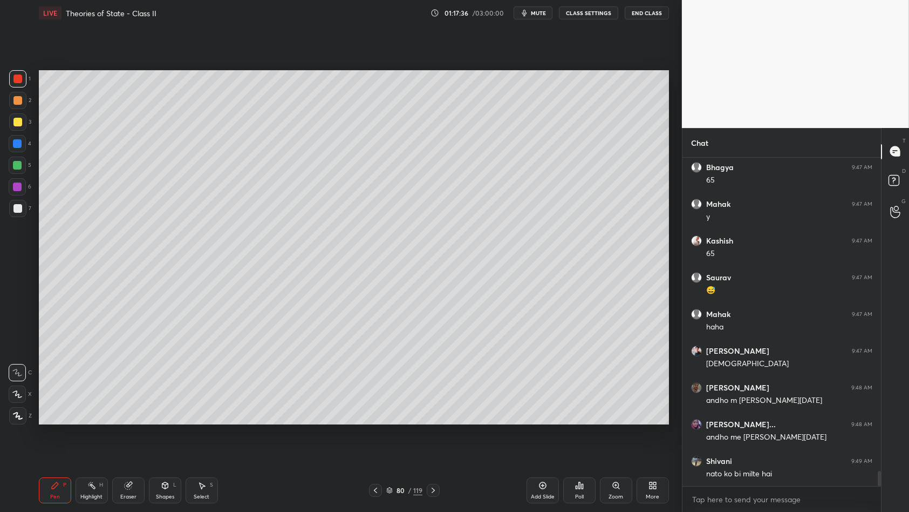
click at [27, 81] on div "1" at bounding box center [20, 78] width 22 height 17
click at [28, 80] on div "1" at bounding box center [20, 78] width 22 height 17
click at [392, 441] on icon at bounding box center [389, 492] width 5 height 2
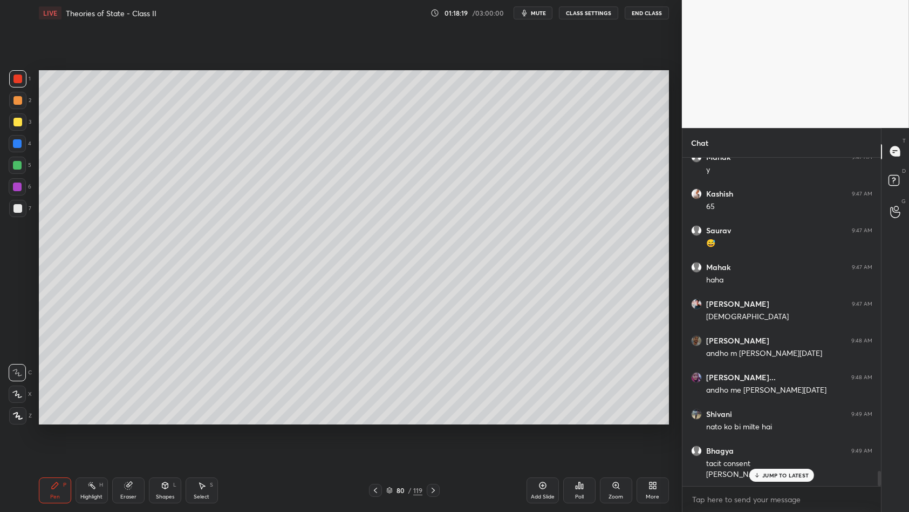
scroll to position [0, 0]
click at [4, 138] on div "1 2 3 4 5 6 7 C X Z C X Z E E Erase all H H" at bounding box center [17, 247] width 35 height 355
click at [10, 137] on div at bounding box center [17, 143] width 17 height 17
click at [12, 153] on div "4" at bounding box center [20, 146] width 23 height 22
click at [438, 441] on div at bounding box center [433, 490] width 13 height 13
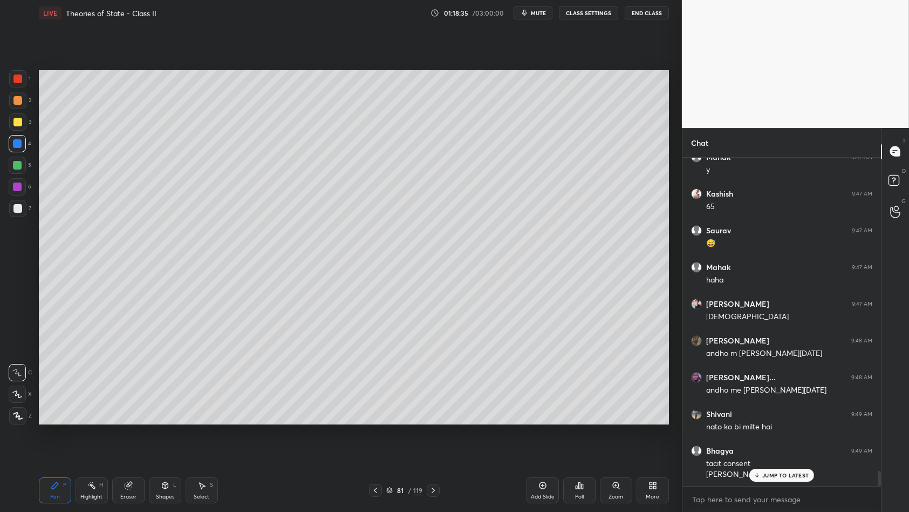
click at [6, 160] on div "1 2 3 4 5 6 7 C X Z C X Z E E Erase all H H" at bounding box center [17, 247] width 35 height 355
click at [19, 164] on div at bounding box center [17, 165] width 9 height 9
click at [16, 167] on div at bounding box center [17, 165] width 9 height 9
click at [22, 77] on div at bounding box center [17, 78] width 9 height 9
click at [27, 172] on div "5" at bounding box center [20, 165] width 23 height 17
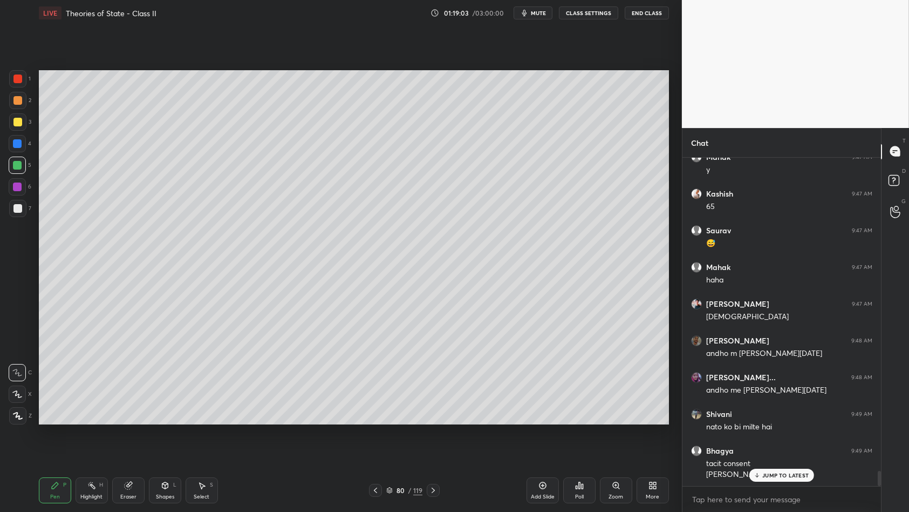
scroll to position [6819, 0]
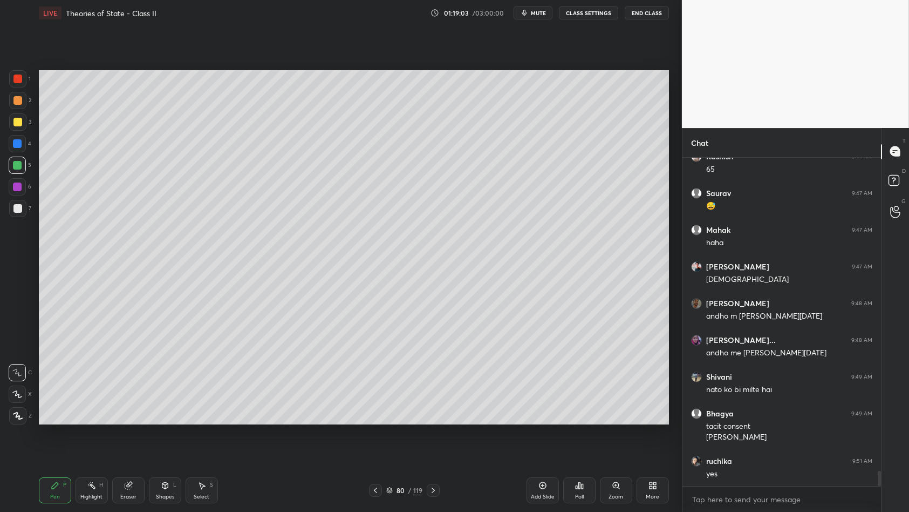
click at [22, 169] on div at bounding box center [17, 165] width 17 height 17
click at [15, 193] on div at bounding box center [17, 186] width 17 height 17
click at [11, 198] on div "6" at bounding box center [20, 189] width 23 height 22
click at [13, 201] on div at bounding box center [17, 208] width 17 height 17
click at [14, 200] on div at bounding box center [17, 208] width 17 height 17
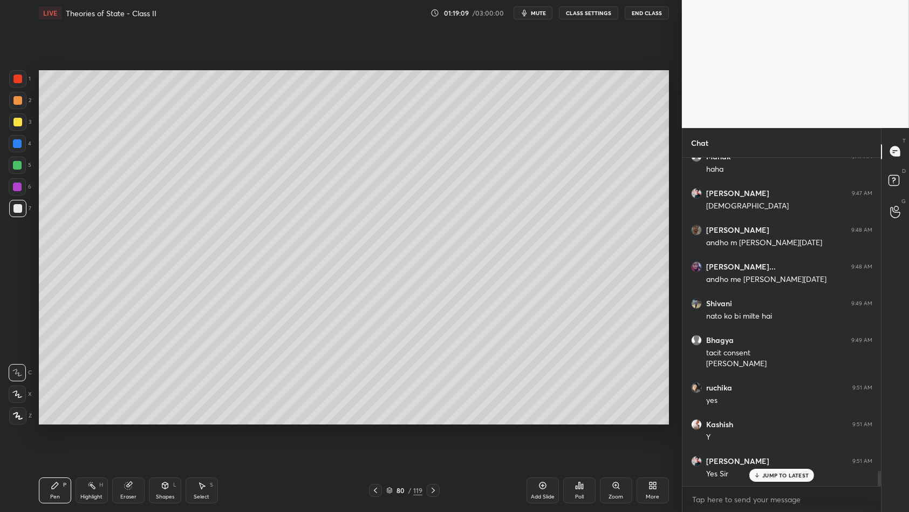
scroll to position [6928, 0]
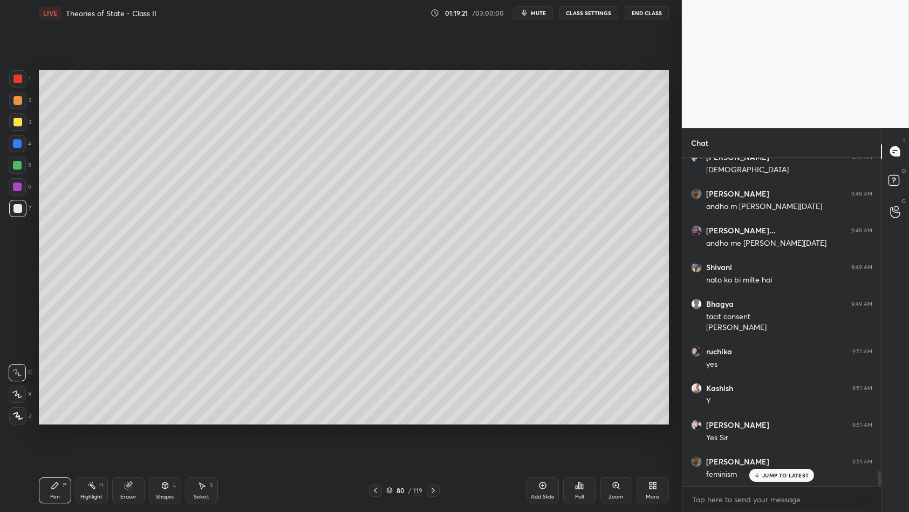
click at [12, 101] on div at bounding box center [17, 100] width 17 height 17
click at [19, 84] on div at bounding box center [17, 78] width 17 height 17
click at [538, 441] on div "Add Slide" at bounding box center [543, 490] width 32 height 26
click at [5, 122] on div "1 2 3 4 5 6 7 C X Z C X Z E E Erase all H H" at bounding box center [17, 247] width 35 height 355
click at [17, 118] on div at bounding box center [17, 122] width 9 height 9
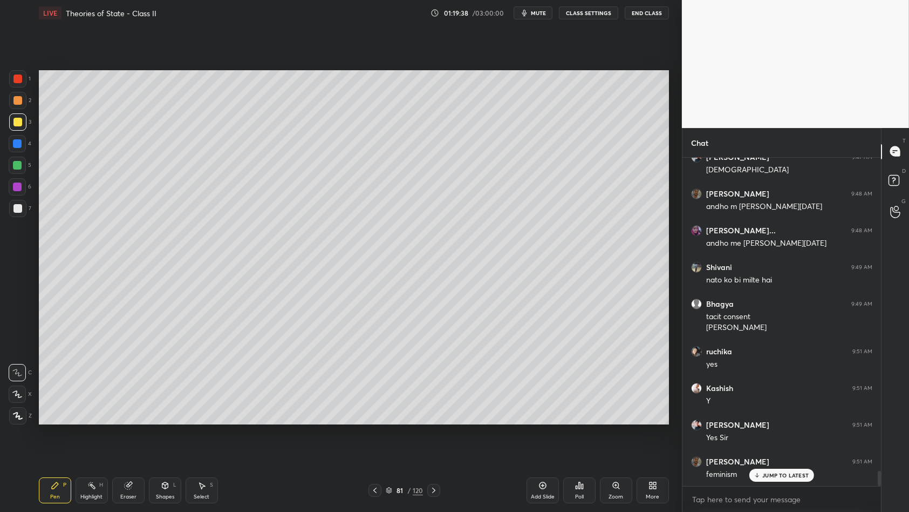
click at [21, 115] on div at bounding box center [17, 121] width 17 height 17
click at [24, 103] on div at bounding box center [17, 100] width 17 height 17
click at [579, 441] on div "Poll" at bounding box center [579, 490] width 32 height 26
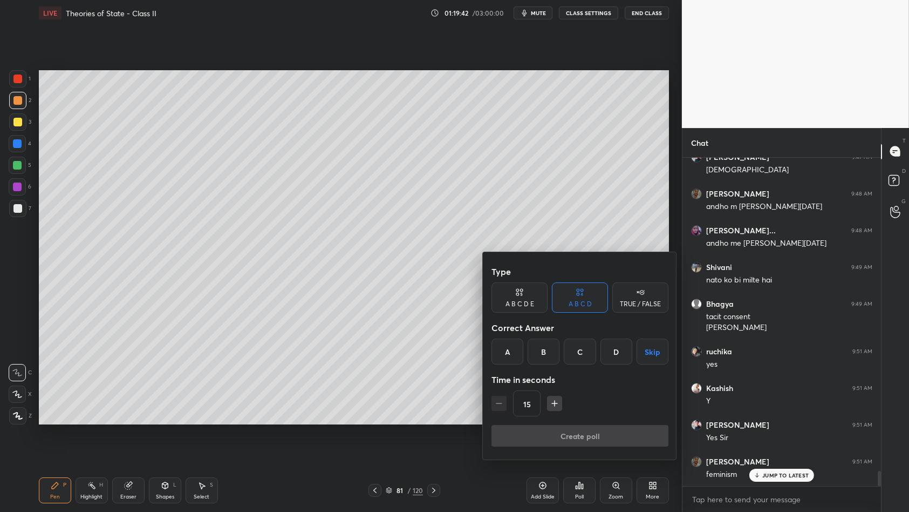
click at [262, 246] on div at bounding box center [454, 256] width 909 height 512
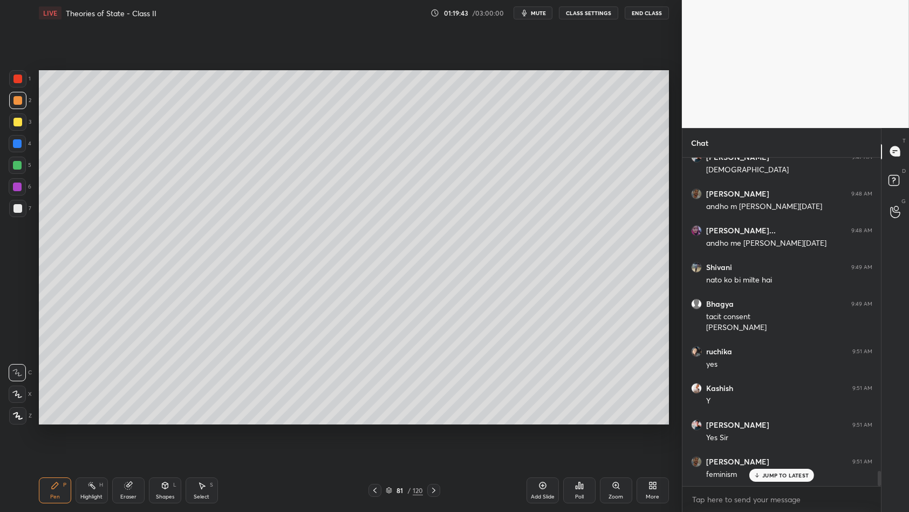
click at [26, 159] on div "5" at bounding box center [20, 165] width 23 height 17
click at [23, 164] on div at bounding box center [17, 165] width 17 height 17
click at [0, 126] on div "1 2 3 4 5 6 7 C X Z C X Z E E Erase all H H" at bounding box center [17, 247] width 35 height 355
click at [9, 122] on div at bounding box center [17, 121] width 17 height 17
click at [11, 121] on div at bounding box center [17, 121] width 17 height 17
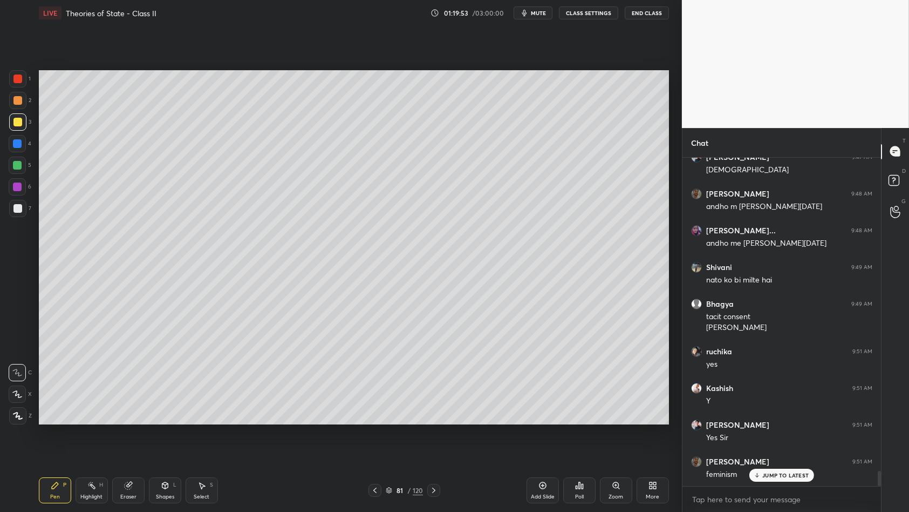
click at [19, 98] on div at bounding box center [17, 100] width 9 height 9
click at [21, 100] on div at bounding box center [17, 100] width 9 height 9
click at [9, 123] on div at bounding box center [17, 121] width 17 height 17
click at [17, 121] on div at bounding box center [17, 122] width 9 height 9
click at [578, 441] on div "Poll" at bounding box center [579, 490] width 32 height 26
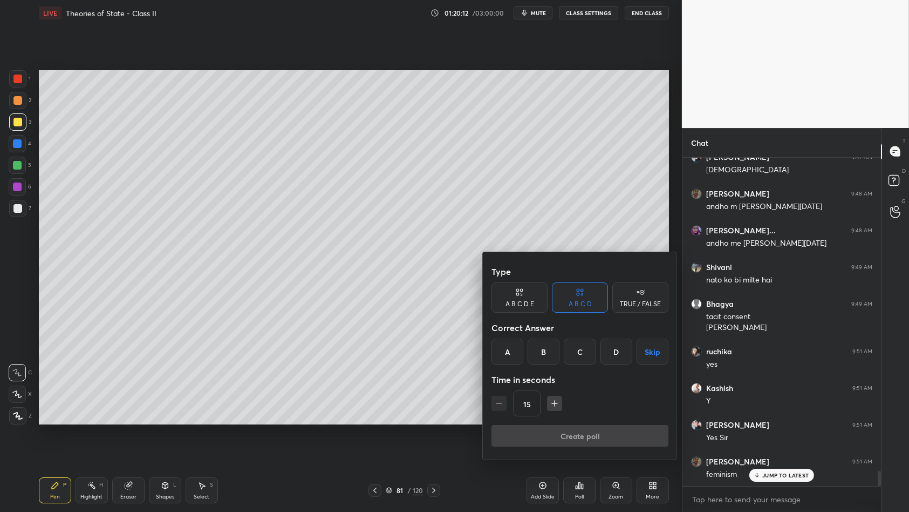
click at [647, 352] on button "Skip" at bounding box center [653, 351] width 32 height 26
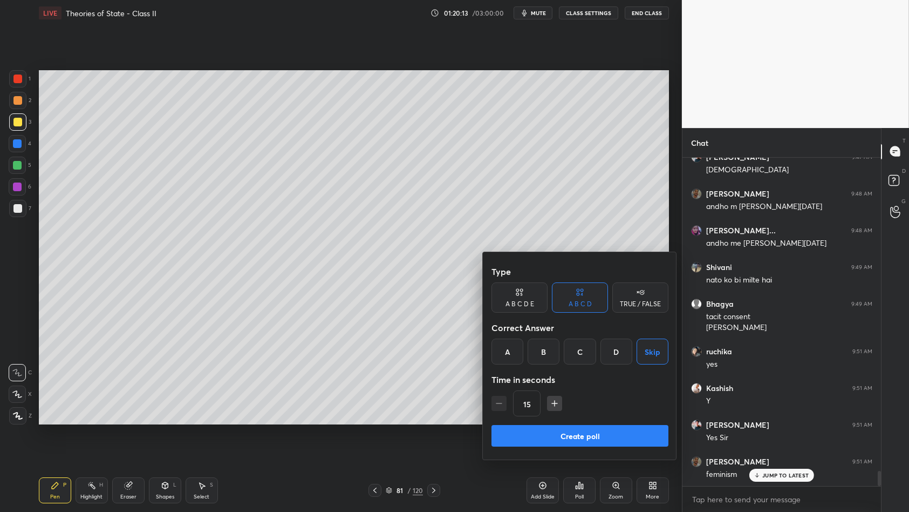
click at [581, 439] on button "Create poll" at bounding box center [580, 436] width 177 height 22
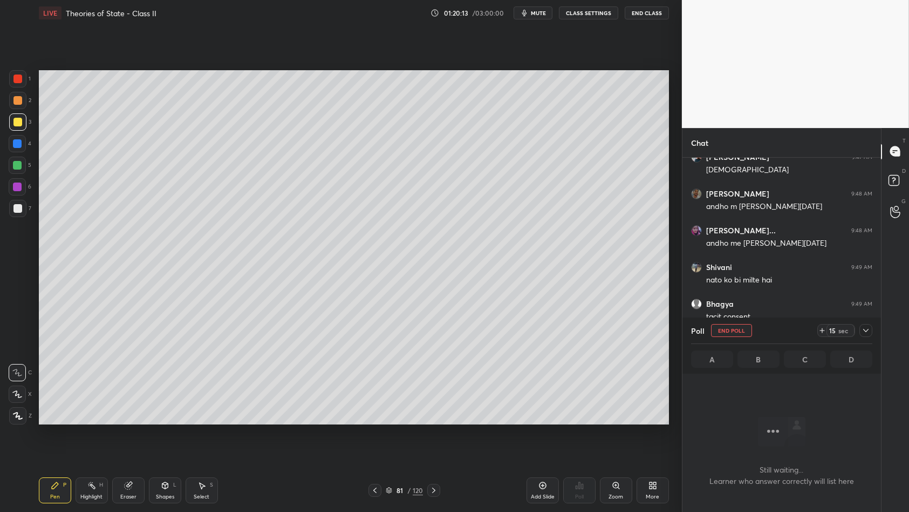
scroll to position [269, 196]
click at [533, 13] on span "mute" at bounding box center [538, 13] width 15 height 8
click at [645, 15] on button "End Class" at bounding box center [647, 12] width 44 height 13
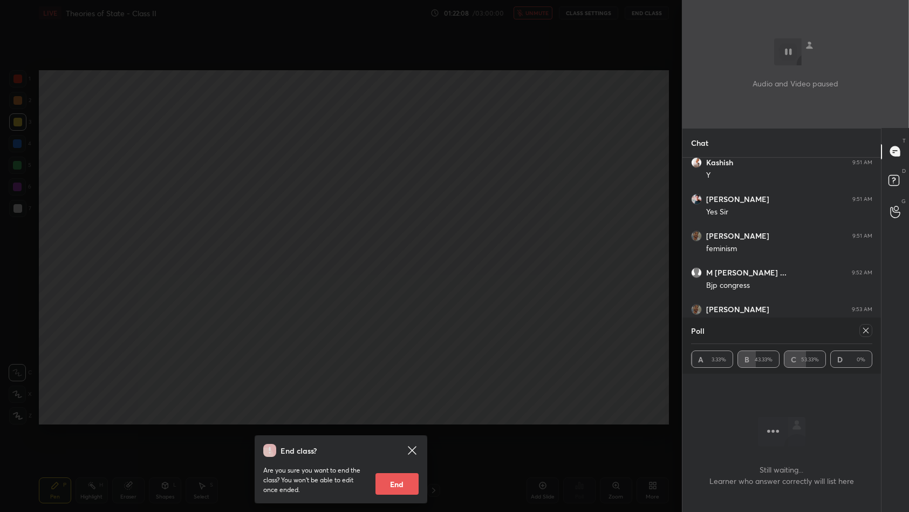
scroll to position [7190, 0]
click at [420, 301] on div "End class? Are you sure you want to end the class? You won’t be able to edit on…" at bounding box center [341, 256] width 682 height 512
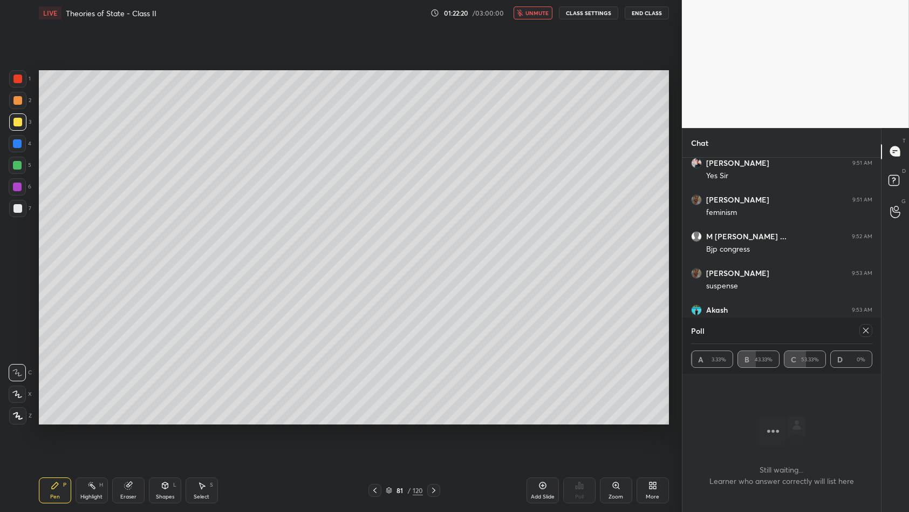
click at [537, 16] on span "unmute" at bounding box center [537, 13] width 23 height 8
click at [31, 212] on div "1 2 3 4 5 6 7 C X Z C X Z E E Erase all H H" at bounding box center [17, 247] width 35 height 355
click at [24, 212] on div at bounding box center [17, 208] width 17 height 17
click at [399, 441] on div "81" at bounding box center [400, 490] width 11 height 6
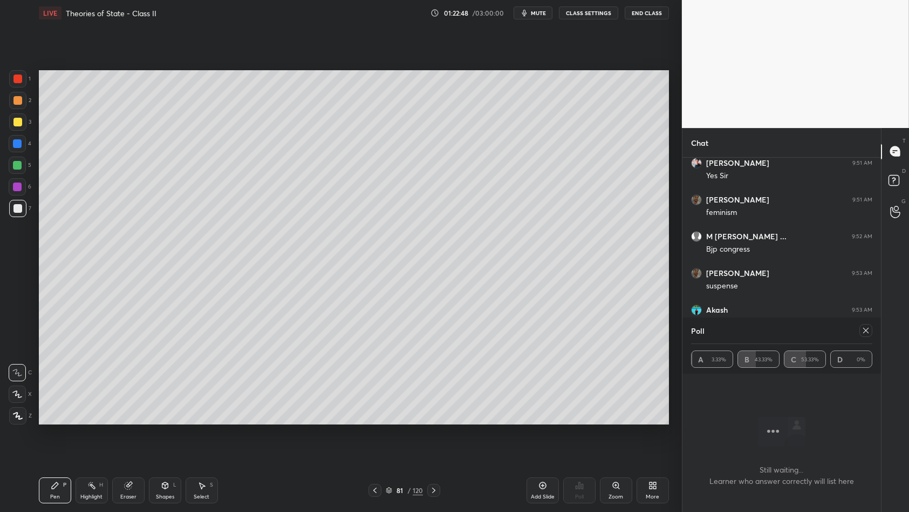
click at [867, 331] on icon at bounding box center [866, 330] width 9 height 9
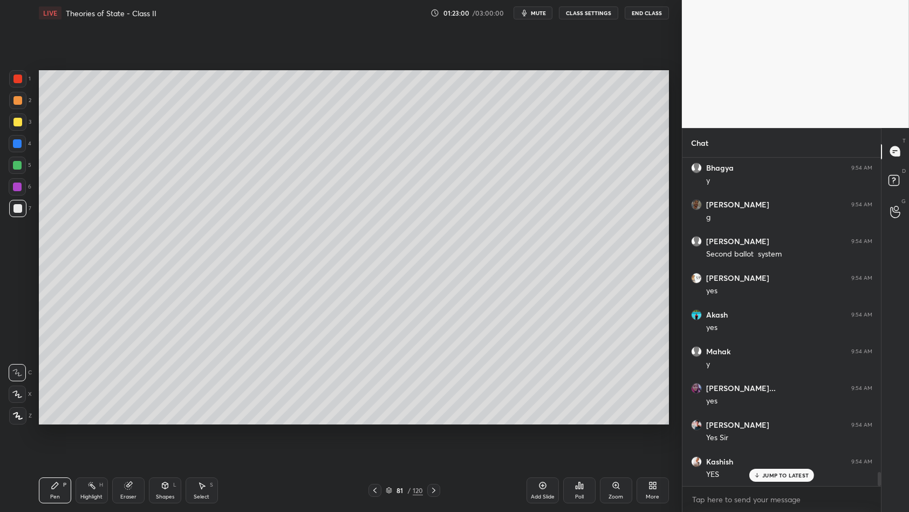
scroll to position [7516, 0]
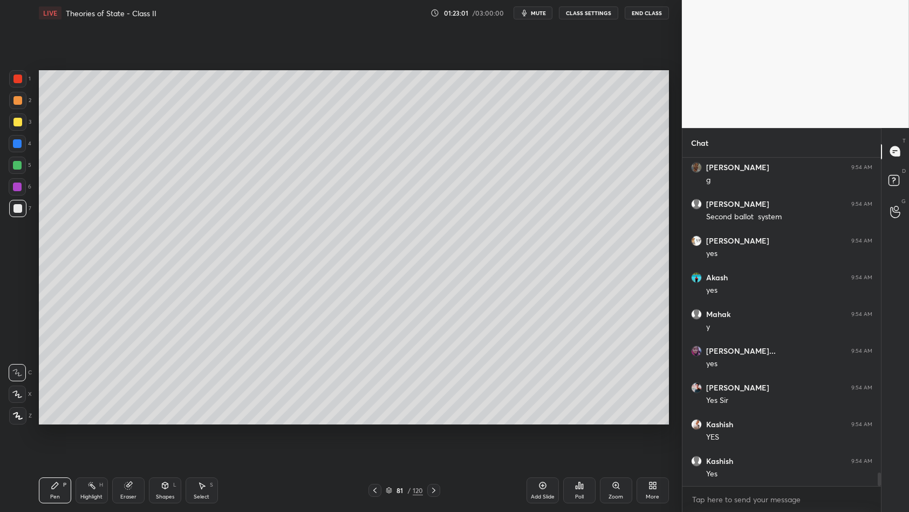
click at [17, 151] on div at bounding box center [17, 143] width 17 height 17
click at [6, 167] on div "1 2 3 4 5 6 7 C X Z C X Z E E Erase all H H" at bounding box center [17, 247] width 35 height 355
click at [23, 169] on div at bounding box center [17, 165] width 17 height 17
click at [14, 171] on div at bounding box center [17, 165] width 17 height 17
click at [23, 177] on div "5" at bounding box center [20, 168] width 23 height 22
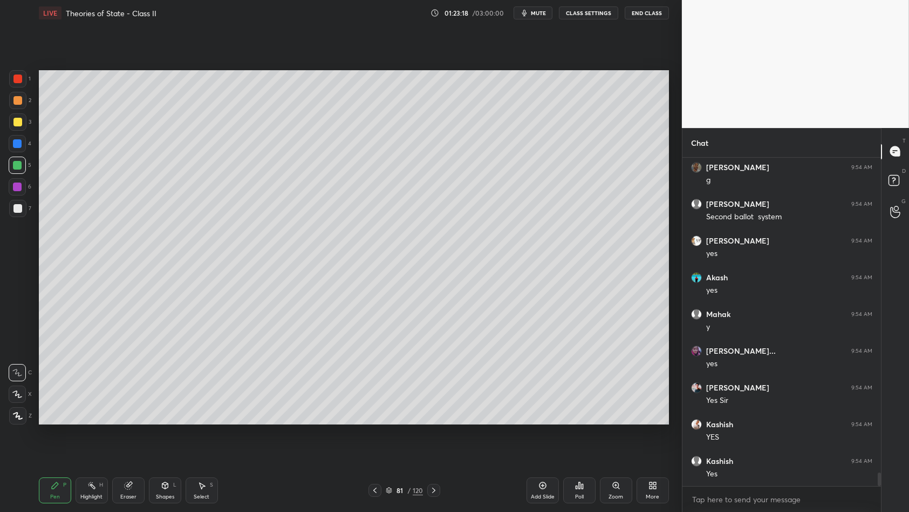
click at [24, 189] on div at bounding box center [17, 186] width 17 height 17
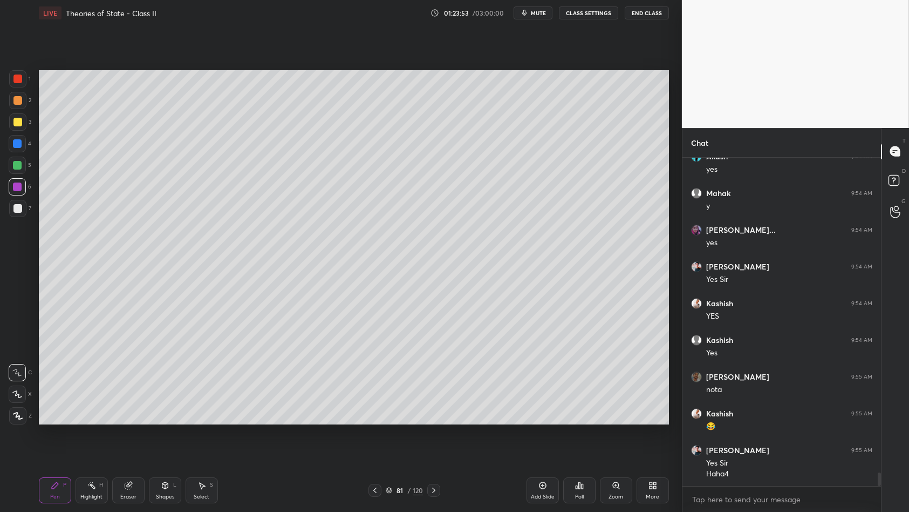
scroll to position [7674, 0]
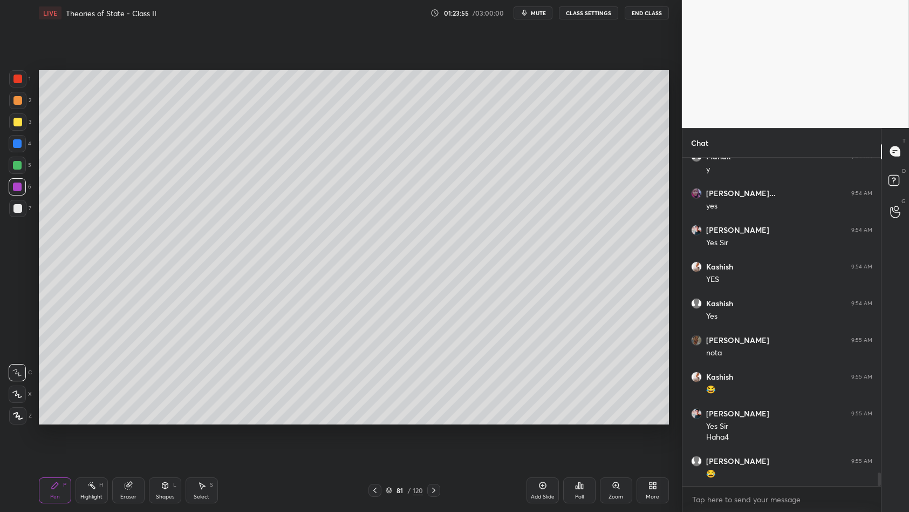
click at [23, 157] on div at bounding box center [17, 165] width 17 height 17
click at [23, 164] on div at bounding box center [17, 165] width 17 height 17
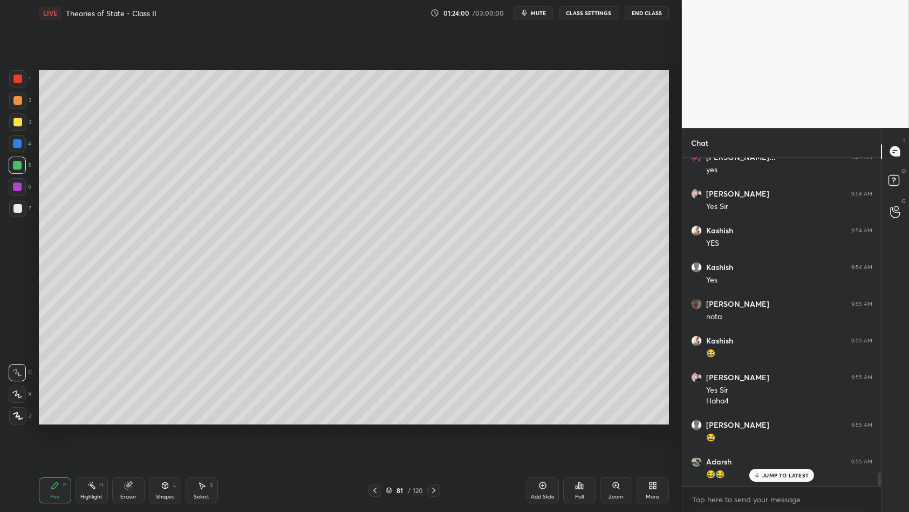
scroll to position [7747, 0]
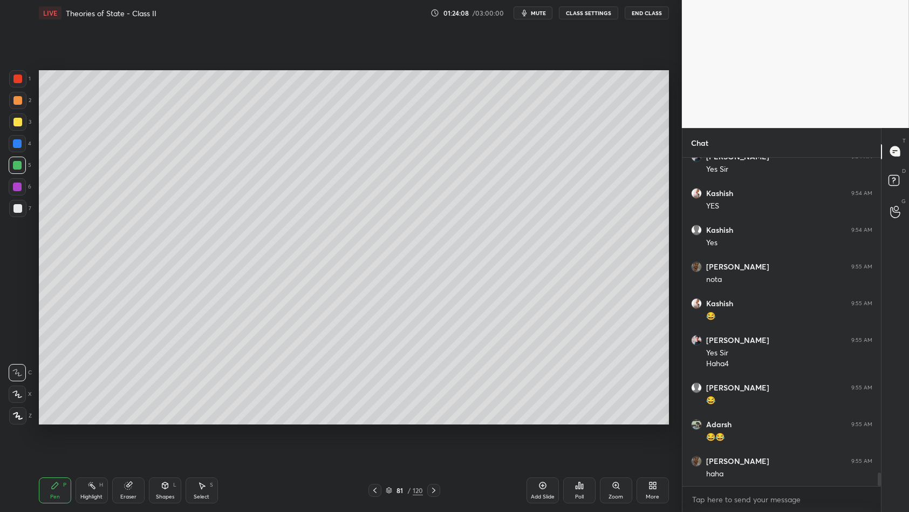
click at [12, 171] on div at bounding box center [17, 165] width 17 height 17
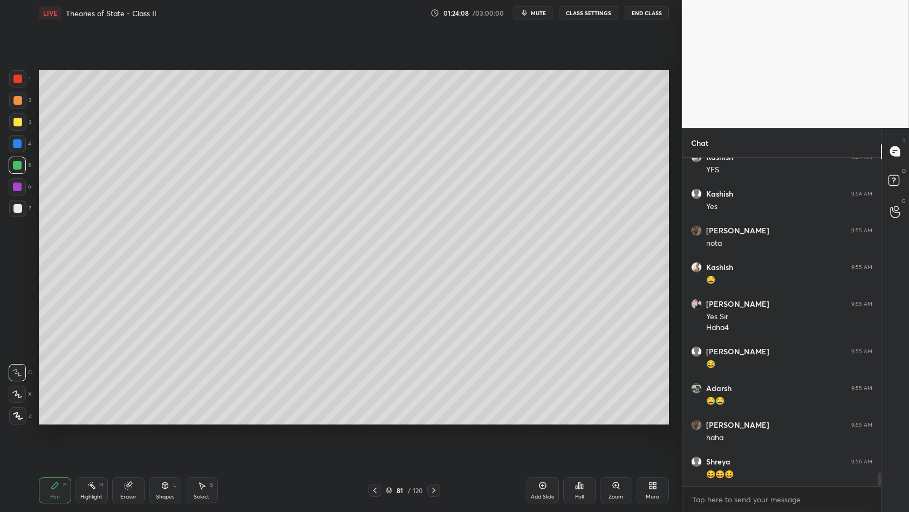
click at [12, 158] on div at bounding box center [17, 165] width 17 height 17
click at [22, 148] on div at bounding box center [17, 143] width 17 height 17
click at [19, 184] on div at bounding box center [17, 186] width 9 height 9
click at [23, 189] on div at bounding box center [17, 186] width 17 height 17
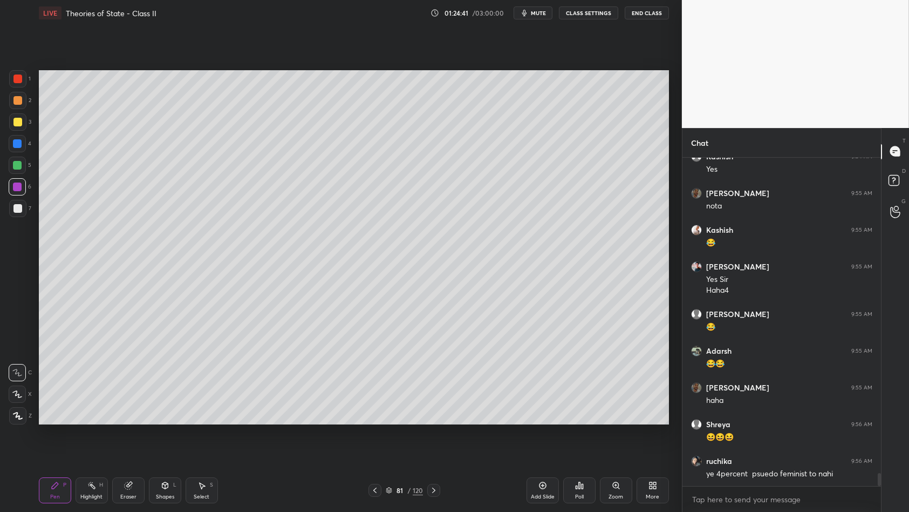
click at [25, 78] on div at bounding box center [17, 78] width 17 height 17
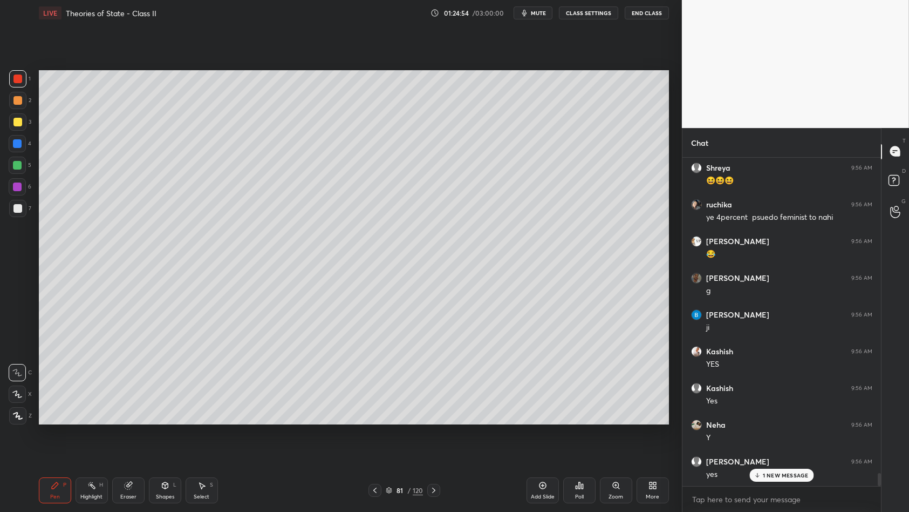
scroll to position [8114, 0]
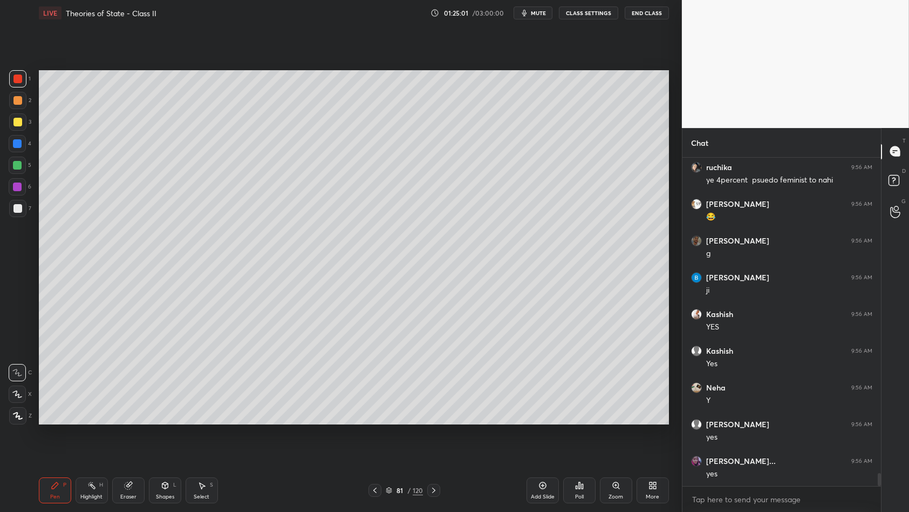
click at [13, 83] on div at bounding box center [17, 78] width 17 height 17
click at [17, 83] on div at bounding box center [17, 78] width 9 height 9
click at [27, 84] on div "1" at bounding box center [20, 78] width 22 height 17
click at [442, 441] on div "80 / 120" at bounding box center [405, 490] width 244 height 13
click at [437, 441] on icon at bounding box center [434, 490] width 9 height 9
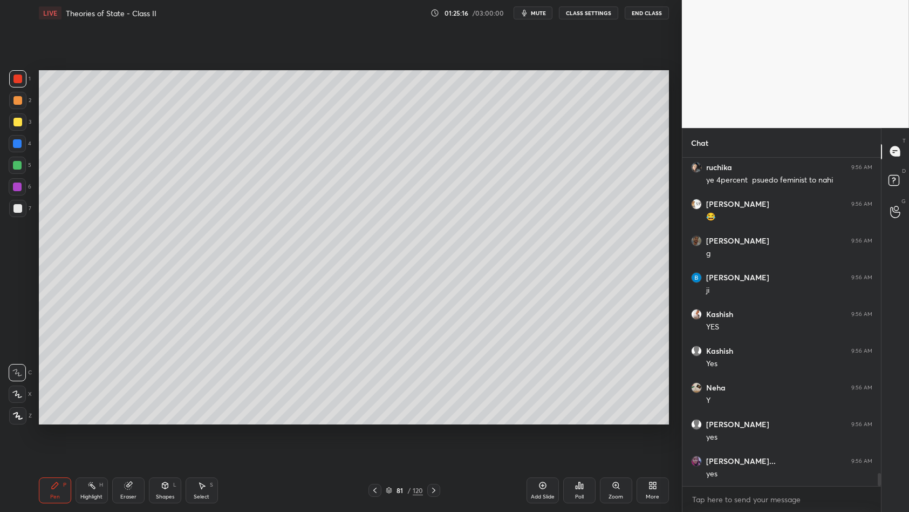
click at [16, 153] on div "4" at bounding box center [20, 146] width 23 height 22
click at [19, 165] on div at bounding box center [17, 165] width 9 height 9
click at [545, 441] on icon at bounding box center [543, 485] width 9 height 9
click at [17, 124] on div at bounding box center [17, 122] width 9 height 9
click at [23, 124] on div at bounding box center [17, 121] width 17 height 17
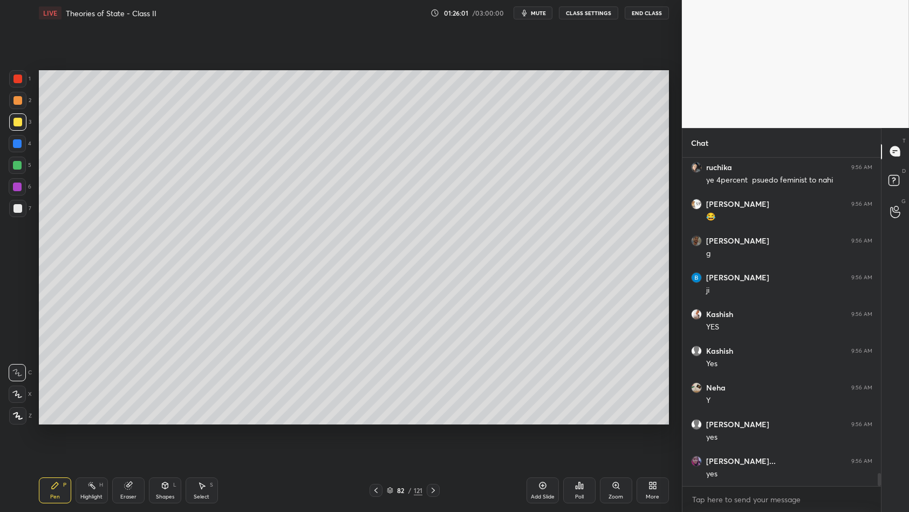
click at [23, 146] on div at bounding box center [17, 143] width 17 height 17
click at [22, 147] on div at bounding box center [17, 143] width 9 height 9
click at [17, 165] on div at bounding box center [17, 165] width 9 height 9
click at [22, 180] on div at bounding box center [17, 186] width 17 height 17
click at [24, 184] on div at bounding box center [17, 186] width 17 height 17
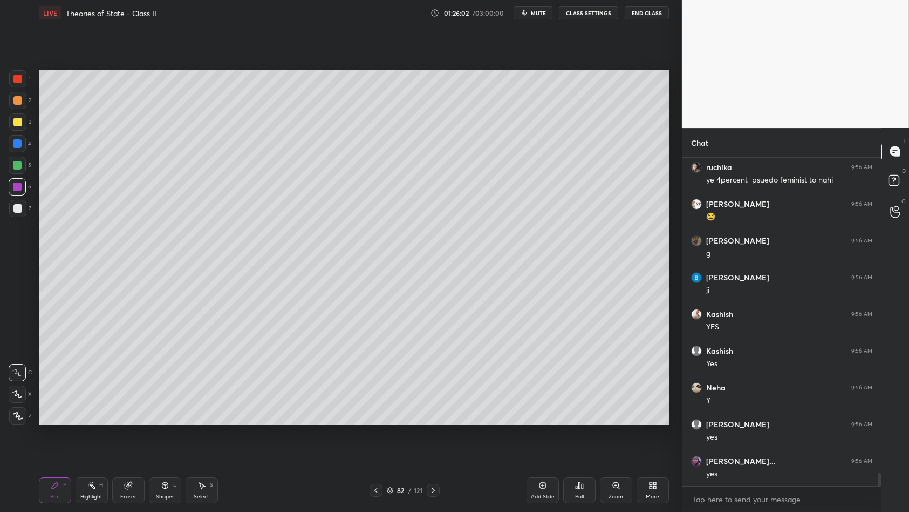
click at [23, 203] on div at bounding box center [17, 208] width 17 height 17
click at [19, 208] on div at bounding box center [17, 208] width 9 height 9
click at [11, 170] on div at bounding box center [17, 165] width 17 height 17
click at [19, 145] on div at bounding box center [17, 143] width 9 height 9
click at [17, 142] on div at bounding box center [17, 143] width 9 height 9
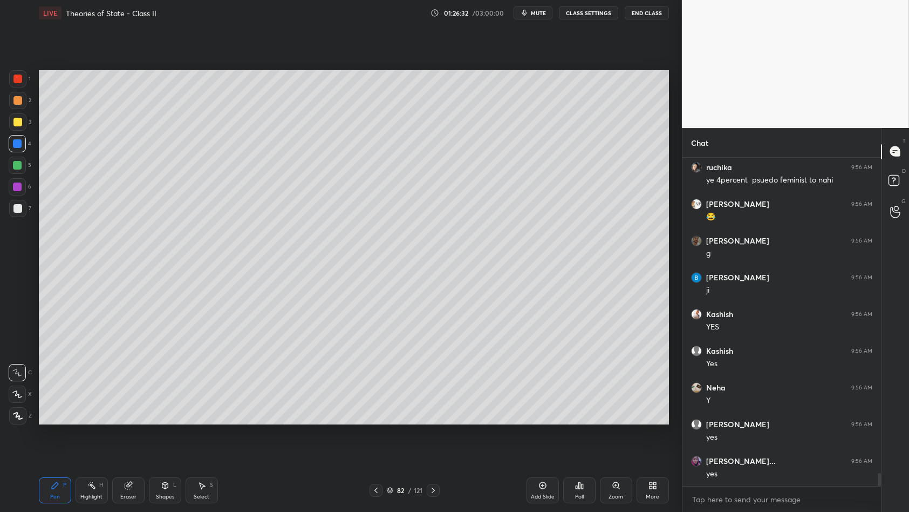
click at [16, 124] on div at bounding box center [17, 122] width 9 height 9
click at [18, 116] on div at bounding box center [17, 121] width 17 height 17
click at [13, 139] on div at bounding box center [17, 143] width 9 height 9
click at [19, 145] on div at bounding box center [17, 143] width 9 height 9
click at [17, 189] on div at bounding box center [17, 186] width 9 height 9
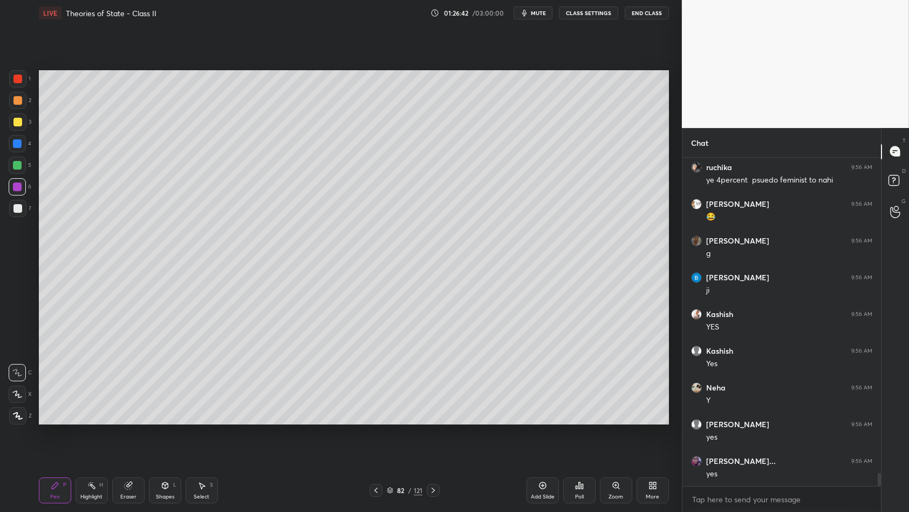
click at [22, 191] on div at bounding box center [17, 186] width 17 height 17
click at [15, 215] on div at bounding box center [17, 208] width 17 height 17
click at [16, 184] on div at bounding box center [17, 186] width 9 height 9
click at [26, 192] on div "6" at bounding box center [20, 186] width 23 height 17
click at [201, 441] on div "Select" at bounding box center [202, 496] width 16 height 5
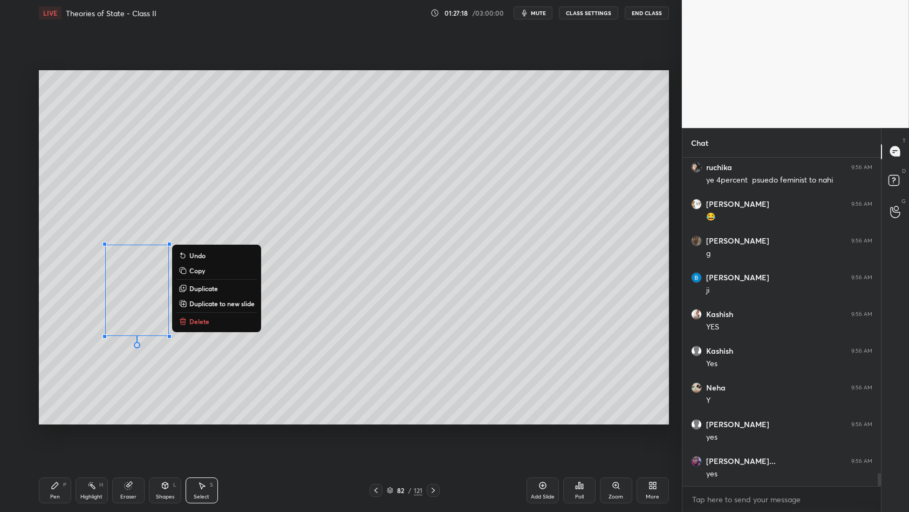
click at [209, 291] on p "Duplicate" at bounding box center [203, 288] width 29 height 9
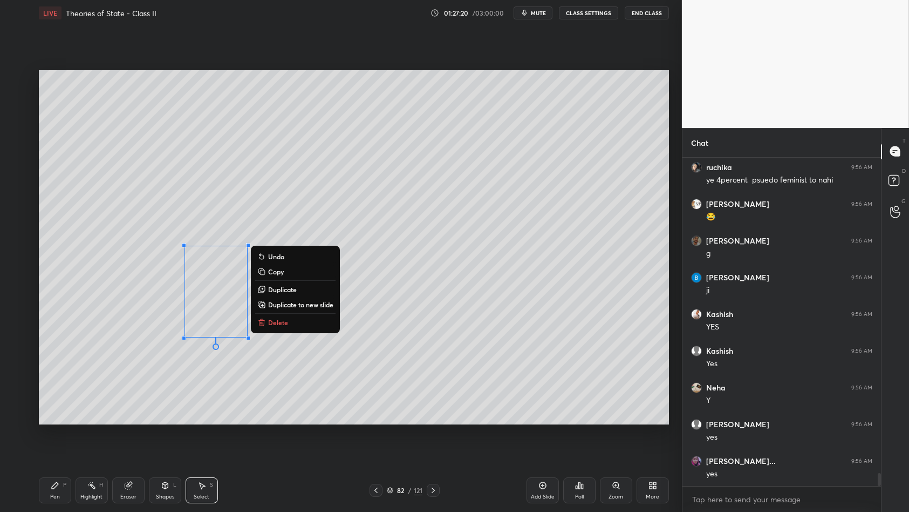
click at [272, 290] on p "Duplicate" at bounding box center [282, 289] width 29 height 9
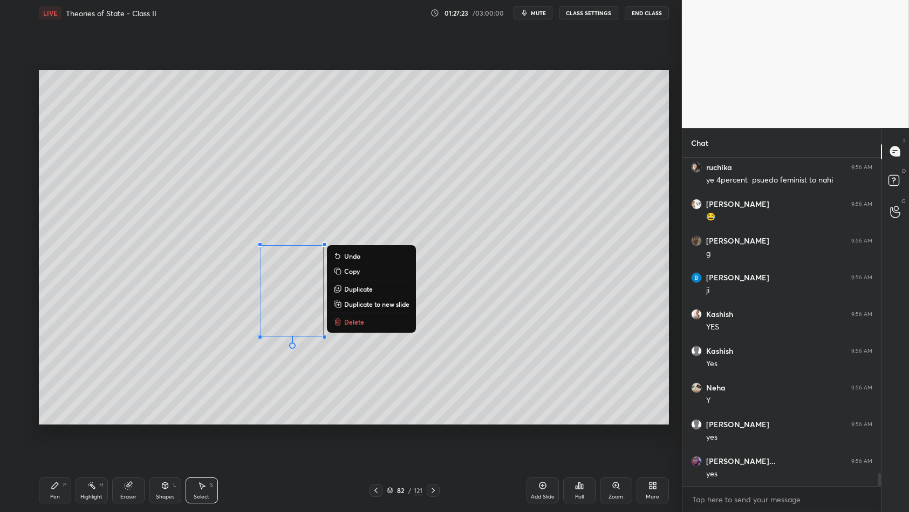
click at [354, 290] on p "Duplicate" at bounding box center [358, 288] width 29 height 9
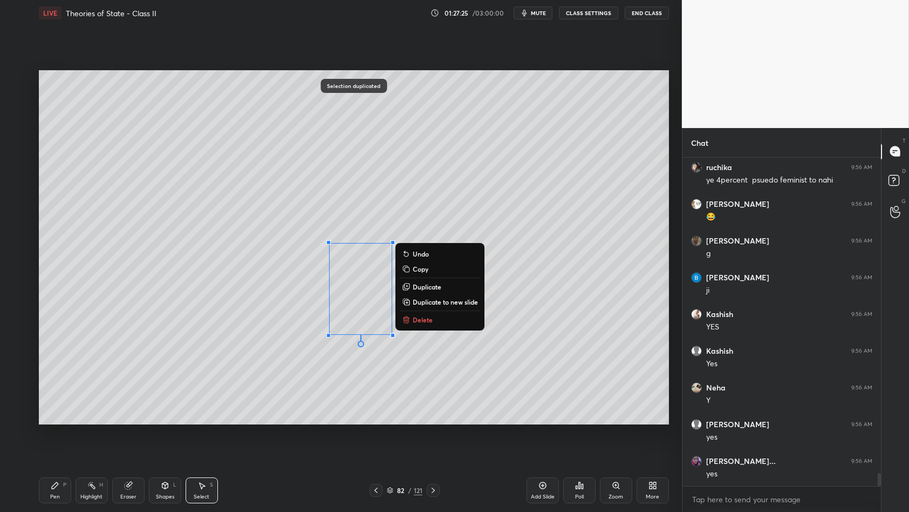
click at [413, 287] on p "Duplicate" at bounding box center [427, 286] width 29 height 9
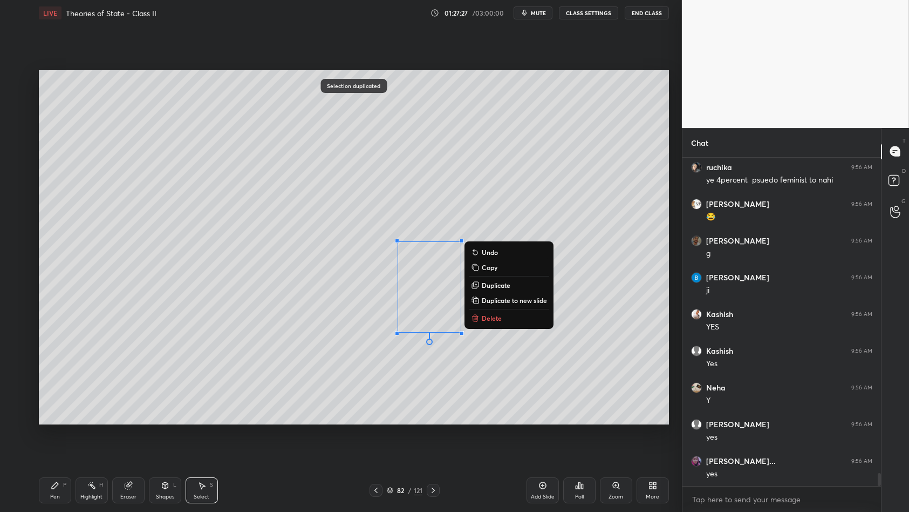
click at [480, 286] on button "Duplicate" at bounding box center [509, 284] width 80 height 13
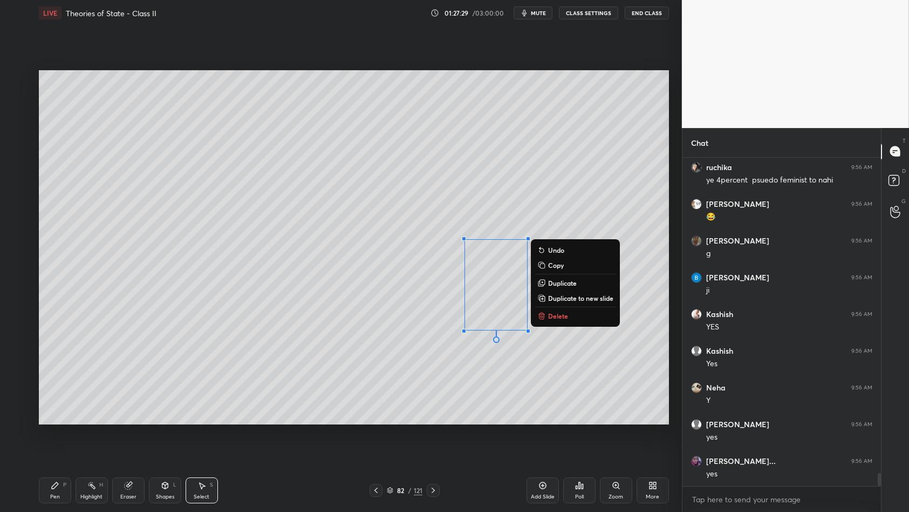
click at [501, 293] on div "0 ° Undo Copy Duplicate Duplicate to new slide Delete" at bounding box center [354, 247] width 630 height 355
click at [560, 286] on p "Duplicate" at bounding box center [562, 282] width 29 height 9
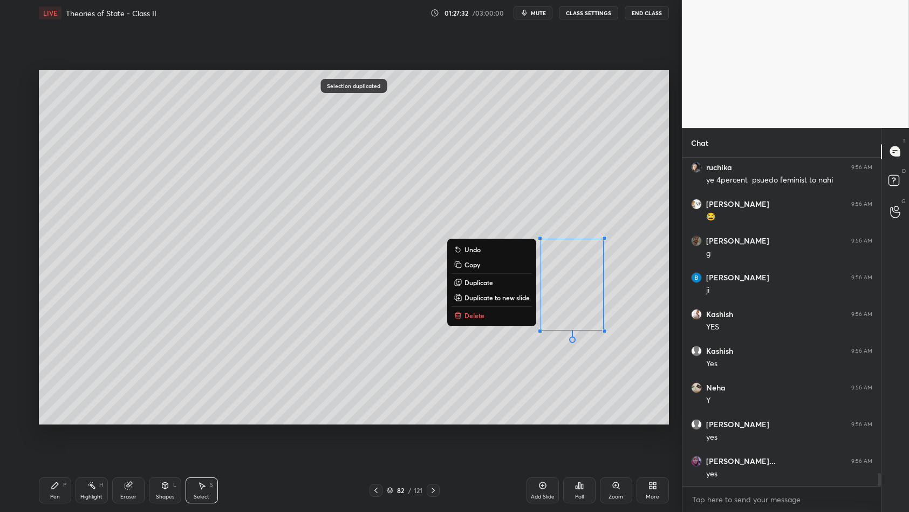
click at [118, 388] on div "0 ° Undo Copy Duplicate Duplicate to new slide Delete" at bounding box center [354, 247] width 630 height 355
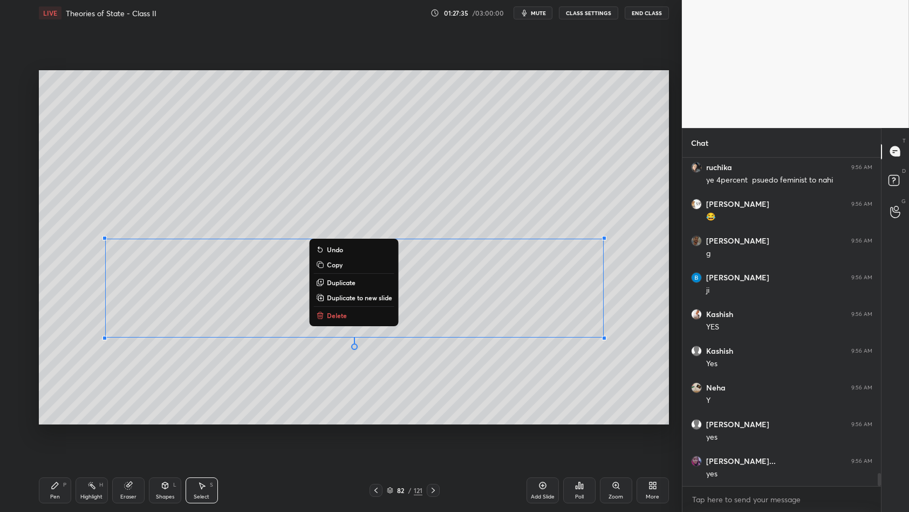
click at [337, 282] on p "Duplicate" at bounding box center [341, 282] width 29 height 9
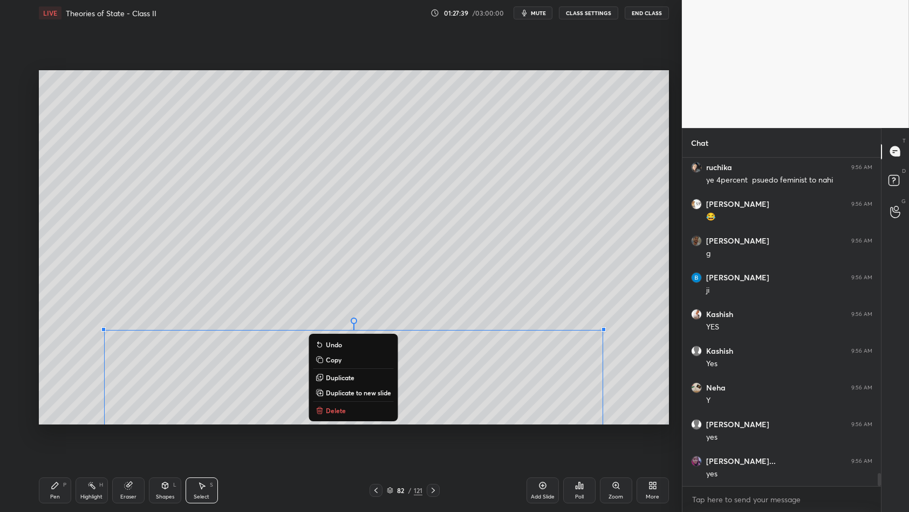
click at [46, 441] on div "Pen P" at bounding box center [55, 490] width 32 height 26
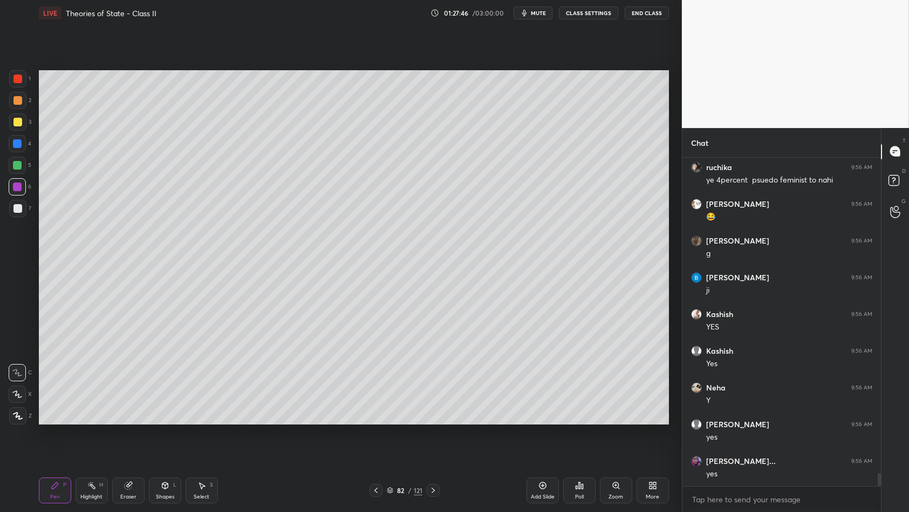
click at [16, 215] on div at bounding box center [17, 208] width 17 height 17
click at [22, 214] on div at bounding box center [17, 208] width 17 height 17
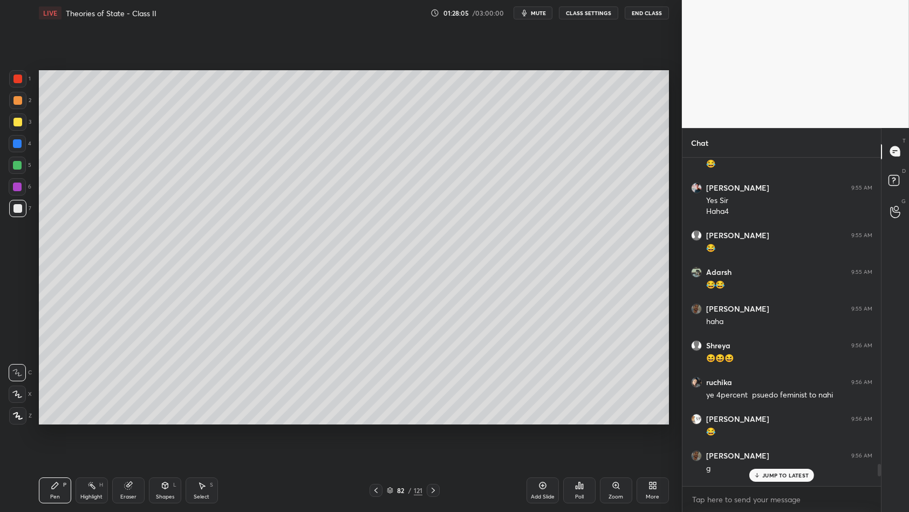
scroll to position [7876, 0]
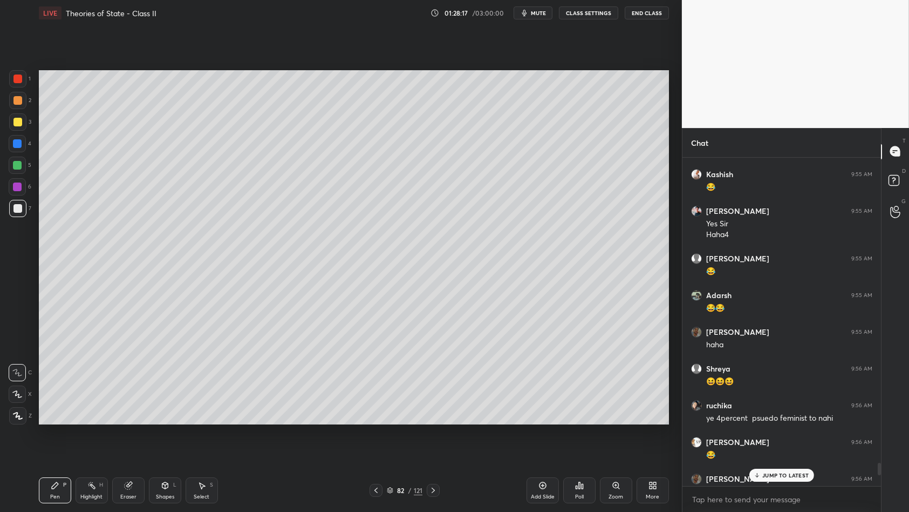
click at [0, 181] on div "1 2 3 4 5 6 7 C X Z C X Z E E Erase all H H" at bounding box center [17, 247] width 35 height 355
click at [0, 187] on div "1 2 3 4 5 6 7 C X Z C X Z E E Erase all H H" at bounding box center [17, 247] width 35 height 355
click at [17, 170] on div at bounding box center [17, 165] width 17 height 17
click at [23, 167] on div at bounding box center [17, 165] width 17 height 17
click at [19, 196] on div "6" at bounding box center [20, 189] width 23 height 22
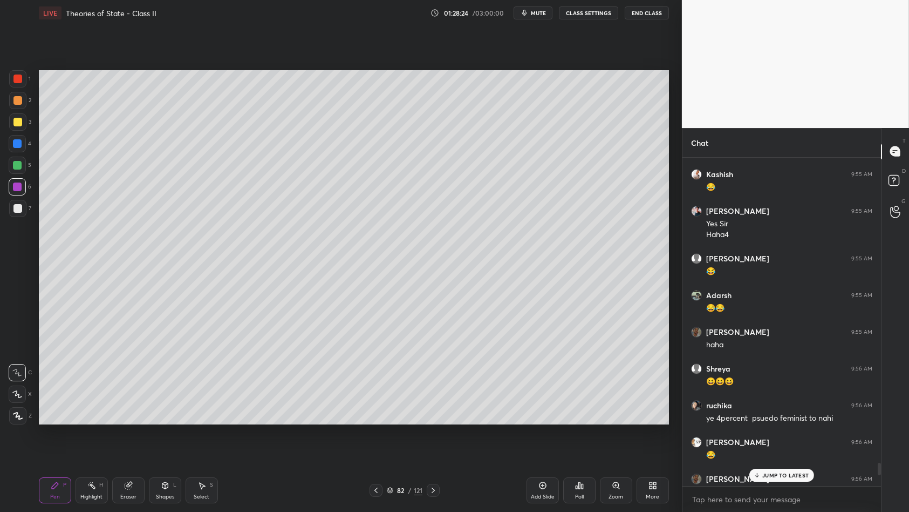
click at [22, 209] on div at bounding box center [17, 208] width 17 height 17
click at [777, 441] on p "JUMP TO LATEST" at bounding box center [786, 475] width 46 height 6
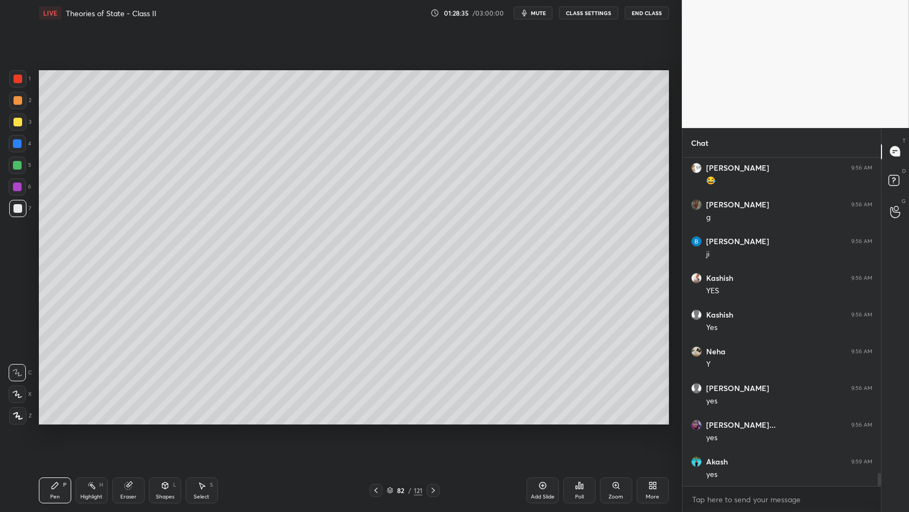
scroll to position [8188, 0]
click at [9, 177] on div "5" at bounding box center [20, 168] width 23 height 22
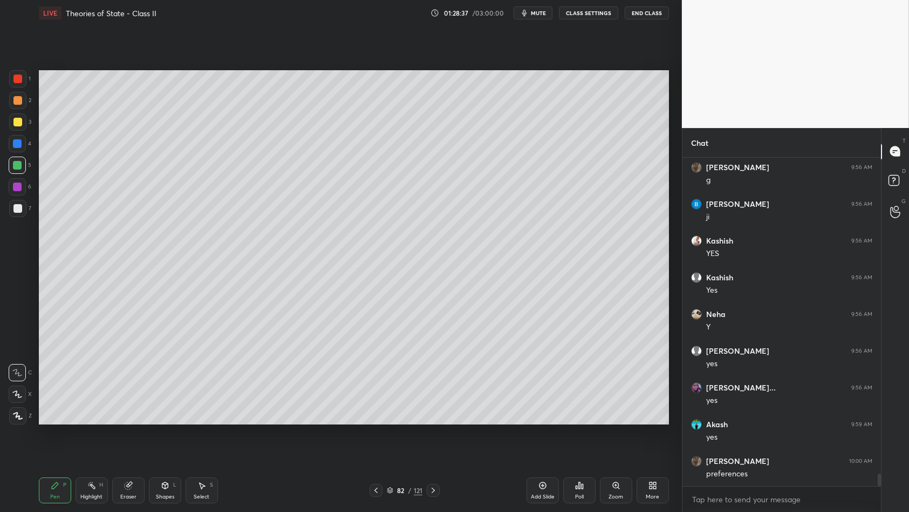
click at [19, 165] on div at bounding box center [17, 165] width 9 height 9
click at [21, 166] on div at bounding box center [17, 165] width 9 height 9
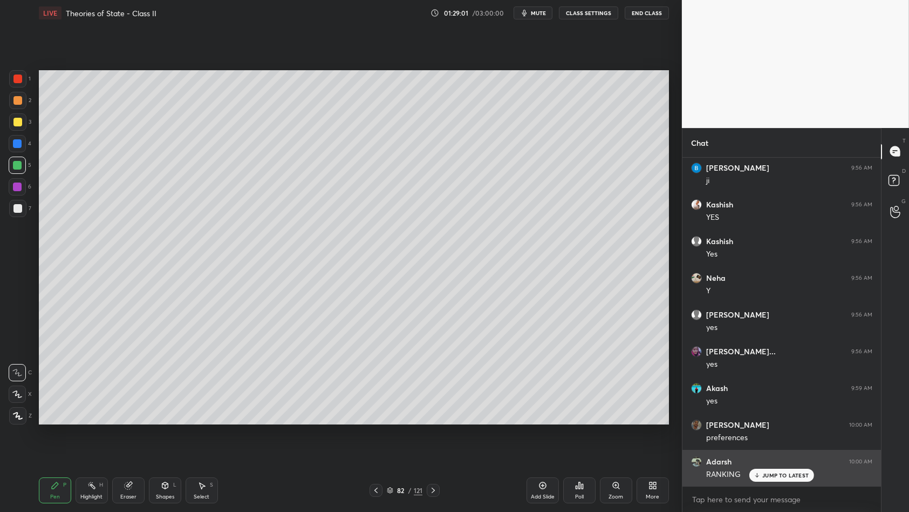
click at [760, 441] on icon at bounding box center [757, 475] width 7 height 6
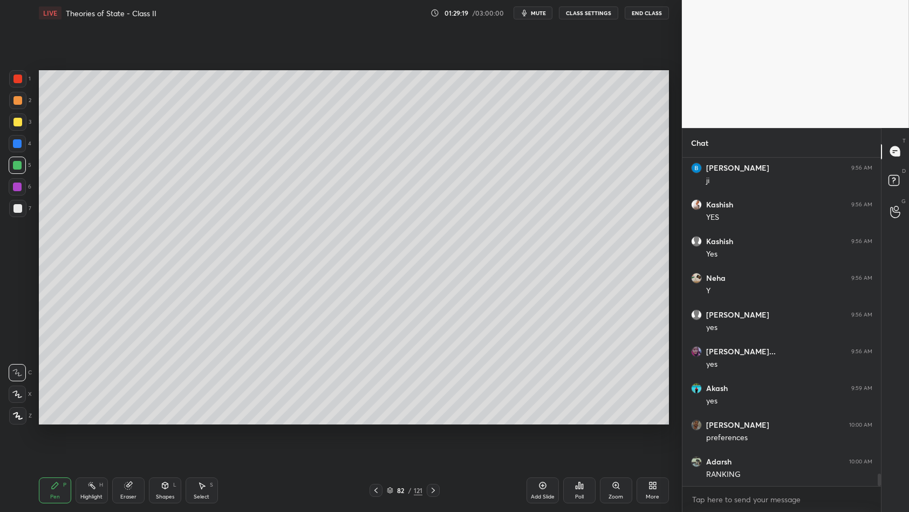
click at [4, 111] on div "1 2 3 4 5 6 7 C X Z C X Z E E Erase all H H" at bounding box center [17, 247] width 35 height 355
click at [16, 113] on div at bounding box center [17, 121] width 17 height 17
click at [23, 117] on div at bounding box center [17, 121] width 17 height 17
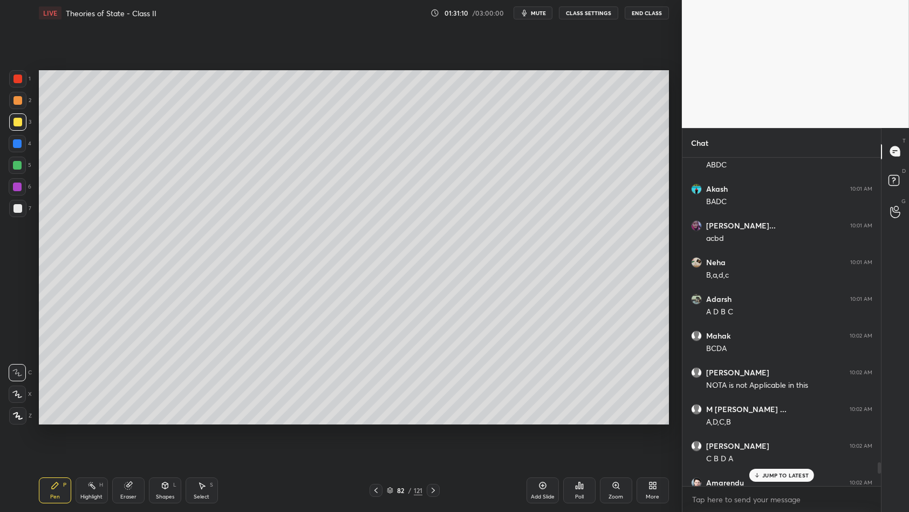
scroll to position [8724, 0]
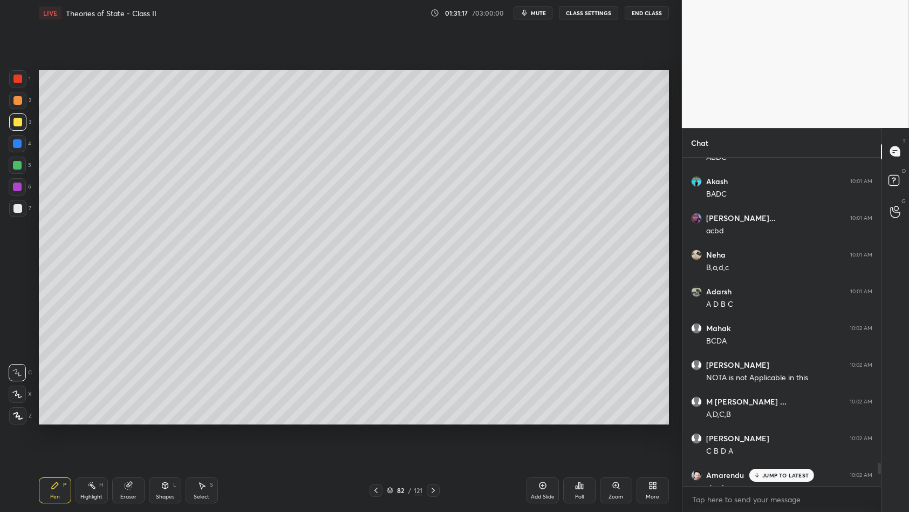
click at [771, 441] on p "JUMP TO LATEST" at bounding box center [786, 475] width 46 height 6
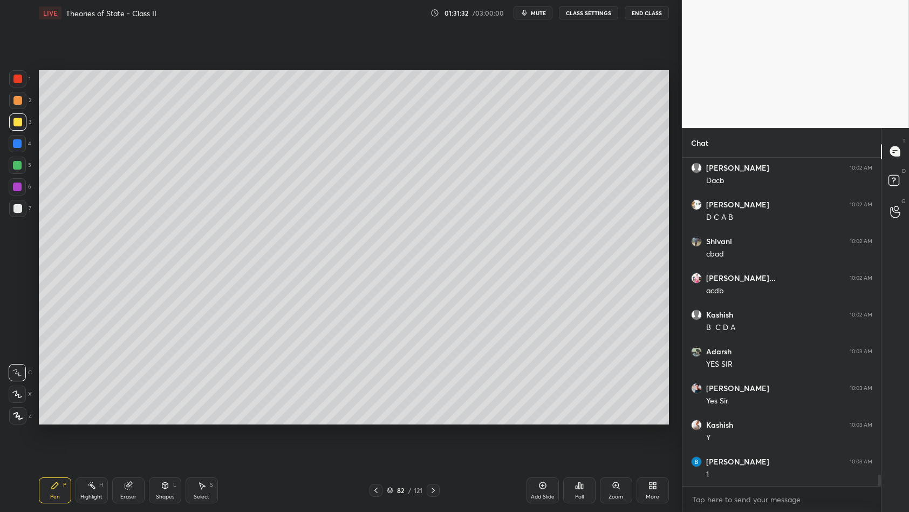
scroll to position [9252, 0]
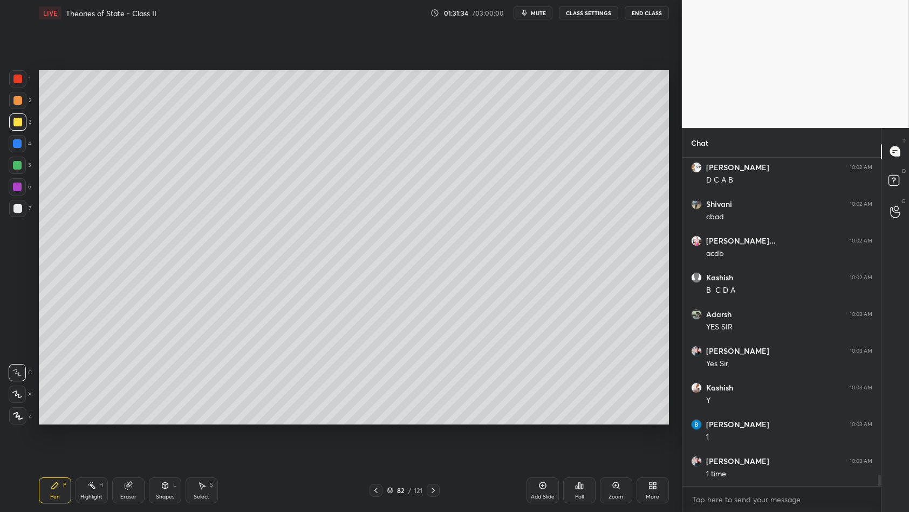
click at [23, 175] on div "5" at bounding box center [20, 168] width 23 height 22
click at [19, 196] on div "6" at bounding box center [20, 189] width 23 height 22
click at [19, 209] on div at bounding box center [17, 208] width 9 height 9
click at [540, 441] on icon at bounding box center [542, 485] width 7 height 7
click at [21, 123] on div at bounding box center [17, 122] width 9 height 9
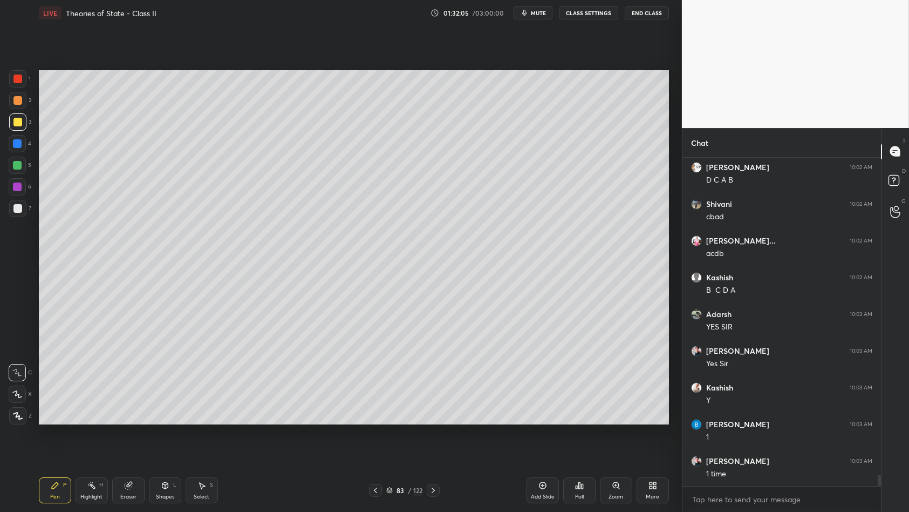
click at [16, 108] on div at bounding box center [17, 100] width 17 height 17
click at [21, 104] on div at bounding box center [17, 100] width 9 height 9
click at [20, 80] on div at bounding box center [17, 78] width 9 height 9
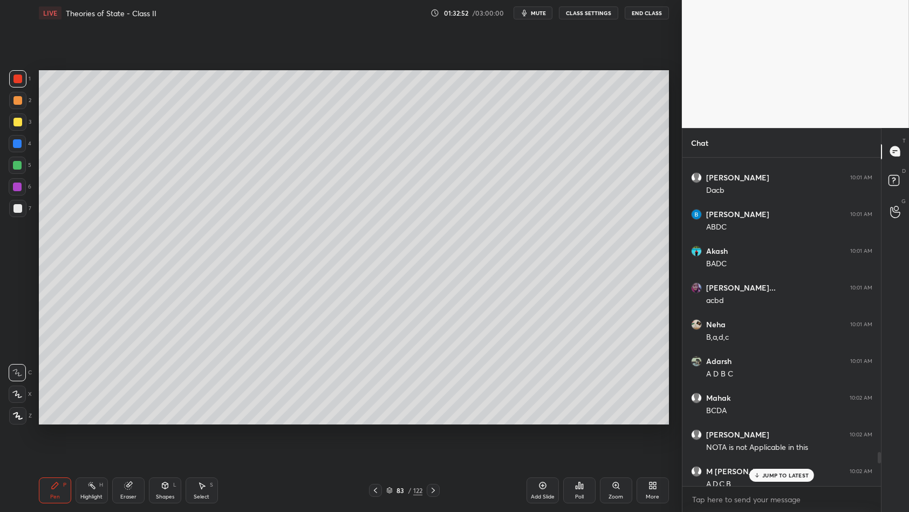
scroll to position [8665, 0]
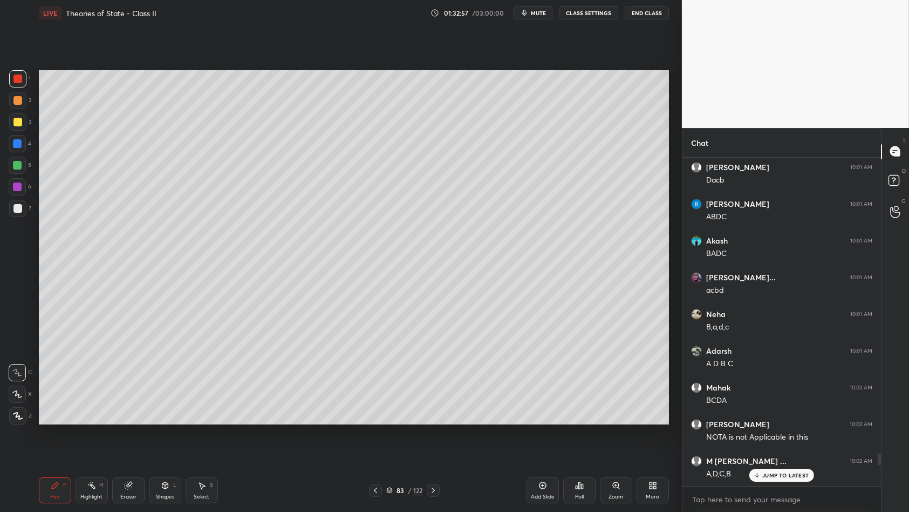
click at [777, 441] on p "JUMP TO LATEST" at bounding box center [786, 475] width 46 height 6
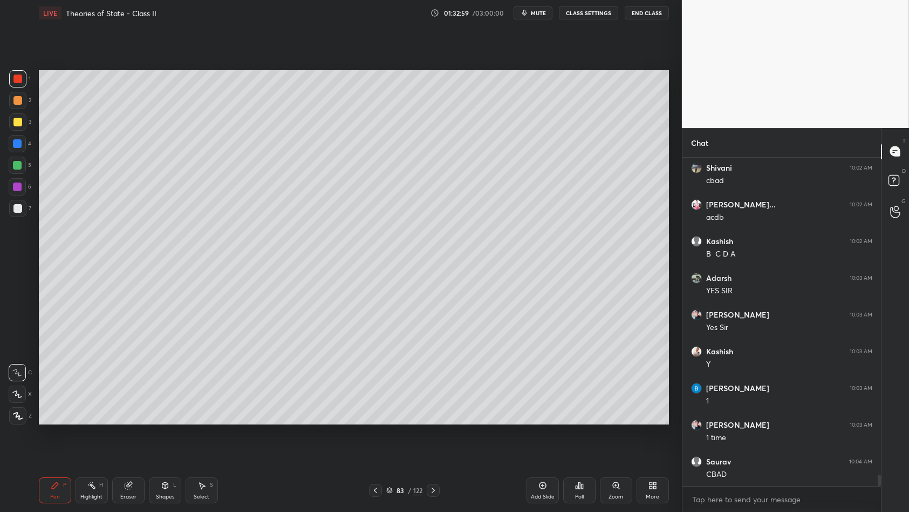
scroll to position [9289, 0]
click at [14, 157] on div at bounding box center [17, 165] width 17 height 17
click at [22, 161] on div at bounding box center [17, 165] width 17 height 17
click at [22, 123] on div at bounding box center [17, 122] width 9 height 9
click at [1, 138] on div "1 2 3 4 5 6 7 C X Z C X Z E E Erase all H H" at bounding box center [17, 247] width 35 height 355
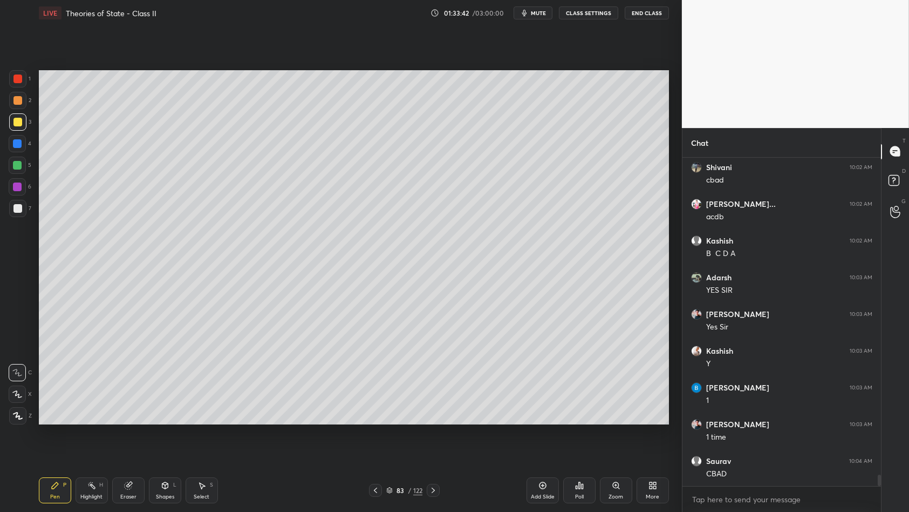
click at [15, 145] on div at bounding box center [17, 143] width 9 height 9
click at [15, 146] on div at bounding box center [17, 143] width 9 height 9
click at [16, 166] on div at bounding box center [17, 165] width 9 height 9
click at [23, 168] on div at bounding box center [17, 165] width 17 height 17
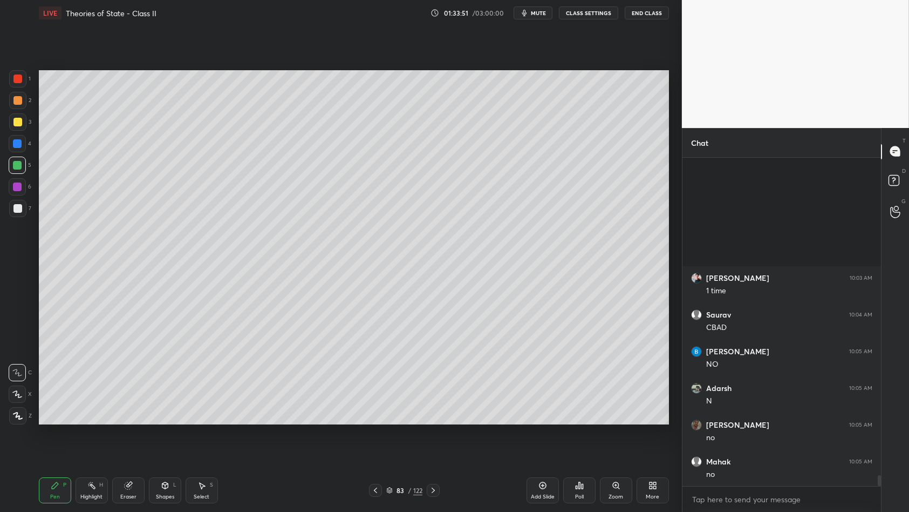
scroll to position [9618, 0]
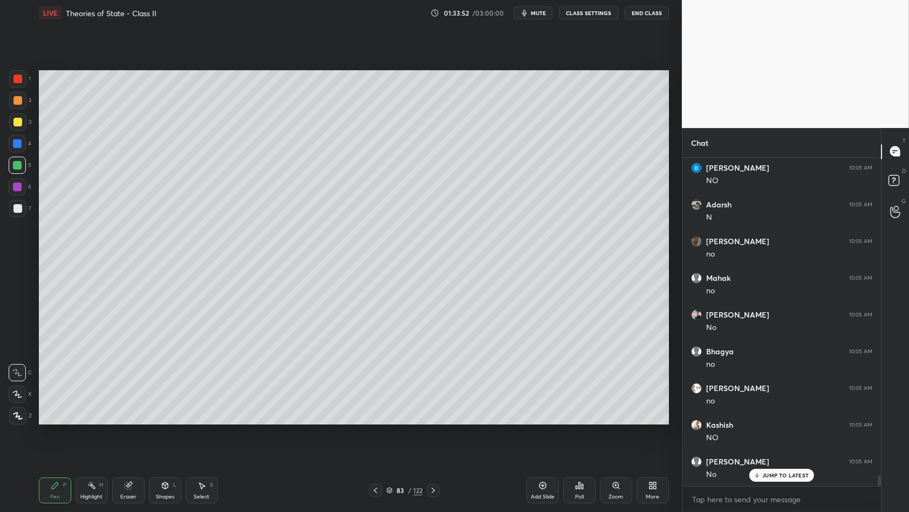
click at [22, 209] on div at bounding box center [17, 208] width 17 height 17
click at [23, 212] on div at bounding box center [17, 208] width 17 height 17
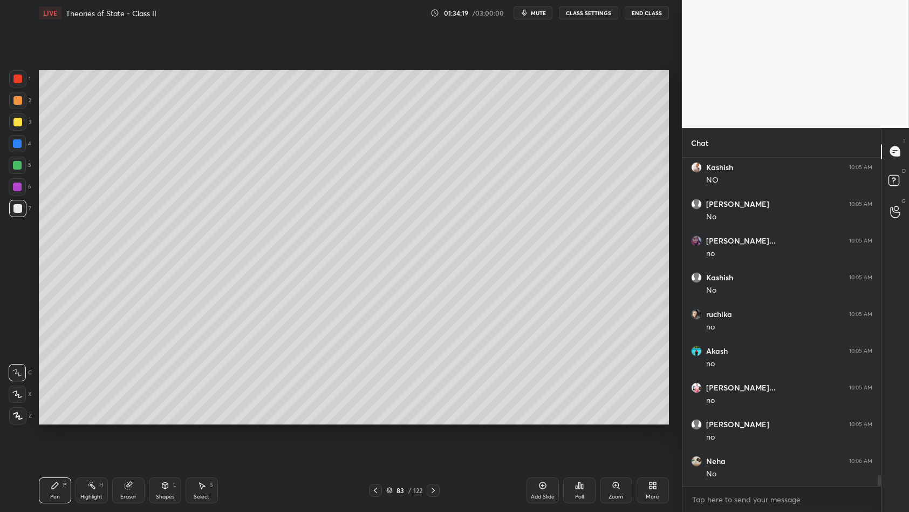
click at [21, 123] on div at bounding box center [17, 122] width 9 height 9
click at [15, 155] on div "4" at bounding box center [20, 146] width 23 height 22
click at [20, 169] on div at bounding box center [17, 165] width 17 height 17
click at [11, 191] on div at bounding box center [17, 186] width 17 height 17
click at [17, 188] on div at bounding box center [17, 186] width 9 height 9
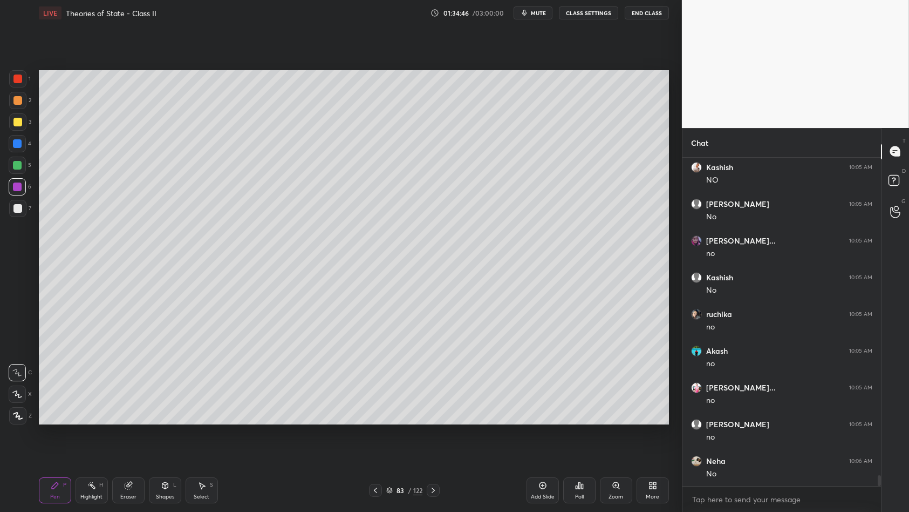
click at [18, 207] on div at bounding box center [17, 208] width 9 height 9
click at [19, 208] on div at bounding box center [17, 208] width 9 height 9
click at [0, 188] on div "1 2 3 4 5 6 7 C X Z C X Z E E Erase all H H" at bounding box center [17, 247] width 35 height 355
click at [16, 178] on div at bounding box center [17, 186] width 17 height 17
click at [16, 172] on div at bounding box center [17, 165] width 17 height 17
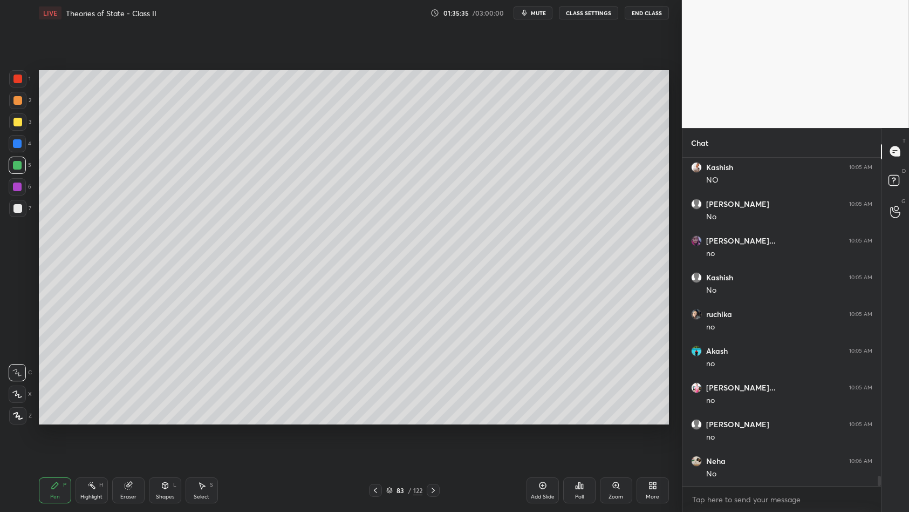
scroll to position [9912, 0]
click at [16, 121] on div at bounding box center [17, 122] width 9 height 9
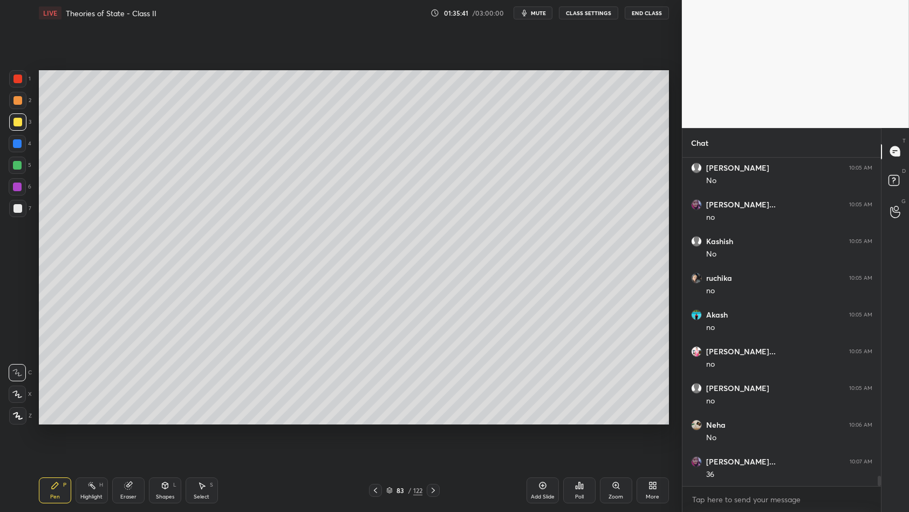
click at [17, 123] on div at bounding box center [17, 122] width 9 height 9
click at [0, 139] on div "1 2 3 4 5 6 7 C X Z C X Z E E Erase all H H" at bounding box center [17, 247] width 35 height 355
click at [1, 113] on div "1 2 3 4 5 6 7 C X Z C X Z E E Erase all H H" at bounding box center [17, 247] width 35 height 355
click at [9, 100] on div at bounding box center [17, 100] width 17 height 17
click at [24, 96] on div at bounding box center [17, 100] width 17 height 17
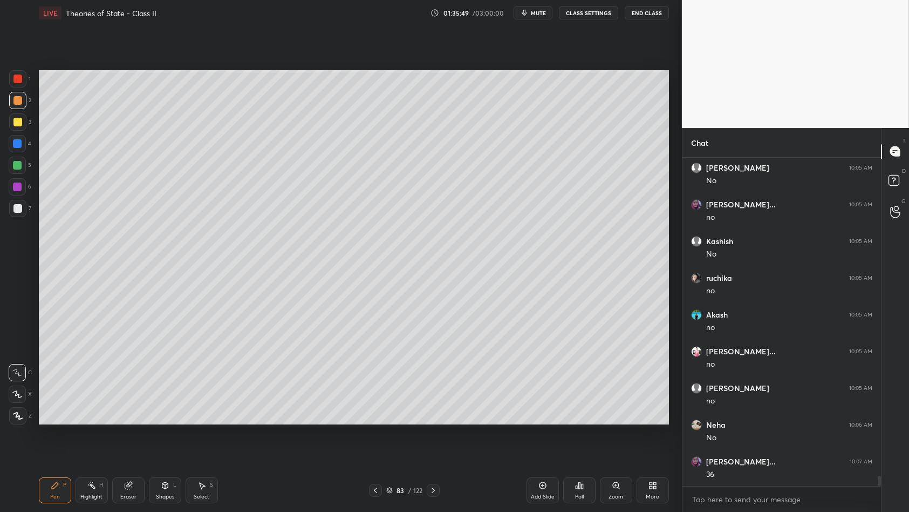
click at [19, 102] on div at bounding box center [17, 100] width 9 height 9
click at [18, 83] on div at bounding box center [17, 78] width 9 height 9
click at [20, 78] on div at bounding box center [17, 78] width 9 height 9
click at [12, 85] on div at bounding box center [17, 78] width 17 height 17
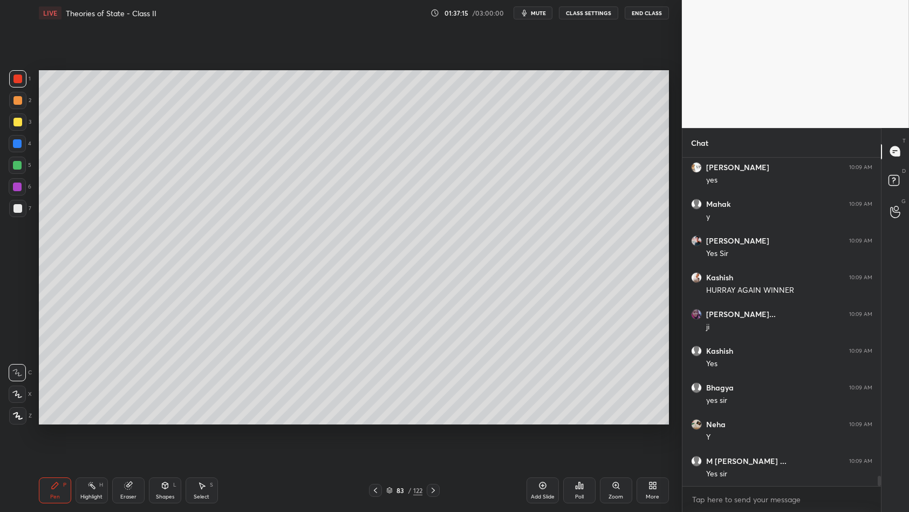
scroll to position [10462, 0]
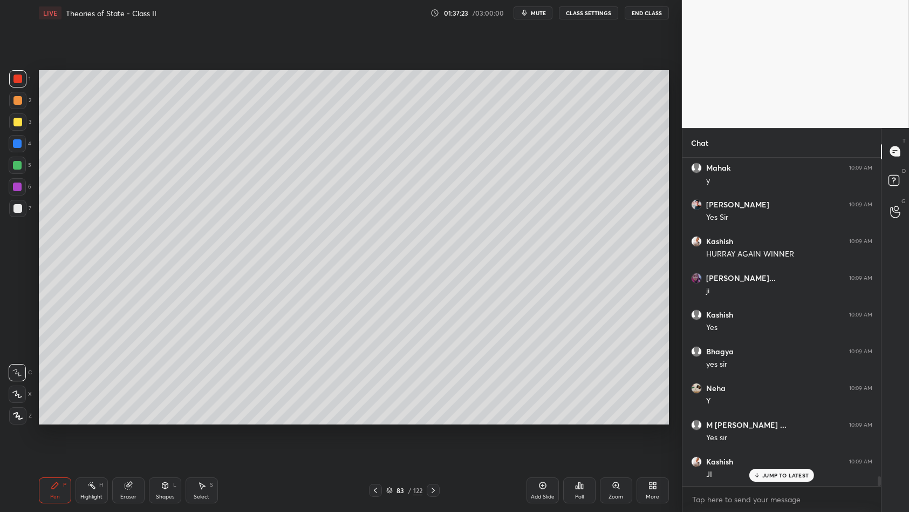
click at [524, 441] on div "83 / 122" at bounding box center [405, 490] width 244 height 13
click at [552, 441] on div "Add Slide" at bounding box center [543, 490] width 32 height 26
click at [21, 124] on div at bounding box center [17, 122] width 9 height 9
click at [20, 123] on div at bounding box center [17, 122] width 9 height 9
click at [18, 179] on div at bounding box center [17, 186] width 17 height 17
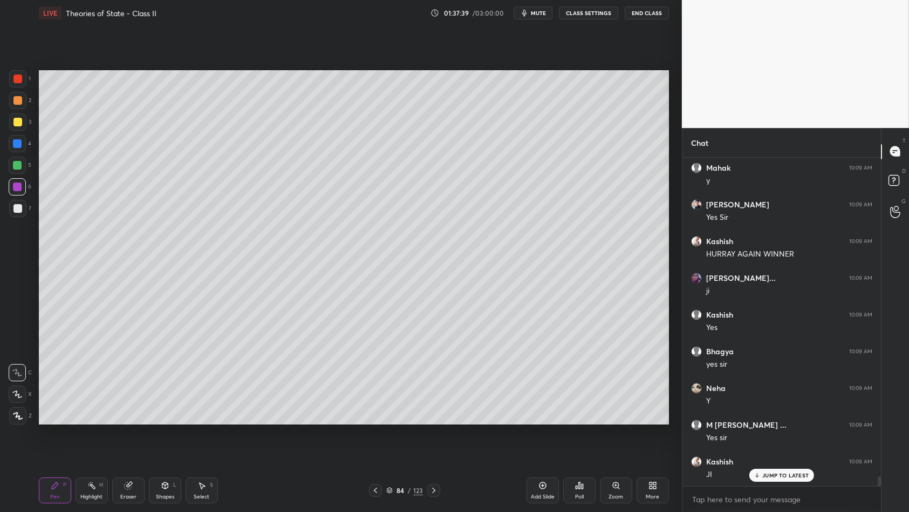
click at [19, 184] on div at bounding box center [17, 186] width 9 height 9
click at [23, 192] on div at bounding box center [17, 186] width 17 height 17
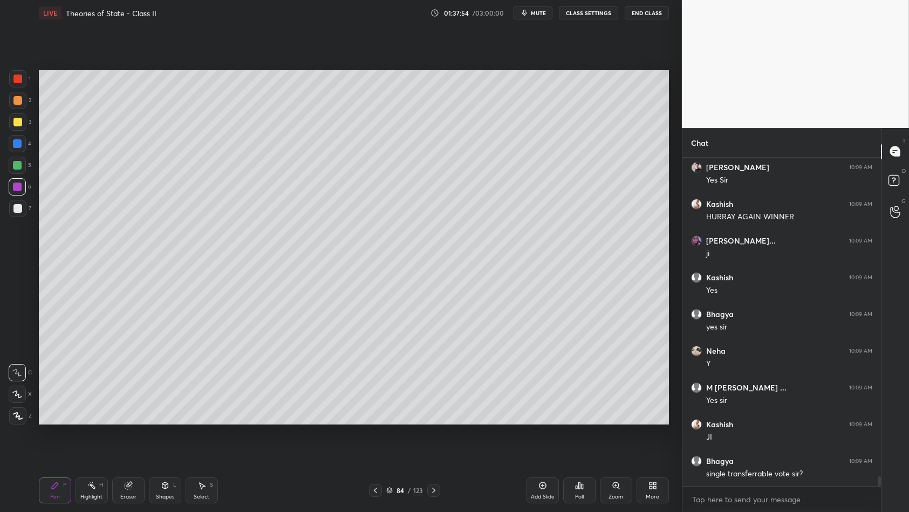
click at [27, 145] on div "4" at bounding box center [20, 143] width 23 height 17
click at [643, 15] on button "End Class" at bounding box center [647, 12] width 44 height 13
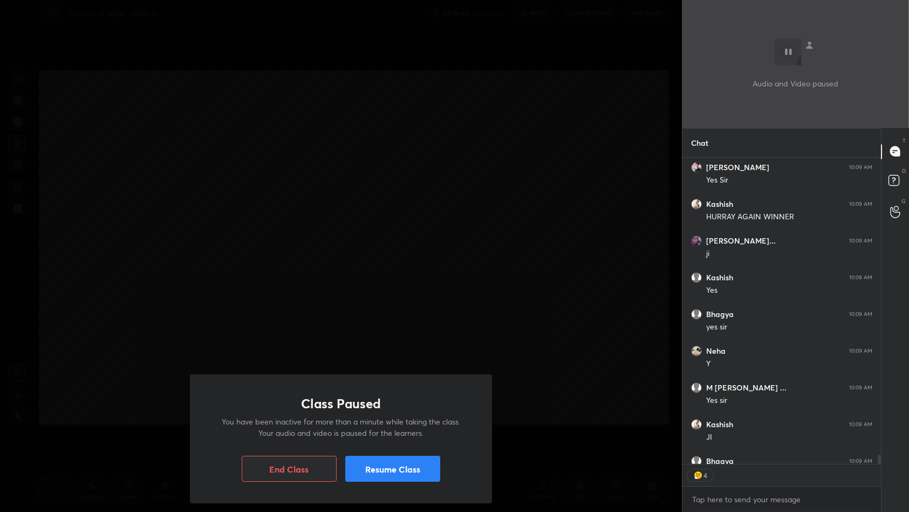
scroll to position [325, 196]
click at [416, 441] on button "Resume Class" at bounding box center [392, 469] width 95 height 26
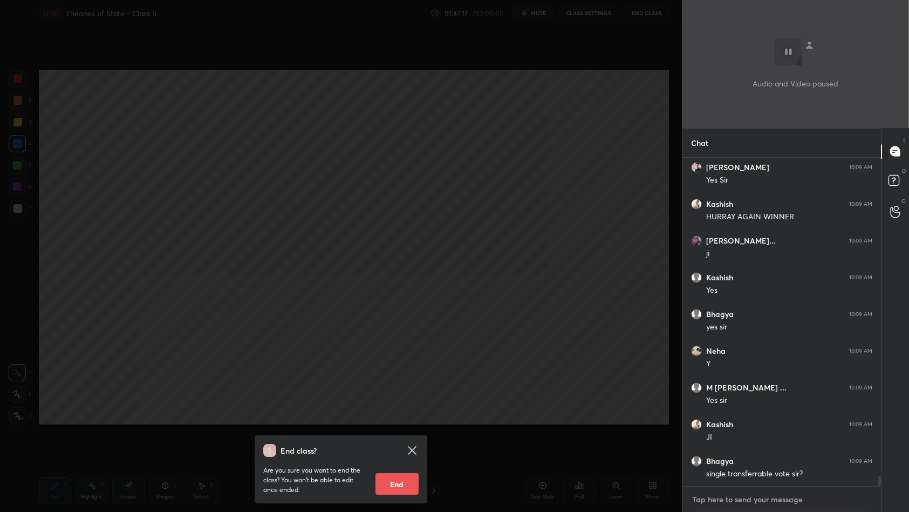
click at [744, 441] on textarea at bounding box center [781, 499] width 181 height 17
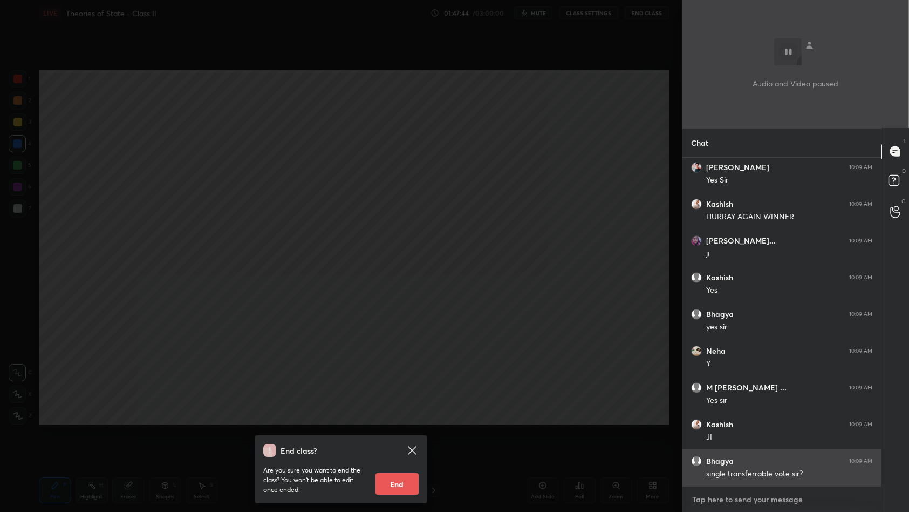
scroll to position [10536, 0]
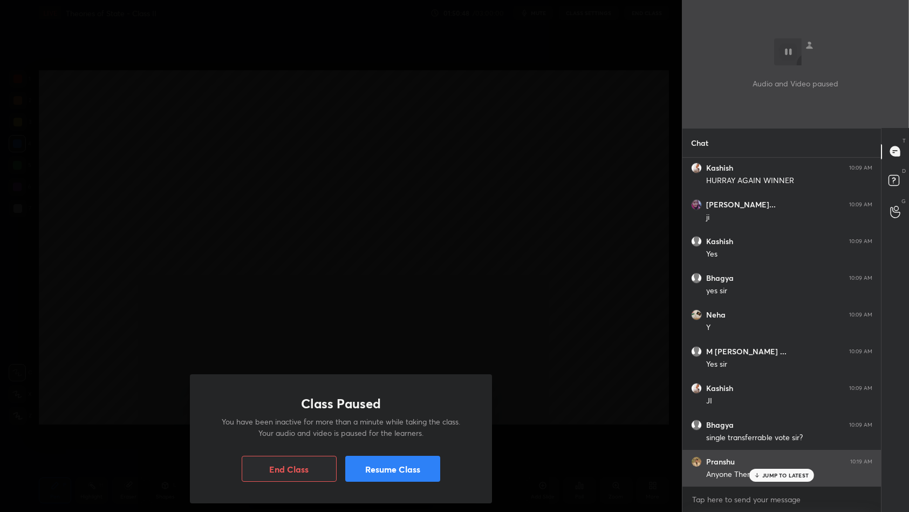
click at [755, 441] on icon at bounding box center [757, 475] width 7 height 6
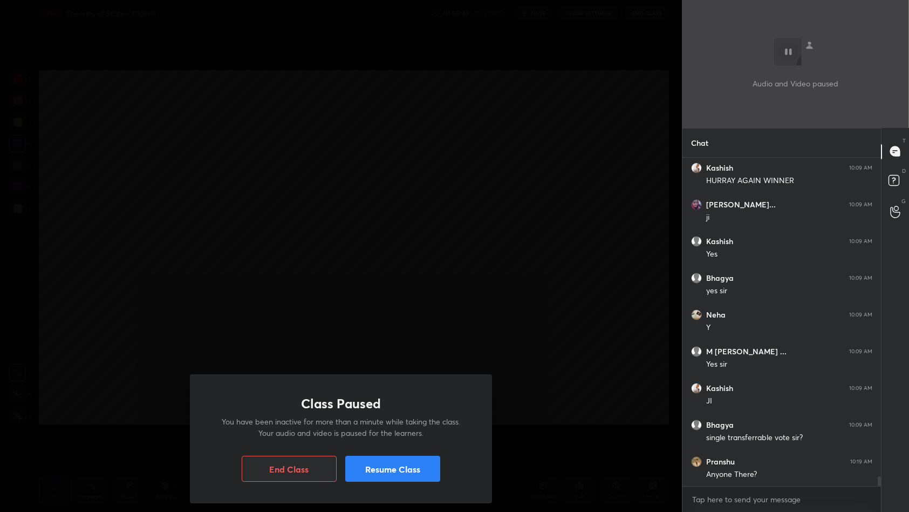
click at [614, 396] on div "Class Paused You have been inactive for more than a minute while taking the cla…" at bounding box center [341, 256] width 682 height 512
click at [397, 441] on button "Resume Class" at bounding box center [392, 469] width 95 height 26
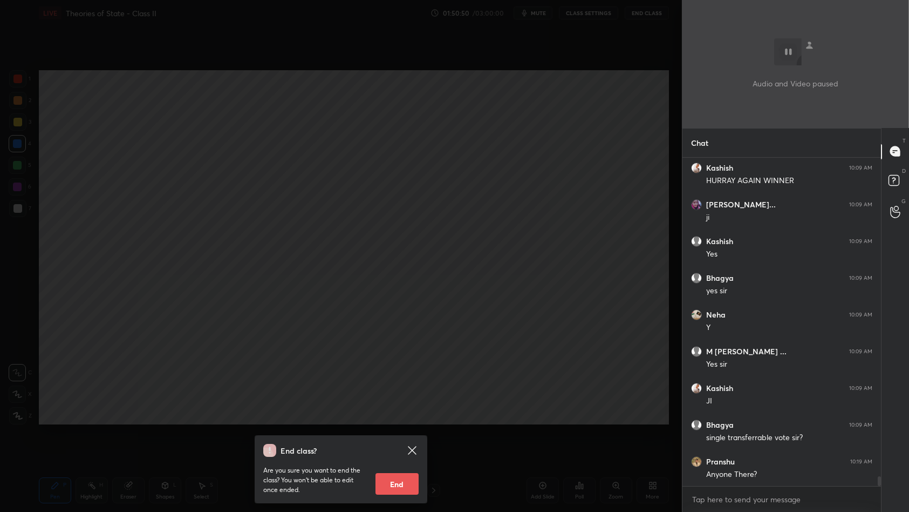
click at [452, 389] on div "End class? Are you sure you want to end the class? You won’t be able to edit on…" at bounding box center [341, 256] width 682 height 512
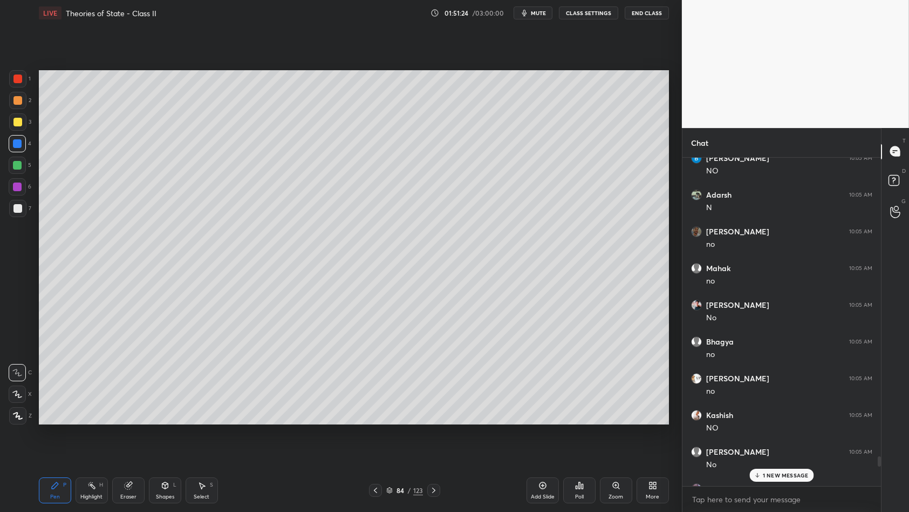
drag, startPoint x: 774, startPoint y: 476, endPoint x: 844, endPoint y: 462, distance: 70.5
click at [776, 441] on p "1 NEW MESSAGE" at bounding box center [786, 475] width 46 height 6
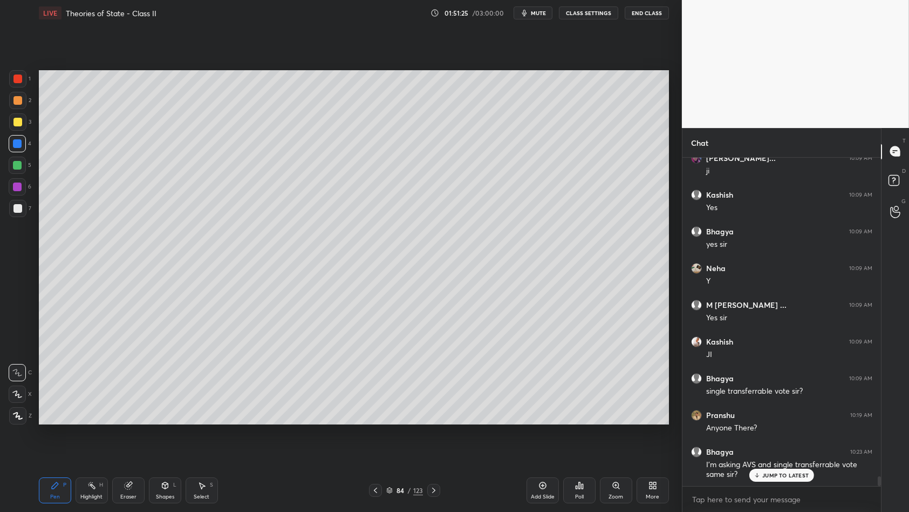
click at [771, 441] on div "JUMP TO LATEST" at bounding box center [782, 474] width 65 height 13
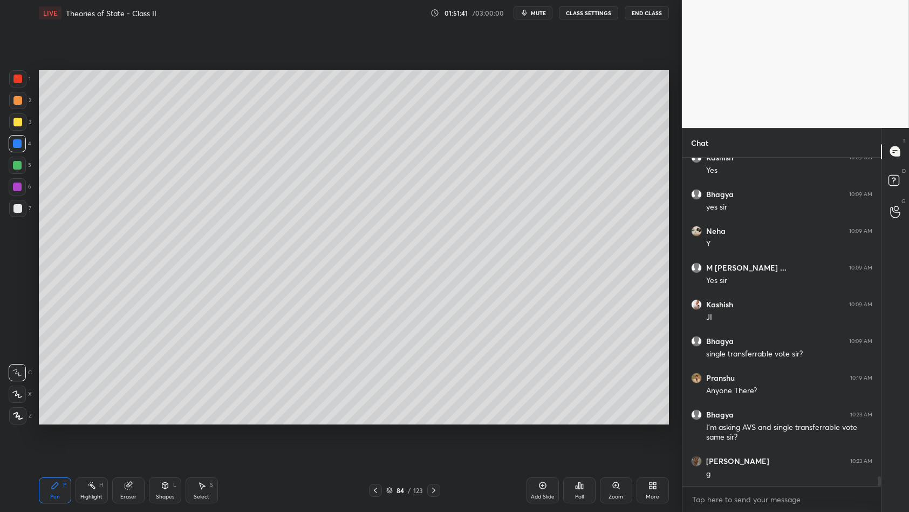
scroll to position [10656, 0]
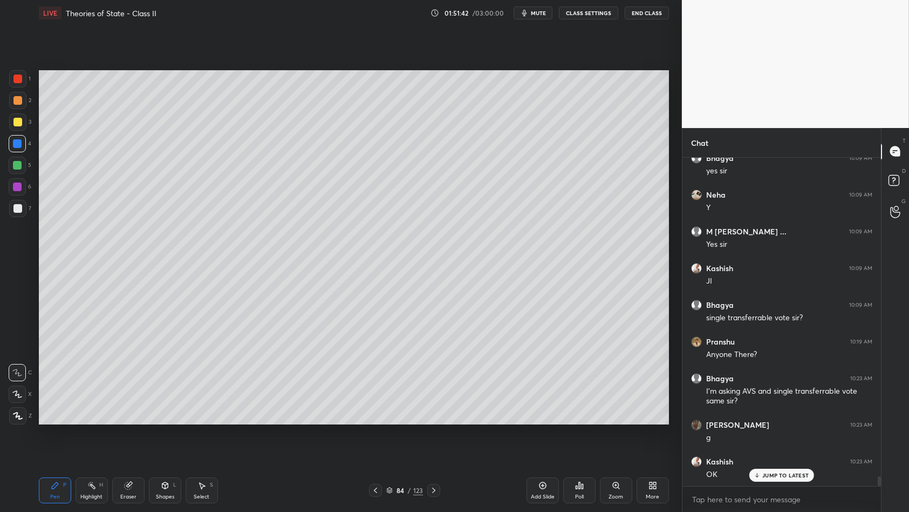
click at [37, 207] on div "Setting up your live class Poll for secs No correct answer Start poll" at bounding box center [354, 247] width 639 height 443
click at [16, 208] on div at bounding box center [17, 208] width 9 height 9
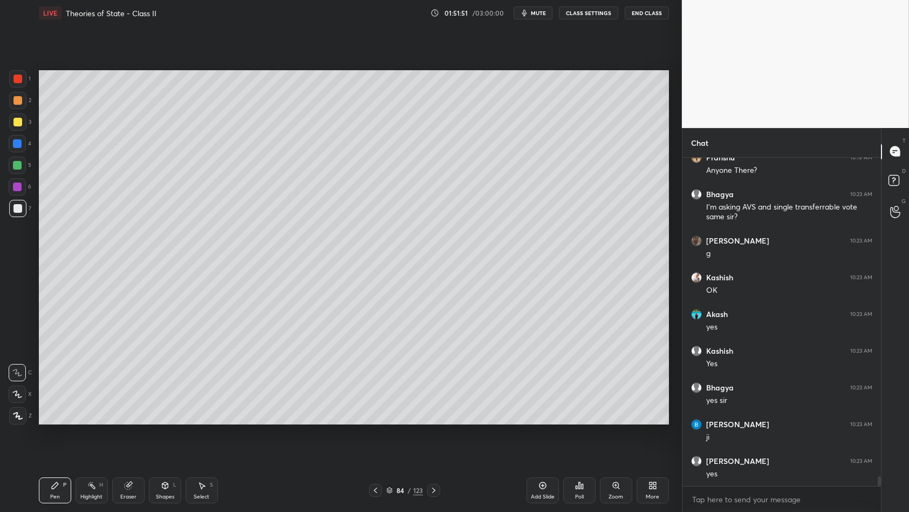
scroll to position [10876, 0]
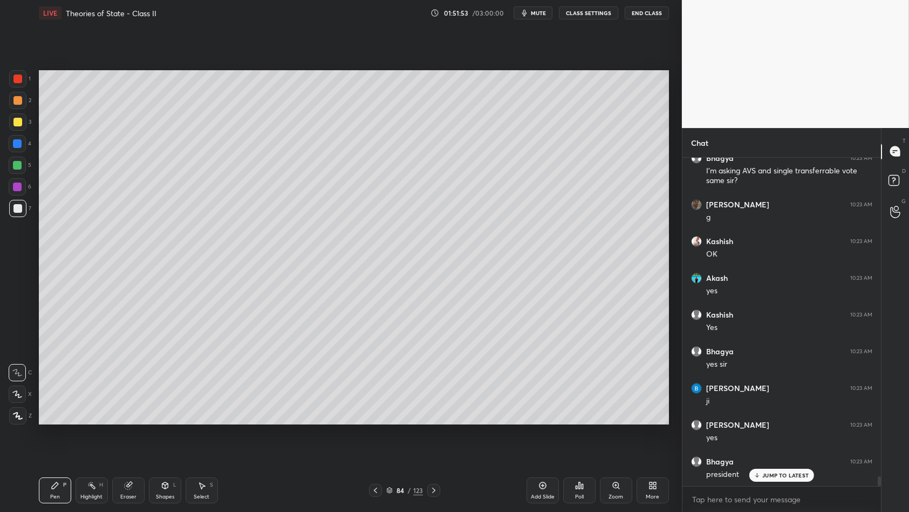
click at [0, 114] on div "1 2 3 4 5 6 7 C X Z C X Z E E Erase all H H" at bounding box center [17, 247] width 35 height 355
click at [6, 118] on div "1 2 3 4 5 6 7 C X Z C X Z E E Erase all H H" at bounding box center [17, 247] width 35 height 355
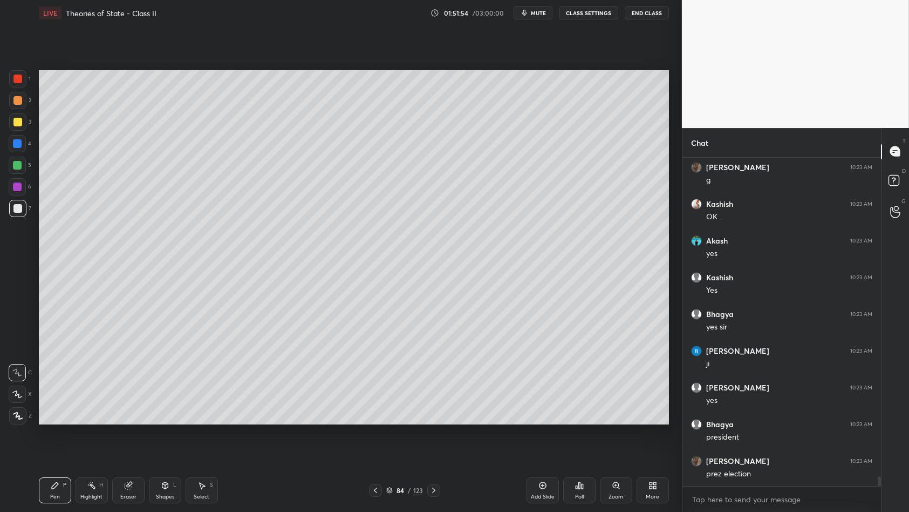
click at [15, 123] on div at bounding box center [17, 122] width 9 height 9
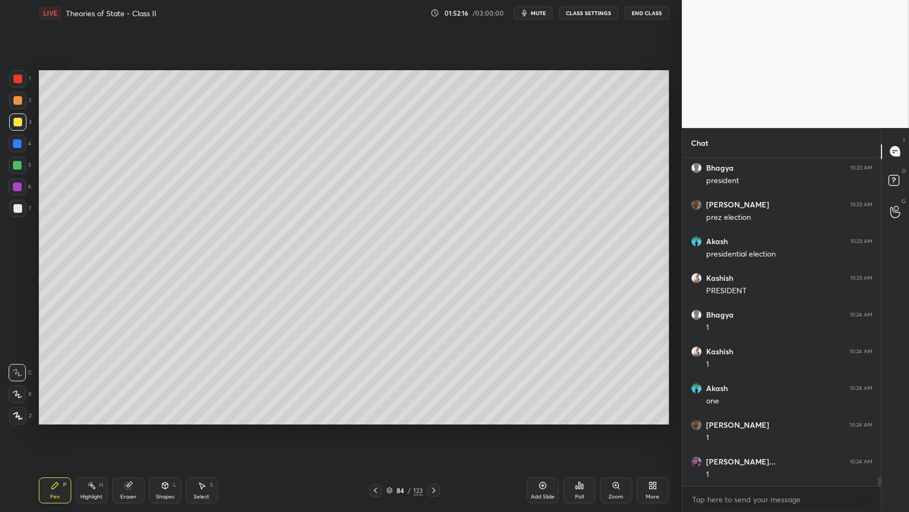
scroll to position [11207, 0]
click at [6, 124] on div "1 2 3 4 5 6 7 C X Z C X Z E E Erase all H H" at bounding box center [17, 247] width 35 height 355
click at [14, 126] on div at bounding box center [17, 121] width 17 height 17
click at [23, 150] on div at bounding box center [17, 143] width 17 height 17
click at [23, 154] on div "4" at bounding box center [20, 146] width 23 height 22
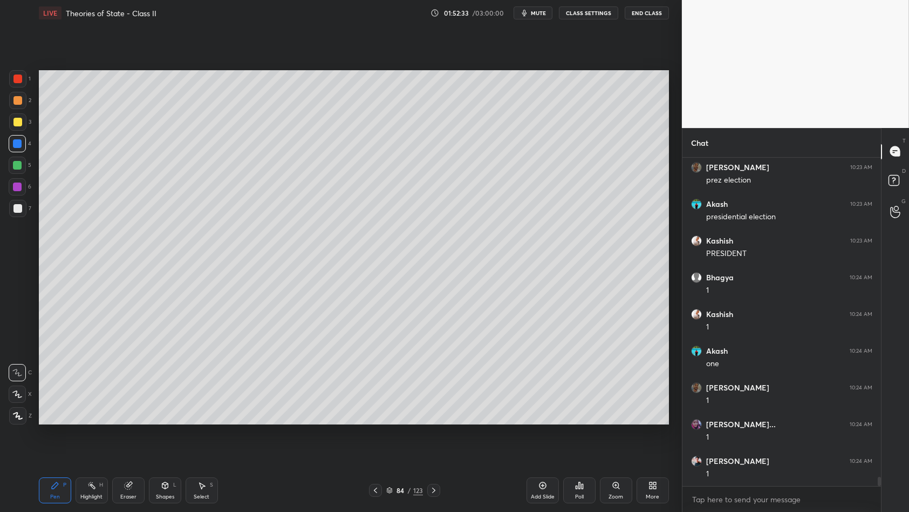
click at [21, 166] on div at bounding box center [17, 165] width 9 height 9
click at [16, 127] on div at bounding box center [17, 121] width 17 height 17
click at [17, 124] on div at bounding box center [17, 122] width 9 height 9
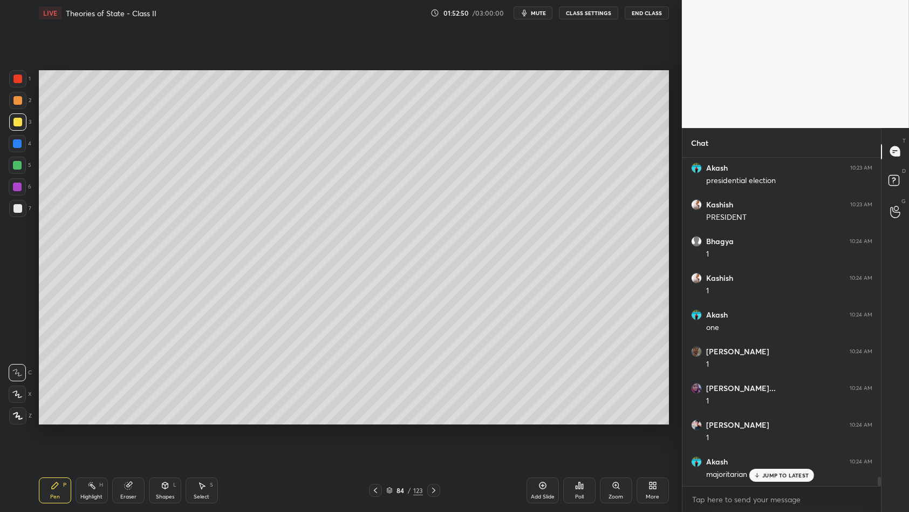
click at [547, 441] on icon at bounding box center [543, 485] width 9 height 9
click at [22, 151] on div at bounding box center [17, 143] width 17 height 17
click at [23, 151] on div at bounding box center [17, 143] width 17 height 17
click at [19, 213] on div at bounding box center [17, 208] width 17 height 17
click at [23, 212] on div at bounding box center [17, 208] width 17 height 17
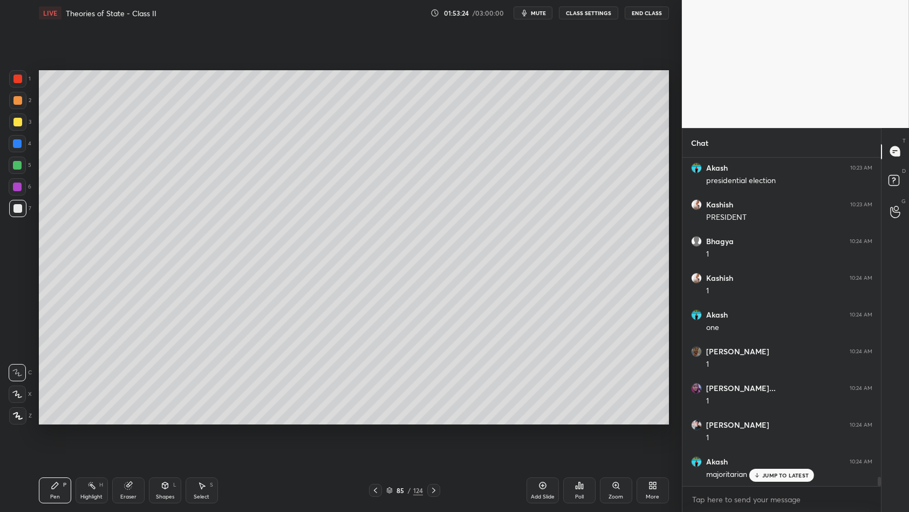
click at [11, 162] on div at bounding box center [17, 165] width 17 height 17
click at [19, 166] on div at bounding box center [17, 165] width 9 height 9
click at [17, 144] on div at bounding box center [17, 143] width 9 height 9
click at [21, 110] on div "2" at bounding box center [20, 103] width 22 height 22
click at [19, 116] on div at bounding box center [17, 121] width 17 height 17
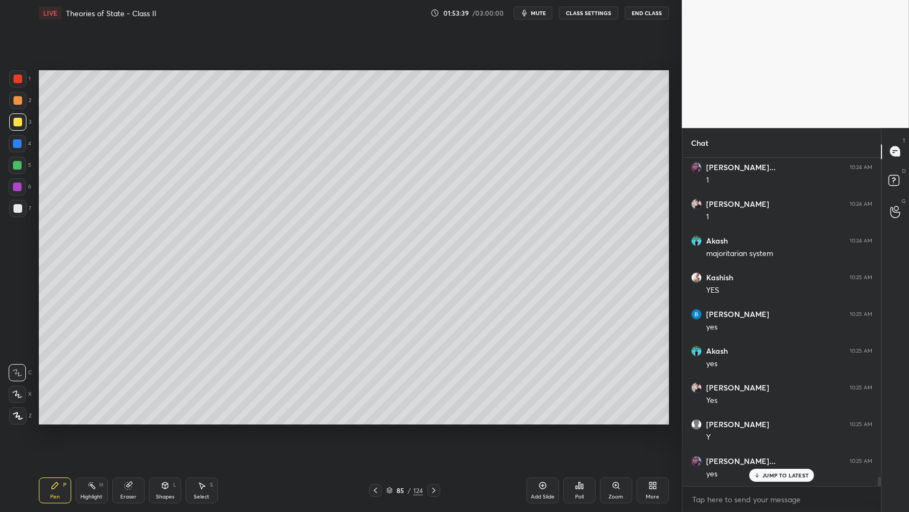
scroll to position [11500, 0]
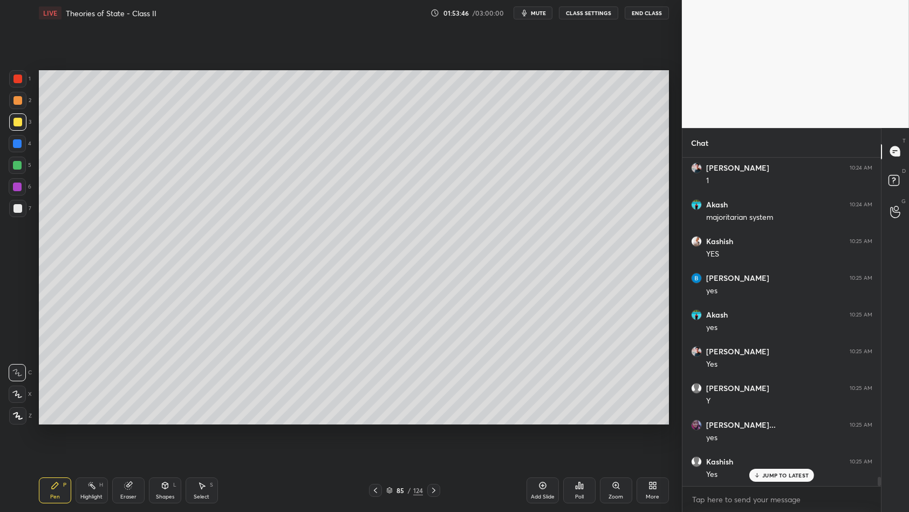
click at [4, 208] on div "1 2 3 4 5 6 7 C X Z C X Z E E Erase all H H" at bounding box center [17, 247] width 35 height 355
click at [10, 213] on div at bounding box center [17, 208] width 17 height 17
click at [17, 212] on div at bounding box center [17, 208] width 17 height 17
click at [16, 95] on div at bounding box center [17, 100] width 17 height 17
click at [15, 88] on div "1" at bounding box center [20, 81] width 22 height 22
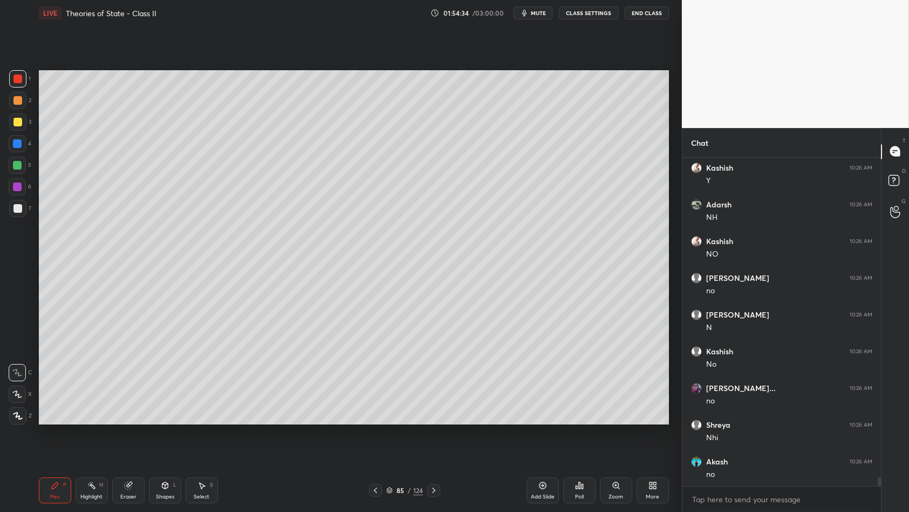
scroll to position [11904, 0]
click at [2, 146] on div "1 2 3 4 5 6 7 C X Z C X Z E E Erase all H H" at bounding box center [17, 247] width 35 height 355
click at [12, 144] on div at bounding box center [17, 143] width 17 height 17
click at [19, 142] on div at bounding box center [17, 143] width 9 height 9
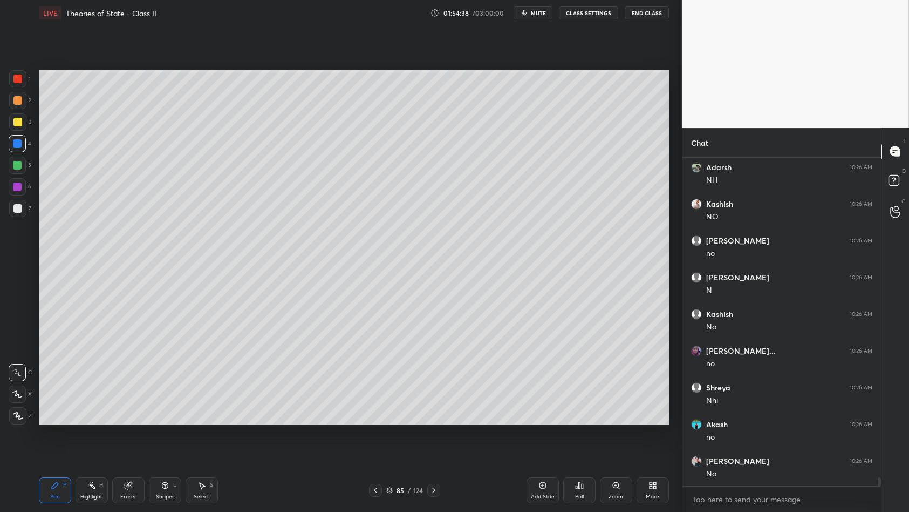
click at [17, 127] on div at bounding box center [17, 121] width 17 height 17
click at [21, 128] on div at bounding box center [17, 121] width 17 height 17
click at [9, 104] on div at bounding box center [17, 100] width 17 height 17
click at [23, 105] on div at bounding box center [17, 100] width 17 height 17
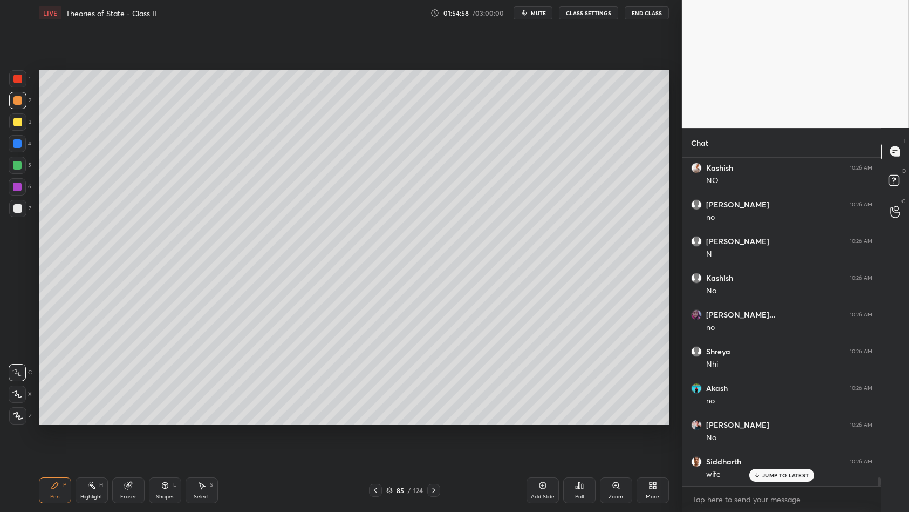
click at [23, 131] on div "3" at bounding box center [20, 124] width 22 height 22
click at [27, 124] on div "3" at bounding box center [20, 121] width 22 height 17
click at [15, 158] on div at bounding box center [17, 165] width 17 height 17
click at [17, 165] on div at bounding box center [17, 165] width 9 height 9
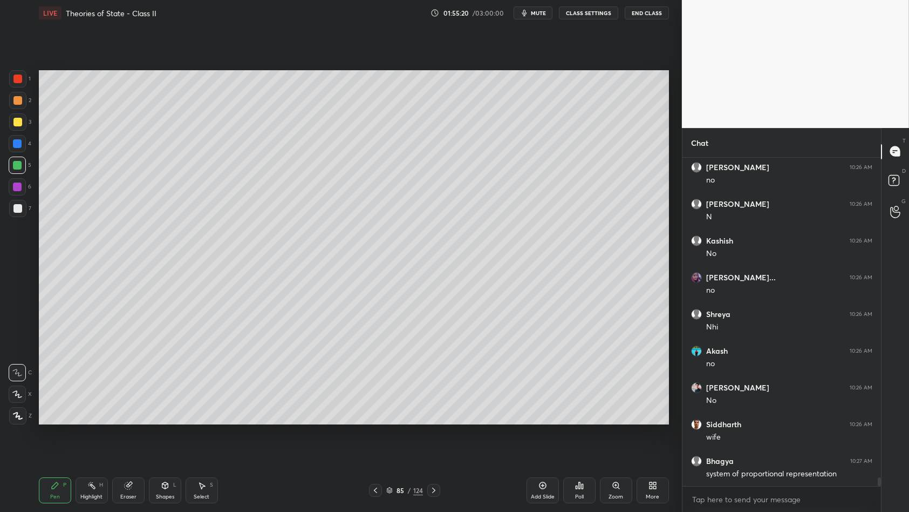
click at [25, 122] on div at bounding box center [17, 121] width 17 height 17
click at [15, 124] on div at bounding box center [17, 122] width 9 height 9
click at [11, 112] on div "2" at bounding box center [20, 103] width 22 height 22
click at [9, 103] on div at bounding box center [17, 100] width 17 height 17
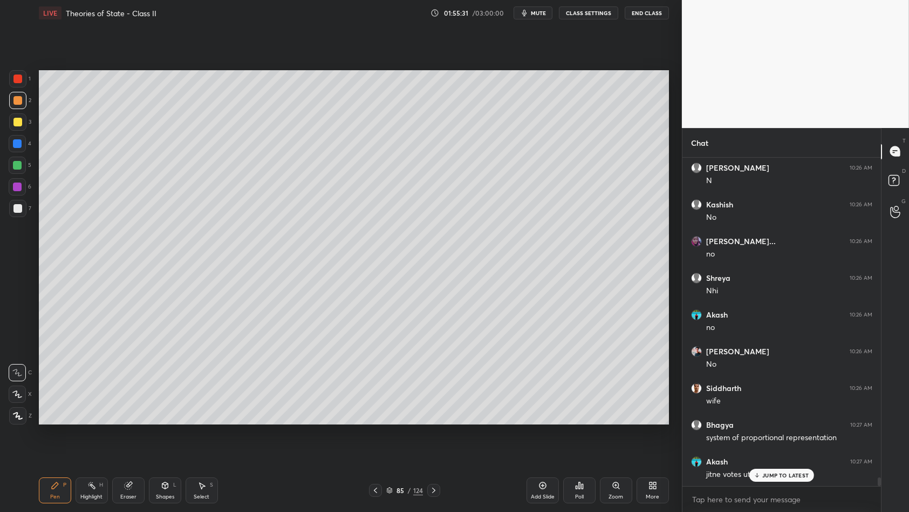
click at [0, 76] on div "1 2 3 4 5 6 7 C X Z C X Z E E Erase all H H" at bounding box center [17, 247] width 35 height 355
click at [0, 78] on div "1 2 3 4 5 6 7 C X Z C X Z E E Erase all H H" at bounding box center [17, 247] width 35 height 355
click at [4, 80] on div "1 2 3 4 5 6 7 C X Z C X Z E E Erase all H H" at bounding box center [17, 247] width 35 height 355
click at [11, 79] on div at bounding box center [17, 78] width 17 height 17
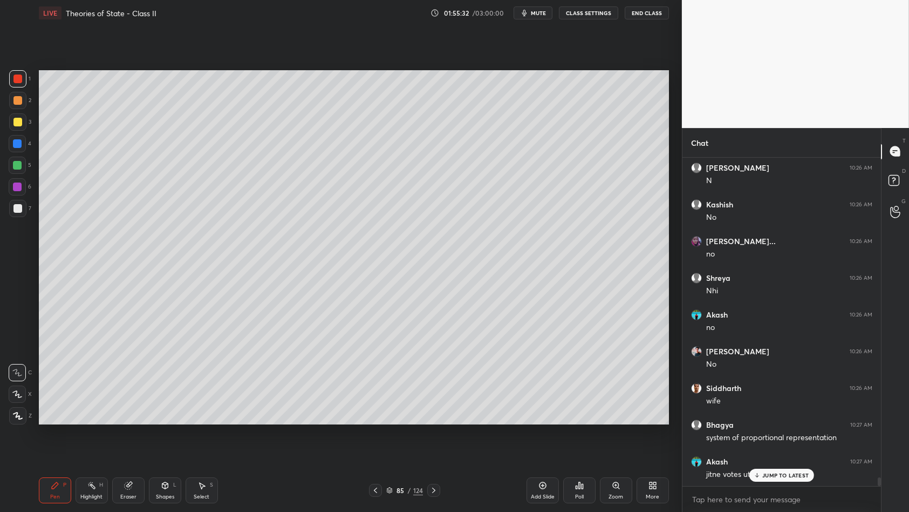
click at [18, 78] on div at bounding box center [17, 78] width 9 height 9
click at [0, 84] on div "1 2 3 4 5 6 7 C X Z C X Z E E Erase all H H" at bounding box center [17, 247] width 35 height 355
click at [9, 78] on div "1 2 3 4 5 6 7" at bounding box center [20, 145] width 23 height 151
click at [12, 142] on div at bounding box center [17, 143] width 17 height 17
click at [20, 130] on div at bounding box center [17, 121] width 17 height 17
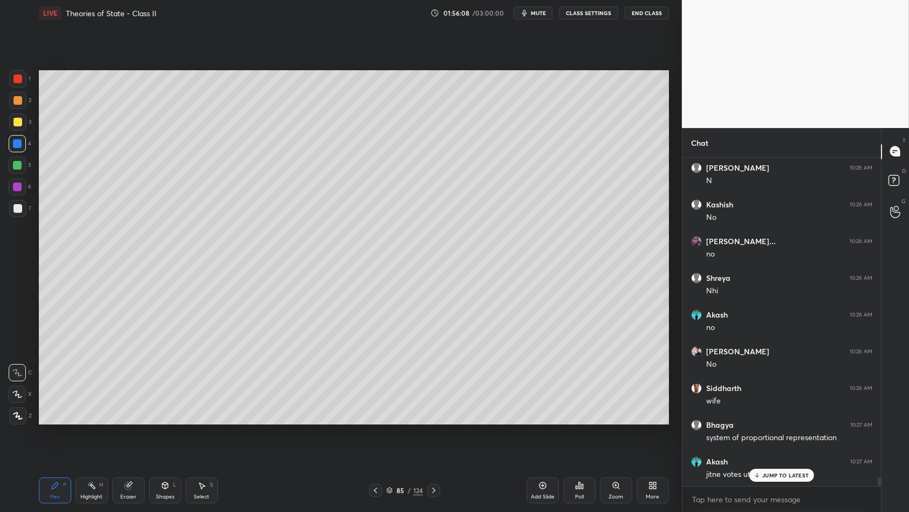
click at [25, 127] on div at bounding box center [17, 121] width 17 height 17
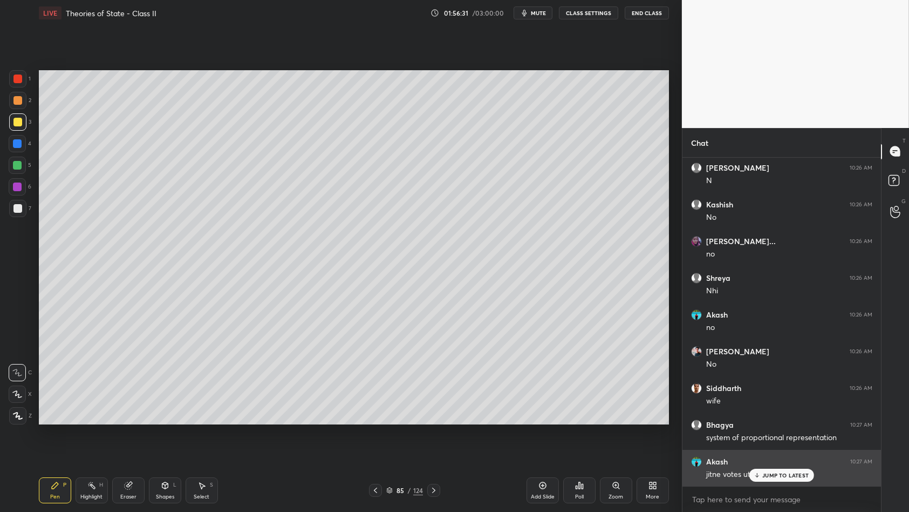
click at [773, 441] on p "JUMP TO LATEST" at bounding box center [786, 475] width 46 height 6
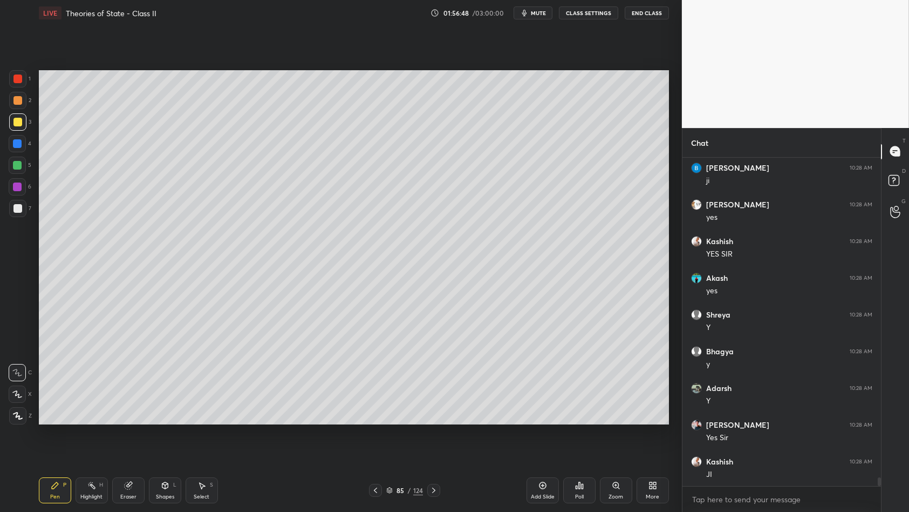
scroll to position [12381, 0]
click at [541, 441] on icon at bounding box center [542, 485] width 7 height 7
click at [23, 103] on div at bounding box center [17, 100] width 17 height 17
click at [11, 200] on div at bounding box center [17, 208] width 17 height 17
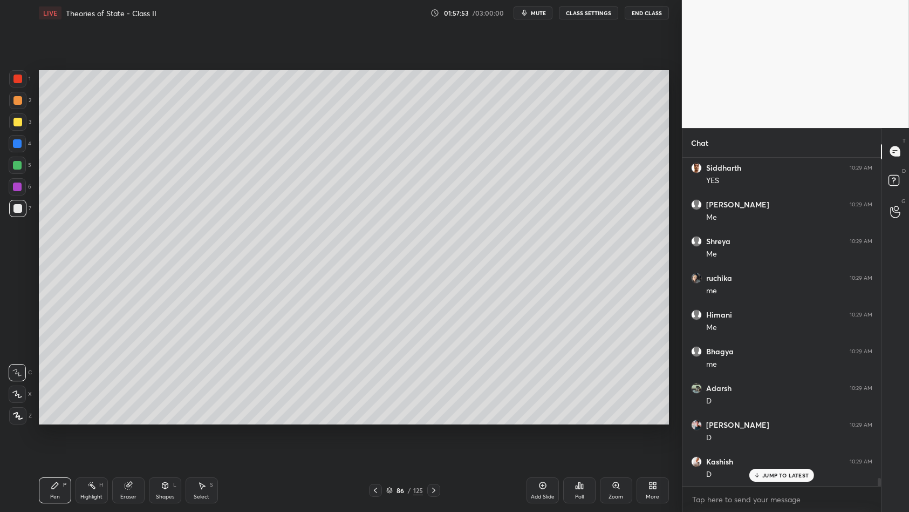
click at [19, 209] on div at bounding box center [17, 208] width 9 height 9
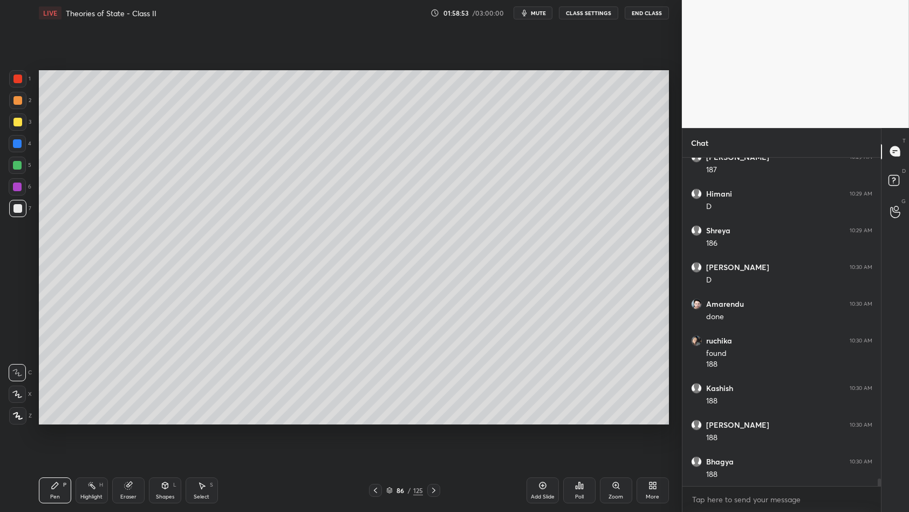
scroll to position [13493, 0]
click at [17, 127] on div at bounding box center [17, 121] width 17 height 17
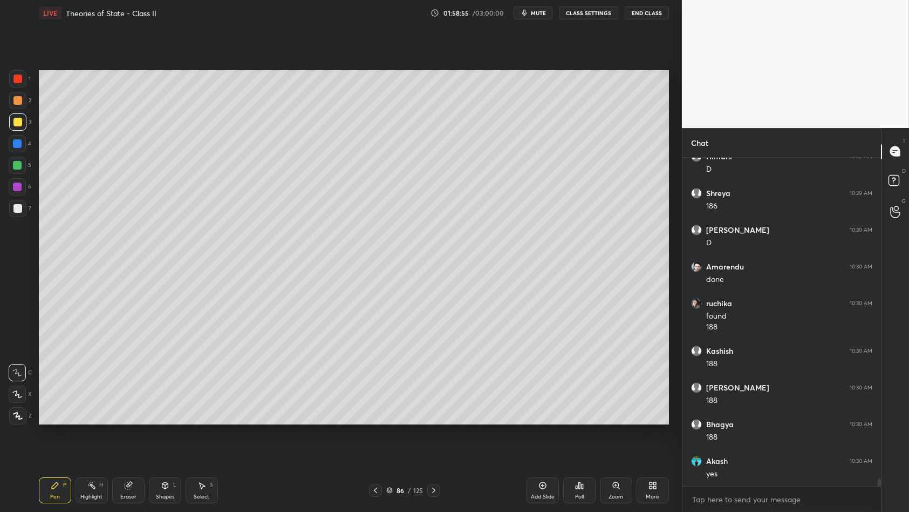
click at [24, 123] on div at bounding box center [17, 121] width 17 height 17
click at [13, 162] on div at bounding box center [17, 165] width 9 height 9
click at [25, 168] on div at bounding box center [17, 165] width 17 height 17
click at [16, 119] on div at bounding box center [17, 122] width 9 height 9
click at [23, 120] on div at bounding box center [17, 121] width 17 height 17
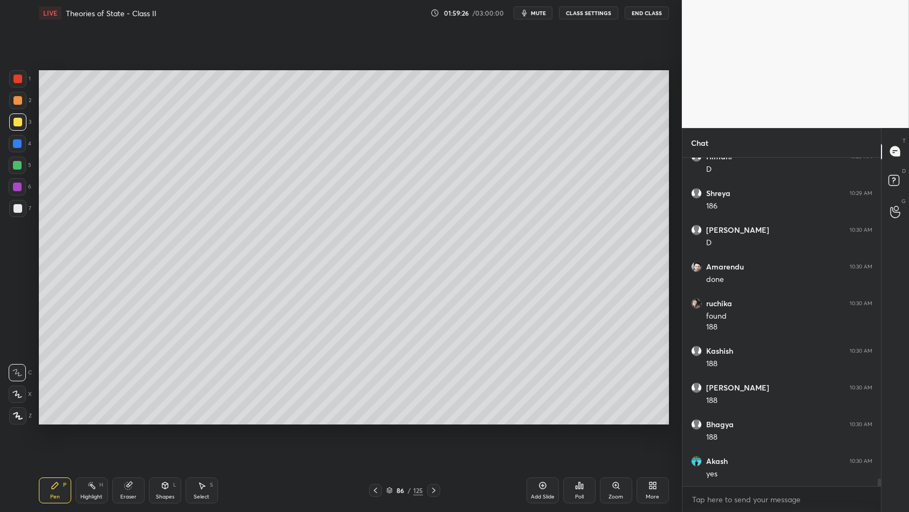
click at [21, 139] on div at bounding box center [17, 143] width 9 height 9
click at [14, 149] on div at bounding box center [17, 143] width 17 height 17
click at [22, 85] on div at bounding box center [17, 78] width 17 height 17
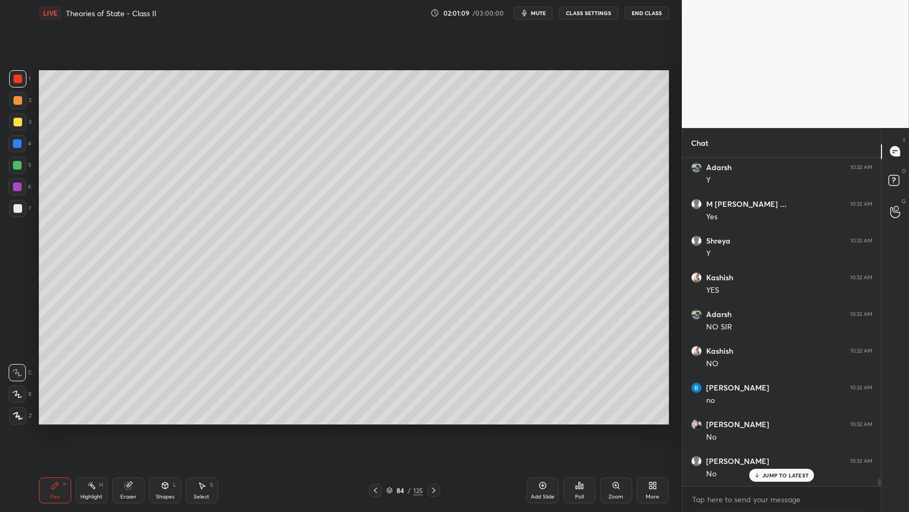
scroll to position [13933, 0]
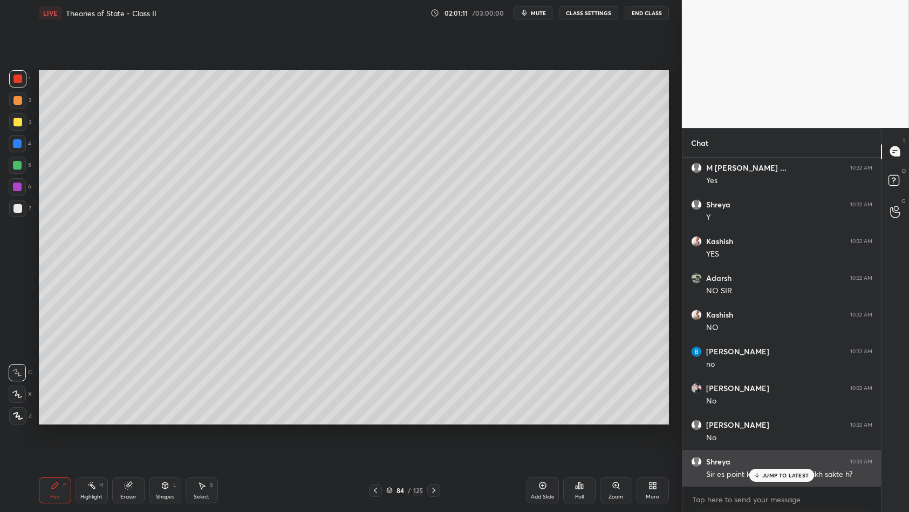
click at [770, 441] on p "JUMP TO LATEST" at bounding box center [786, 475] width 46 height 6
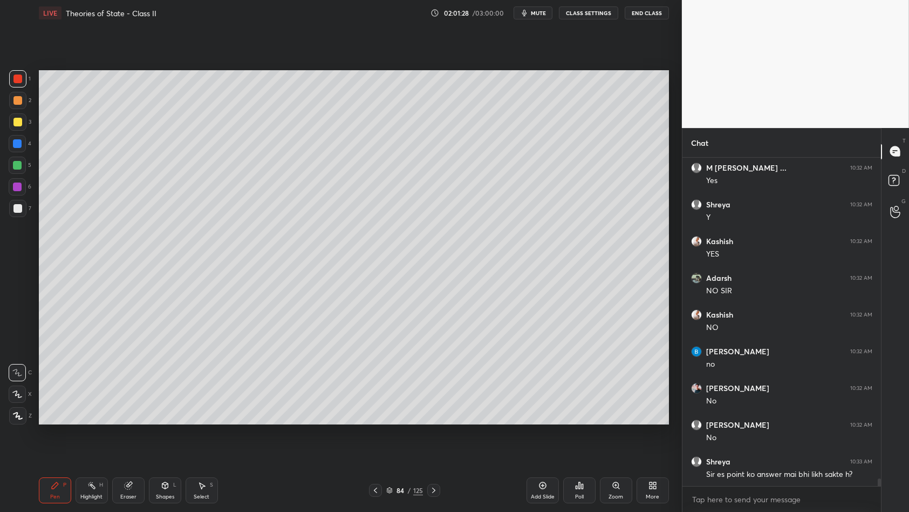
scroll to position [13944, 0]
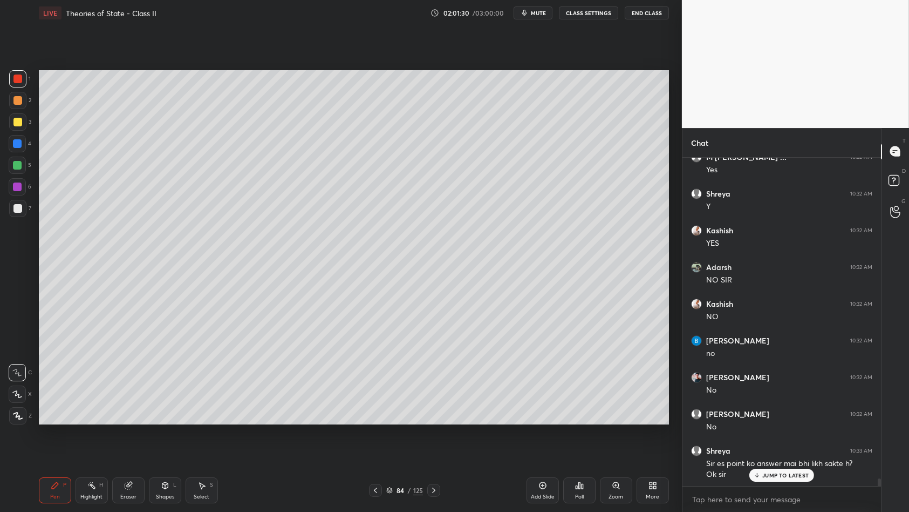
click at [540, 441] on div "Add Slide" at bounding box center [543, 490] width 32 height 26
click at [23, 110] on div "2" at bounding box center [20, 103] width 22 height 22
click at [22, 121] on div at bounding box center [17, 121] width 17 height 17
click at [16, 96] on div at bounding box center [17, 100] width 9 height 9
click at [19, 90] on div "1" at bounding box center [20, 81] width 22 height 22
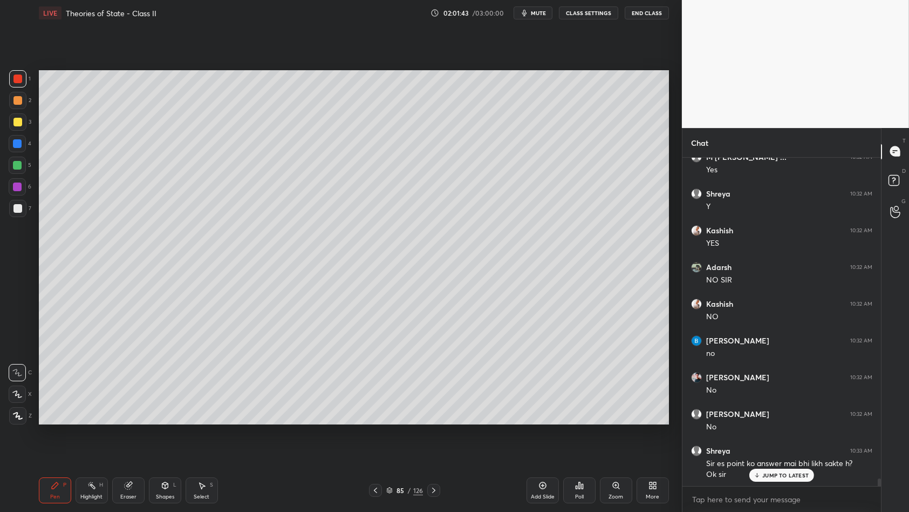
click at [19, 76] on div at bounding box center [17, 78] width 9 height 9
click at [16, 86] on div at bounding box center [17, 78] width 17 height 17
click at [18, 88] on div "1" at bounding box center [20, 81] width 22 height 22
click at [0, 151] on div "1 2 3 4 5 6 7 C X Z C X Z E E Erase all H H" at bounding box center [17, 247] width 35 height 355
click at [9, 147] on div at bounding box center [17, 143] width 17 height 17
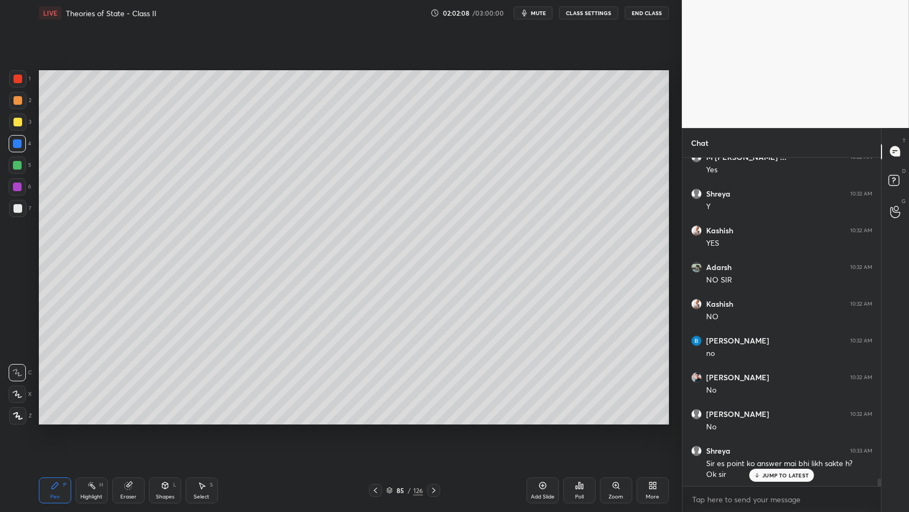
click at [16, 147] on div at bounding box center [17, 143] width 17 height 17
click at [10, 200] on div at bounding box center [17, 208] width 17 height 17
click at [20, 212] on div at bounding box center [17, 208] width 9 height 9
click at [11, 167] on div at bounding box center [17, 165] width 17 height 17
click at [15, 169] on div at bounding box center [17, 165] width 17 height 17
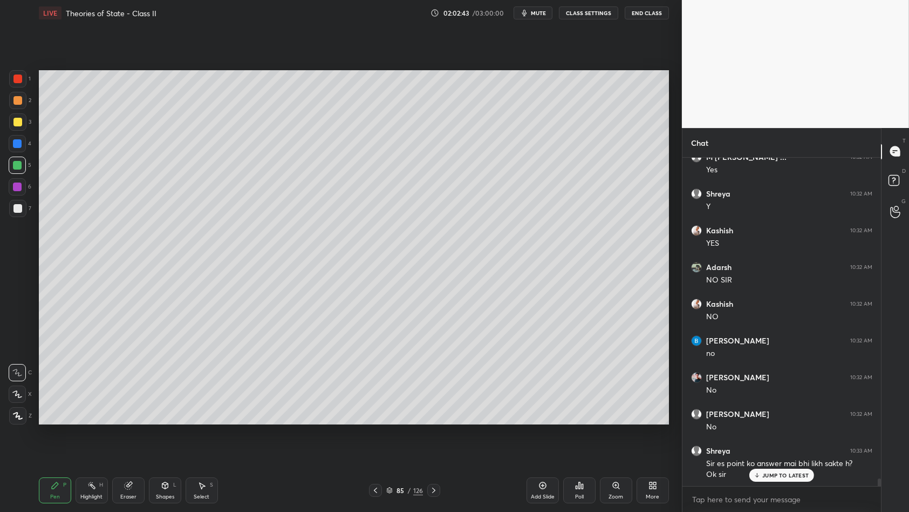
scroll to position [13990, 0]
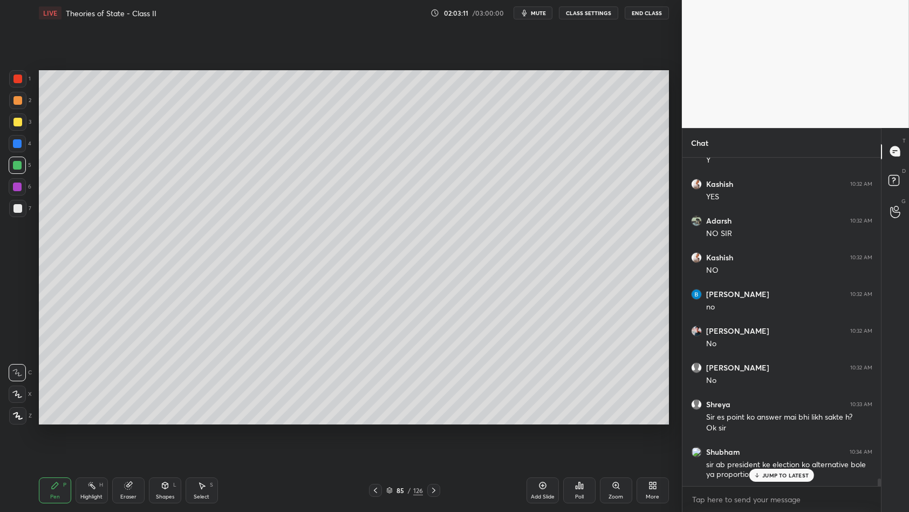
click at [24, 193] on div at bounding box center [17, 186] width 17 height 17
click at [0, 144] on div "1 2 3 4 5 6 7 C X Z C X Z E E Erase all H H" at bounding box center [17, 247] width 35 height 355
click at [10, 155] on div "4" at bounding box center [20, 146] width 23 height 22
click at [19, 151] on div at bounding box center [17, 143] width 17 height 17
click at [2, 90] on div "1 2 3 4 5 6 7 C X Z C X Z E E Erase all H H" at bounding box center [17, 247] width 35 height 355
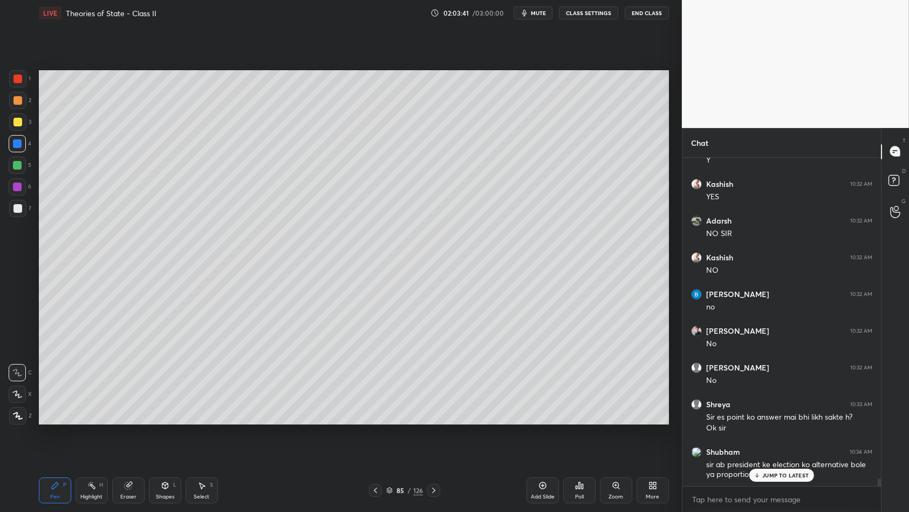
click at [17, 82] on div at bounding box center [17, 78] width 9 height 9
click at [23, 83] on div at bounding box center [17, 78] width 17 height 17
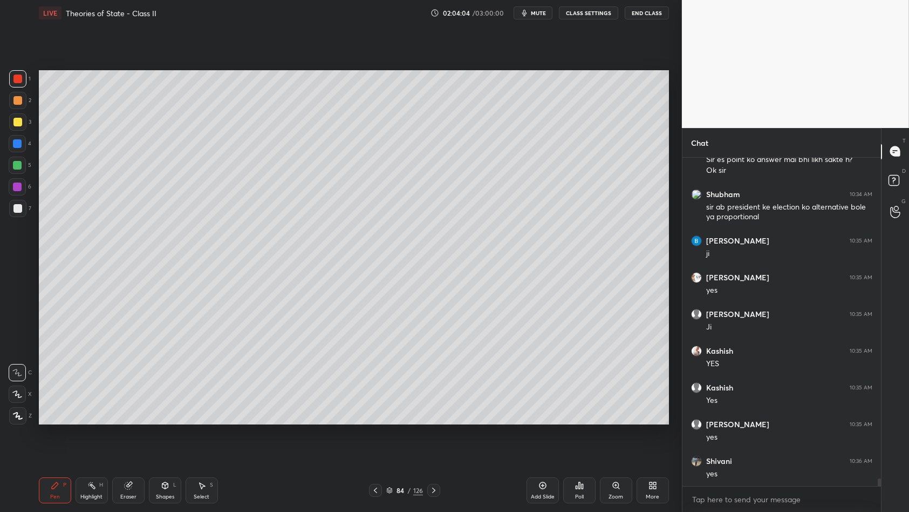
scroll to position [14284, 0]
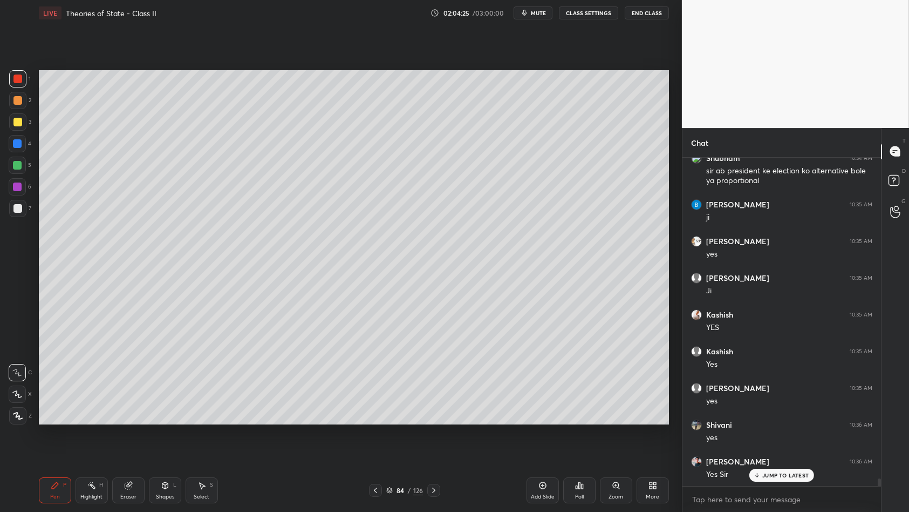
click at [395, 441] on div "84 / 126" at bounding box center [404, 490] width 37 height 10
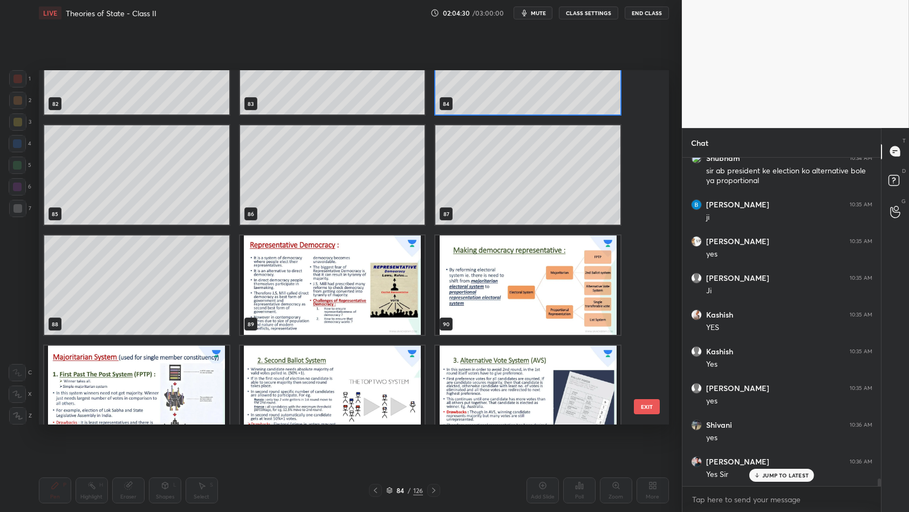
scroll to position [3052, 0]
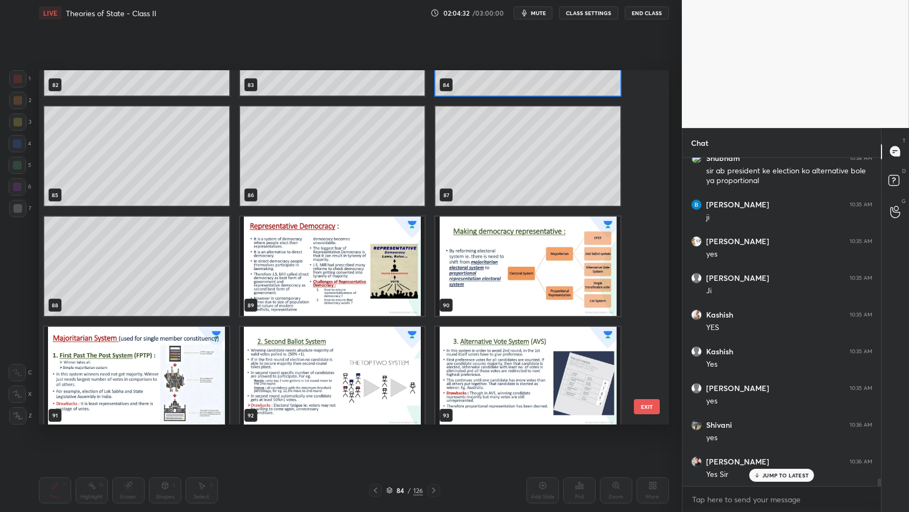
click at [382, 305] on img "grid" at bounding box center [332, 265] width 185 height 99
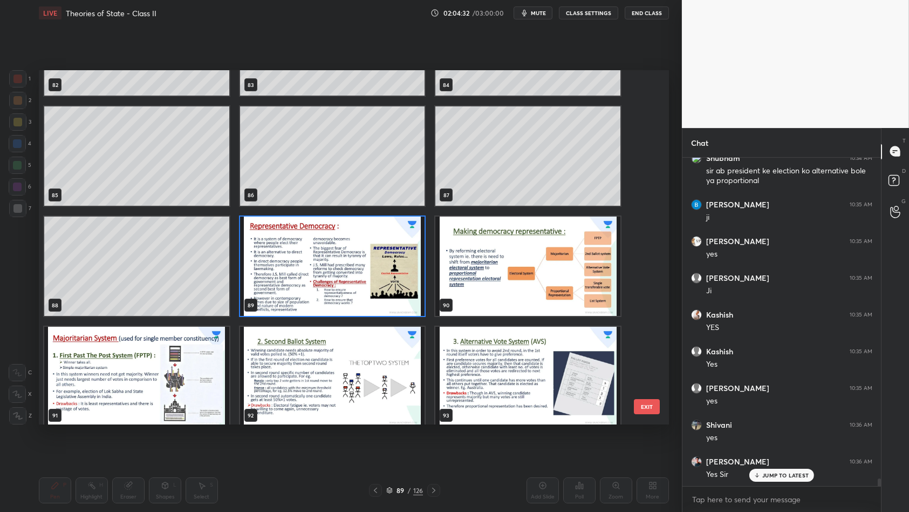
click at [382, 305] on img "grid" at bounding box center [332, 265] width 185 height 99
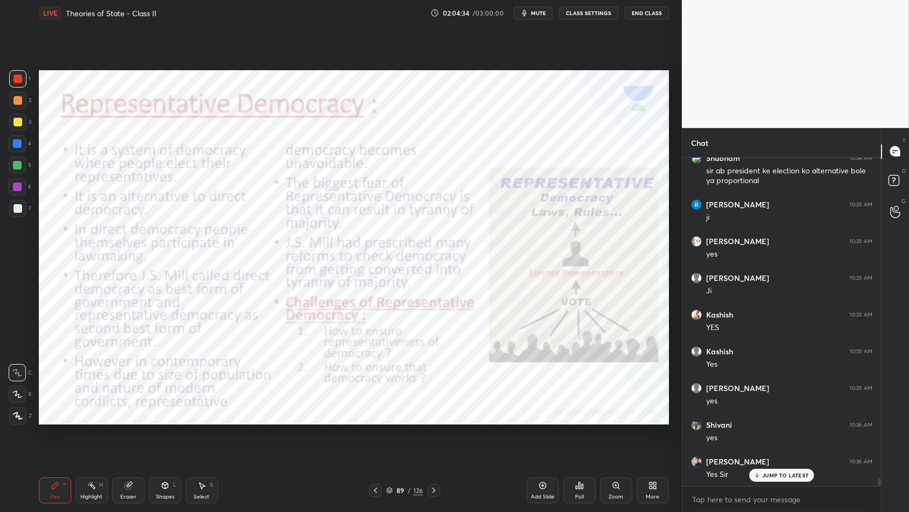
click at [9, 212] on div at bounding box center [17, 208] width 17 height 17
click at [14, 90] on div "1" at bounding box center [20, 81] width 22 height 22
click at [537, 23] on div "LIVE Theories of State - Class II 02:05:15 / 03:00:00 mute CLASS SETTINGS End C…" at bounding box center [354, 13] width 630 height 26
click at [541, 13] on span "mute" at bounding box center [538, 13] width 15 height 8
click at [543, 15] on span "unmute" at bounding box center [537, 13] width 23 height 8
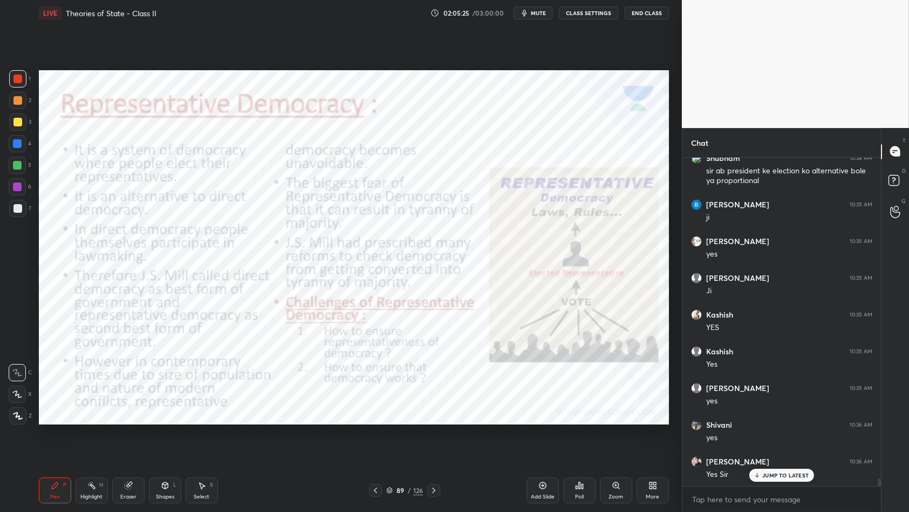
click at [546, 15] on span "mute" at bounding box center [538, 13] width 15 height 8
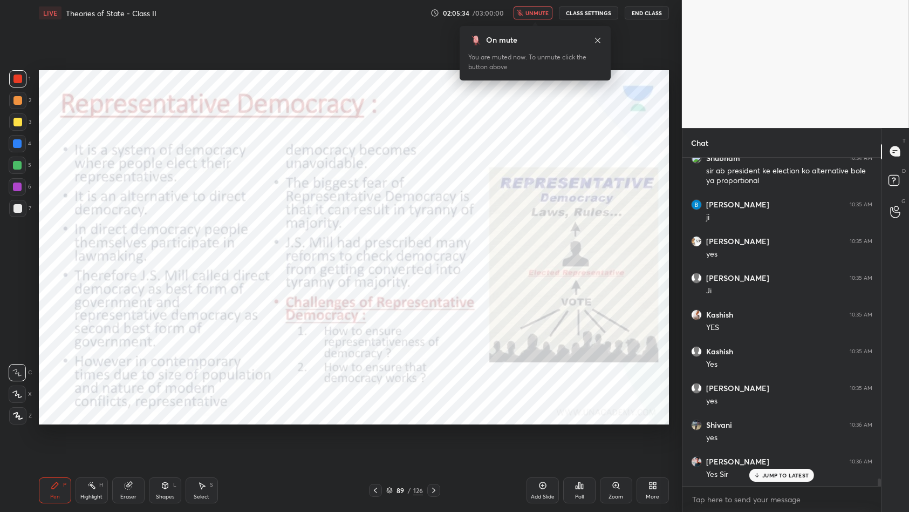
click at [528, 16] on button "unmute" at bounding box center [533, 12] width 39 height 13
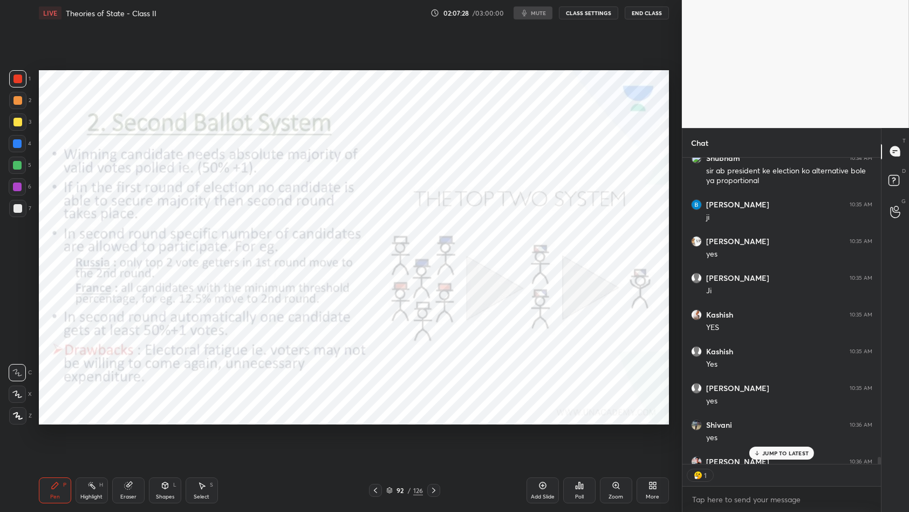
scroll to position [3, 3]
type textarea "x"
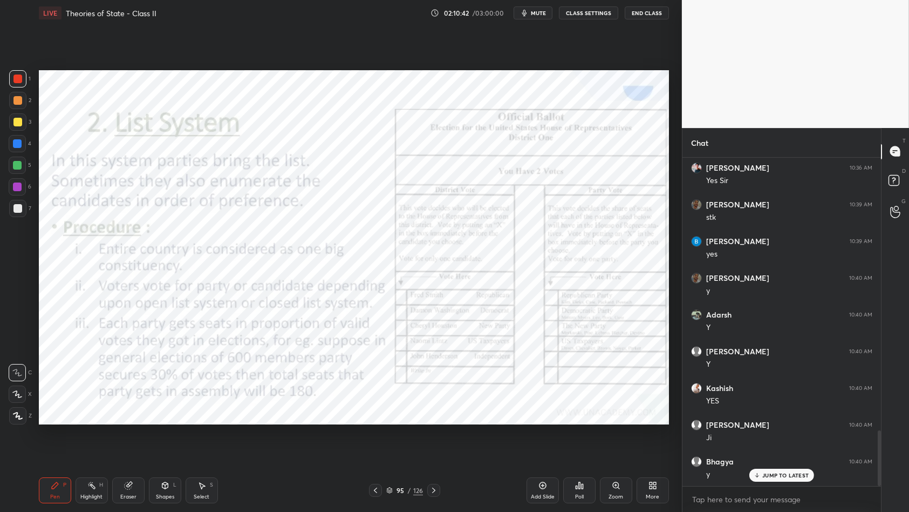
click at [538, 441] on div "Add Slide" at bounding box center [543, 490] width 32 height 26
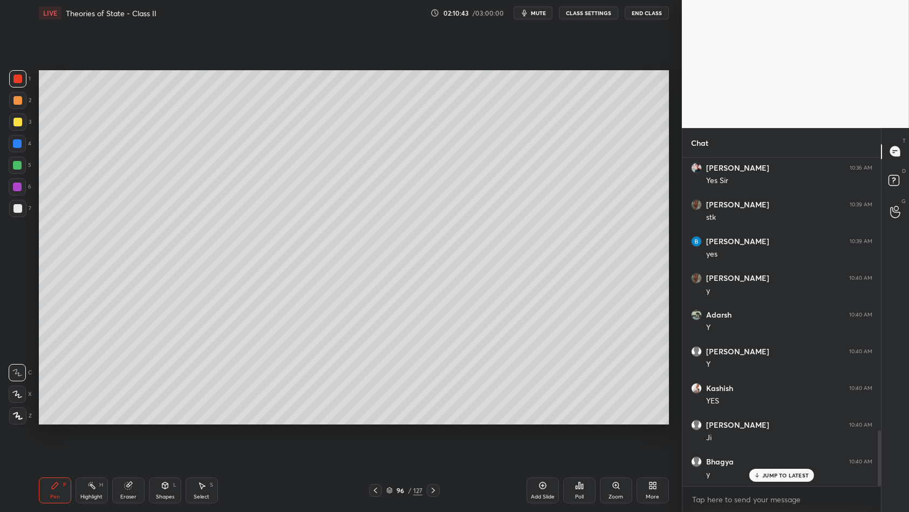
click at [12, 157] on div at bounding box center [17, 165] width 17 height 17
click at [16, 150] on div at bounding box center [17, 143] width 17 height 17
click at [35, 160] on div "Setting up your live class Poll for secs No correct answer Start poll" at bounding box center [354, 247] width 639 height 443
click at [27, 166] on div "5" at bounding box center [20, 165] width 23 height 17
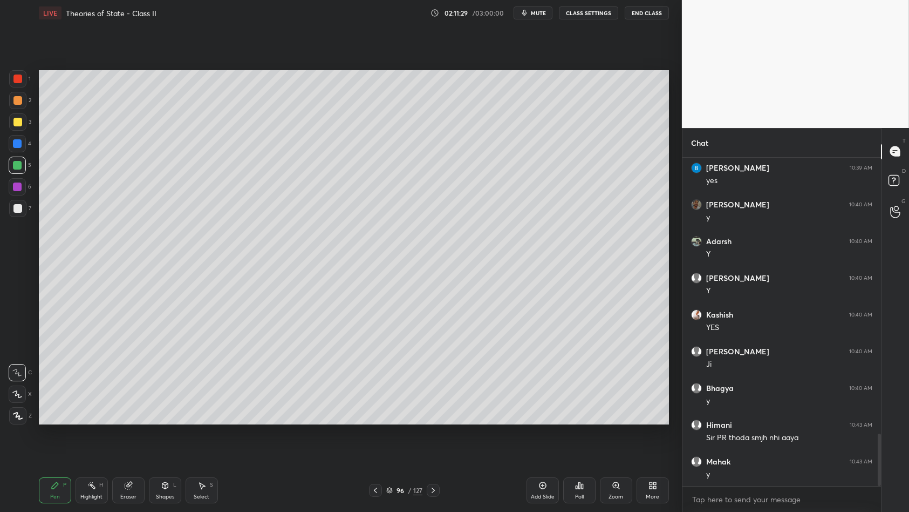
scroll to position [1723, 0]
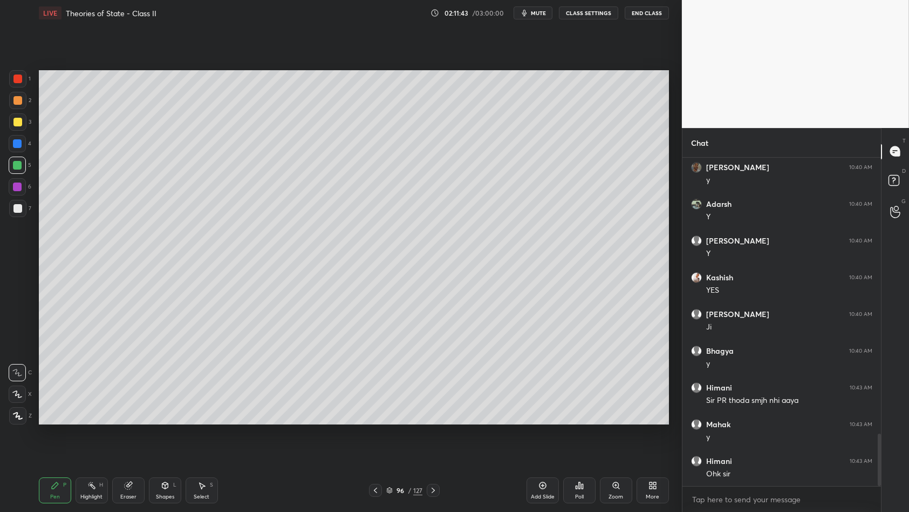
click at [32, 103] on div "1 2 3 4 5 6 7 C X Z C X Z E E Erase all H H" at bounding box center [17, 247] width 35 height 355
click at [19, 96] on div at bounding box center [17, 100] width 9 height 9
click at [23, 90] on div "1" at bounding box center [20, 81] width 22 height 22
click at [17, 89] on div "1" at bounding box center [20, 81] width 22 height 22
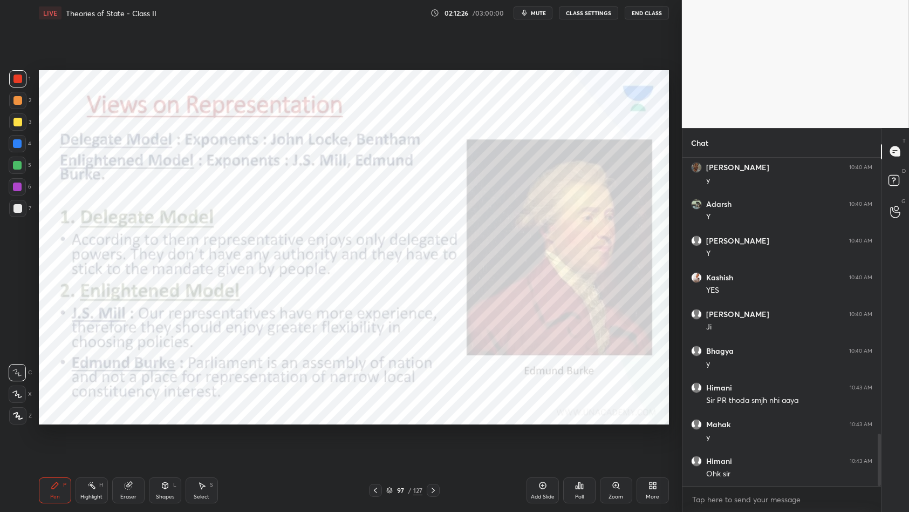
click at [391, 441] on icon at bounding box center [389, 490] width 6 height 6
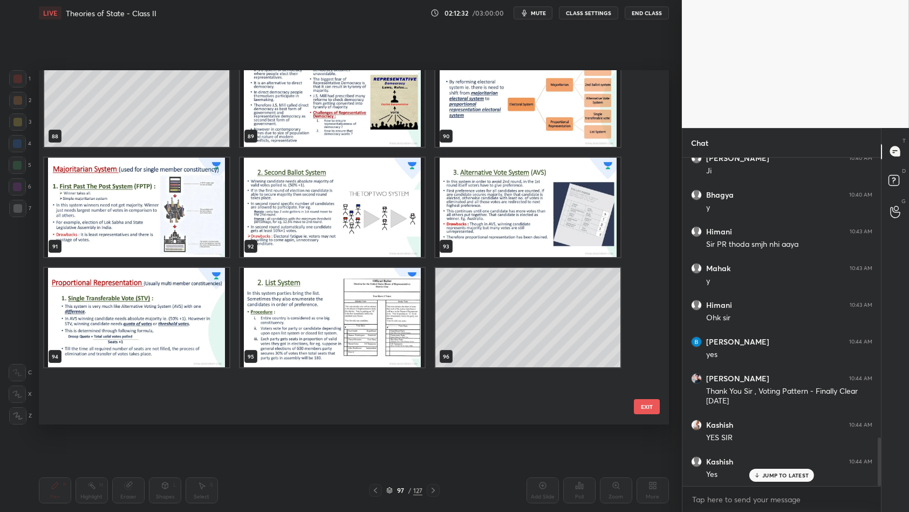
scroll to position [3077, 0]
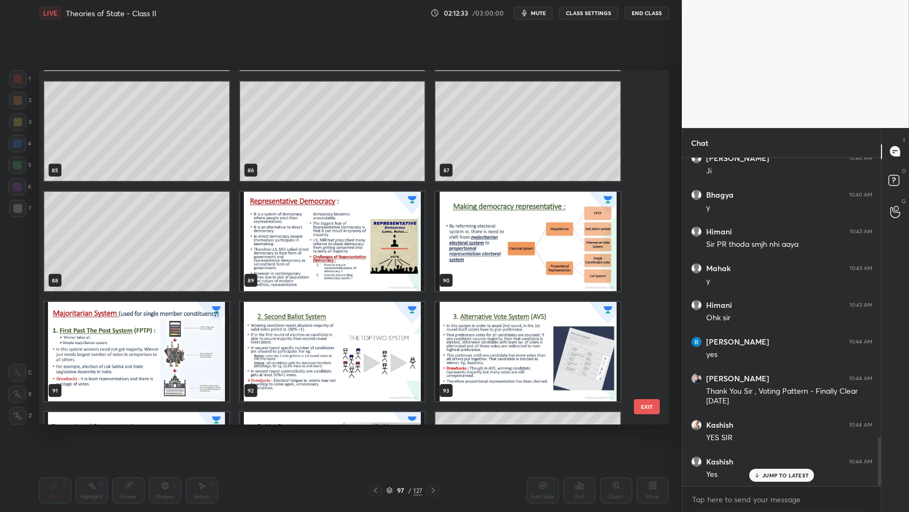
click at [512, 255] on img "grid" at bounding box center [528, 241] width 185 height 99
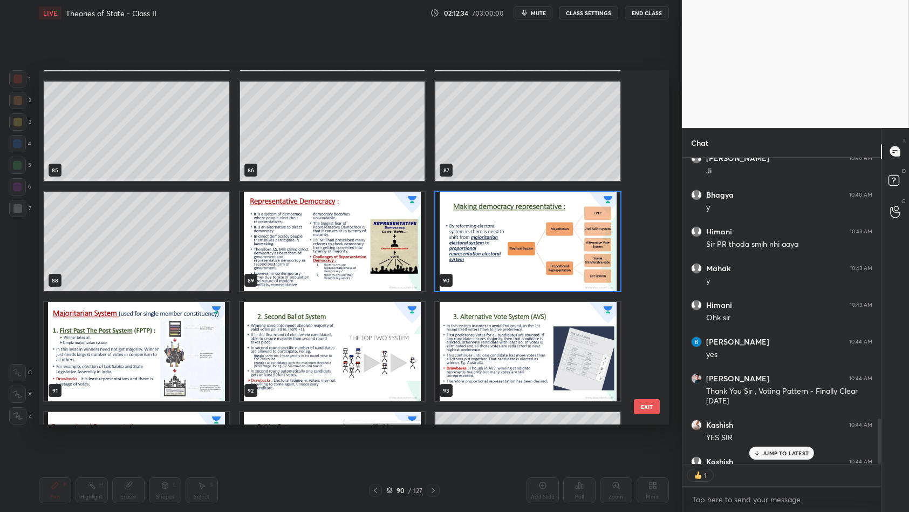
click at [343, 272] on img "grid" at bounding box center [332, 241] width 185 height 99
click at [347, 275] on img "grid" at bounding box center [332, 241] width 185 height 99
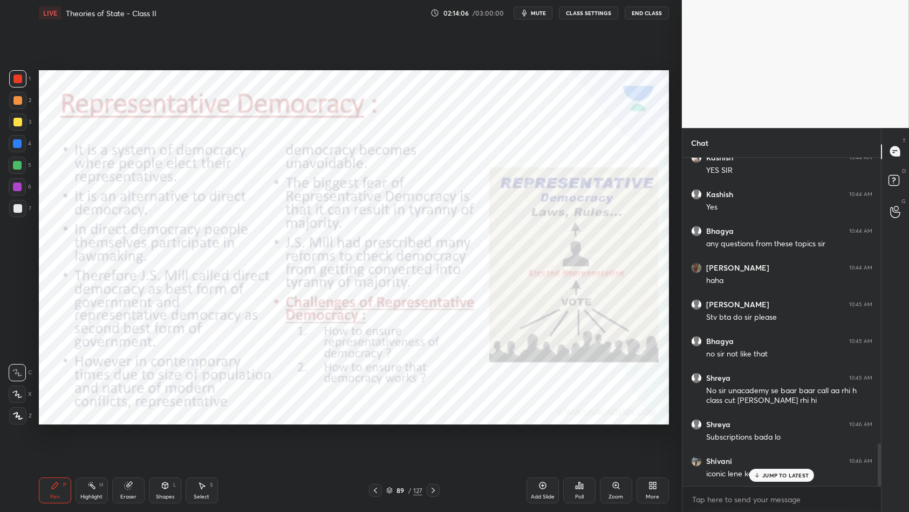
scroll to position [2182, 0]
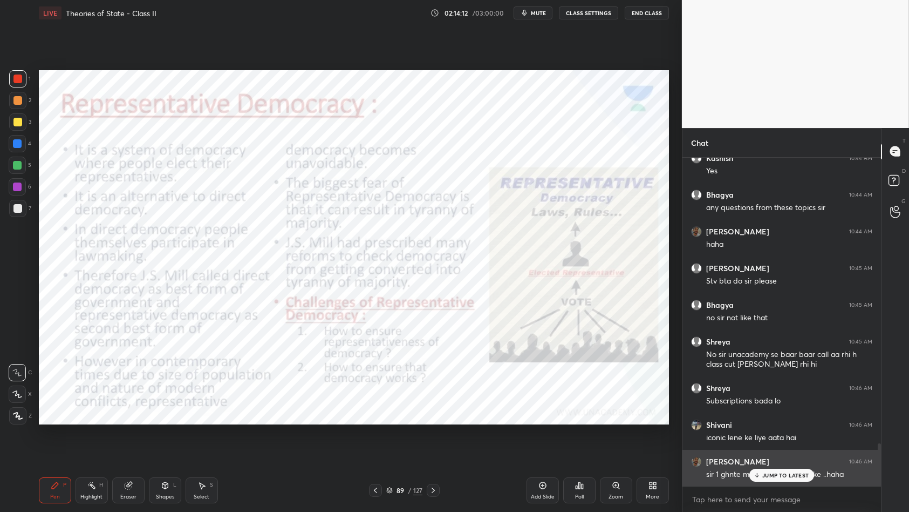
click at [768, 441] on p "JUMP TO LATEST" at bounding box center [786, 475] width 46 height 6
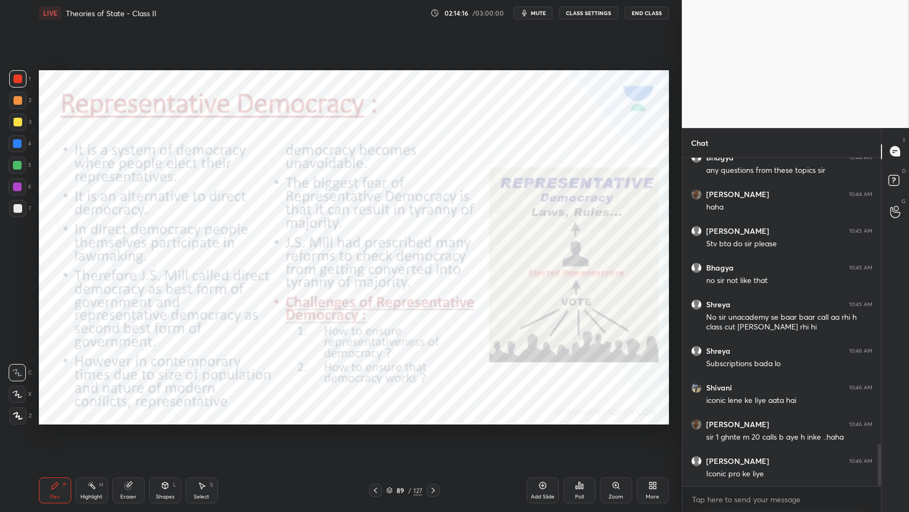
scroll to position [2255, 0]
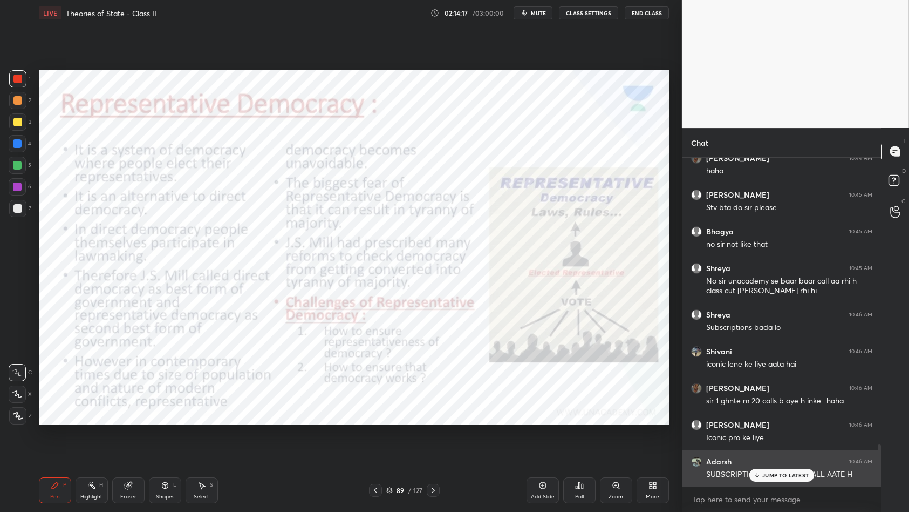
click at [774, 441] on p "JUMP TO LATEST" at bounding box center [786, 475] width 46 height 6
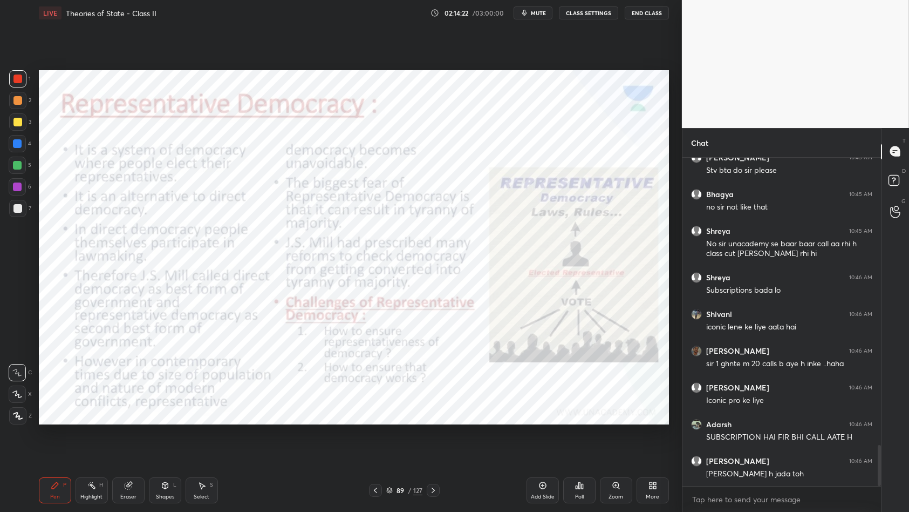
scroll to position [2329, 0]
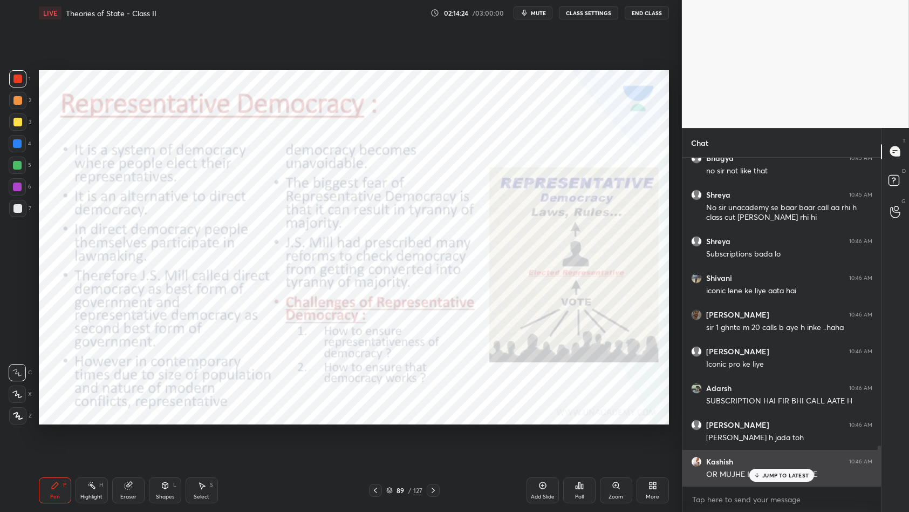
click at [773, 441] on p "JUMP TO LATEST" at bounding box center [786, 475] width 46 height 6
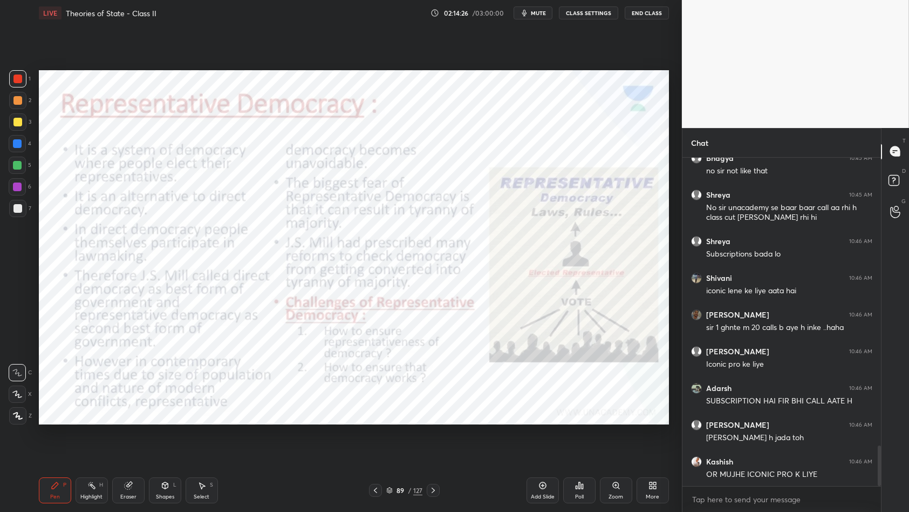
scroll to position [2386, 0]
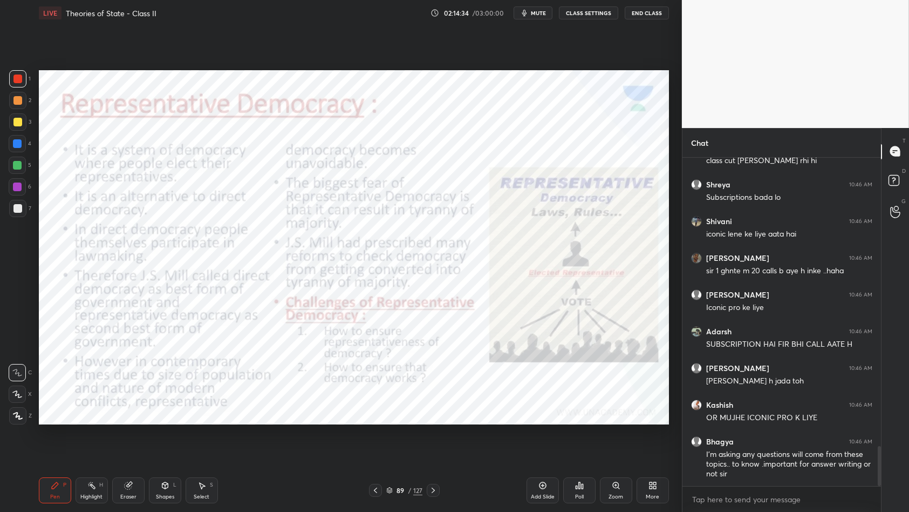
click at [16, 87] on div "1" at bounding box center [20, 81] width 22 height 22
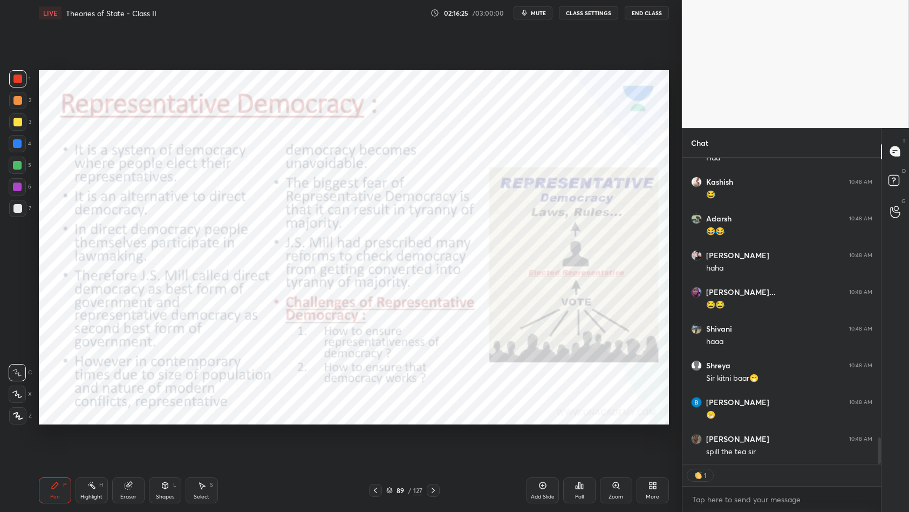
scroll to position [3176, 0]
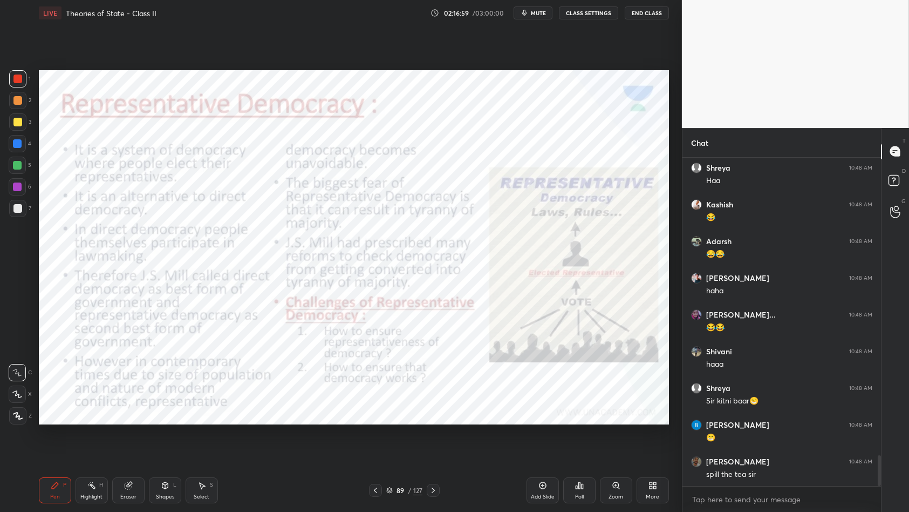
click at [204, 441] on icon at bounding box center [202, 485] width 9 height 9
click at [106, 167] on div "0 ° Undo Copy Duplicate Duplicate to new slide Delete" at bounding box center [354, 247] width 630 height 355
click at [60, 441] on div "Pen P" at bounding box center [55, 490] width 32 height 26
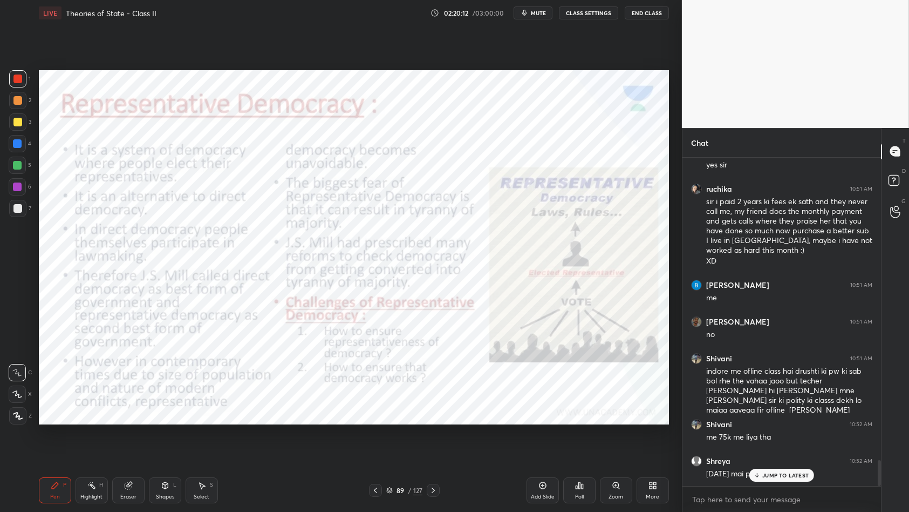
scroll to position [3825, 0]
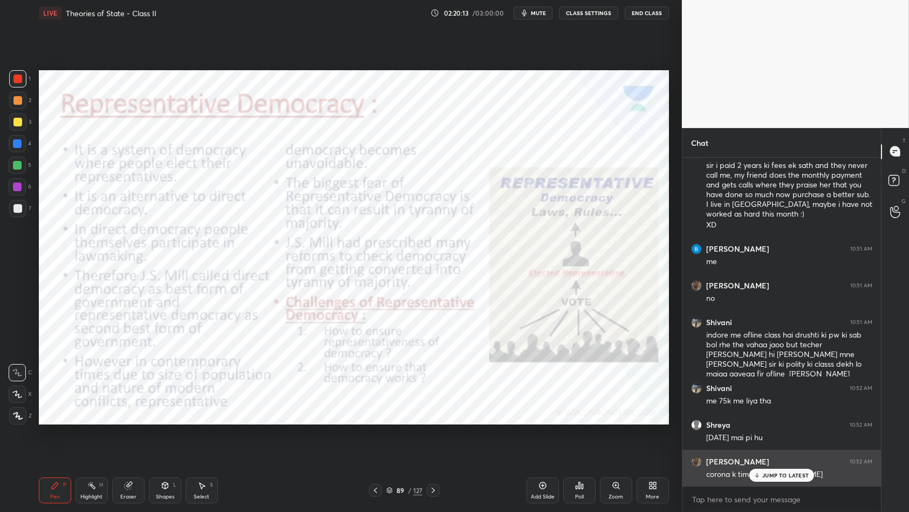
click at [769, 441] on p "JUMP TO LATEST" at bounding box center [786, 475] width 46 height 6
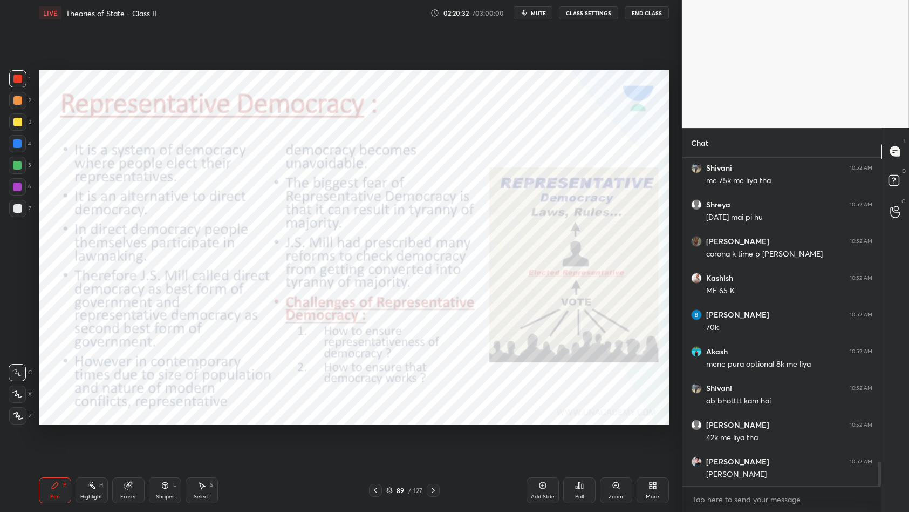
scroll to position [4082, 0]
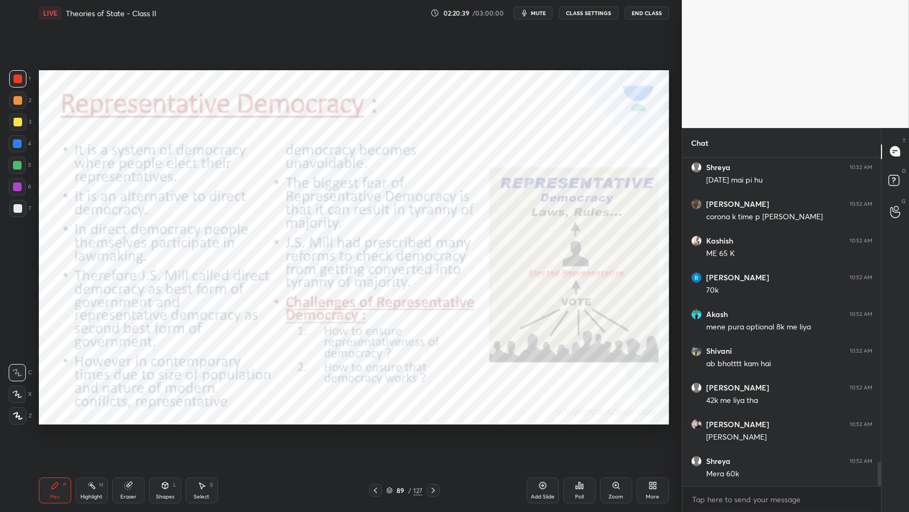
click at [551, 441] on div "Add Slide" at bounding box center [543, 490] width 32 height 26
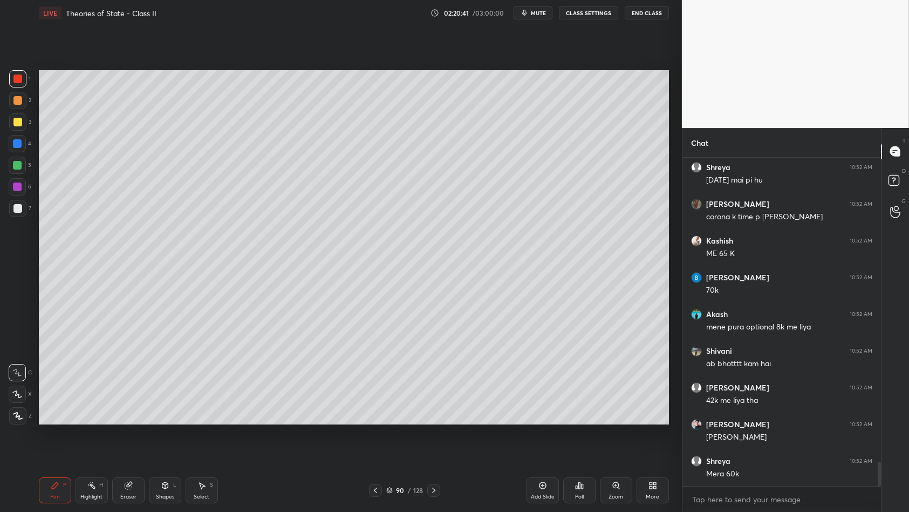
click at [12, 191] on div at bounding box center [17, 186] width 17 height 17
click at [11, 201] on div at bounding box center [17, 208] width 17 height 17
click at [23, 205] on div at bounding box center [17, 208] width 17 height 17
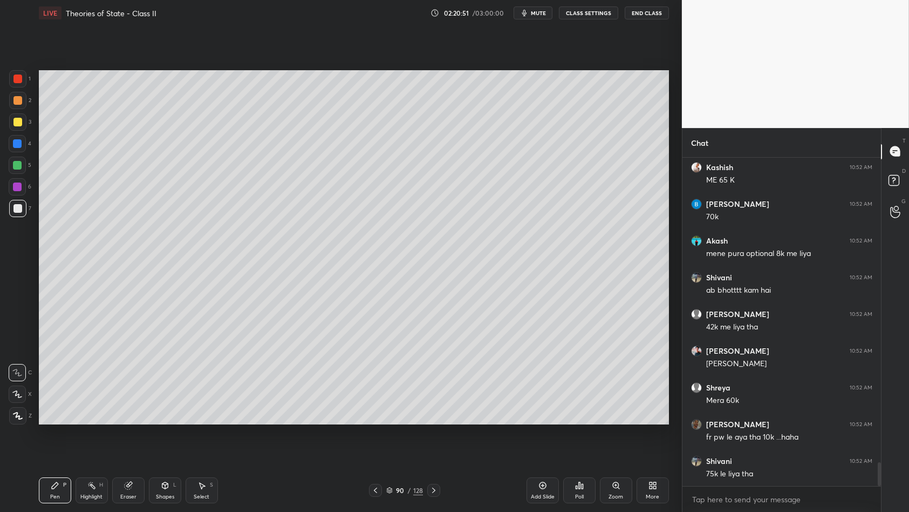
scroll to position [4193, 0]
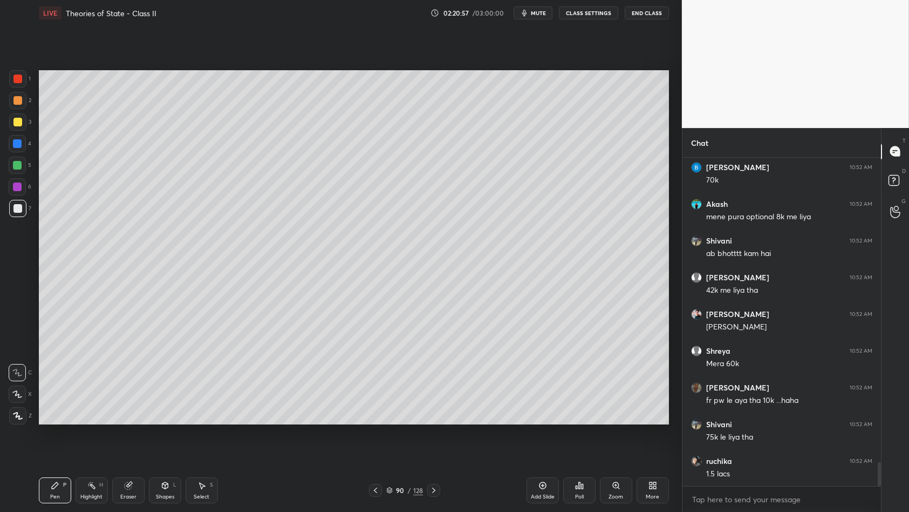
click at [26, 117] on div "3" at bounding box center [20, 121] width 22 height 17
click at [21, 116] on div at bounding box center [17, 121] width 17 height 17
click at [16, 160] on div at bounding box center [17, 165] width 17 height 17
click at [31, 166] on div "1 2 3 4 5 6 7 C X Z C X Z E E Erase all H H" at bounding box center [17, 247] width 35 height 355
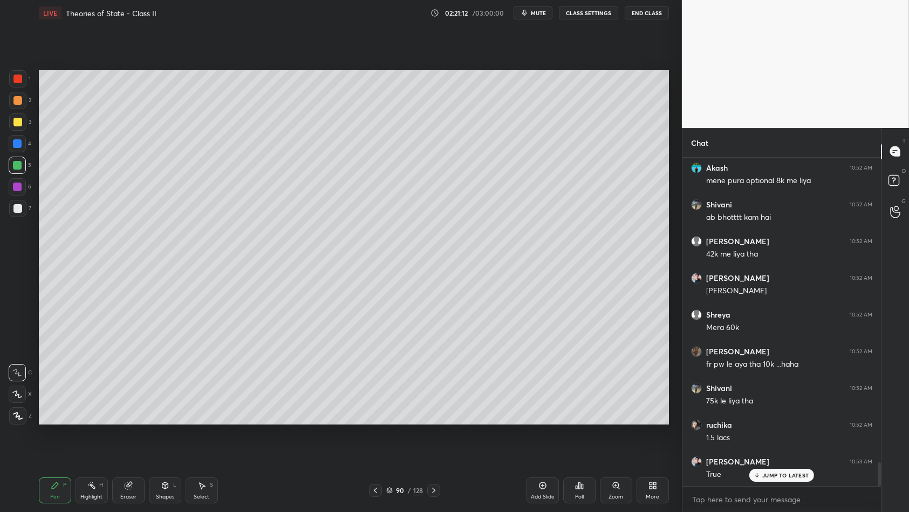
click at [15, 123] on div at bounding box center [17, 122] width 9 height 9
click at [28, 120] on div "3" at bounding box center [20, 121] width 22 height 17
click at [19, 113] on div at bounding box center [17, 121] width 17 height 17
click at [16, 108] on div at bounding box center [17, 100] width 17 height 17
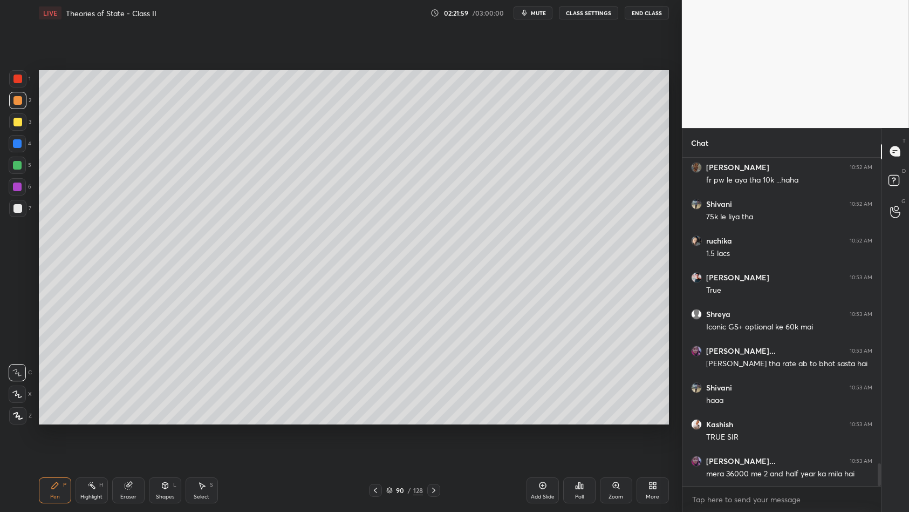
scroll to position [4459, 0]
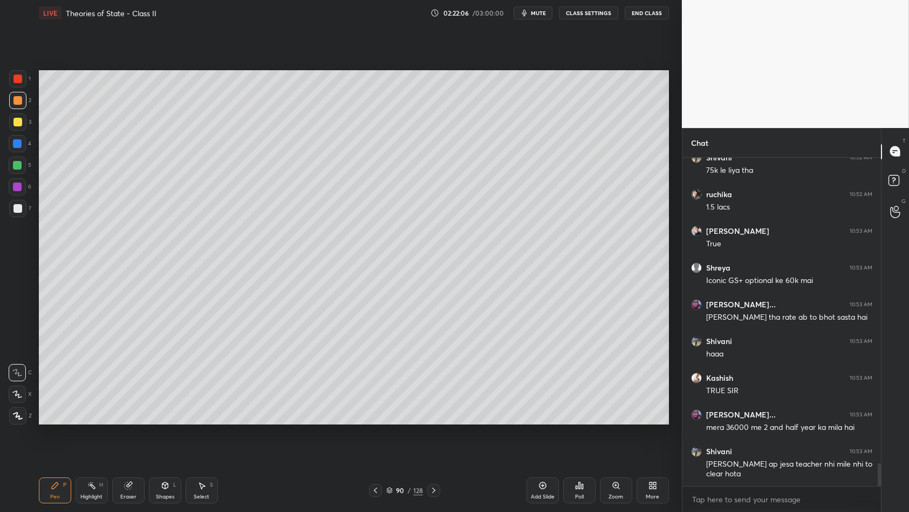
click at [15, 201] on div at bounding box center [17, 208] width 17 height 17
click at [15, 200] on div at bounding box center [17, 208] width 17 height 17
click at [21, 198] on div "6" at bounding box center [20, 189] width 23 height 22
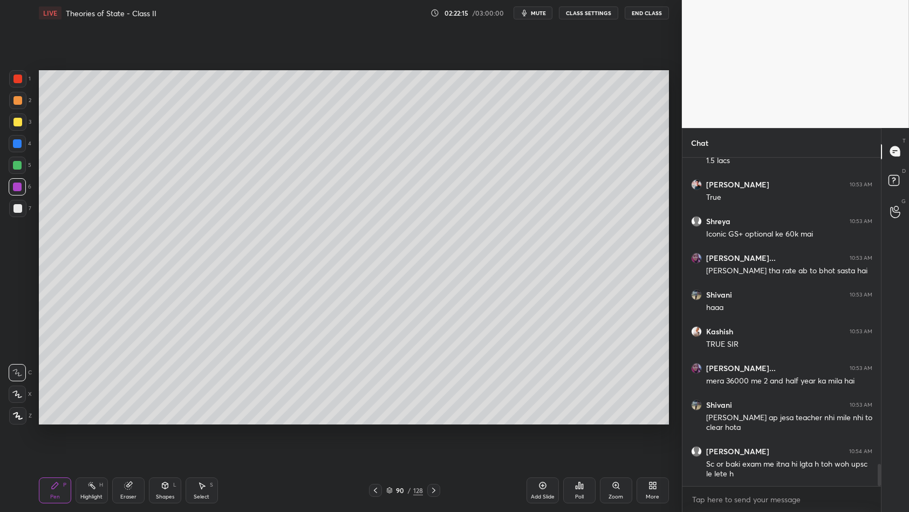
click at [0, 223] on div "1 2 3 4 5 6 7 C X Z C X Z E E Erase all H H" at bounding box center [17, 247] width 35 height 355
click at [15, 208] on div at bounding box center [17, 208] width 9 height 9
click at [25, 210] on div at bounding box center [17, 208] width 17 height 17
click at [25, 213] on div at bounding box center [17, 208] width 17 height 17
click at [27, 151] on div "4" at bounding box center [20, 143] width 23 height 17
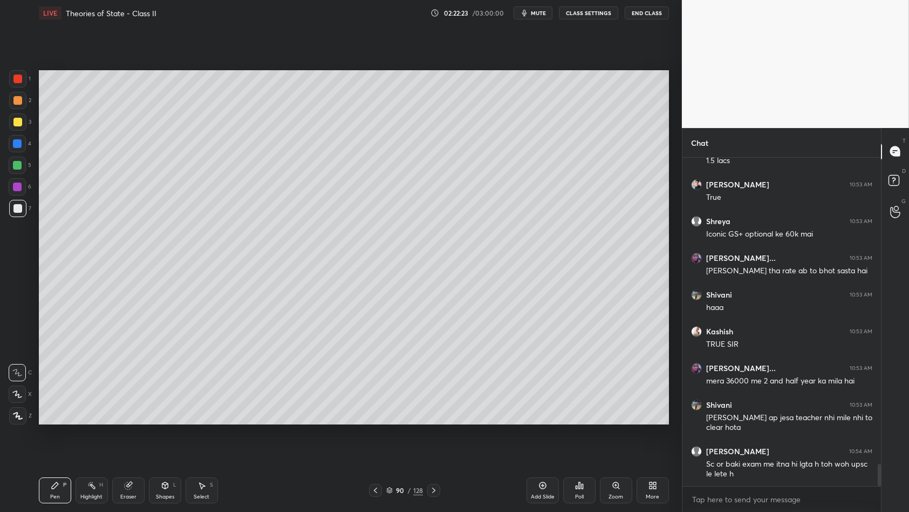
click at [24, 144] on div at bounding box center [17, 143] width 17 height 17
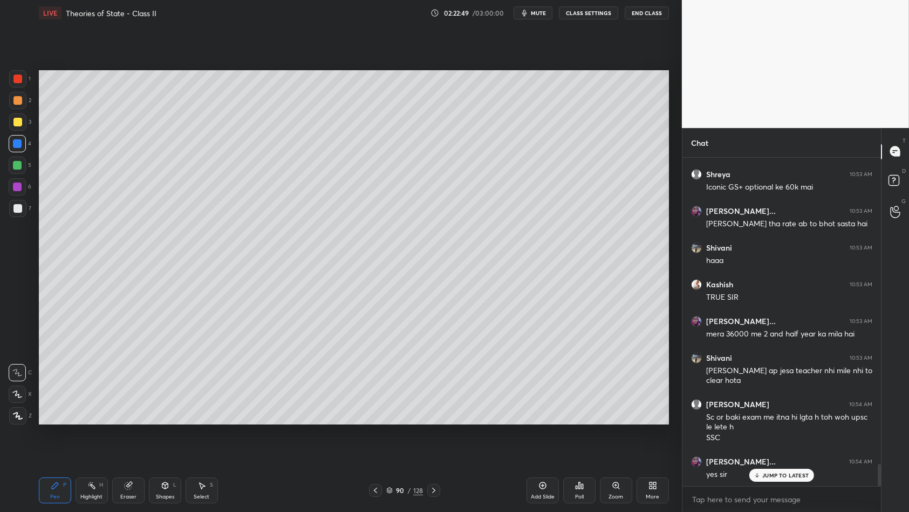
scroll to position [4599, 0]
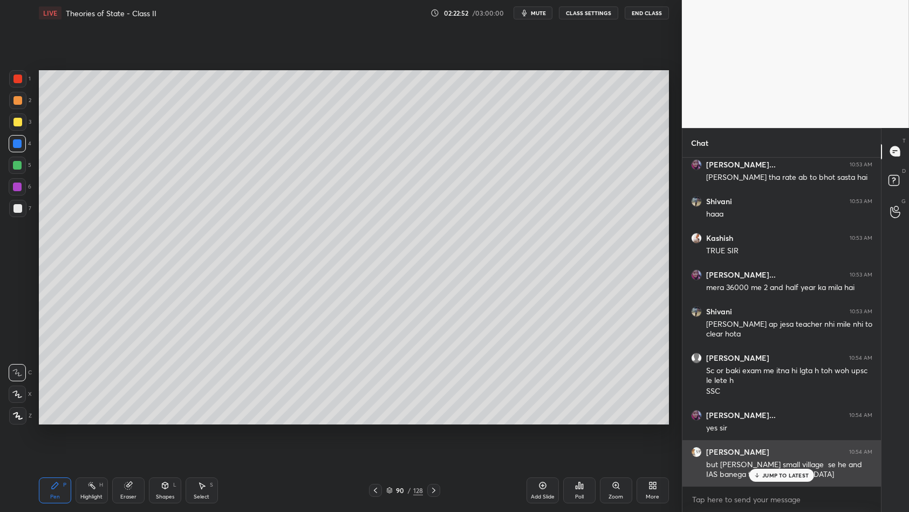
click at [770, 441] on div "Bhavin 10:54 AM but sir koi small village se he and IAS banega to achibathena" at bounding box center [782, 463] width 199 height 46
click at [764, 441] on p "JUMP TO LATEST" at bounding box center [786, 475] width 46 height 6
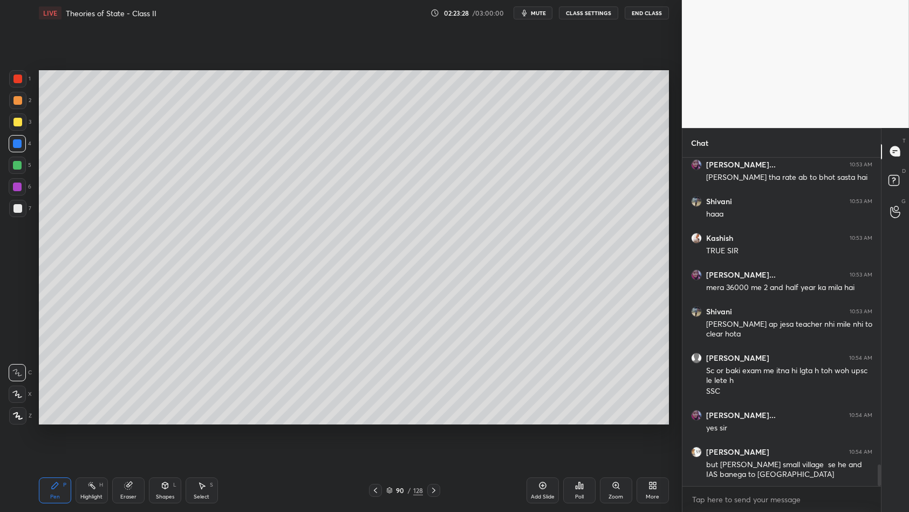
scroll to position [4636, 0]
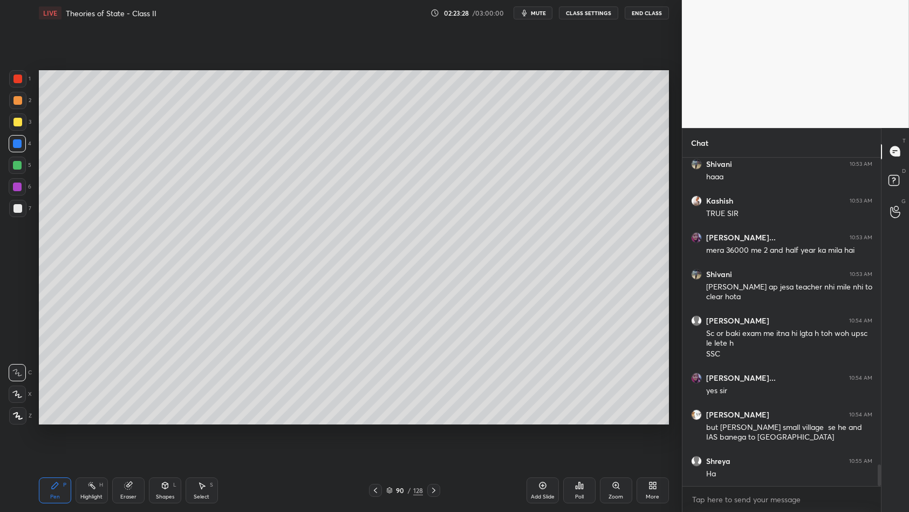
click at [19, 184] on div at bounding box center [17, 186] width 9 height 9
click at [527, 441] on div "Add Slide" at bounding box center [543, 490] width 32 height 26
click at [20, 100] on div at bounding box center [17, 100] width 9 height 9
click at [25, 102] on div at bounding box center [17, 100] width 17 height 17
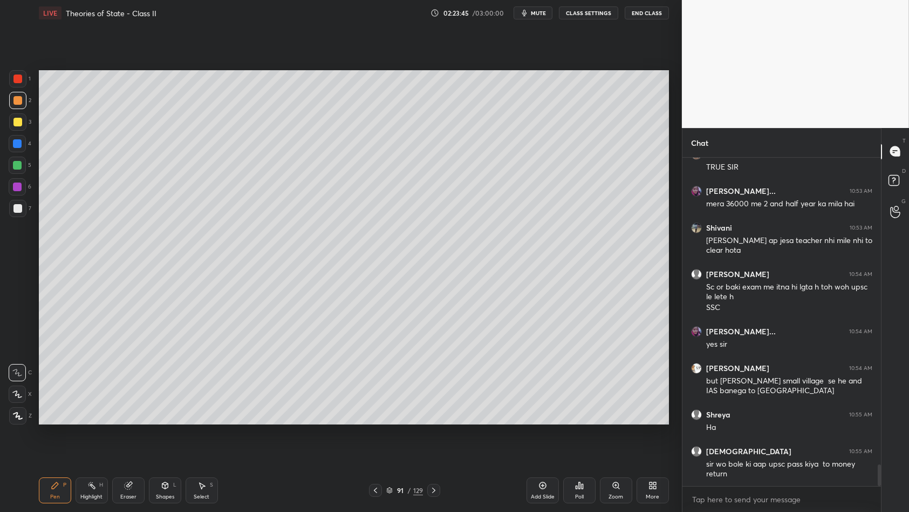
click at [9, 113] on div "3" at bounding box center [20, 121] width 22 height 17
click at [10, 110] on div "2" at bounding box center [20, 103] width 22 height 22
click at [17, 127] on div at bounding box center [17, 121] width 17 height 17
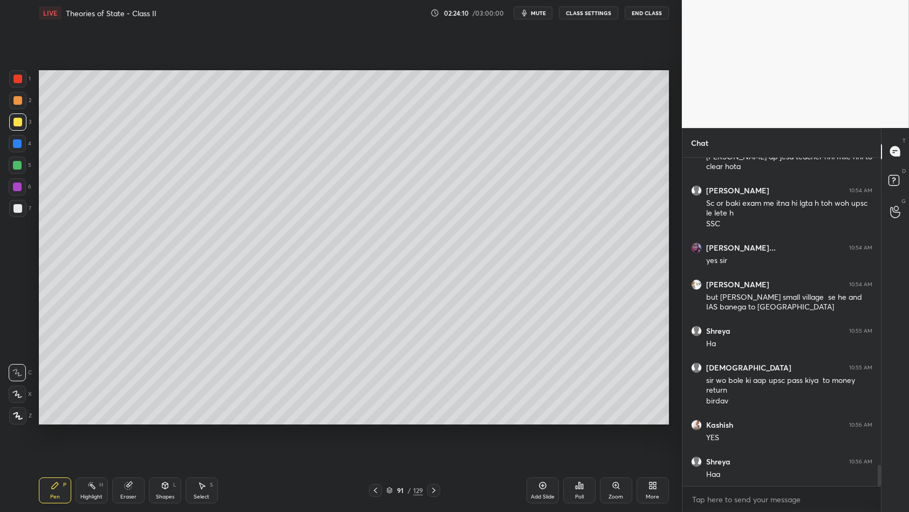
scroll to position [4804, 0]
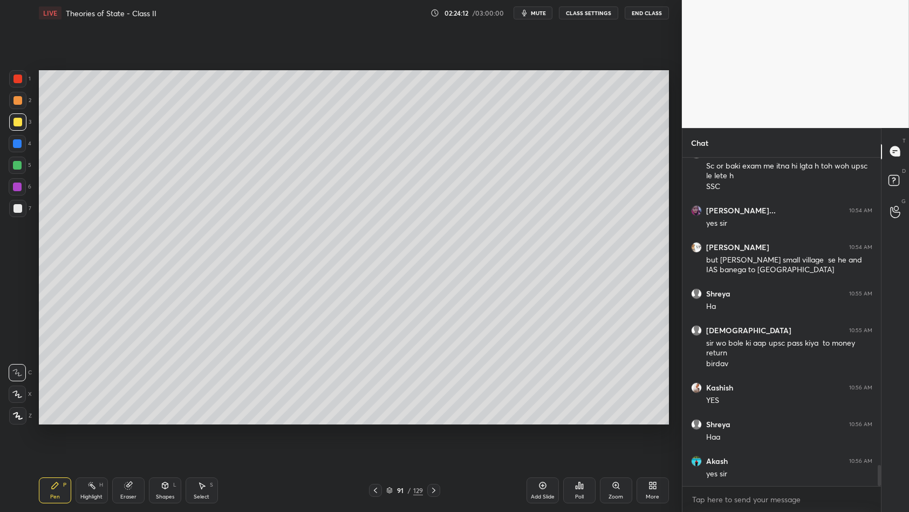
click at [21, 163] on div at bounding box center [17, 165] width 9 height 9
click at [16, 171] on div at bounding box center [17, 165] width 17 height 17
click at [21, 177] on div "5" at bounding box center [20, 168] width 23 height 22
click at [3, 135] on div "1 2 3 4 5 6 7 C X Z C X Z E E Erase all H H" at bounding box center [17, 247] width 35 height 355
click at [15, 126] on div at bounding box center [17, 121] width 17 height 17
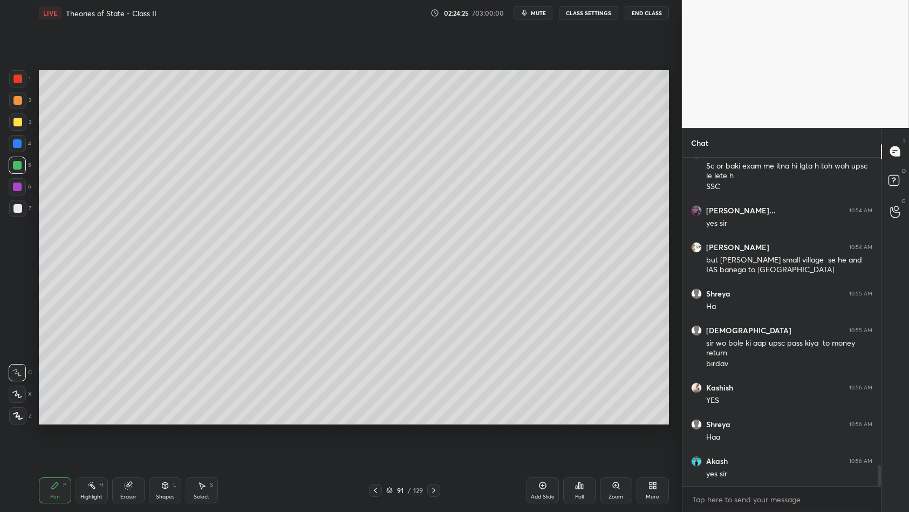
click at [26, 124] on div "3" at bounding box center [20, 121] width 22 height 17
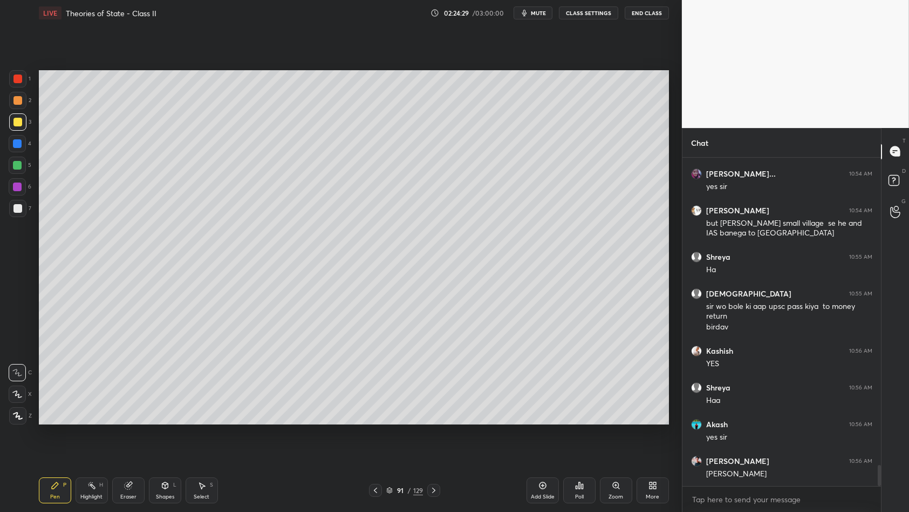
click at [15, 144] on div at bounding box center [17, 143] width 9 height 9
click at [18, 154] on div "4" at bounding box center [20, 146] width 23 height 22
click at [18, 165] on div at bounding box center [17, 165] width 9 height 9
click at [18, 168] on div at bounding box center [17, 165] width 9 height 9
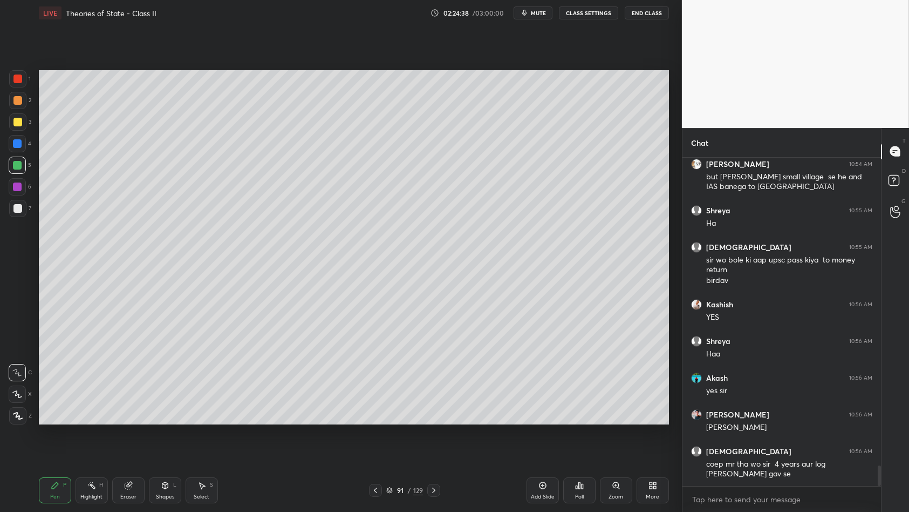
click at [13, 110] on div "2" at bounding box center [20, 103] width 22 height 22
click at [21, 105] on div at bounding box center [17, 100] width 17 height 17
click at [20, 101] on div at bounding box center [17, 100] width 9 height 9
click at [19, 90] on div "1" at bounding box center [20, 81] width 22 height 22
click at [19, 89] on div "1" at bounding box center [20, 81] width 22 height 22
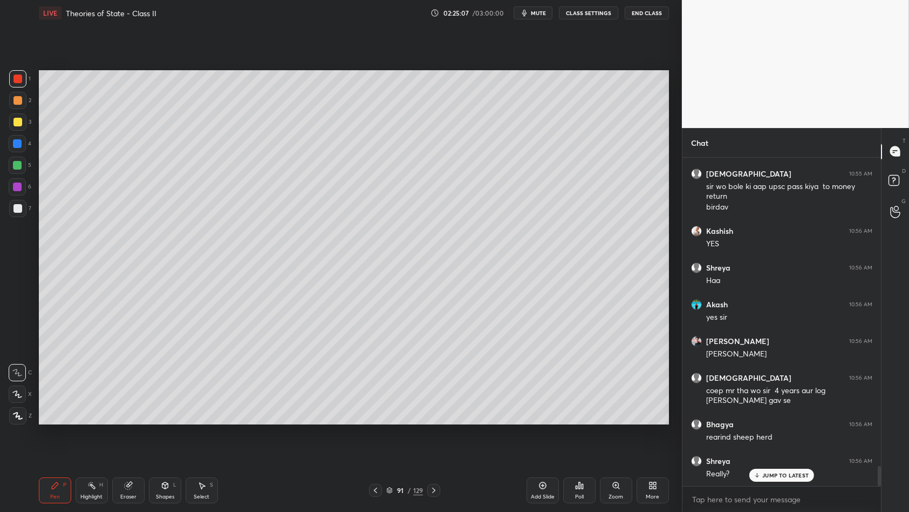
scroll to position [4996, 0]
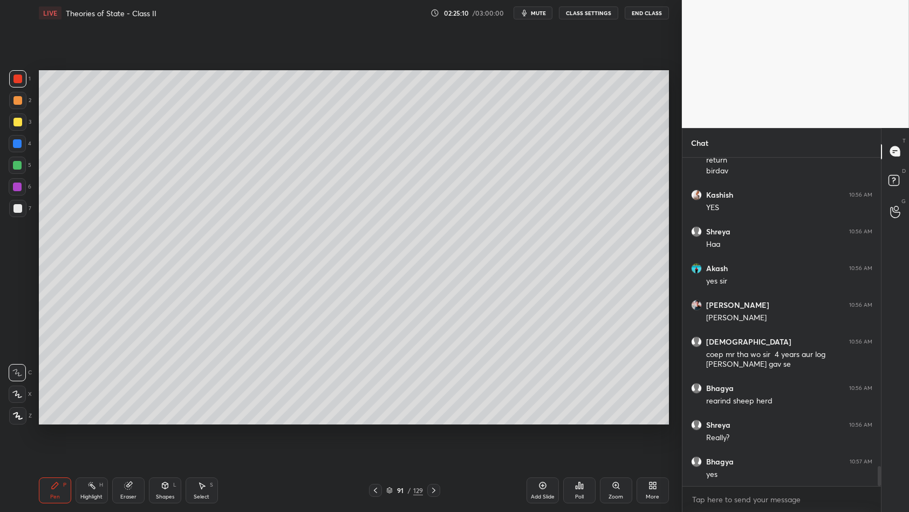
click at [16, 189] on div at bounding box center [17, 186] width 9 height 9
click at [26, 189] on div "6" at bounding box center [20, 186] width 23 height 17
click at [25, 190] on div at bounding box center [17, 186] width 17 height 17
click at [19, 205] on div at bounding box center [17, 208] width 9 height 9
click at [24, 212] on div at bounding box center [17, 208] width 17 height 17
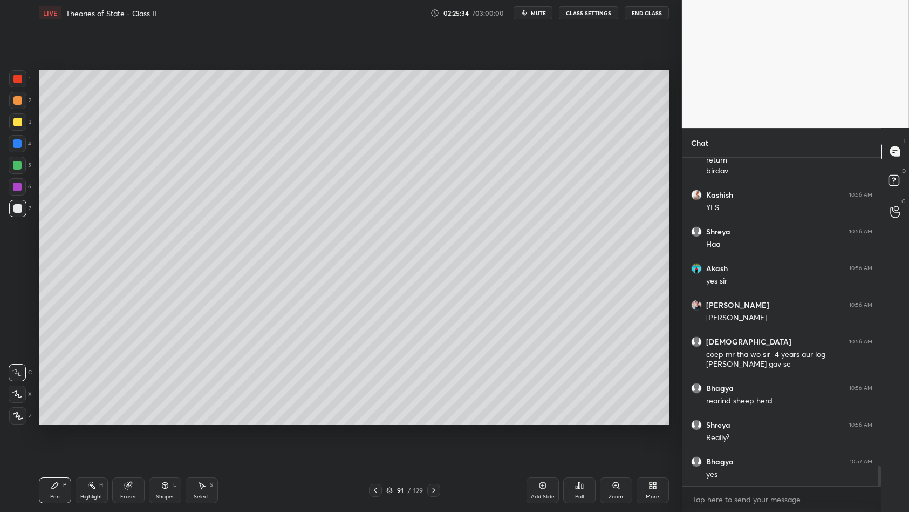
click at [21, 120] on div at bounding box center [17, 122] width 9 height 9
click at [19, 121] on div at bounding box center [17, 122] width 9 height 9
click at [28, 163] on div "5" at bounding box center [20, 165] width 23 height 17
click at [19, 166] on div at bounding box center [17, 165] width 9 height 9
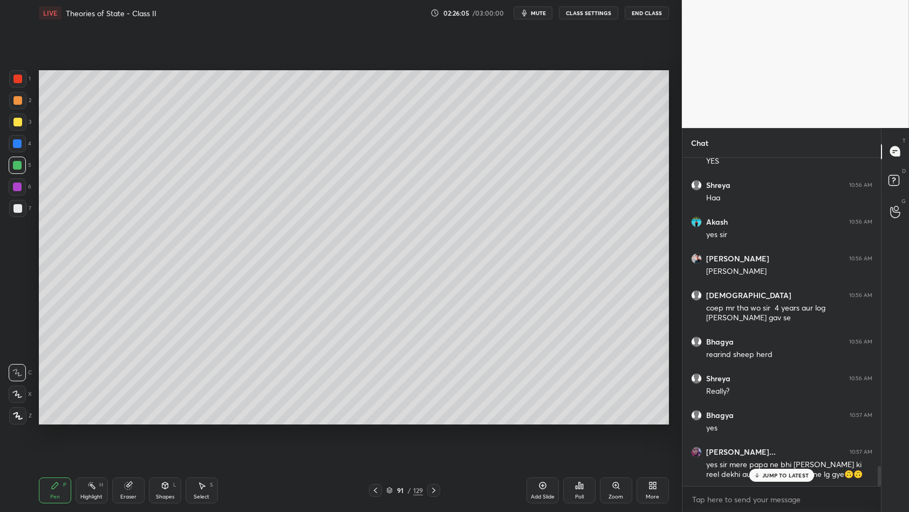
click at [4, 176] on div "1 2 3 4 5 6 7 C X Z C X Z E E Erase all H H" at bounding box center [17, 247] width 35 height 355
click at [18, 185] on div at bounding box center [17, 186] width 9 height 9
click at [15, 205] on div at bounding box center [17, 208] width 9 height 9
click at [10, 213] on div at bounding box center [17, 208] width 17 height 17
click at [16, 205] on div at bounding box center [17, 208] width 9 height 9
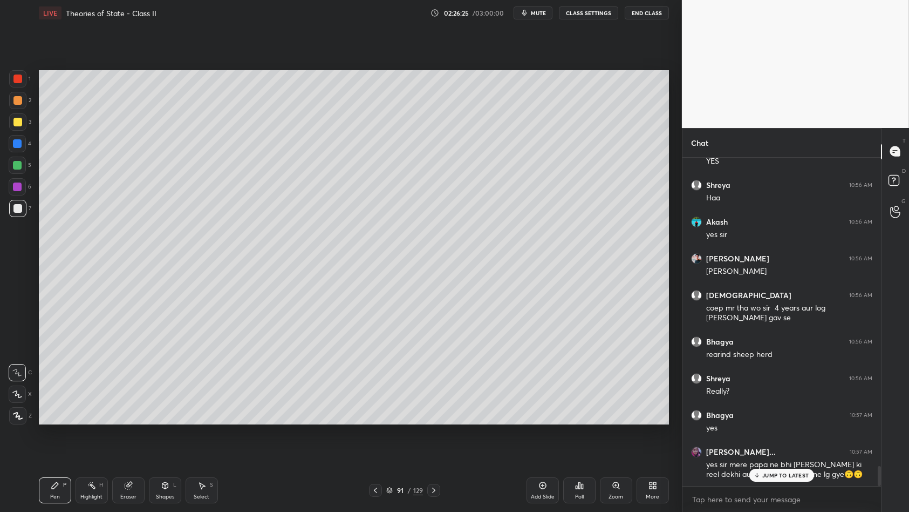
click at [27, 189] on div "6" at bounding box center [20, 186] width 23 height 17
click at [15, 173] on div at bounding box center [17, 165] width 17 height 17
click at [22, 165] on div at bounding box center [17, 165] width 9 height 9
click at [18, 200] on div at bounding box center [17, 208] width 17 height 17
click at [21, 200] on div at bounding box center [17, 208] width 17 height 17
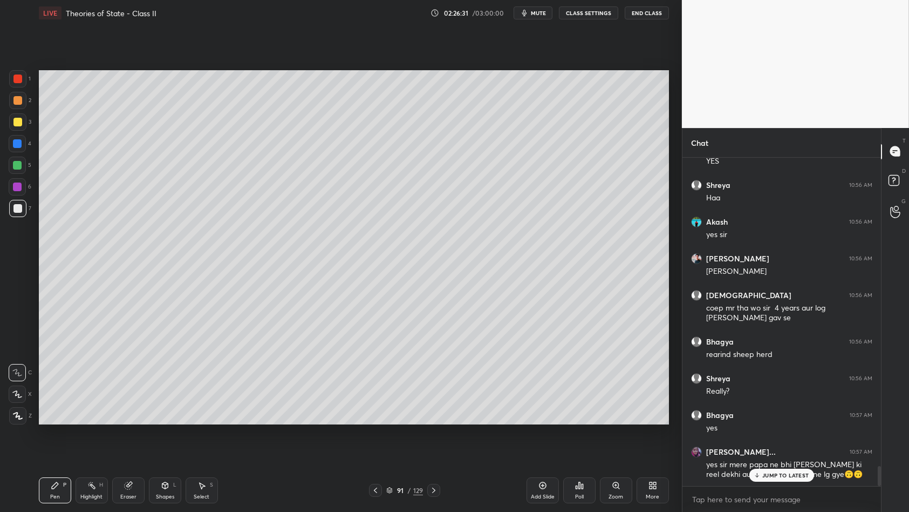
click at [20, 192] on div at bounding box center [17, 186] width 17 height 17
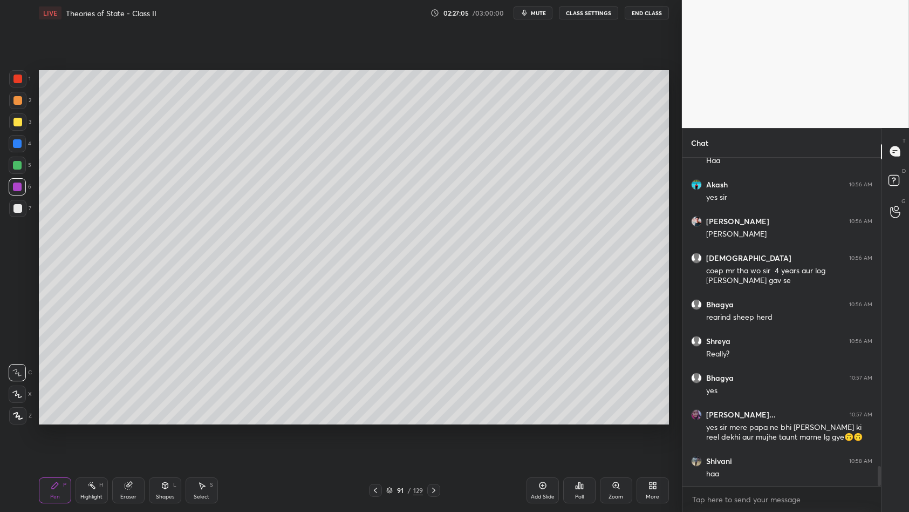
click at [17, 146] on div at bounding box center [17, 143] width 9 height 9
click at [23, 147] on div at bounding box center [17, 143] width 17 height 17
click at [30, 186] on div "6" at bounding box center [20, 186] width 23 height 17
click at [28, 186] on div "6" at bounding box center [20, 186] width 23 height 17
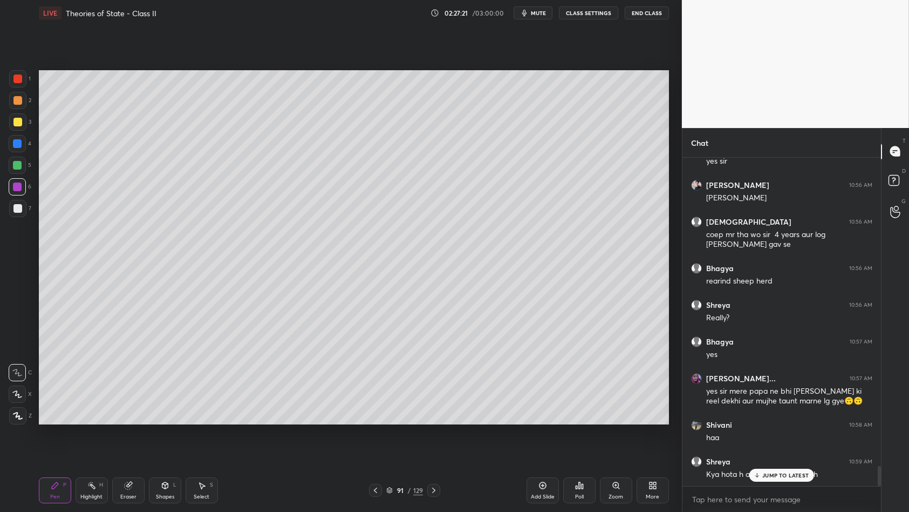
click at [758, 441] on icon at bounding box center [757, 475] width 7 height 6
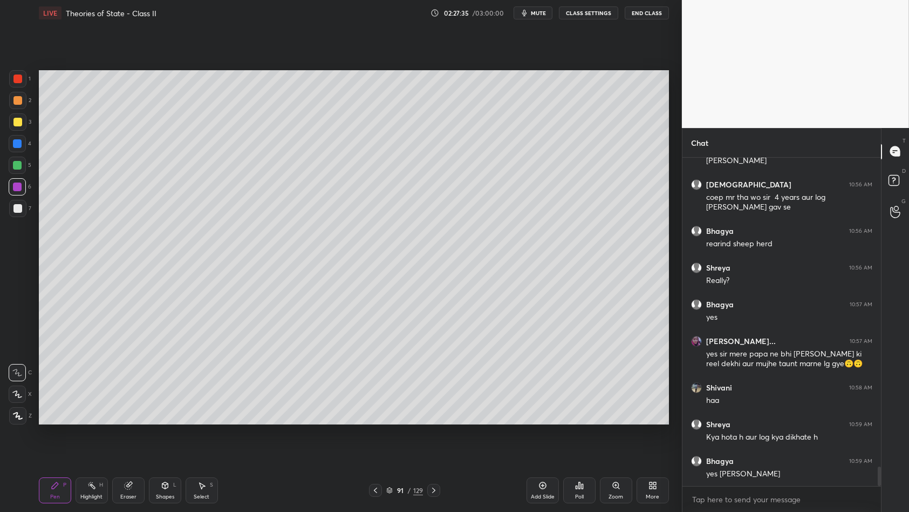
click at [19, 128] on div at bounding box center [17, 121] width 17 height 17
click at [22, 127] on div at bounding box center [17, 121] width 17 height 17
click at [23, 103] on div at bounding box center [17, 100] width 17 height 17
click at [19, 98] on div at bounding box center [17, 100] width 9 height 9
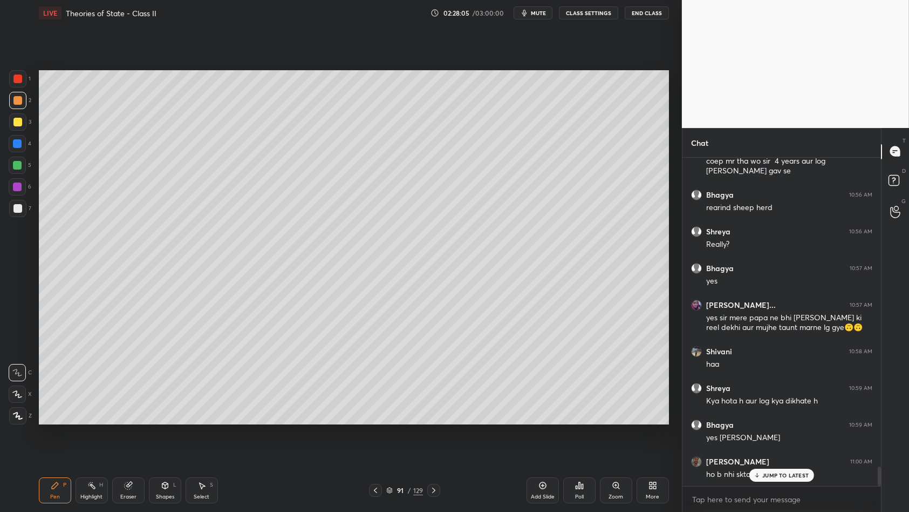
scroll to position [5227, 0]
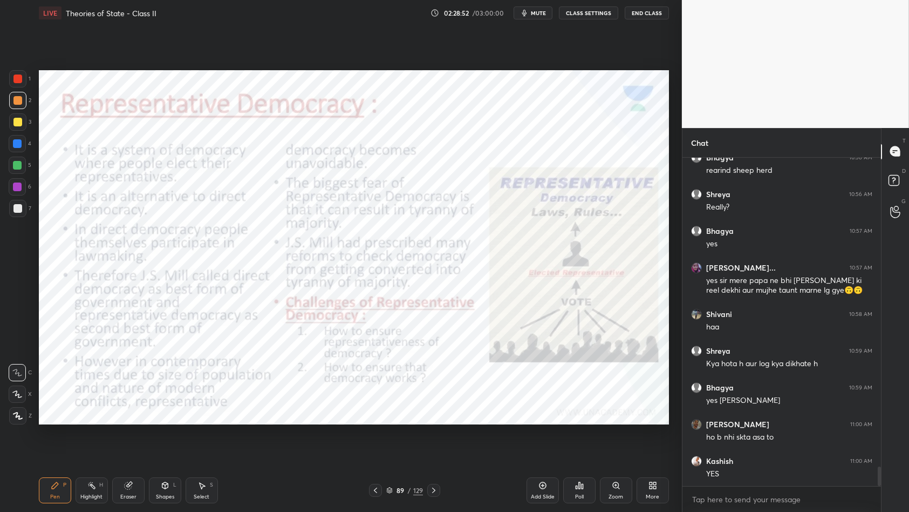
click at [29, 92] on div "2" at bounding box center [20, 100] width 22 height 17
click at [22, 81] on div at bounding box center [17, 78] width 9 height 9
click at [194, 441] on div "Select S" at bounding box center [202, 490] width 32 height 26
click at [208, 441] on div "Select S" at bounding box center [202, 490] width 32 height 26
click at [35, 441] on div "LIVE Theories of State - Class II 02:28:58 / 03:00:00 mute CLASS SETTINGS End C…" at bounding box center [354, 256] width 639 height 512
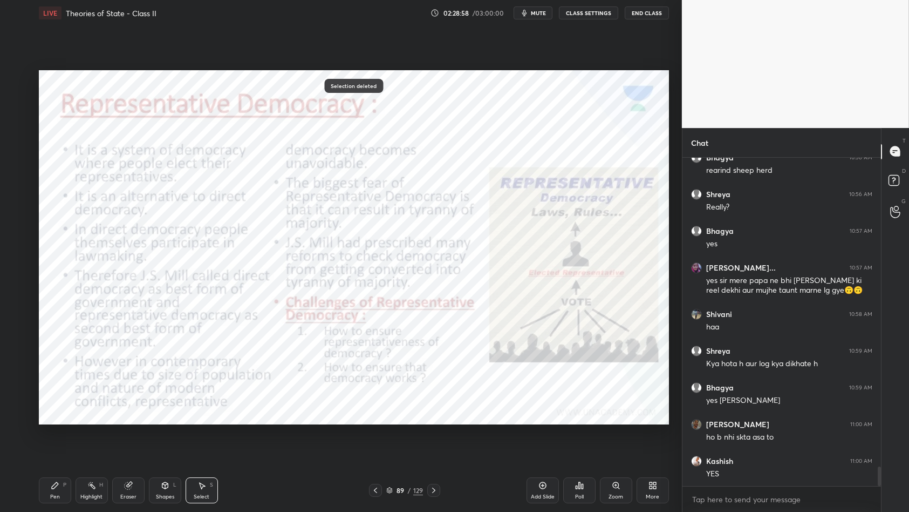
click at [50, 441] on div "Pen P" at bounding box center [55, 490] width 32 height 26
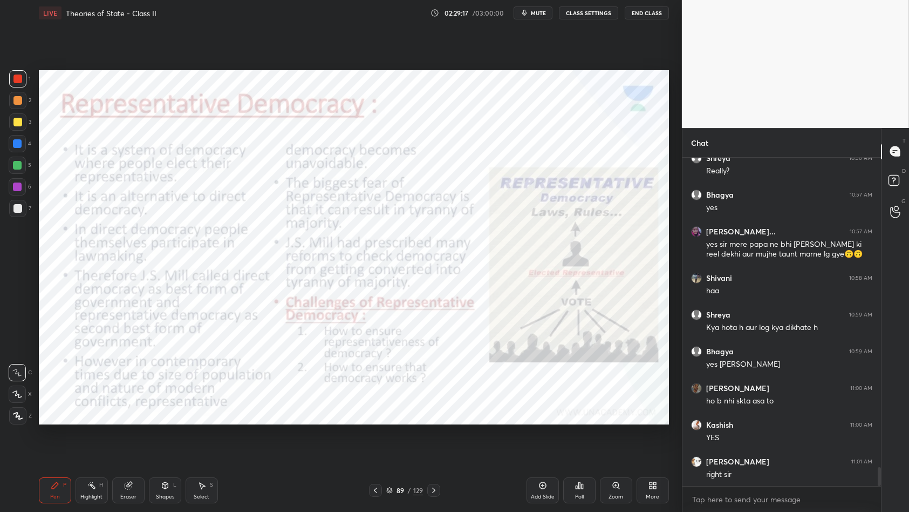
scroll to position [5300, 0]
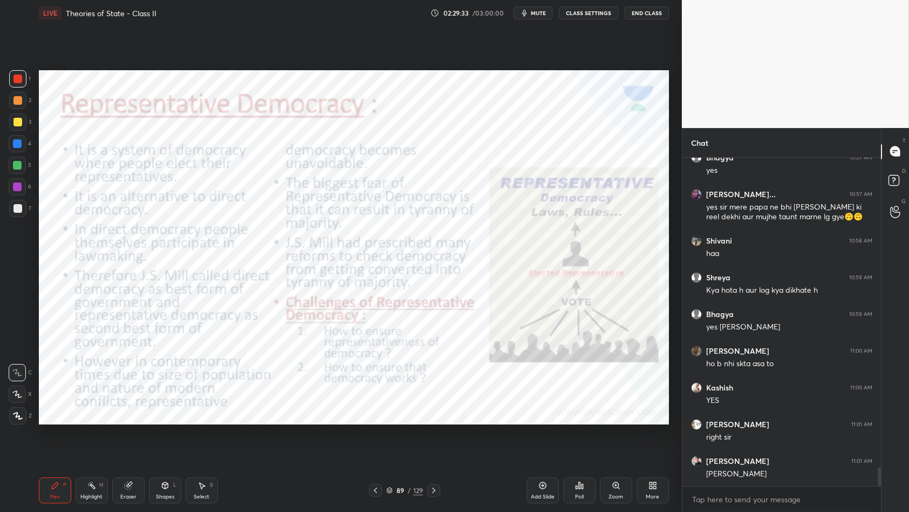
click at [542, 441] on div "Add Slide" at bounding box center [543, 490] width 32 height 26
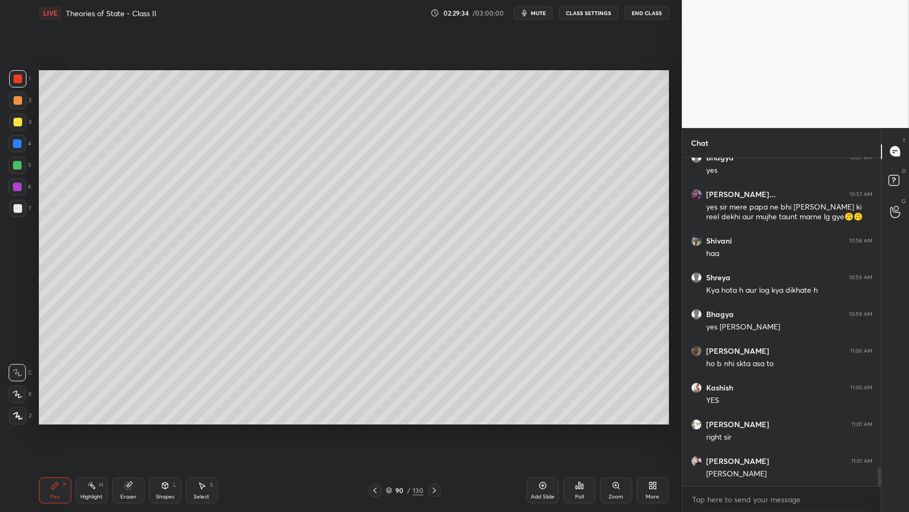
click at [16, 117] on div at bounding box center [17, 121] width 17 height 17
click at [26, 124] on div "3" at bounding box center [20, 121] width 22 height 17
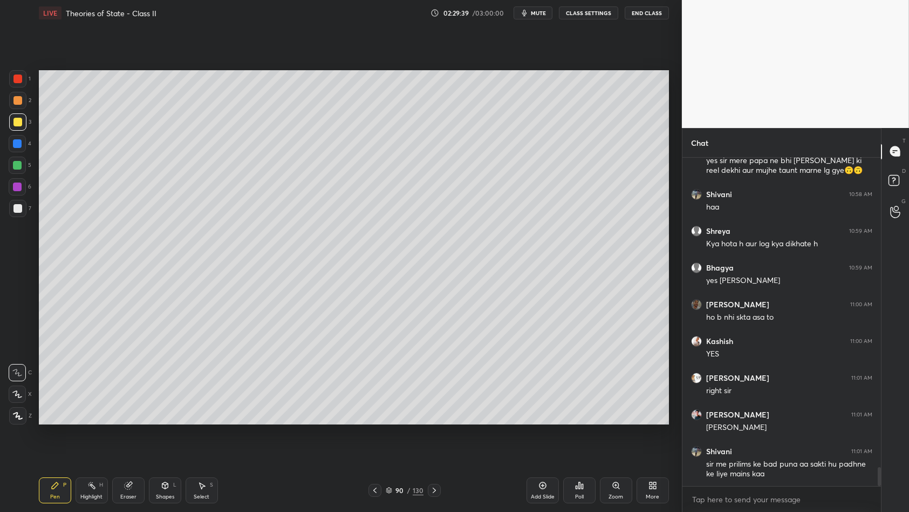
click at [23, 127] on div at bounding box center [17, 121] width 17 height 17
click at [17, 143] on div at bounding box center [17, 143] width 9 height 9
click at [23, 144] on div at bounding box center [17, 143] width 17 height 17
click at [19, 119] on div at bounding box center [17, 122] width 9 height 9
click at [16, 102] on div at bounding box center [17, 100] width 9 height 9
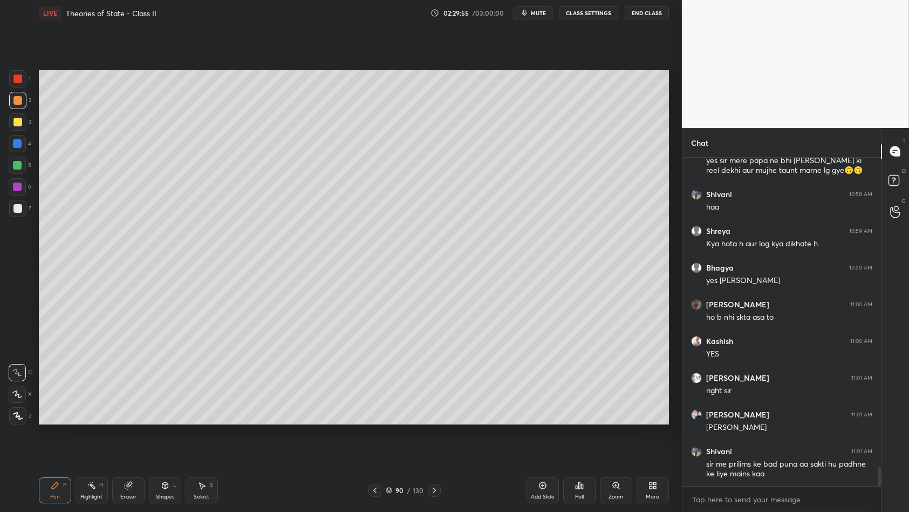
click at [29, 104] on div "2" at bounding box center [20, 100] width 22 height 17
click at [17, 125] on div at bounding box center [17, 122] width 9 height 9
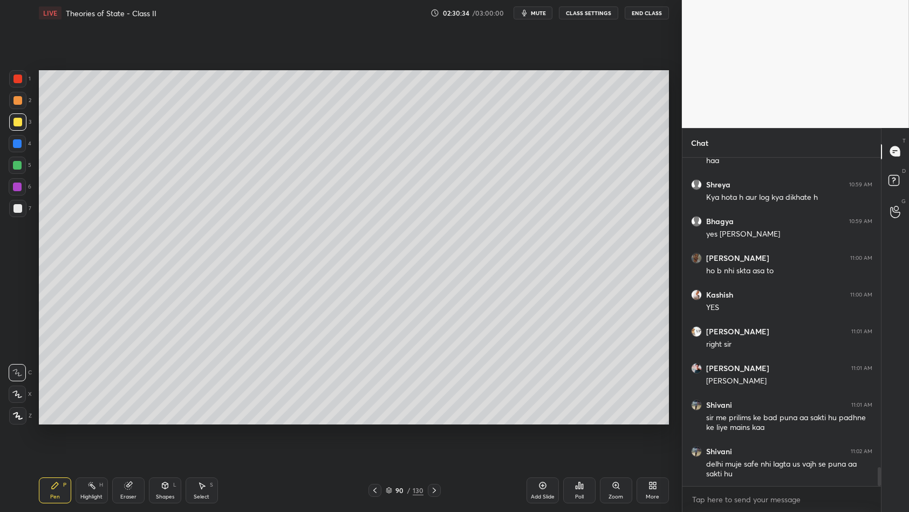
click at [13, 74] on div at bounding box center [17, 78] width 17 height 17
click at [19, 83] on div at bounding box center [17, 78] width 9 height 9
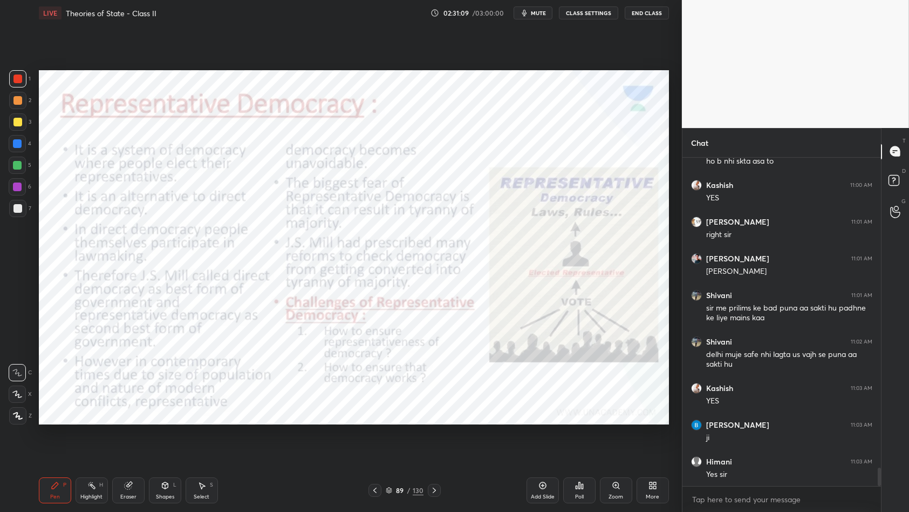
scroll to position [5540, 0]
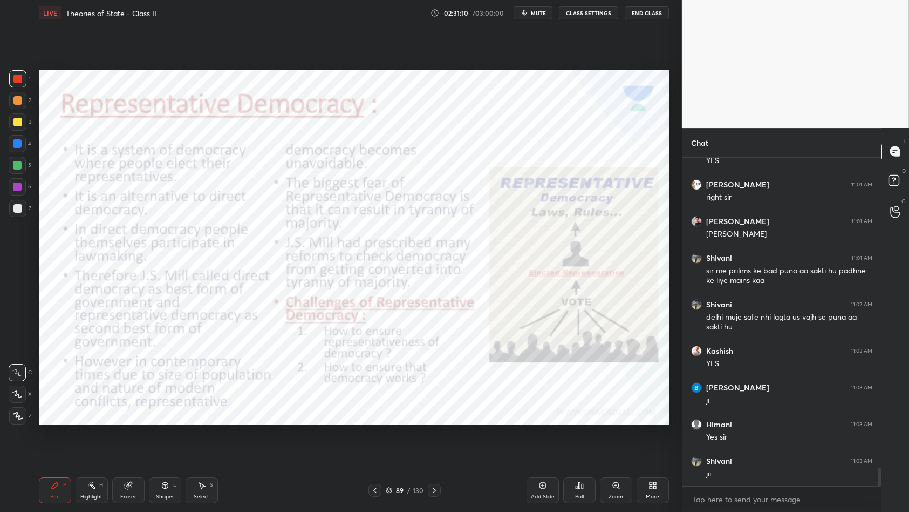
click at [396, 441] on div "89" at bounding box center [400, 490] width 11 height 6
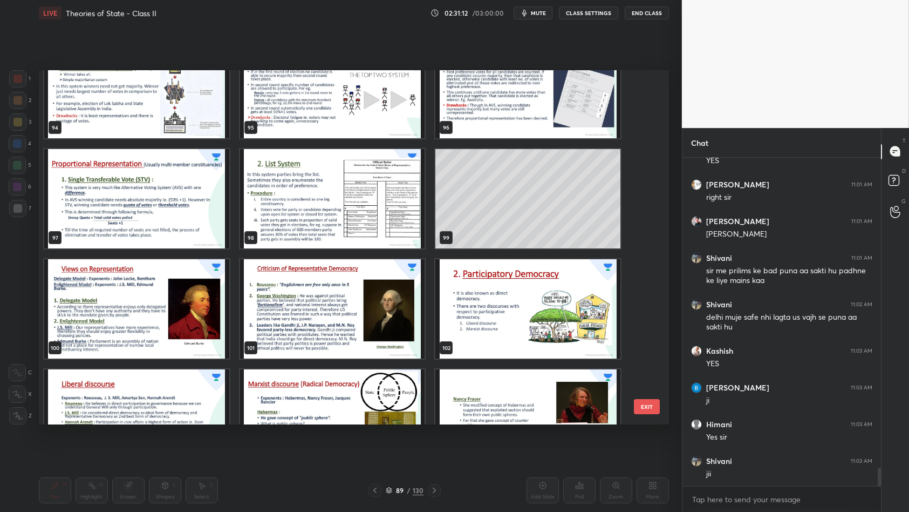
scroll to position [3450, 0]
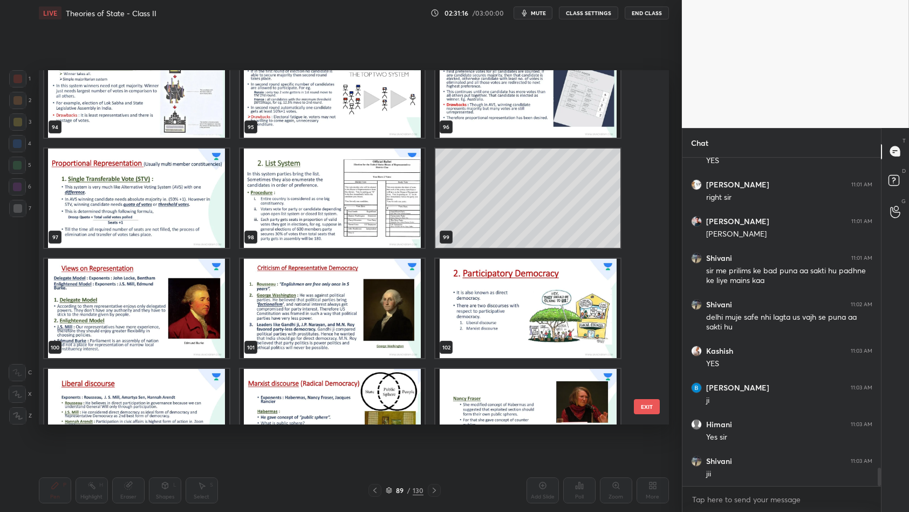
click at [126, 321] on img "grid" at bounding box center [136, 308] width 185 height 99
click at [127, 321] on img "grid" at bounding box center [136, 308] width 185 height 99
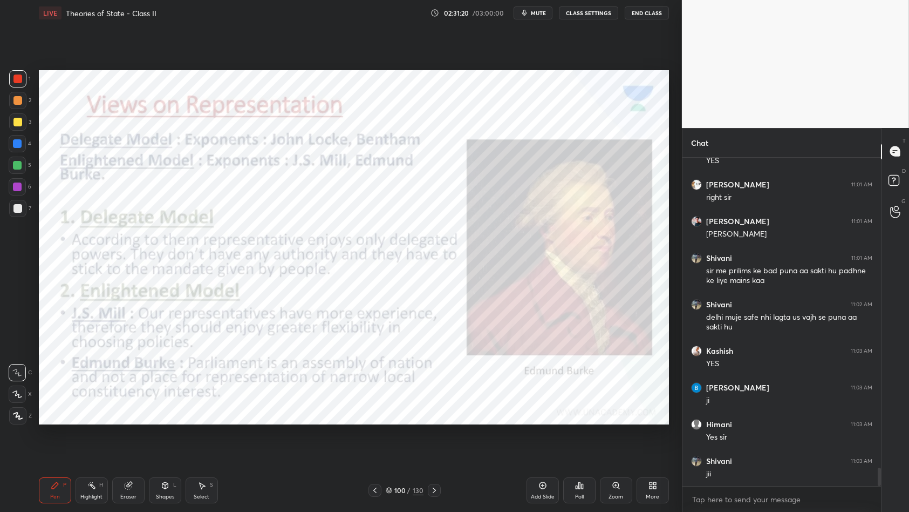
scroll to position [5576, 0]
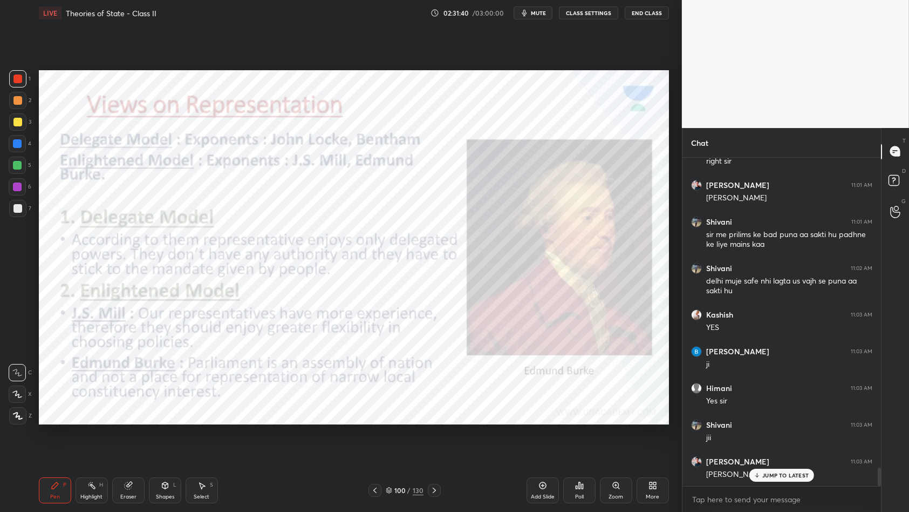
click at [550, 441] on div "Add Slide" at bounding box center [543, 490] width 32 height 26
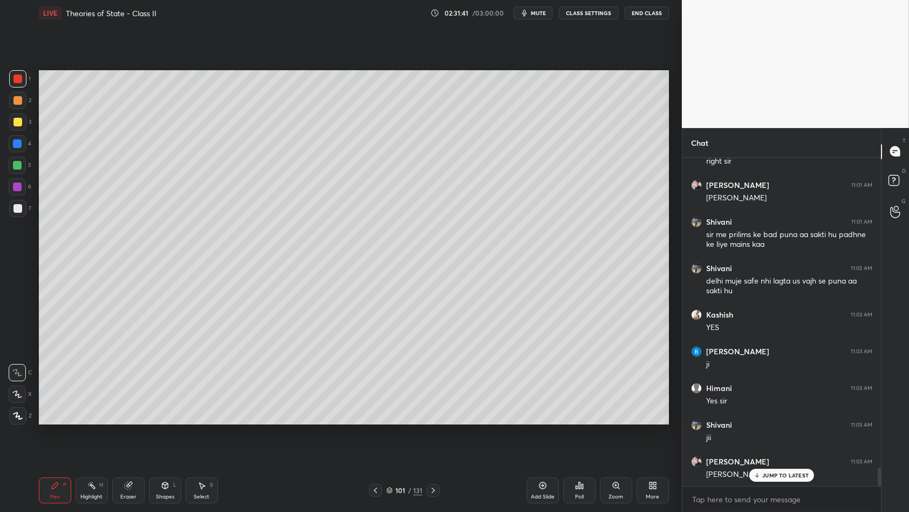
click at [0, 119] on div "1 2 3 4 5 6 7 C X Z C X Z E E Erase all H H" at bounding box center [17, 247] width 35 height 355
click at [1, 123] on div "1 2 3 4 5 6 7 C X Z C X Z E E Erase all H H" at bounding box center [17, 247] width 35 height 355
click at [15, 125] on div at bounding box center [17, 122] width 9 height 9
click at [21, 142] on div at bounding box center [17, 143] width 9 height 9
click at [19, 185] on div at bounding box center [17, 186] width 9 height 9
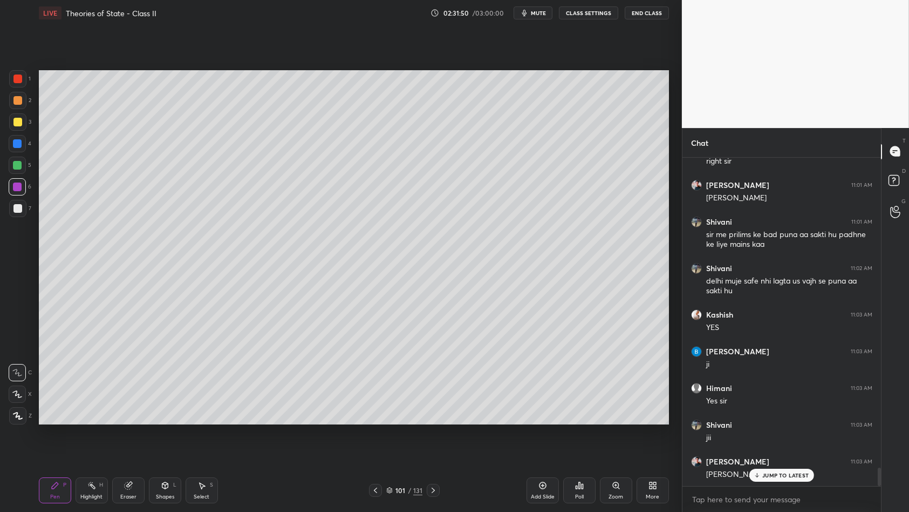
click at [21, 187] on div at bounding box center [17, 186] width 9 height 9
click at [16, 160] on div at bounding box center [17, 165] width 17 height 17
click at [17, 167] on div at bounding box center [17, 165] width 9 height 9
click at [28, 184] on div "6" at bounding box center [20, 186] width 23 height 17
click at [17, 202] on div at bounding box center [17, 208] width 17 height 17
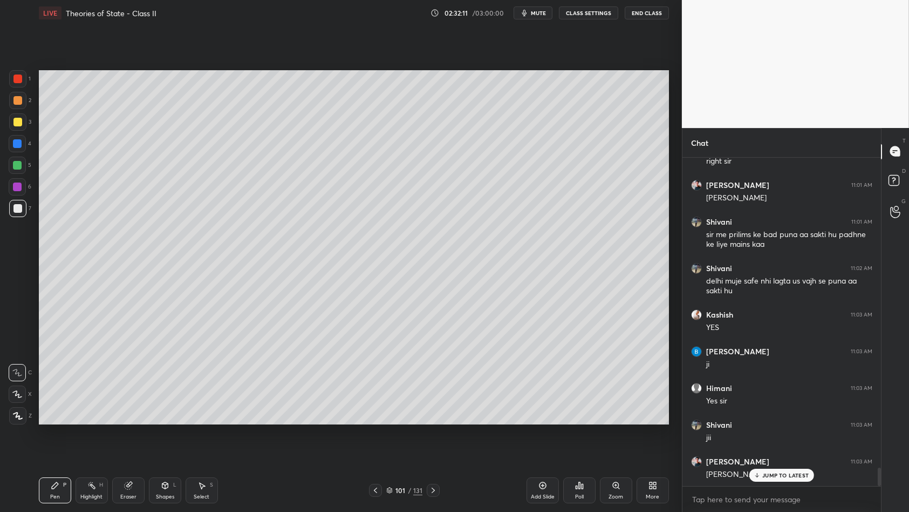
click at [16, 208] on div at bounding box center [17, 208] width 9 height 9
click at [28, 175] on div "5" at bounding box center [20, 168] width 23 height 22
click at [24, 174] on div "5" at bounding box center [20, 168] width 23 height 22
click at [0, 155] on div "1 2 3 4 5 6 7 C X Z C X Z E E Erase all H H" at bounding box center [17, 247] width 35 height 355
click at [6, 146] on div "1 2 3 4 5 6 7 C X Z C X Z E E Erase all H H" at bounding box center [17, 247] width 35 height 355
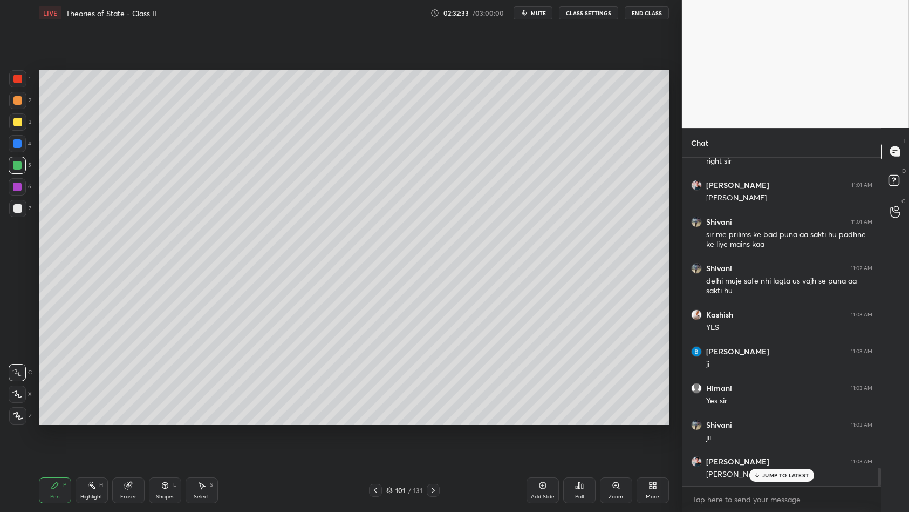
click at [21, 143] on div at bounding box center [17, 143] width 9 height 9
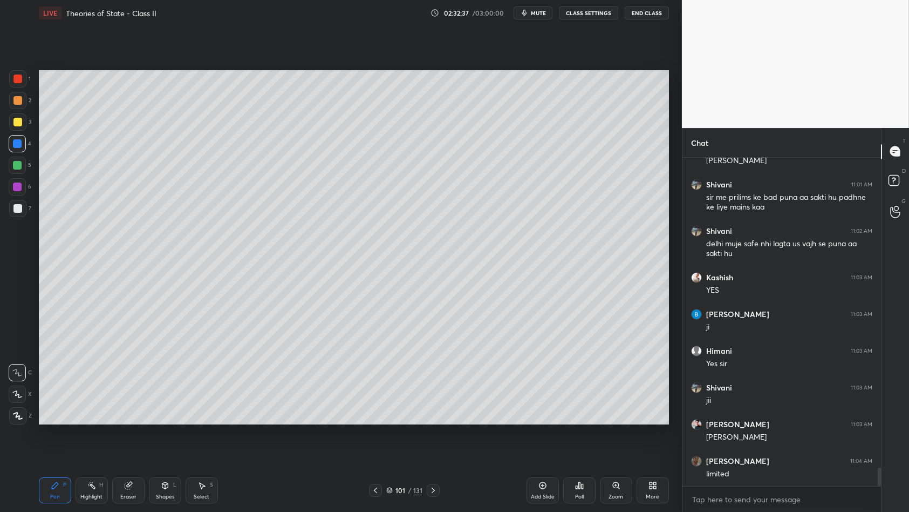
click at [15, 98] on div at bounding box center [17, 100] width 9 height 9
click at [18, 83] on div at bounding box center [17, 78] width 9 height 9
click at [19, 84] on div at bounding box center [17, 78] width 17 height 17
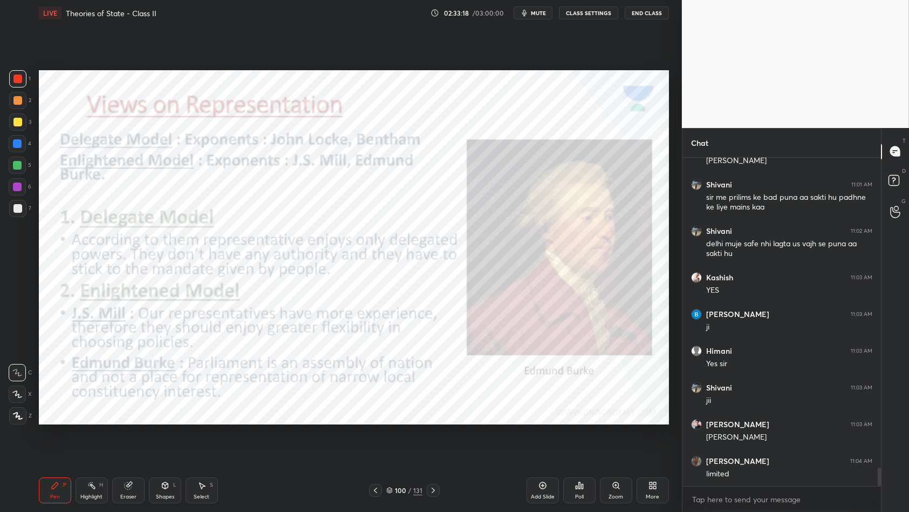
scroll to position [5651, 0]
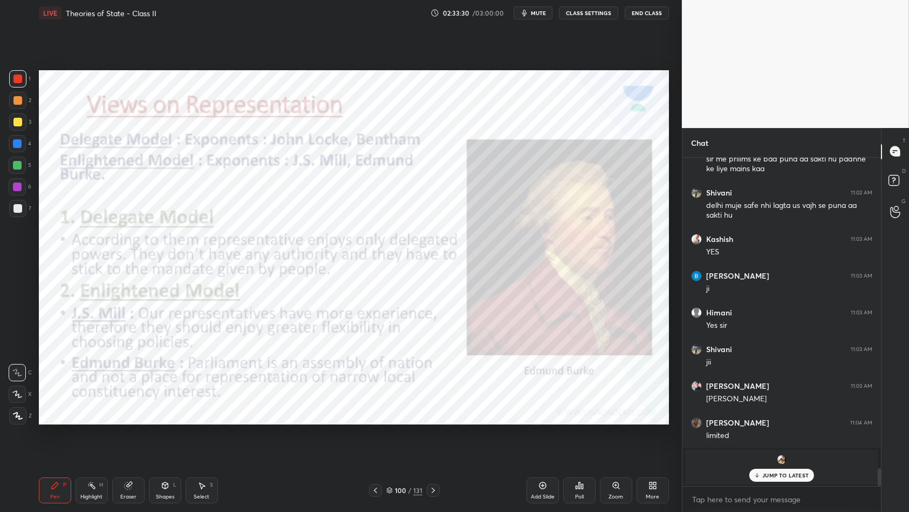
click at [546, 441] on div "Add Slide" at bounding box center [543, 490] width 32 height 26
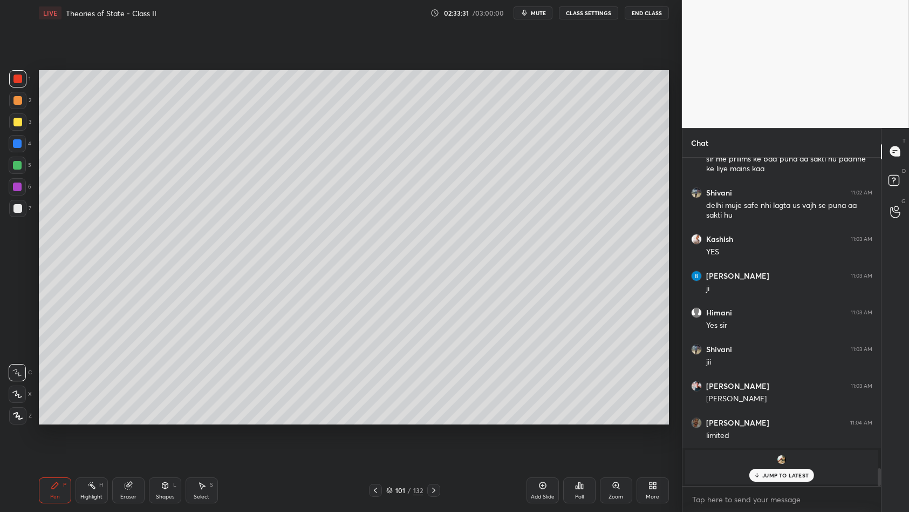
click at [14, 145] on div at bounding box center [17, 143] width 9 height 9
click at [5, 194] on div "1 2 3 4 5 6 7 C X Z C X Z E E Erase all H H" at bounding box center [17, 247] width 35 height 355
click at [16, 204] on div at bounding box center [17, 208] width 9 height 9
click at [36, 146] on div "Setting up your live class Poll for secs No correct answer Start poll" at bounding box center [354, 247] width 639 height 443
click at [19, 153] on div "4" at bounding box center [20, 146] width 23 height 22
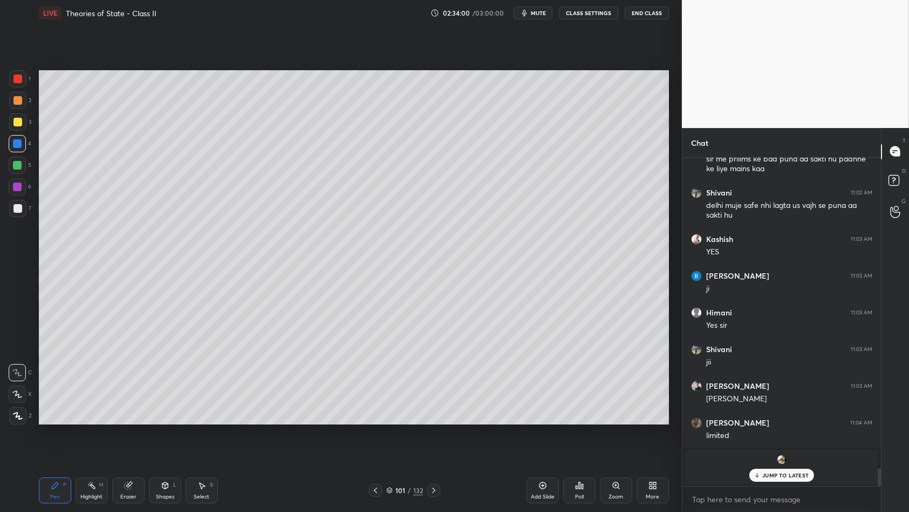
click at [15, 162] on div at bounding box center [17, 165] width 9 height 9
click at [26, 137] on div "4" at bounding box center [20, 143] width 23 height 17
click at [22, 133] on div "3" at bounding box center [20, 124] width 22 height 22
click at [5, 134] on div "1 2 3 4 5 6 7 C X Z C X Z E E Erase all H H" at bounding box center [17, 247] width 35 height 355
click at [8, 146] on div "1 2 3 4 5 6 7 C X Z C X Z E E Erase all H H" at bounding box center [17, 247] width 35 height 355
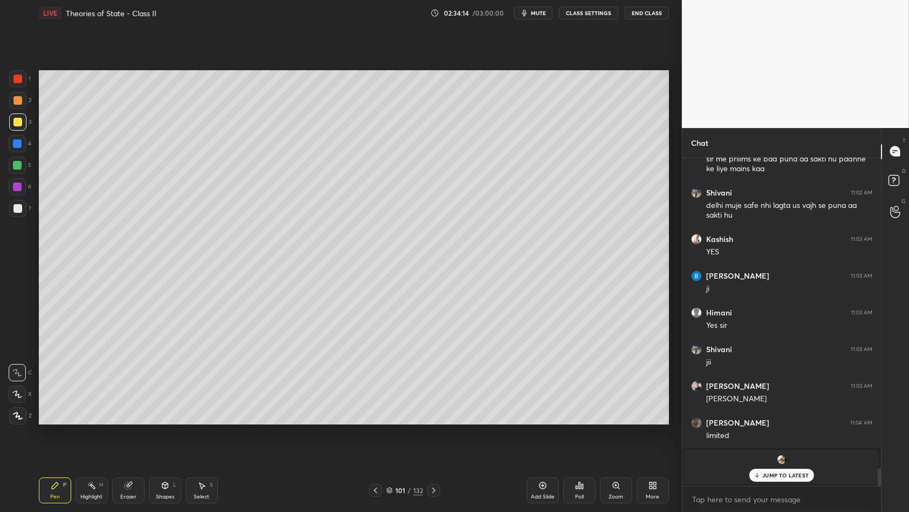
click at [12, 148] on div at bounding box center [17, 143] width 17 height 17
click at [16, 158] on div at bounding box center [17, 165] width 17 height 17
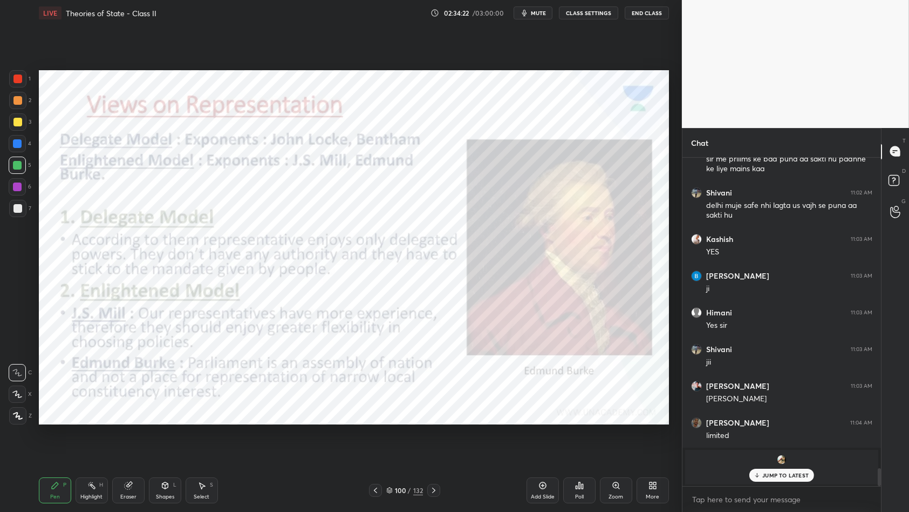
click at [17, 91] on div "1" at bounding box center [20, 81] width 22 height 22
click at [21, 92] on div at bounding box center [17, 100] width 17 height 17
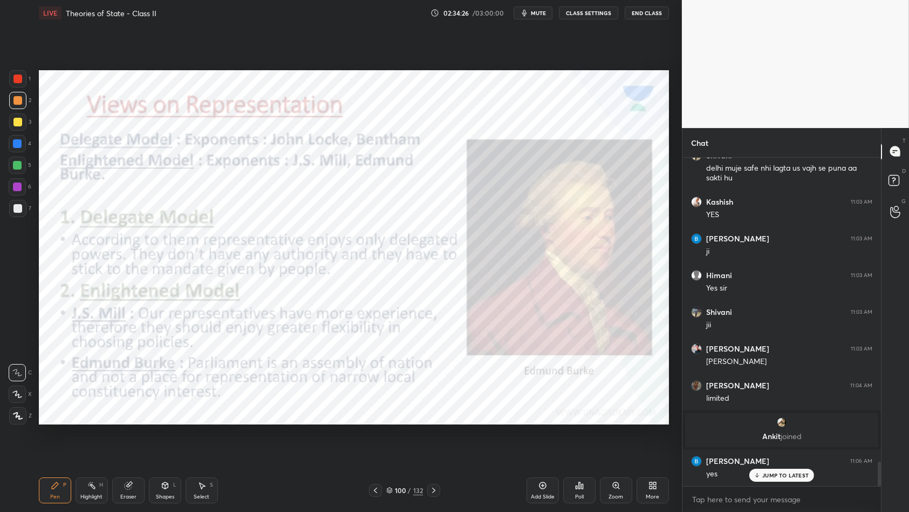
scroll to position [4107, 0]
click at [19, 80] on div at bounding box center [17, 78] width 9 height 9
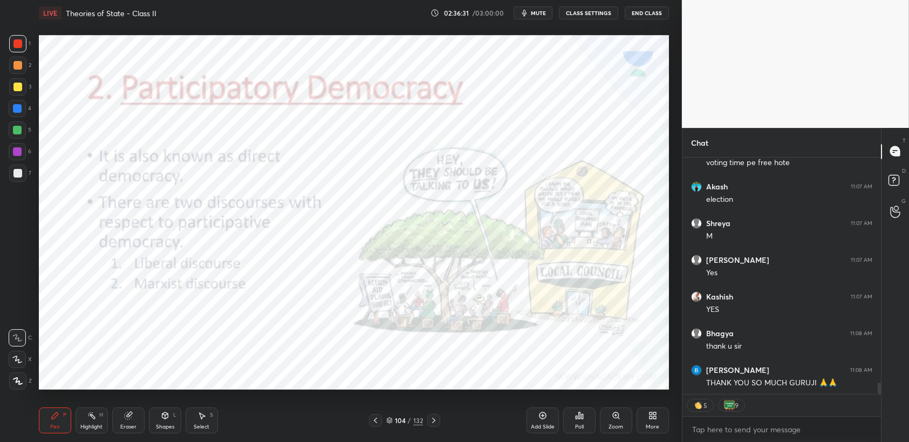
scroll to position [4676, 0]
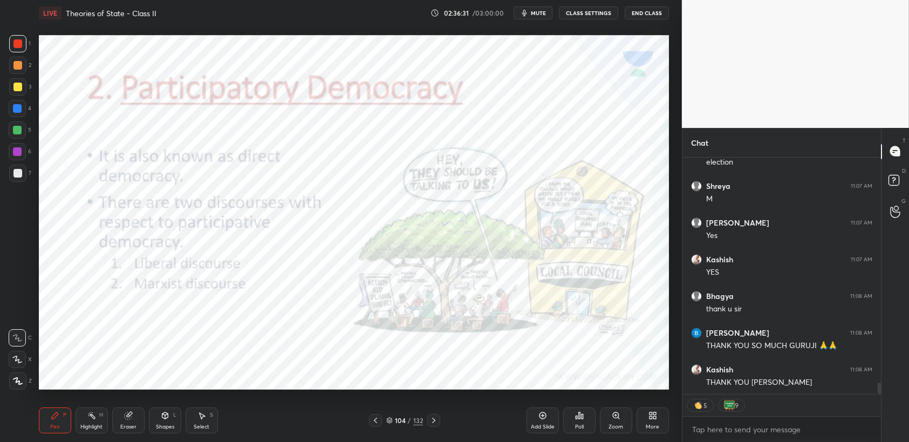
click at [651, 11] on button "End Class" at bounding box center [647, 12] width 44 height 13
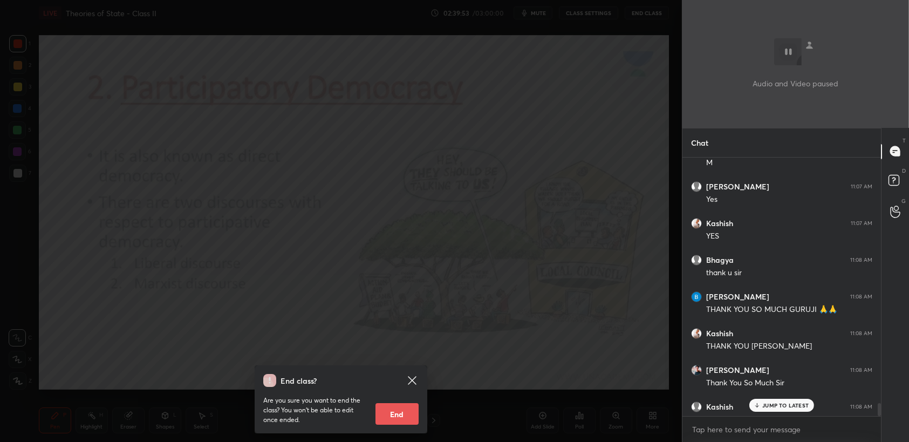
scroll to position [255, 196]
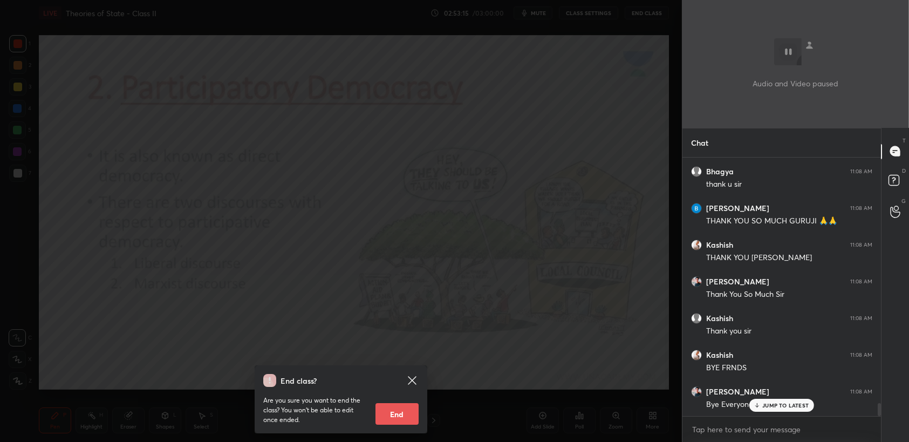
drag, startPoint x: 403, startPoint y: 415, endPoint x: 409, endPoint y: 415, distance: 6.0
click at [403, 415] on button "End" at bounding box center [397, 414] width 43 height 22
type textarea "x"
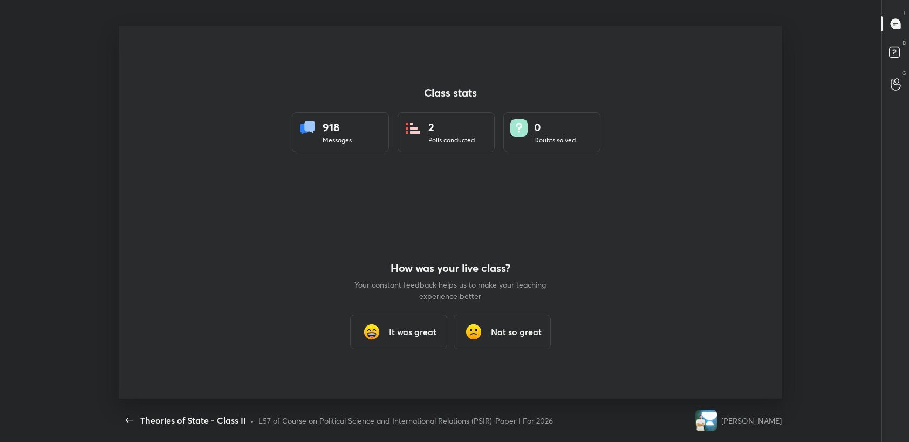
scroll to position [0, 0]
